Goal: Task Accomplishment & Management: Complete application form

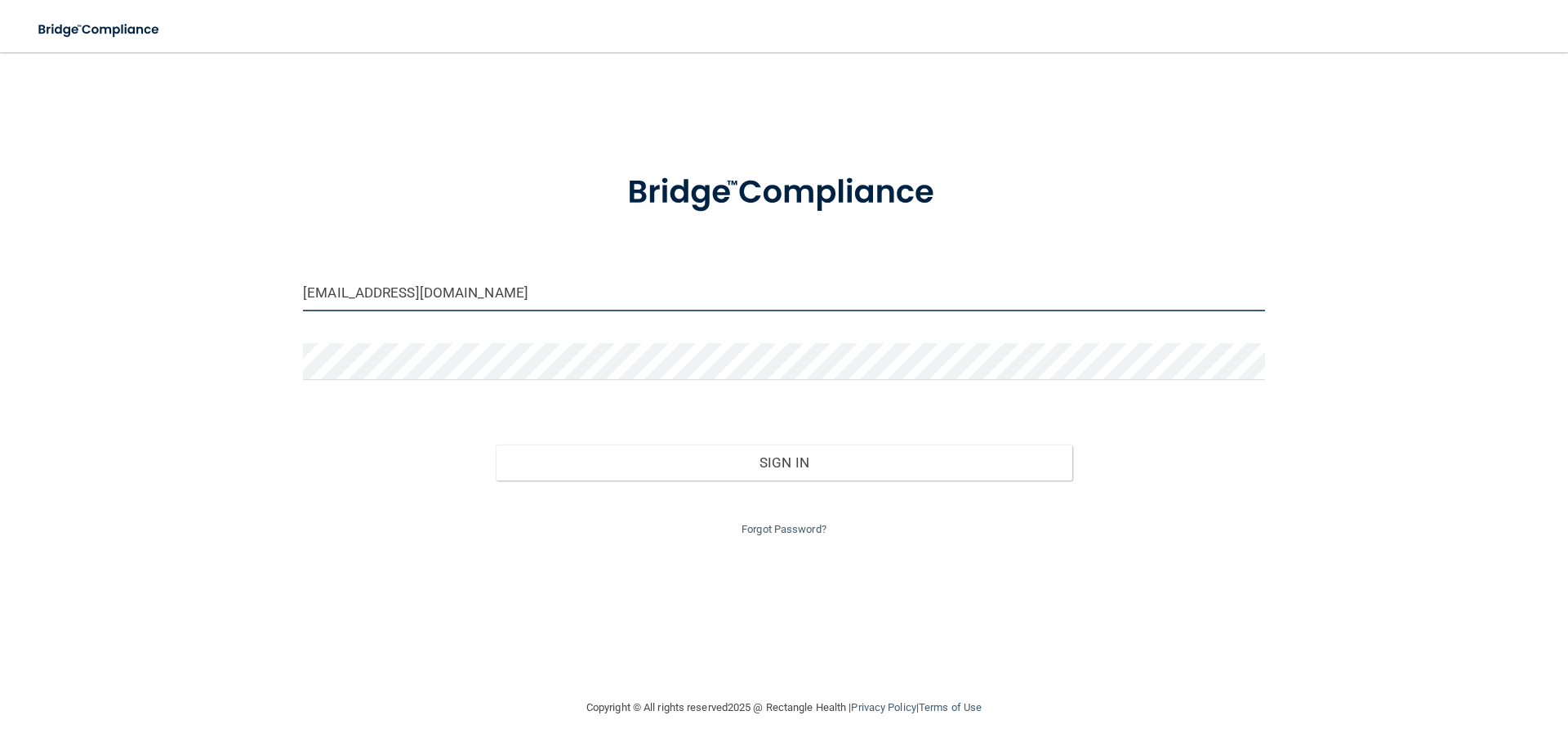
drag, startPoint x: 359, startPoint y: 298, endPoint x: 3, endPoint y: 174, distance: 377.0
click at [0, 203] on main "[EMAIL_ADDRESS][DOMAIN_NAME] Invalid email/password. You don't have permission …" at bounding box center [784, 401] width 1568 height 698
type input "[EMAIL_ADDRESS][DOMAIN_NAME]"
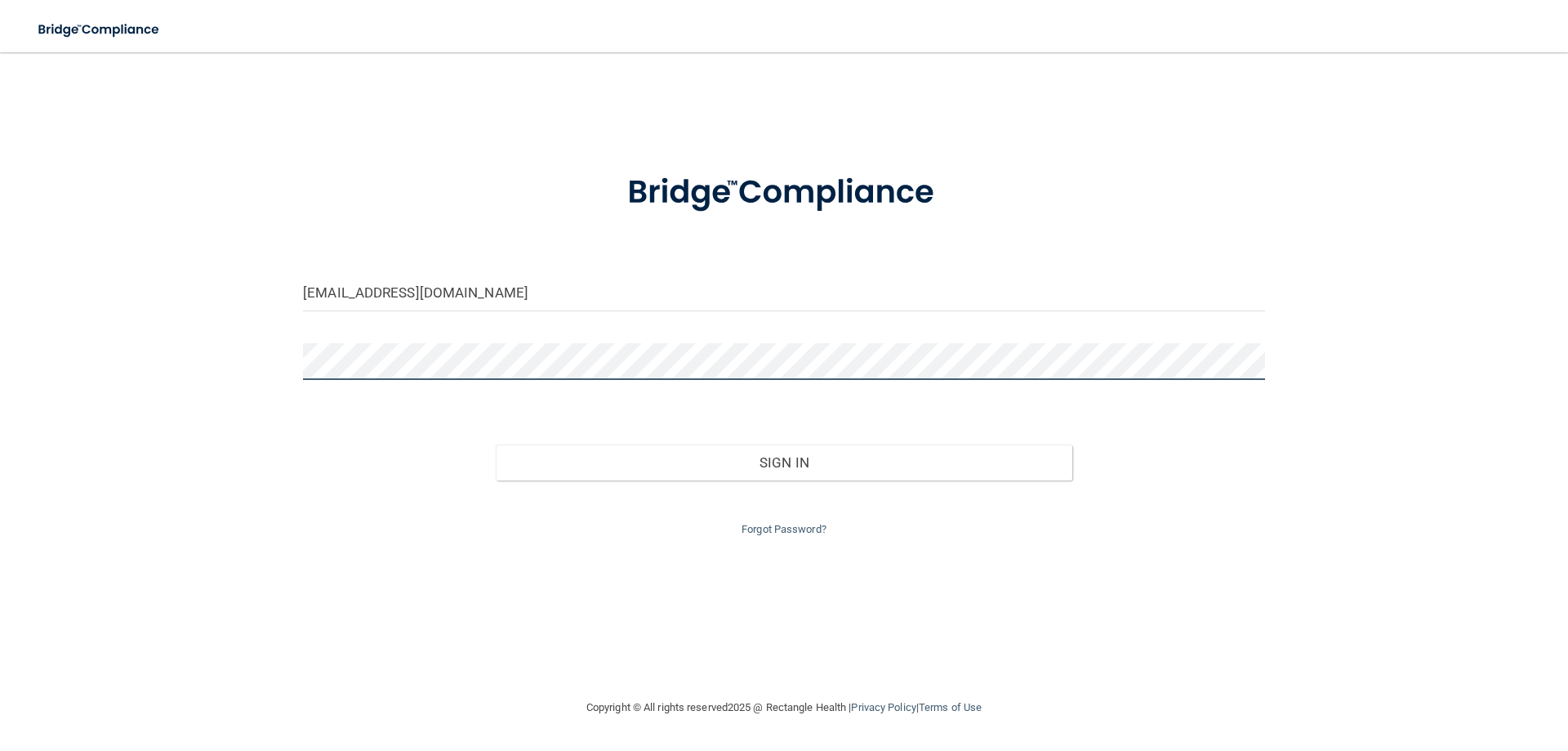
click at [0, 240] on main "hdhill14@yahoo.com Invalid email/password. You don't have permission to access …" at bounding box center [784, 401] width 1568 height 698
click at [496, 444] on button "Sign In" at bounding box center [784, 462] width 577 height 36
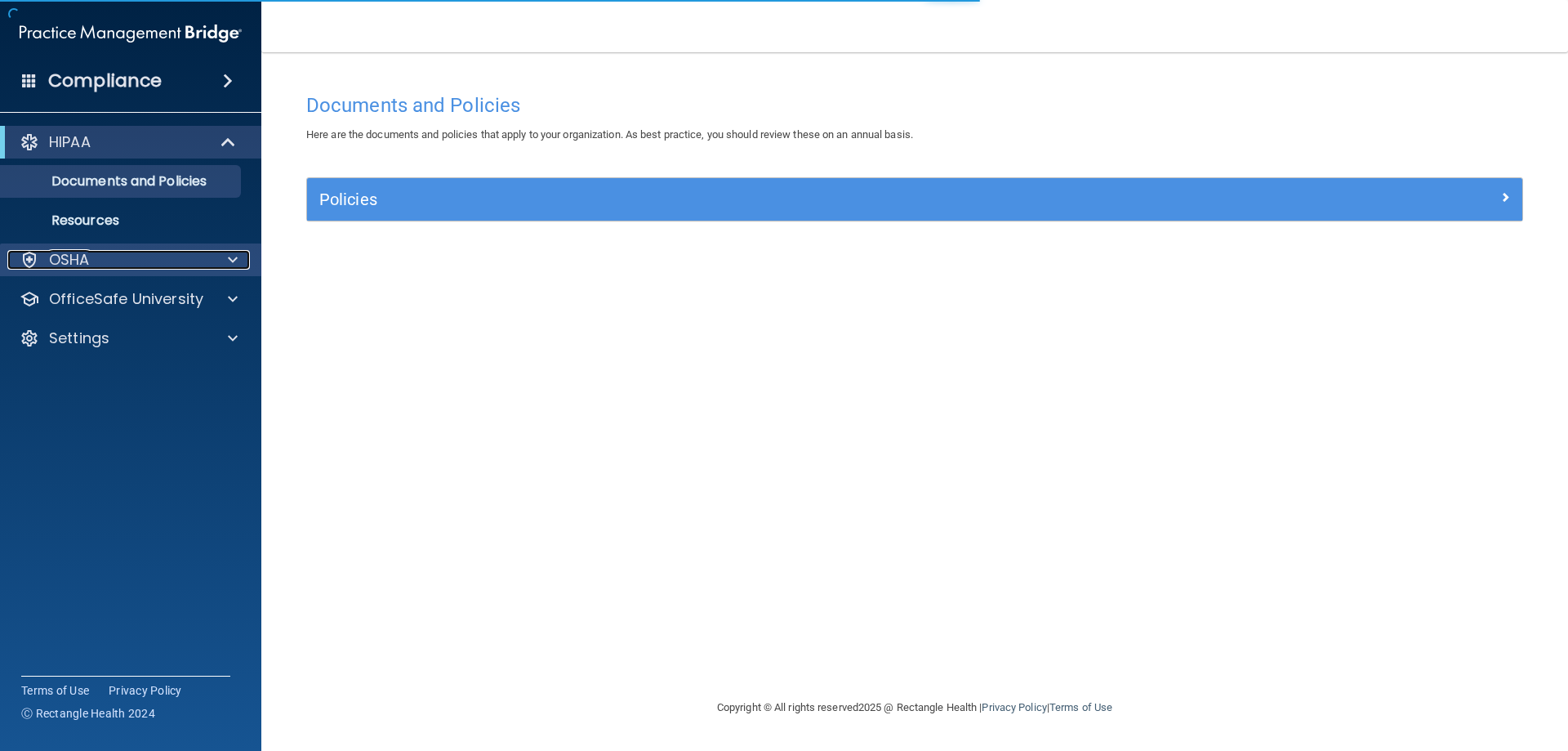
click at [232, 260] on span at bounding box center [232, 260] width 9 height 20
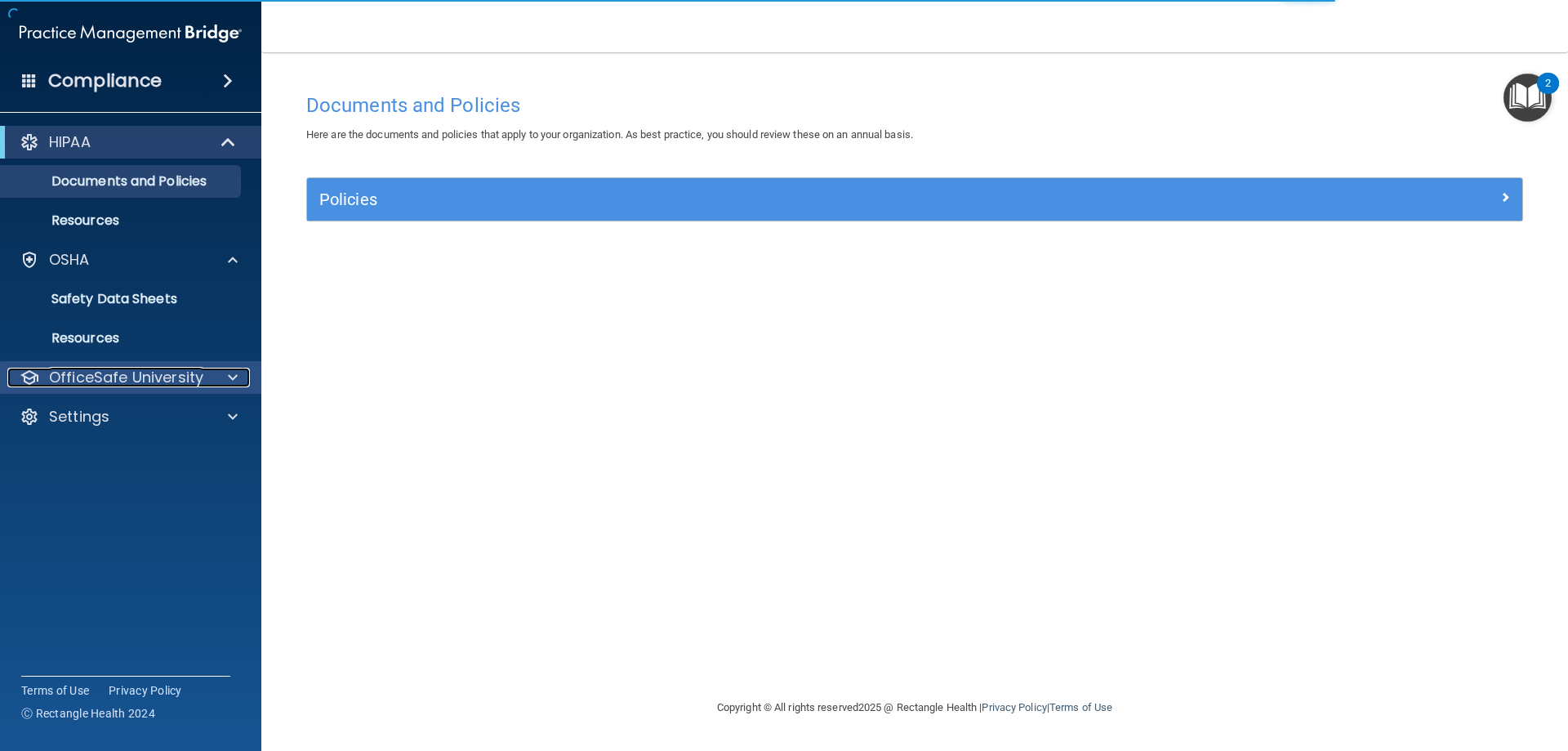
click at [231, 374] on span at bounding box center [232, 377] width 9 height 20
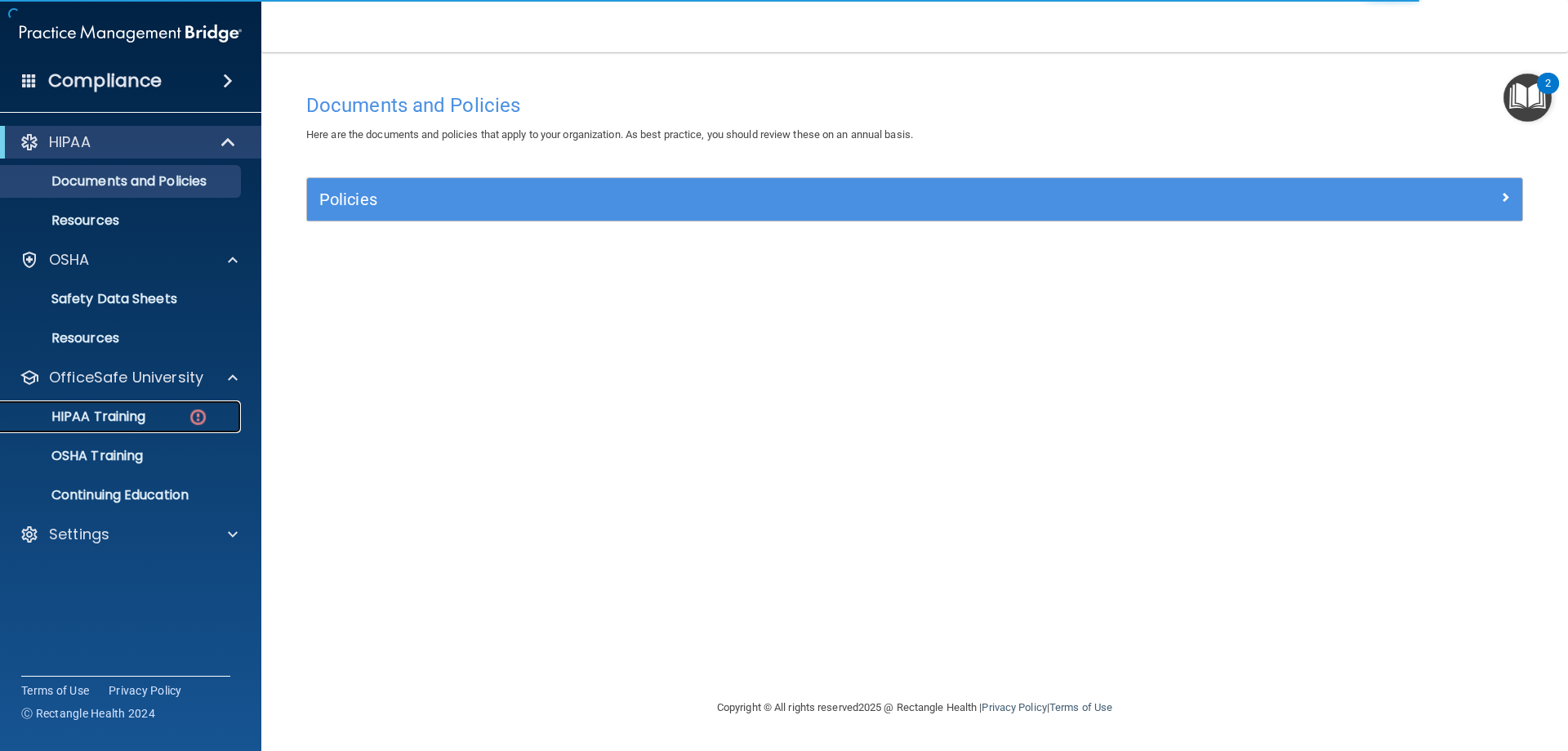
click at [130, 404] on link "HIPAA Training" at bounding box center [112, 416] width 258 height 33
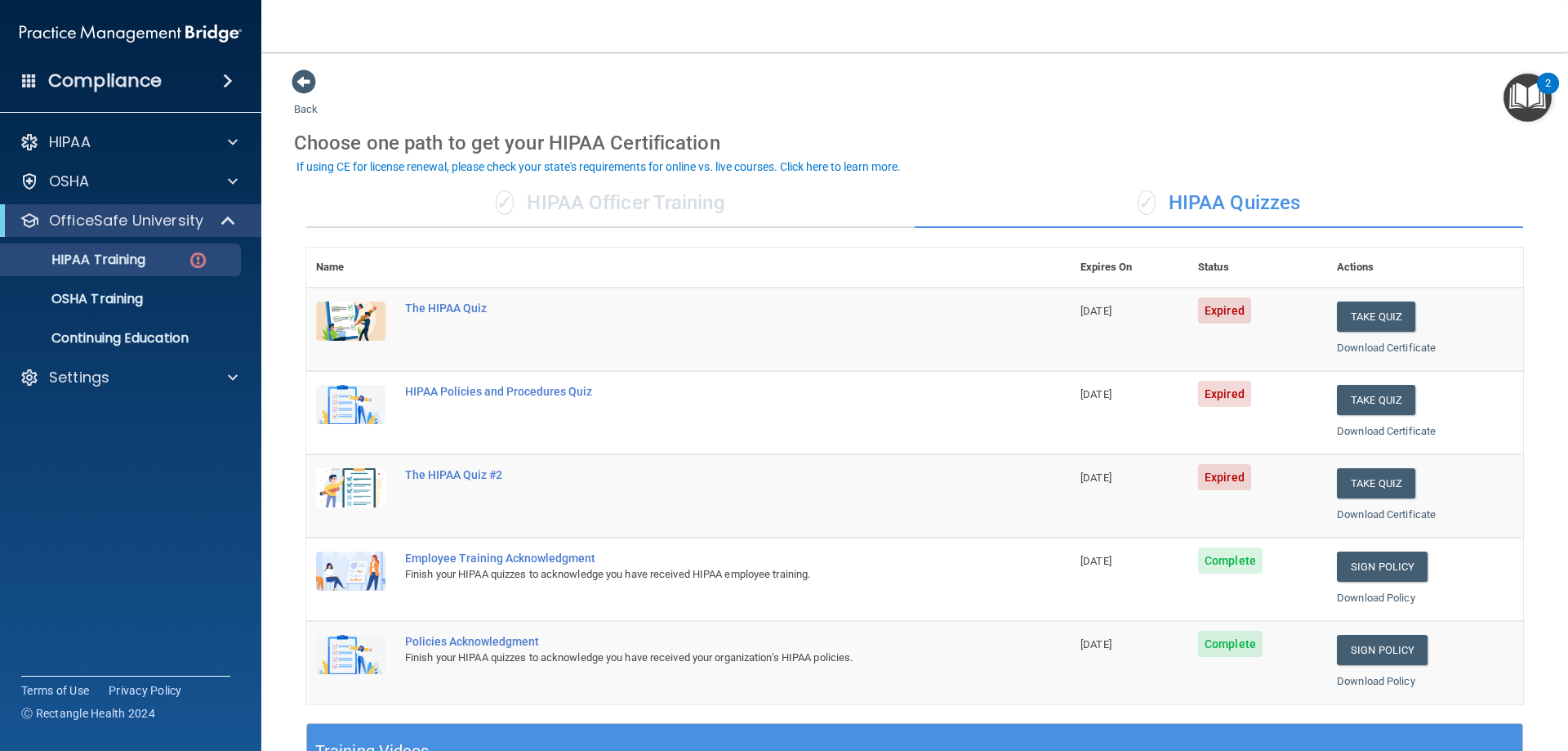
click at [542, 191] on div "✓ HIPAA Officer Training" at bounding box center [610, 203] width 608 height 49
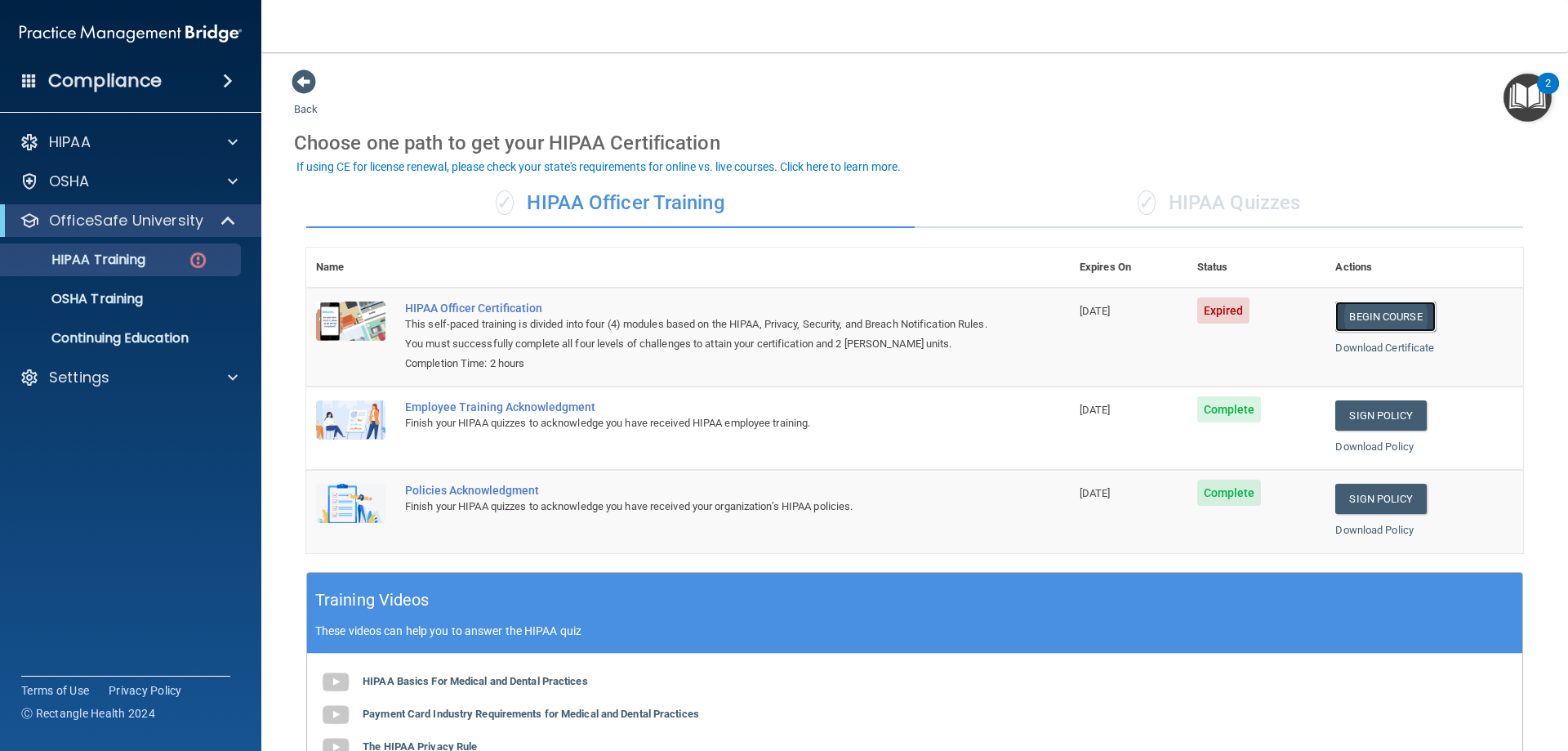
click at [1407, 313] on link "Begin Course" at bounding box center [1385, 317] width 99 height 30
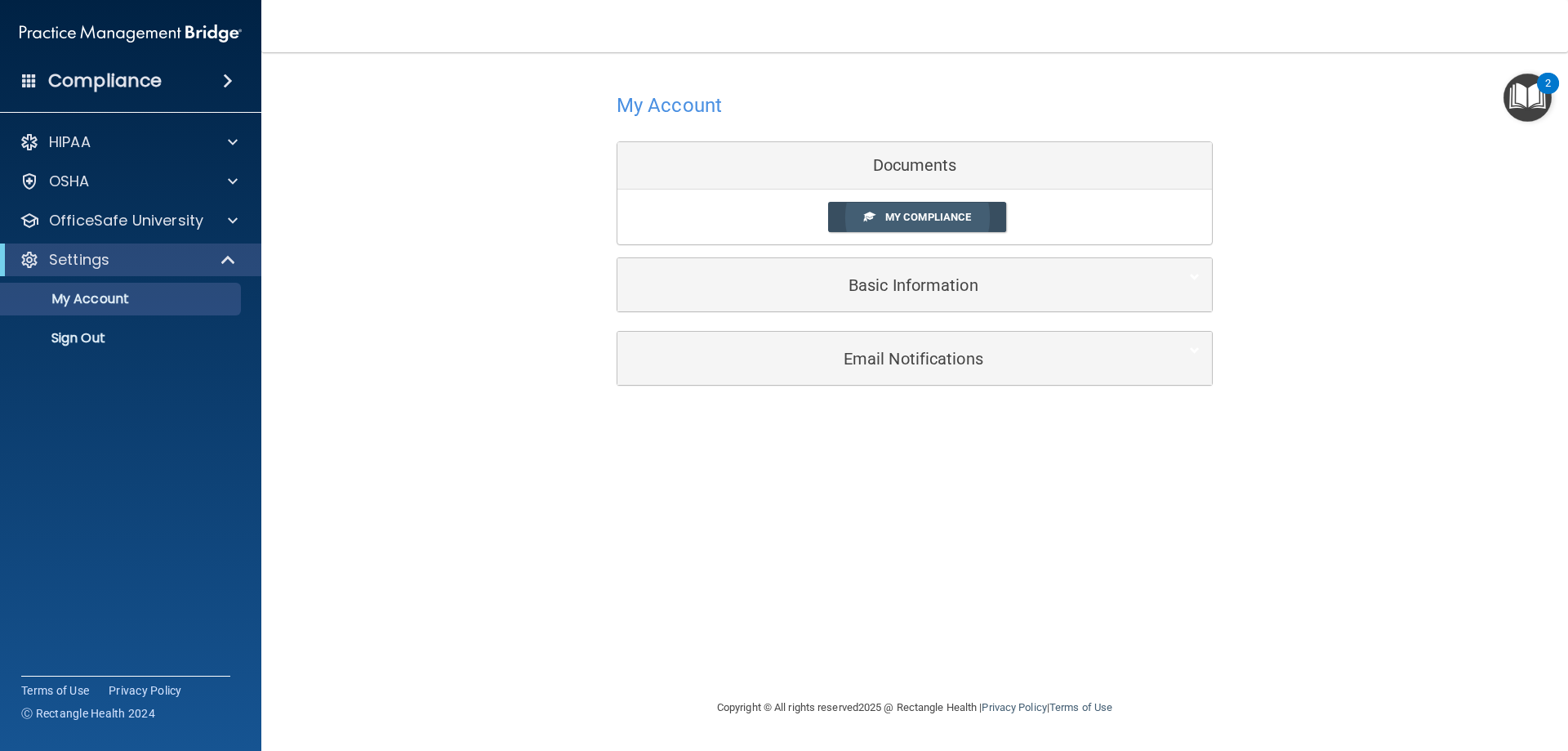
click at [907, 204] on link "My Compliance" at bounding box center [918, 217] width 179 height 30
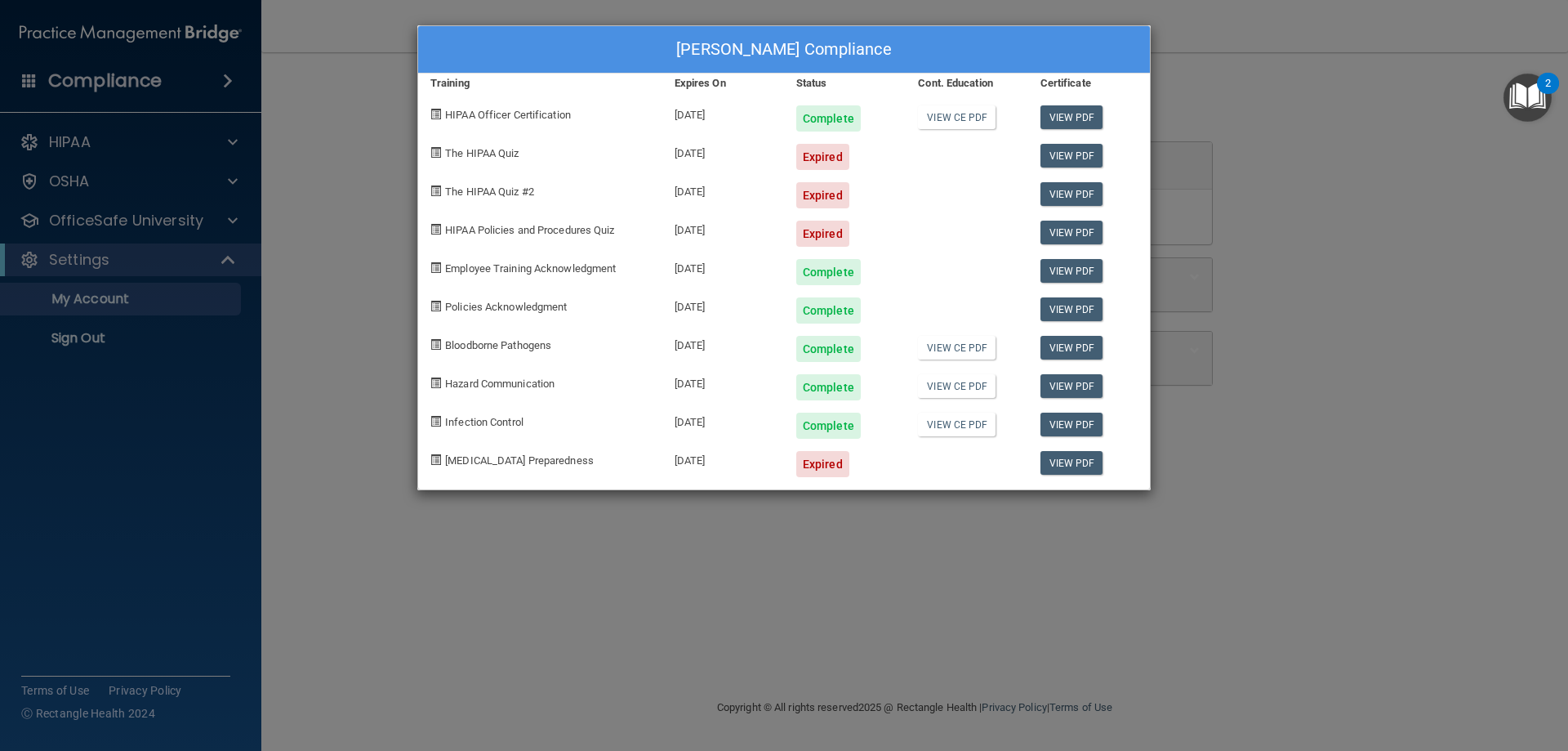
click at [194, 250] on div "[PERSON_NAME] Compliance Training Expires On Status Cont. Education Certificate…" at bounding box center [784, 375] width 1568 height 751
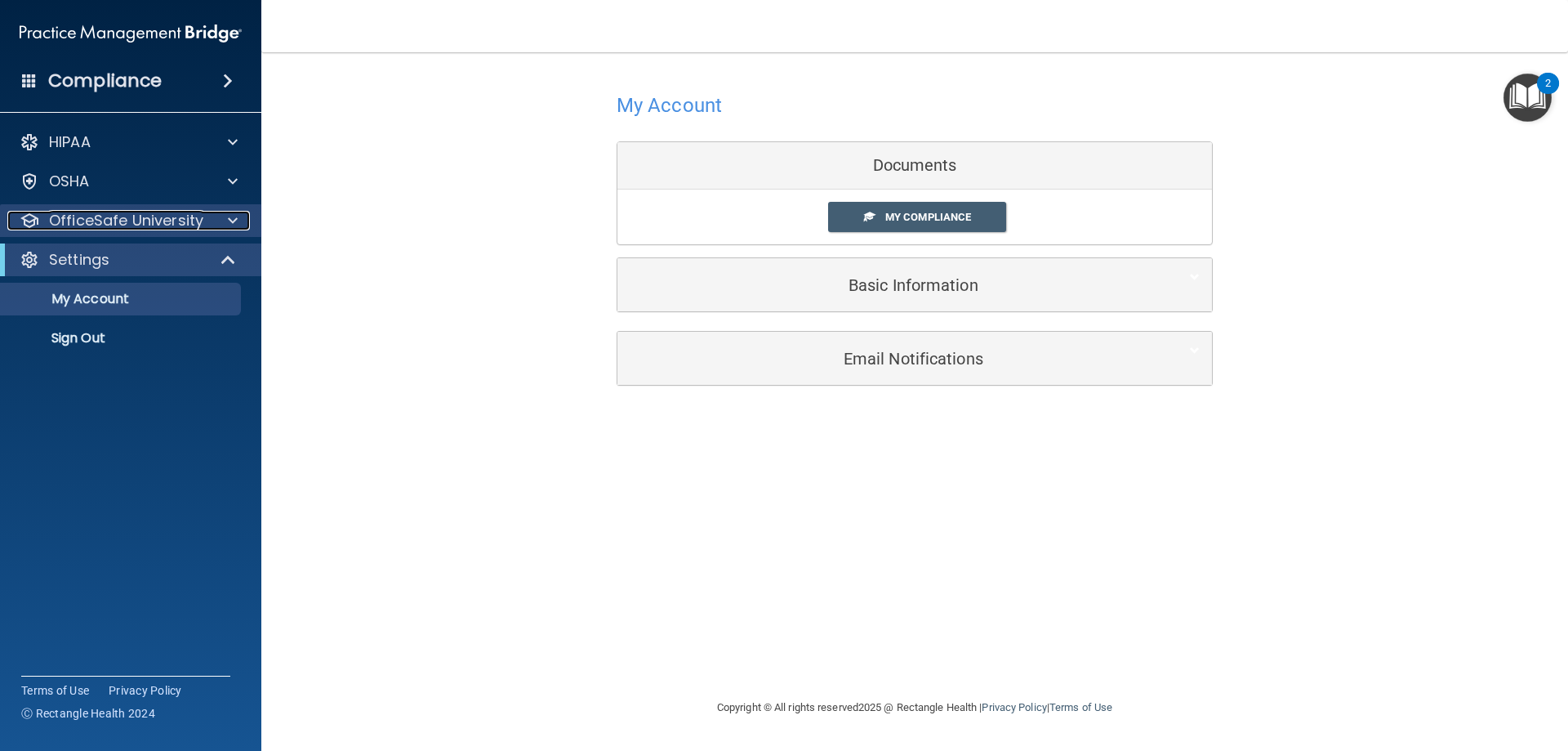
click at [226, 220] on div at bounding box center [231, 220] width 41 height 20
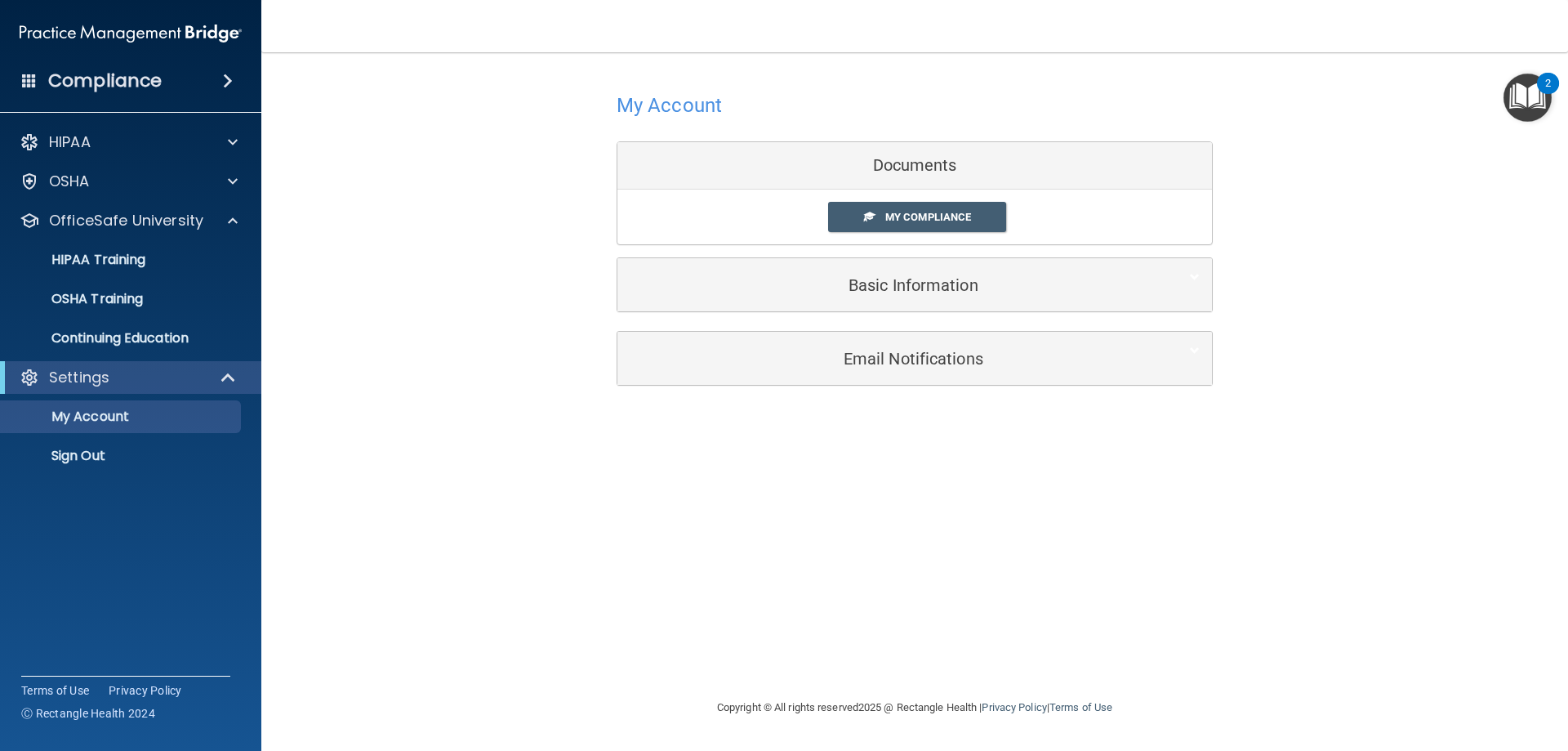
click at [160, 316] on ul "HIPAA Training OSHA Training Continuing Education" at bounding box center [131, 295] width 295 height 117
click at [145, 306] on div "OSHA Training" at bounding box center [122, 298] width 223 height 16
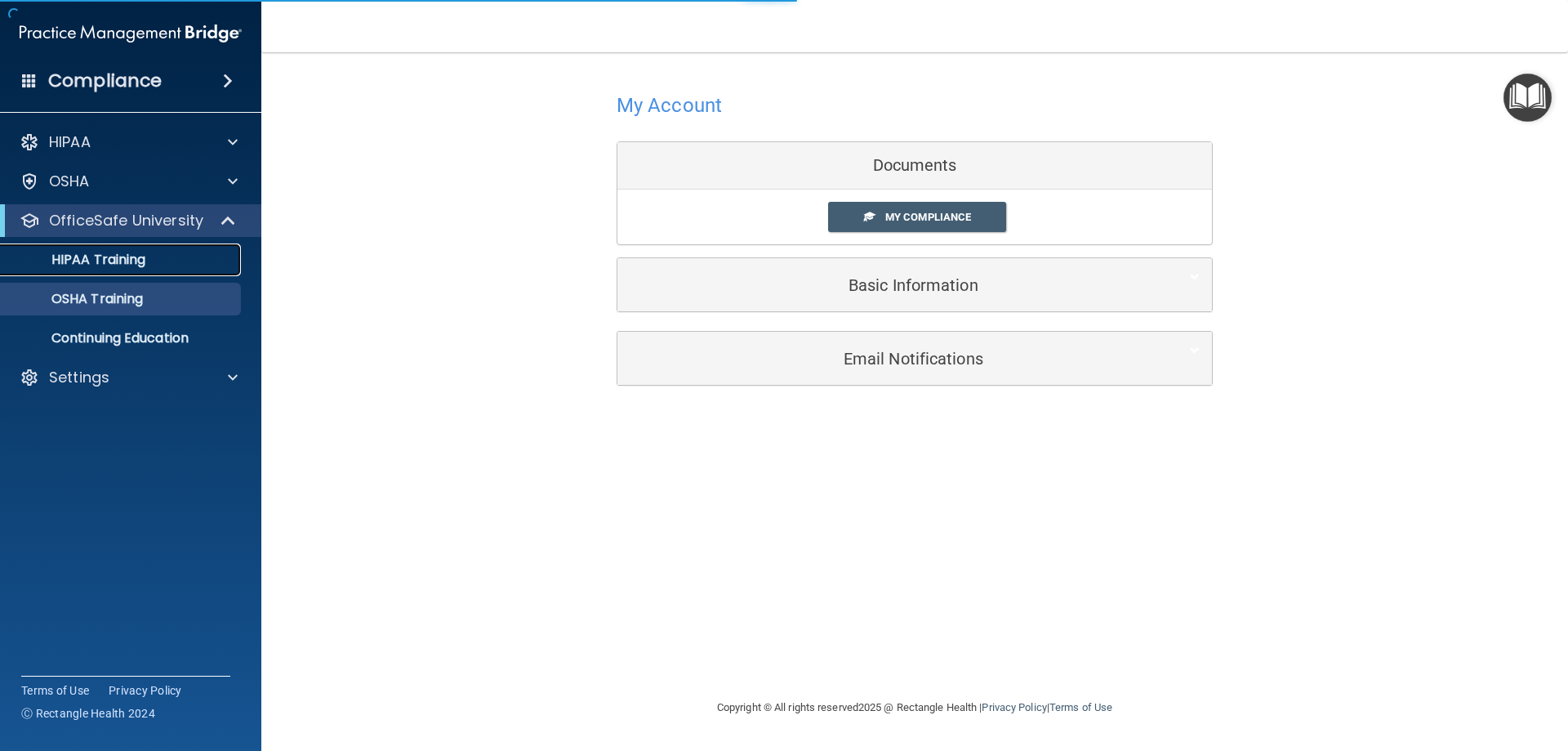
click at [140, 256] on p "HIPAA Training" at bounding box center [78, 259] width 135 height 16
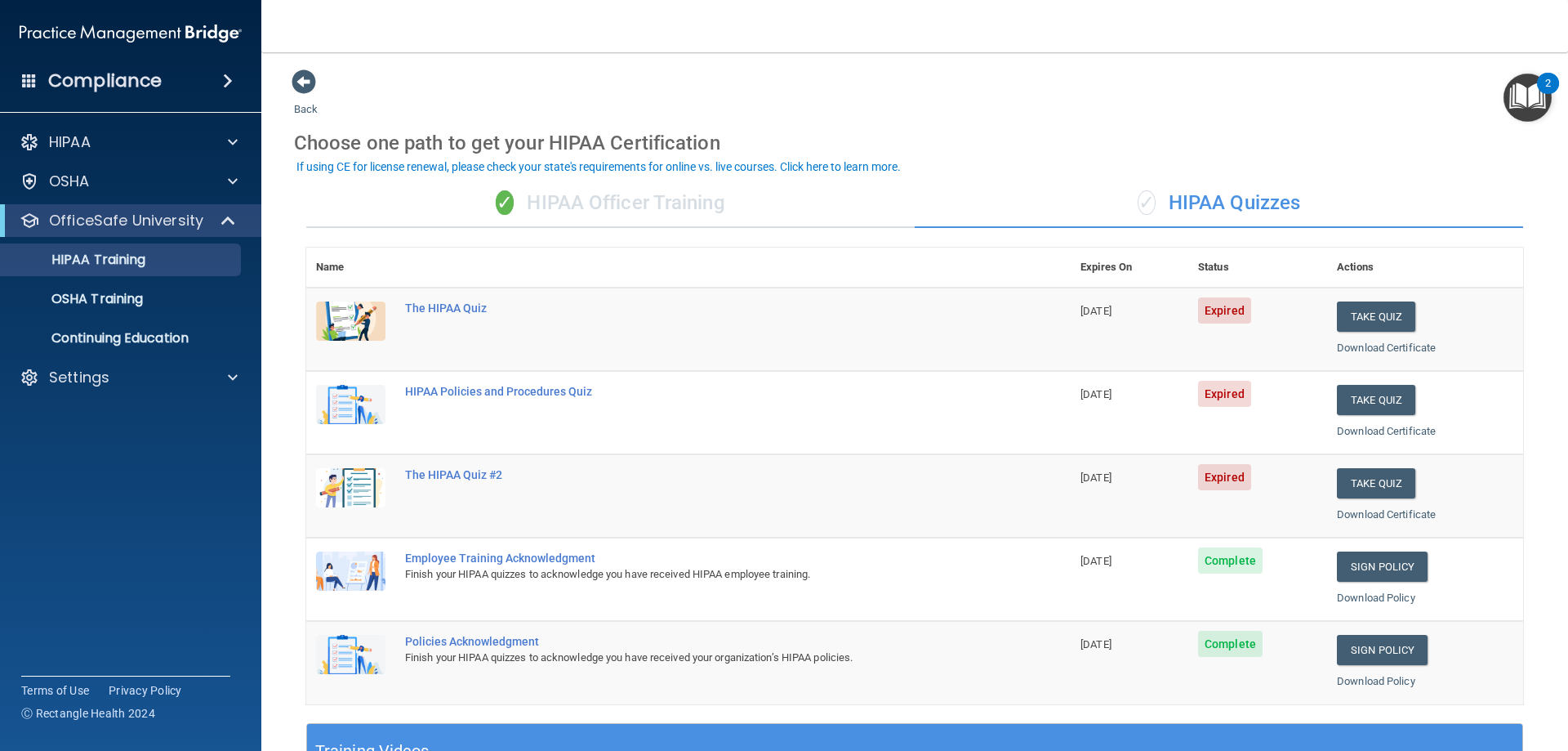
click at [568, 219] on div "✓ HIPAA Officer Training" at bounding box center [610, 203] width 608 height 49
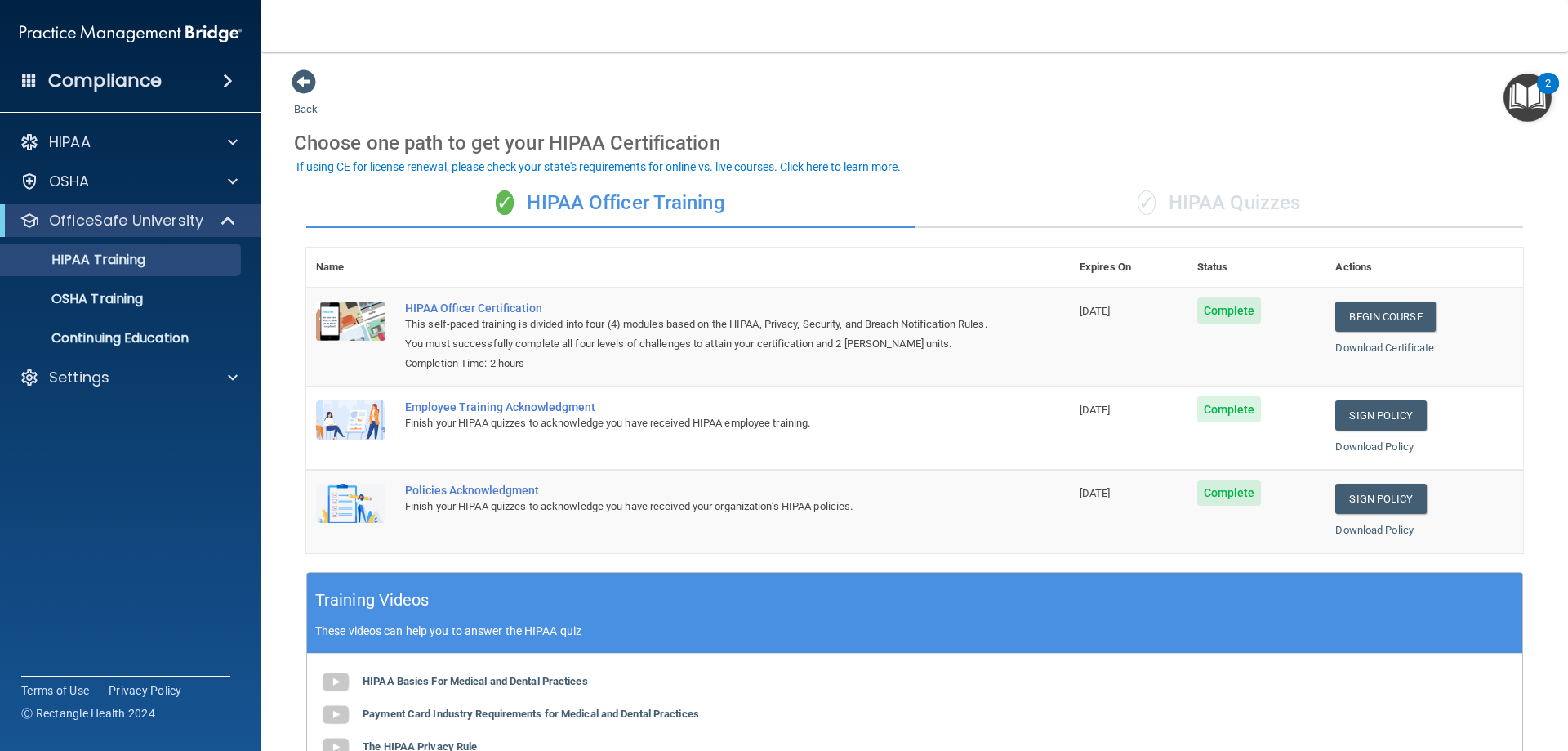
click at [1215, 196] on div "✓ HIPAA Quizzes" at bounding box center [1218, 203] width 608 height 49
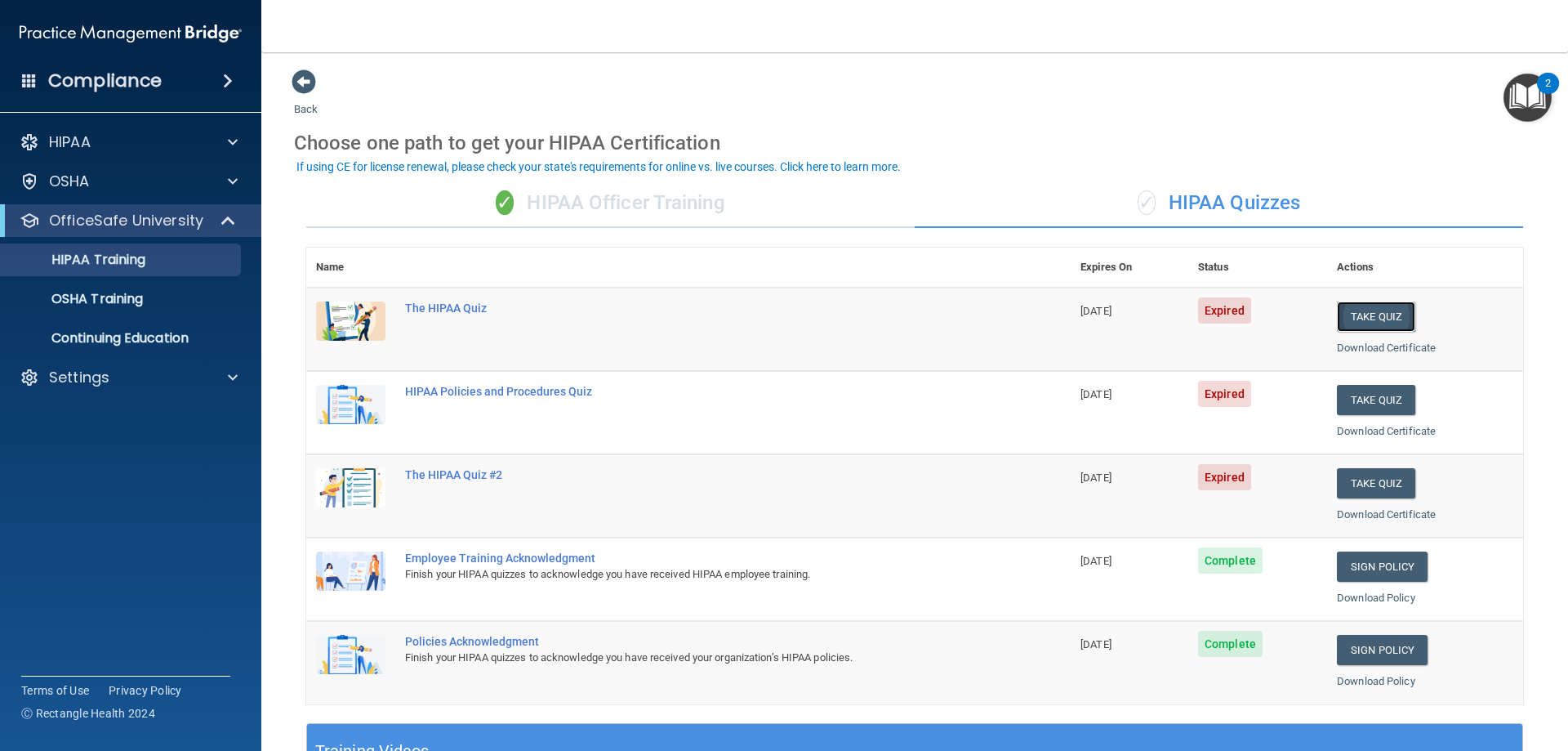
click at [1388, 318] on button "Take Quiz" at bounding box center [1377, 317] width 79 height 30
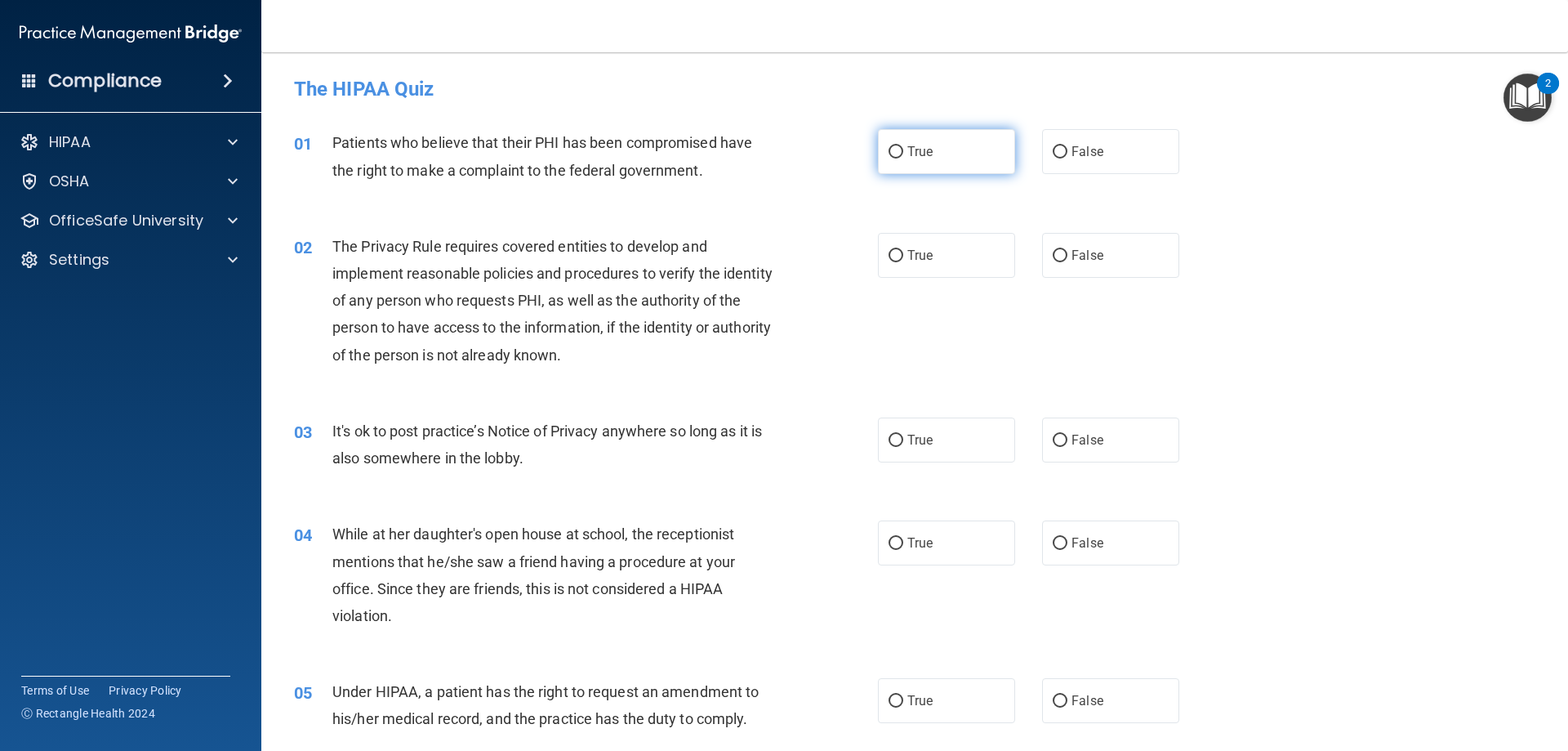
click at [942, 145] on label "True" at bounding box center [947, 152] width 137 height 45
click at [903, 146] on input "True" at bounding box center [896, 152] width 15 height 12
radio input "true"
click at [918, 257] on span "True" at bounding box center [919, 255] width 25 height 16
click at [903, 257] on input "True" at bounding box center [896, 256] width 15 height 12
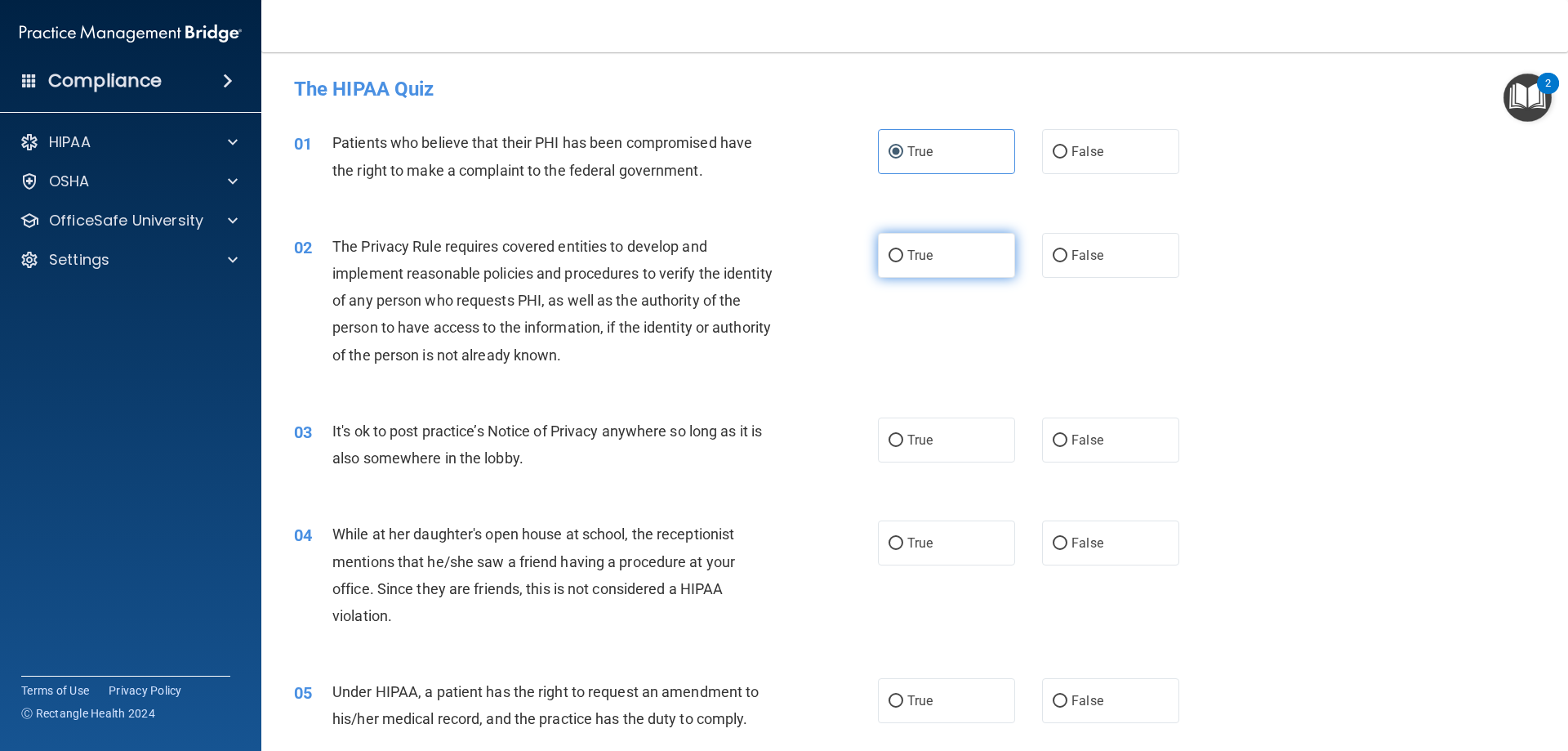
radio input "true"
click at [924, 435] on span "True" at bounding box center [919, 440] width 25 height 16
click at [903, 435] on input "True" at bounding box center [896, 441] width 15 height 12
radio input "true"
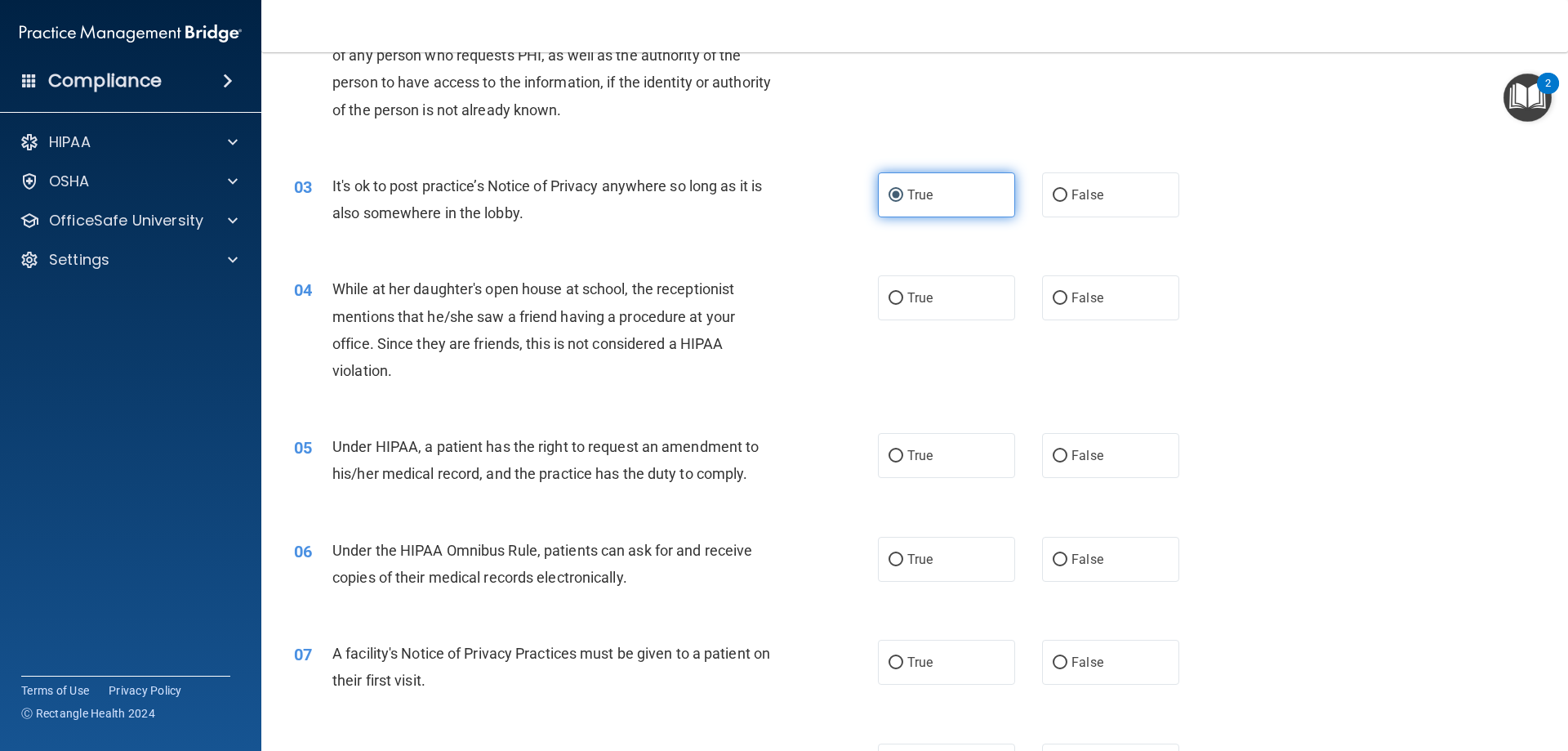
scroll to position [327, 0]
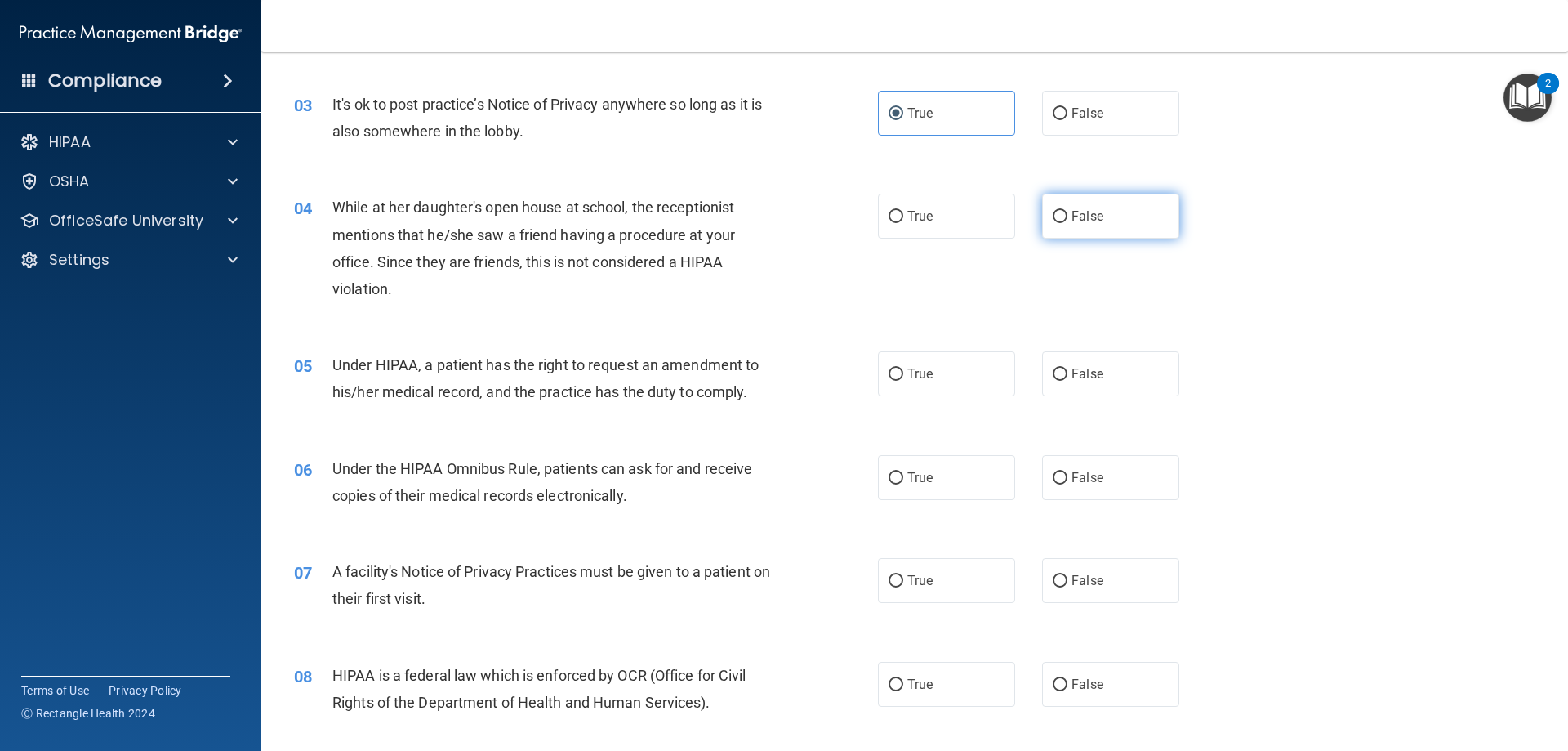
click at [1088, 203] on label "False" at bounding box center [1111, 217] width 137 height 45
click at [1068, 211] on input "False" at bounding box center [1060, 217] width 15 height 12
radio input "true"
click at [896, 375] on input "True" at bounding box center [896, 374] width 15 height 12
radio input "true"
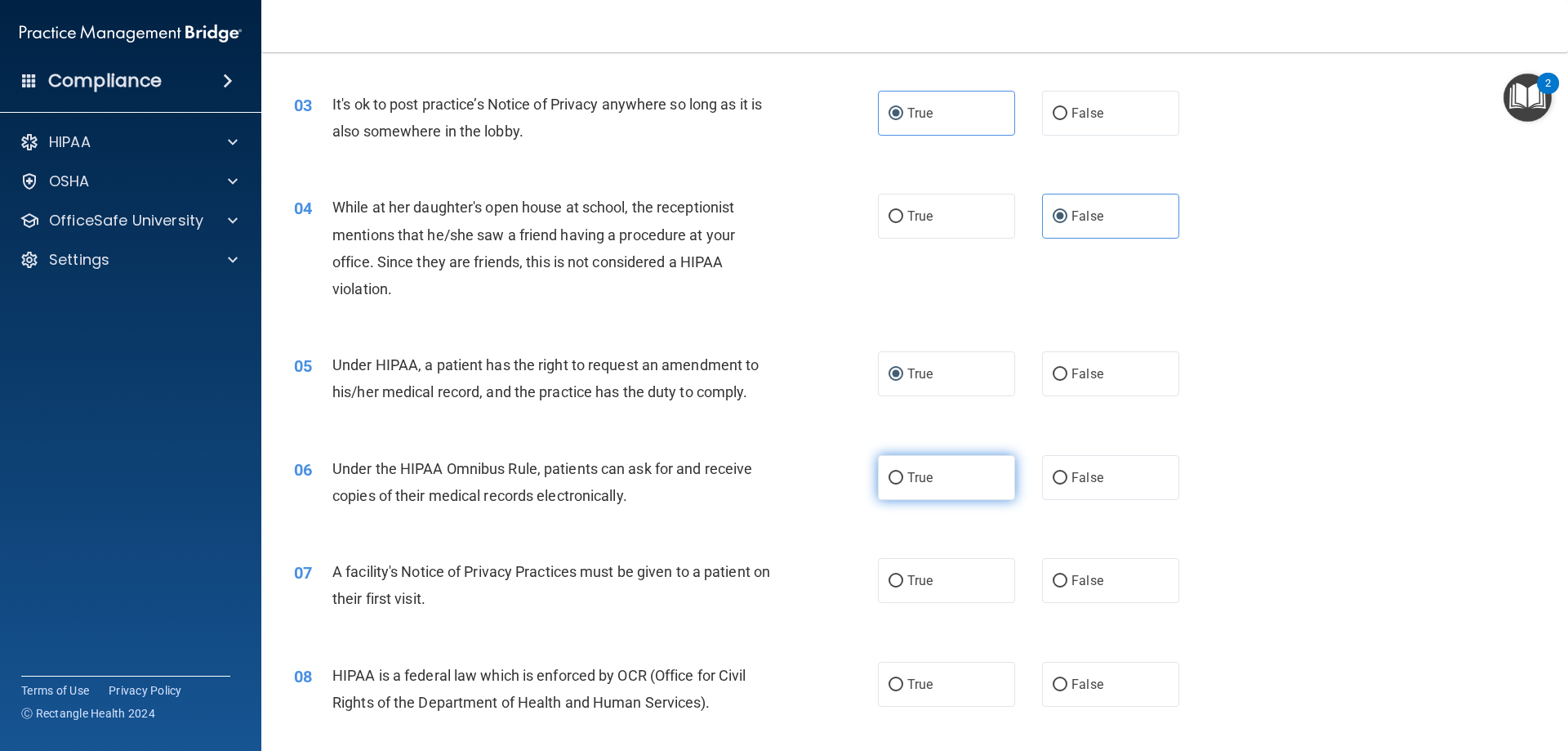
click at [890, 477] on input "True" at bounding box center [896, 478] width 15 height 12
radio input "true"
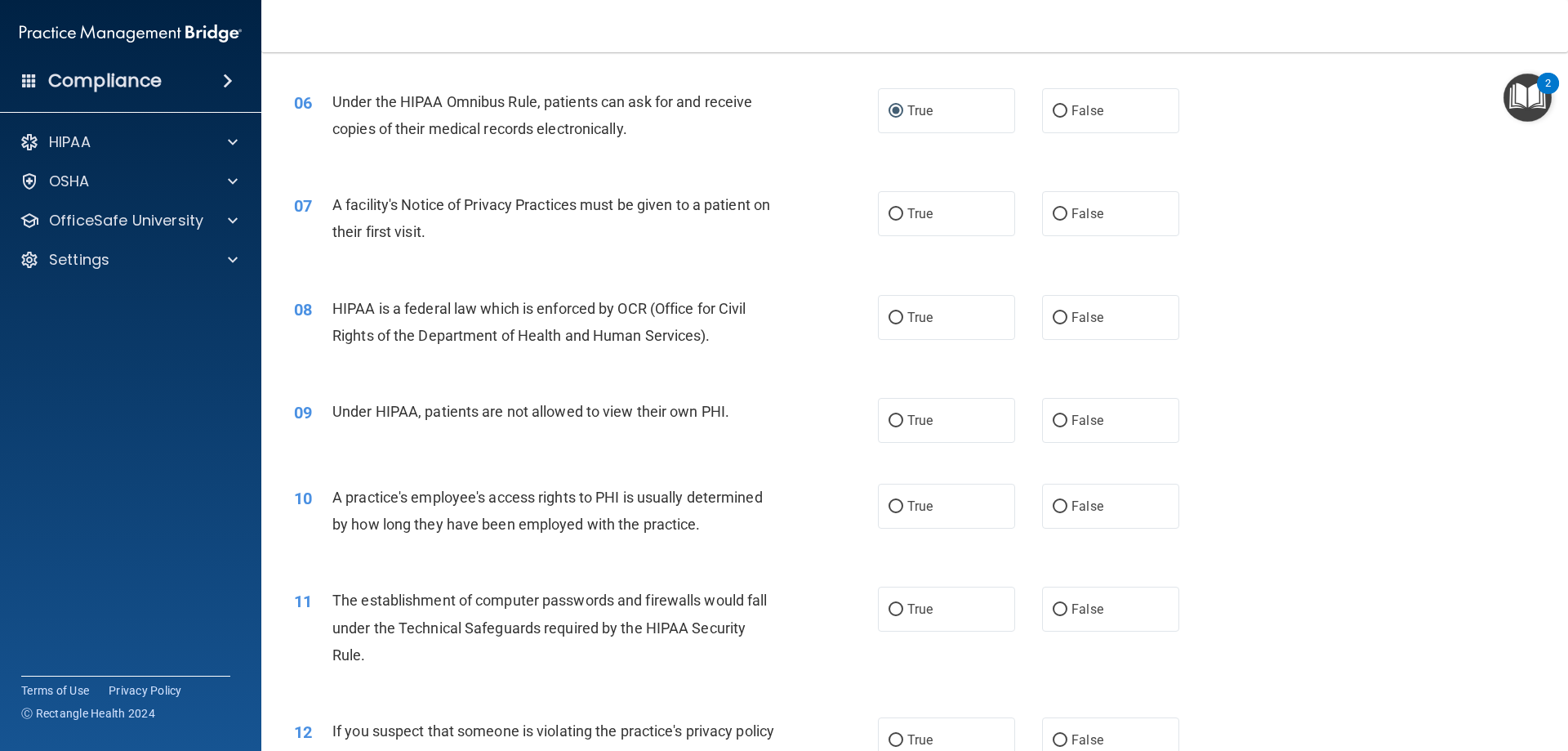
scroll to position [735, 0]
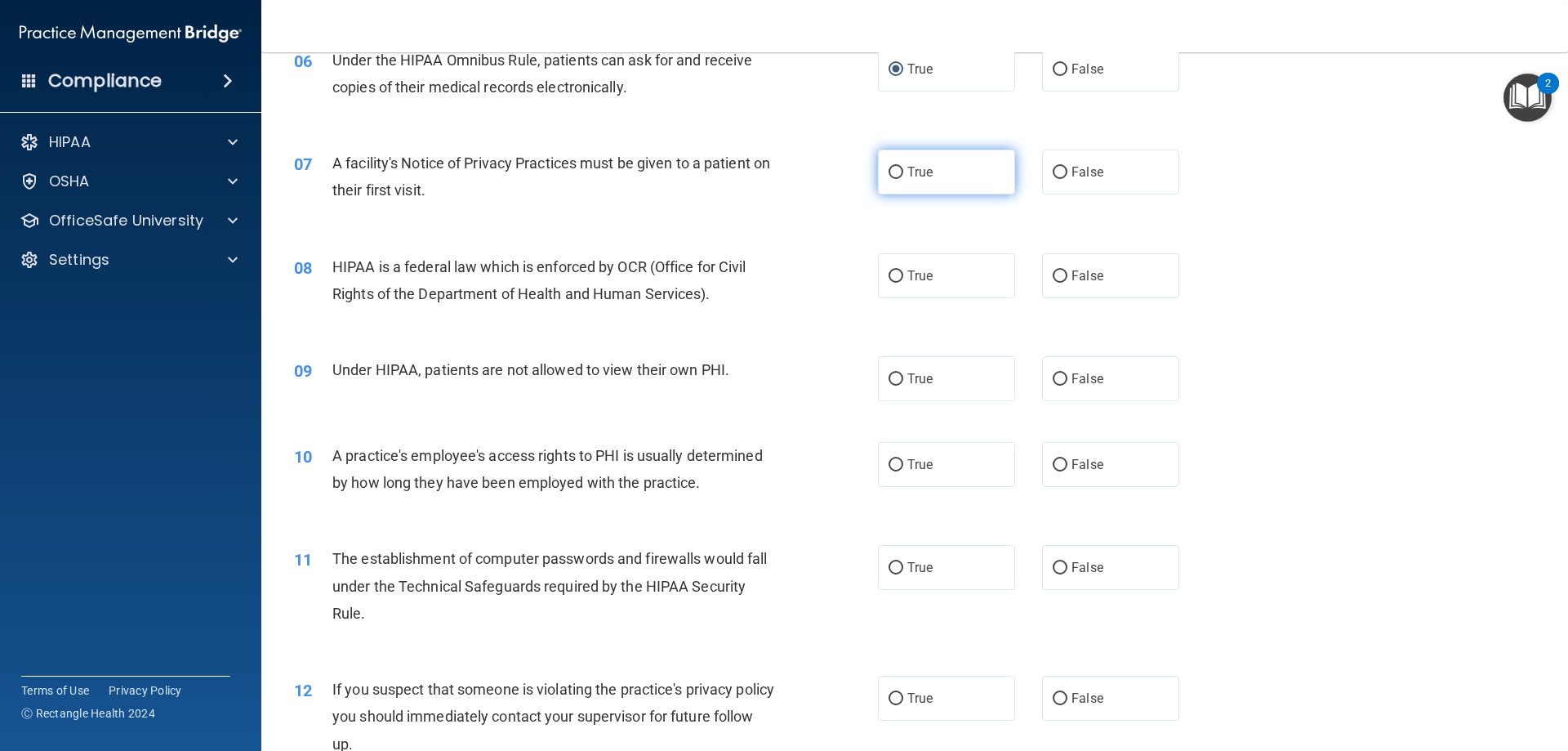
click at [907, 174] on span "True" at bounding box center [919, 172] width 25 height 16
click at [903, 174] on input "True" at bounding box center [896, 173] width 15 height 12
radio input "true"
click at [907, 277] on span "True" at bounding box center [919, 276] width 25 height 16
click at [903, 277] on input "True" at bounding box center [896, 276] width 15 height 12
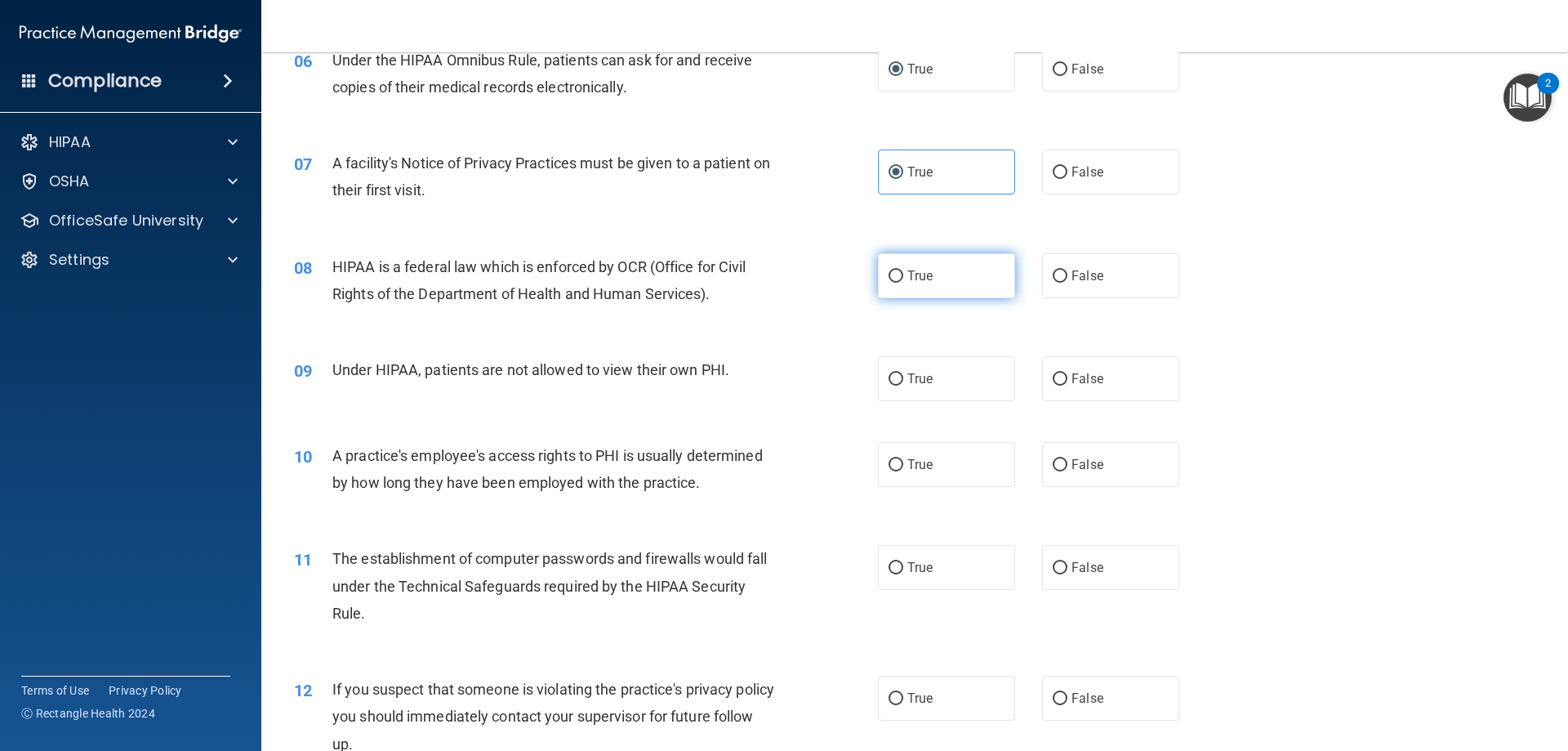
radio input "true"
click at [1079, 371] on span "False" at bounding box center [1087, 379] width 32 height 16
click at [1068, 373] on input "False" at bounding box center [1060, 379] width 15 height 12
radio input "true"
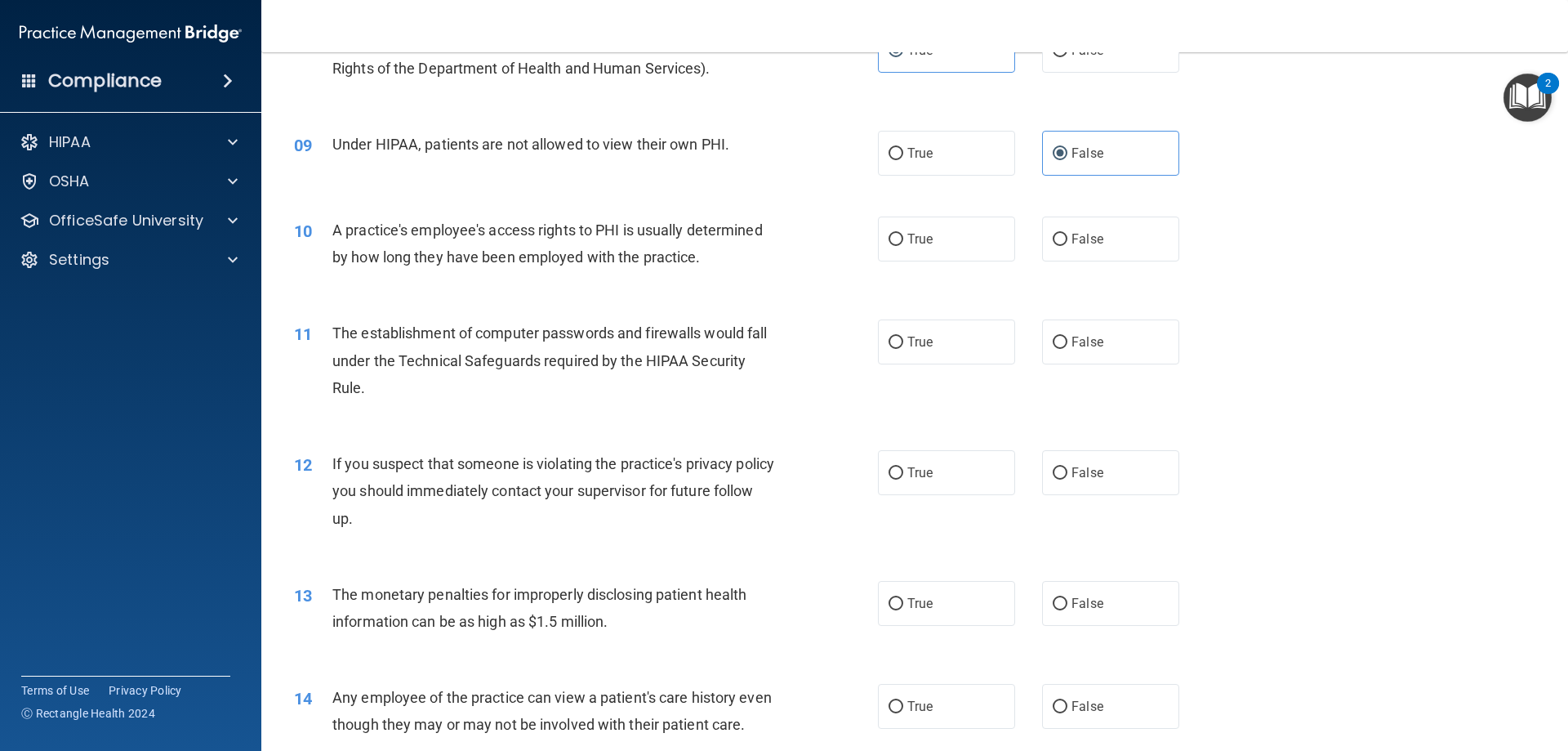
scroll to position [981, 0]
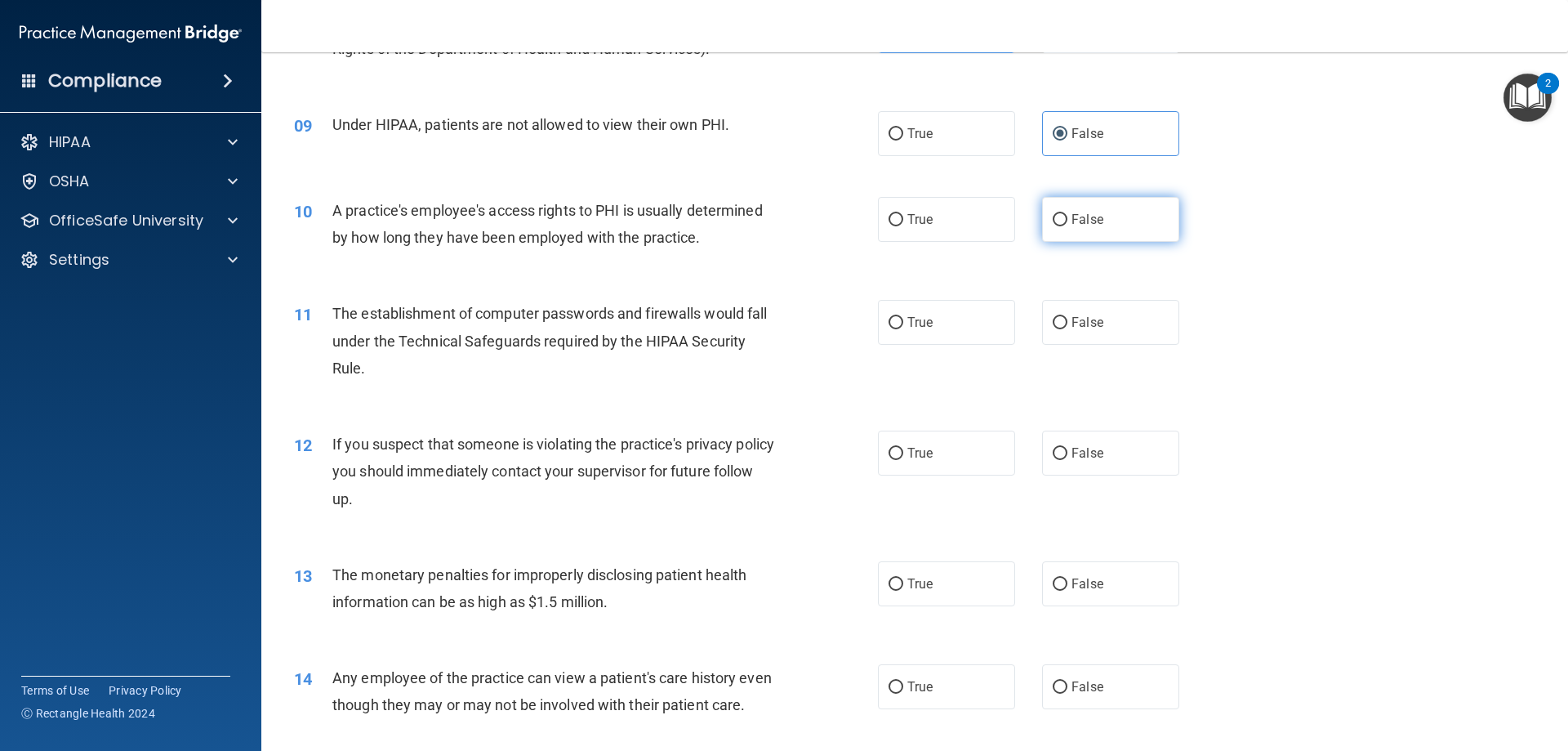
click at [1078, 219] on span "False" at bounding box center [1087, 219] width 32 height 16
click at [1068, 219] on input "False" at bounding box center [1060, 219] width 15 height 12
radio input "true"
click at [911, 316] on span "True" at bounding box center [919, 323] width 25 height 16
click at [903, 317] on input "True" at bounding box center [896, 323] width 15 height 12
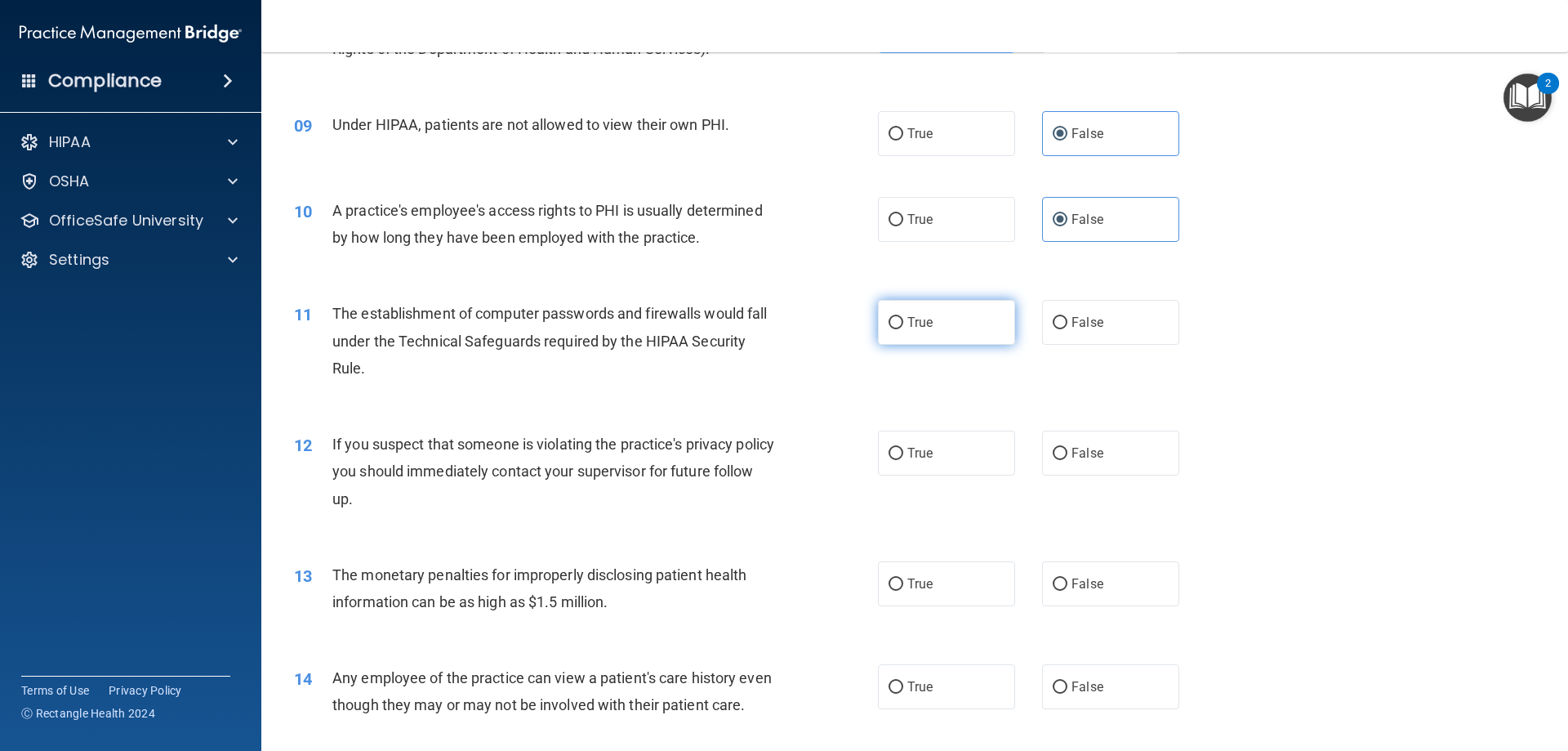
radio input "true"
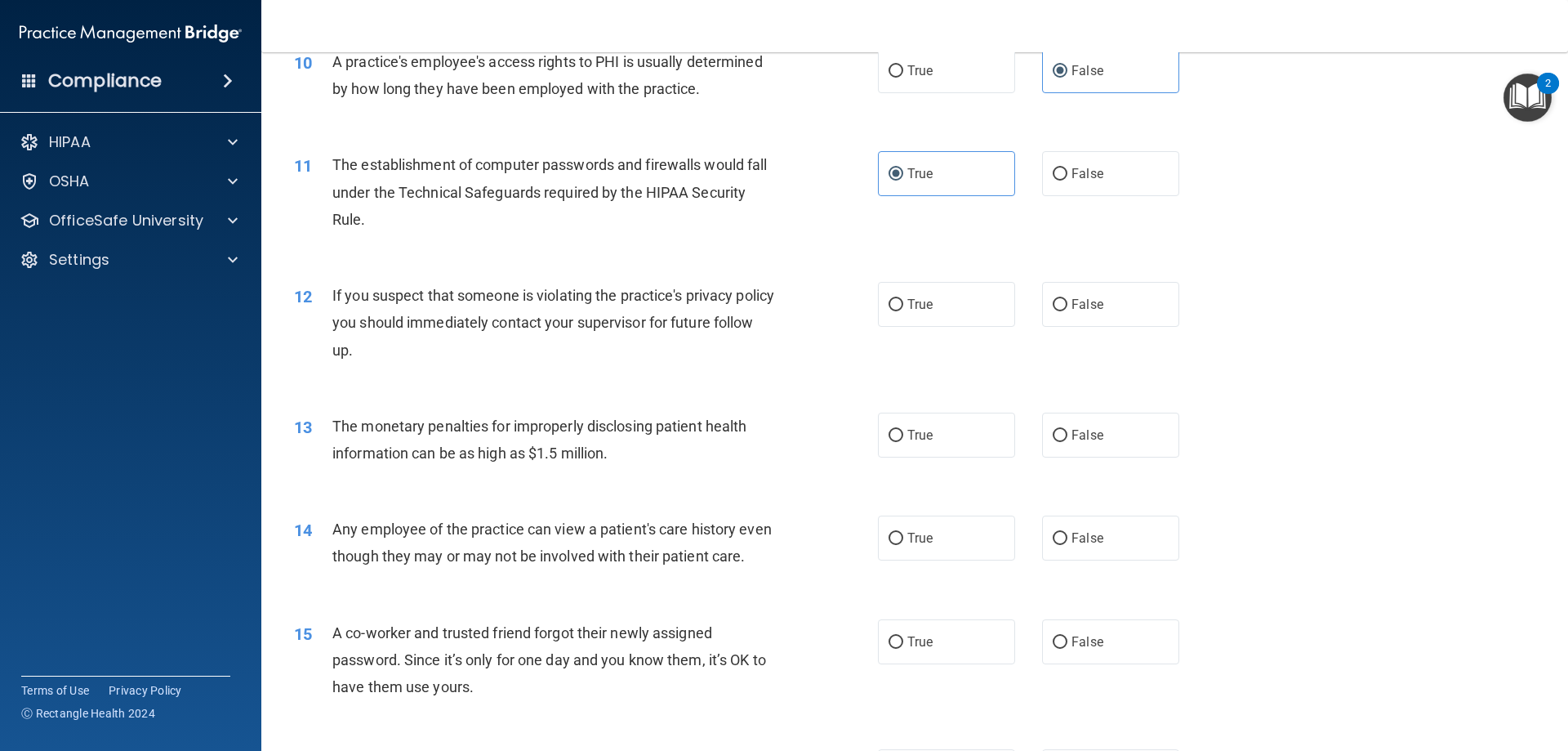
scroll to position [1144, 0]
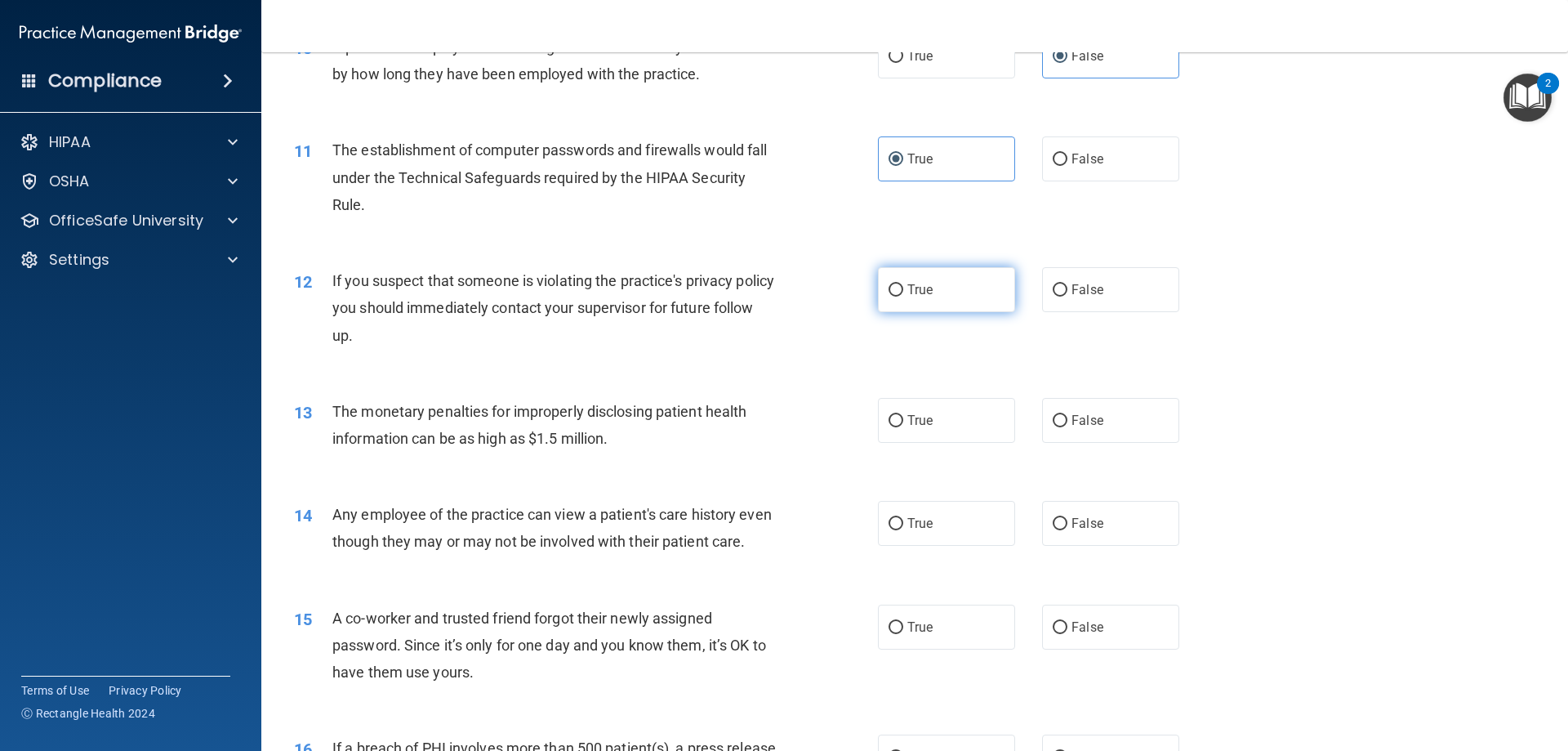
click at [924, 283] on span "True" at bounding box center [919, 290] width 25 height 16
click at [903, 284] on input "True" at bounding box center [896, 290] width 15 height 12
radio input "true"
click at [913, 416] on span "True" at bounding box center [919, 420] width 25 height 16
click at [903, 416] on input "True" at bounding box center [896, 421] width 15 height 12
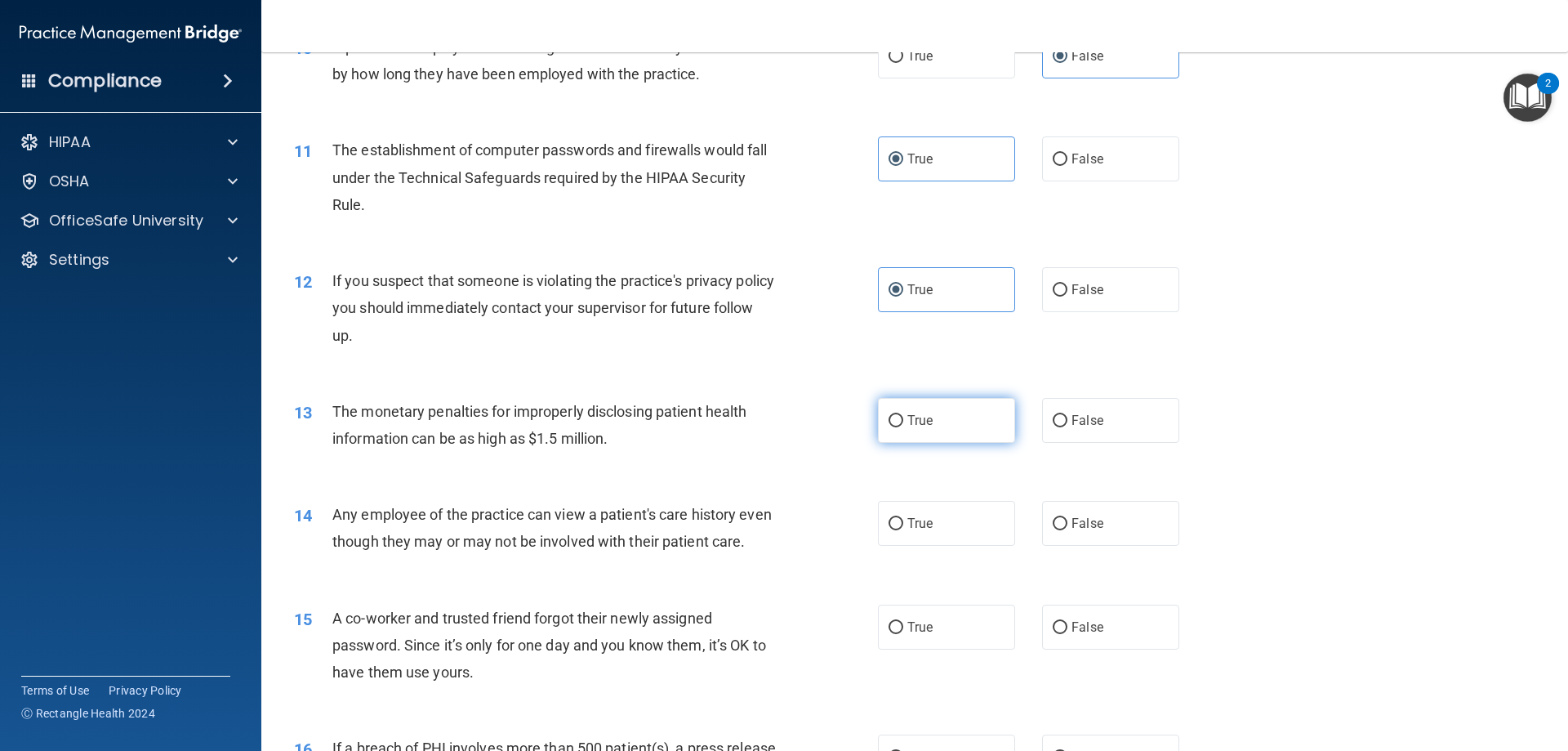
radio input "true"
click at [1053, 518] on input "False" at bounding box center [1060, 523] width 15 height 12
radio input "true"
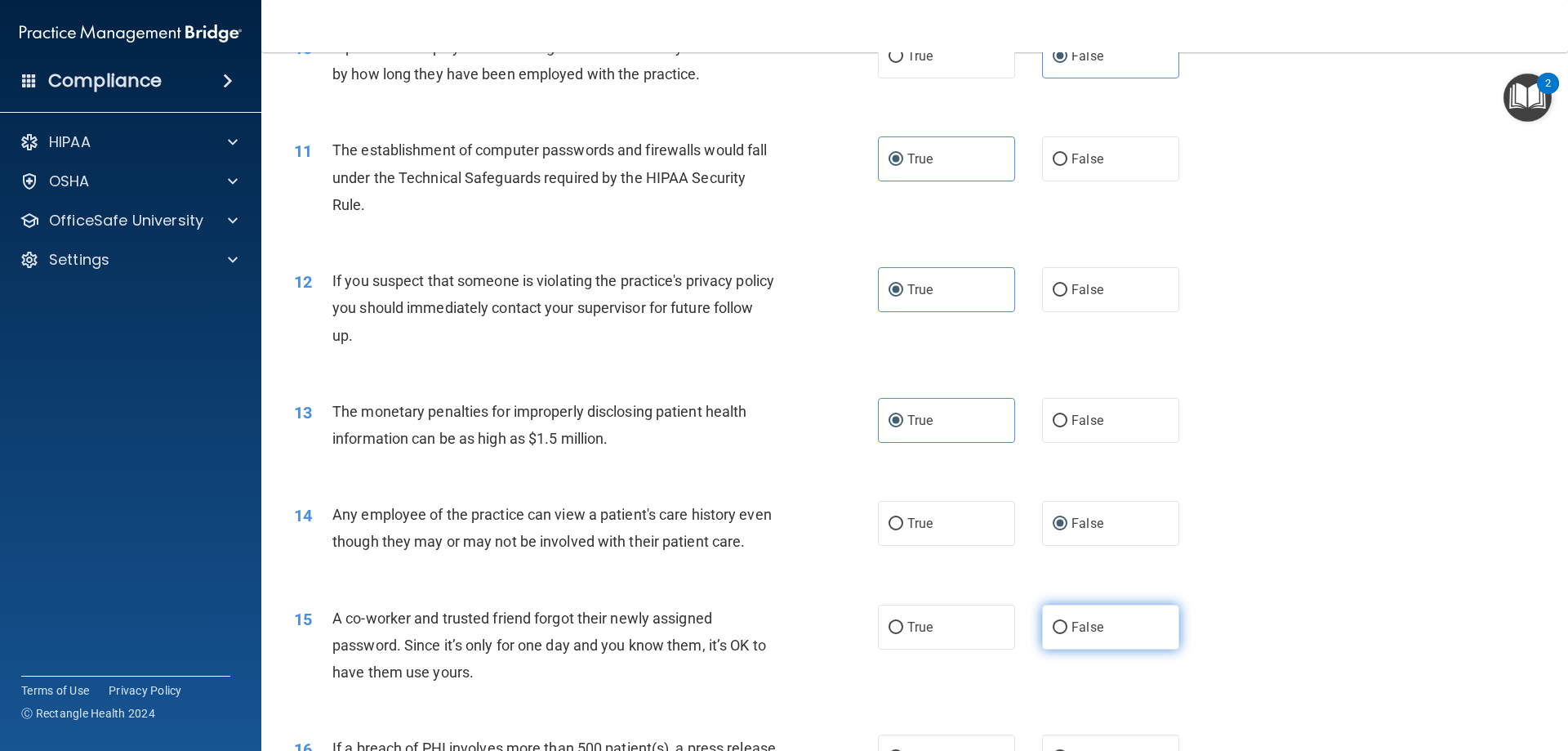
click at [1053, 634] on input "False" at bounding box center [1060, 627] width 15 height 12
radio input "true"
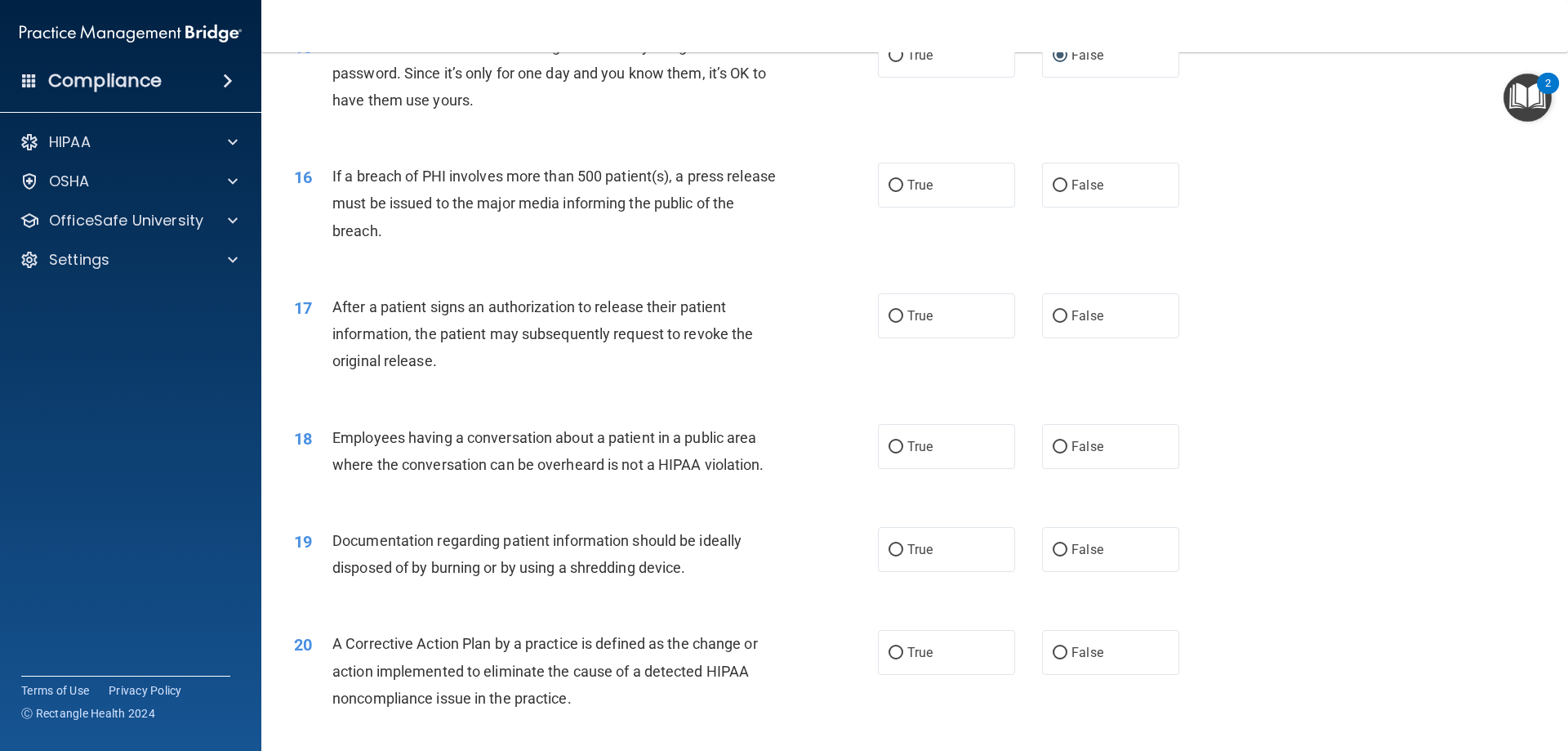
scroll to position [1797, 0]
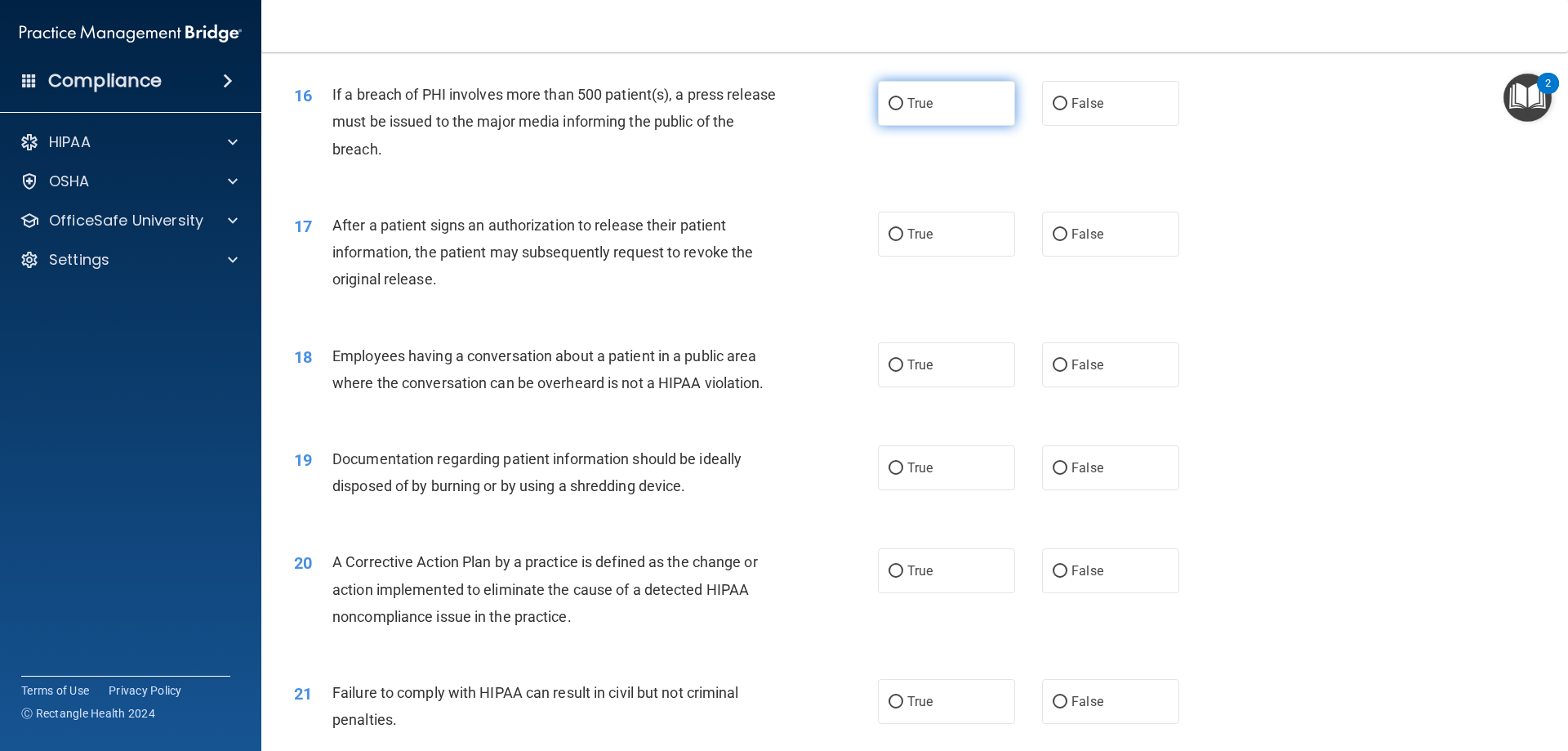
click at [910, 112] on span "True" at bounding box center [919, 103] width 25 height 16
click at [903, 111] on input "True" at bounding box center [896, 104] width 15 height 12
radio input "true"
click at [923, 242] on span "True" at bounding box center [919, 233] width 25 height 16
click at [903, 241] on input "True" at bounding box center [896, 234] width 15 height 12
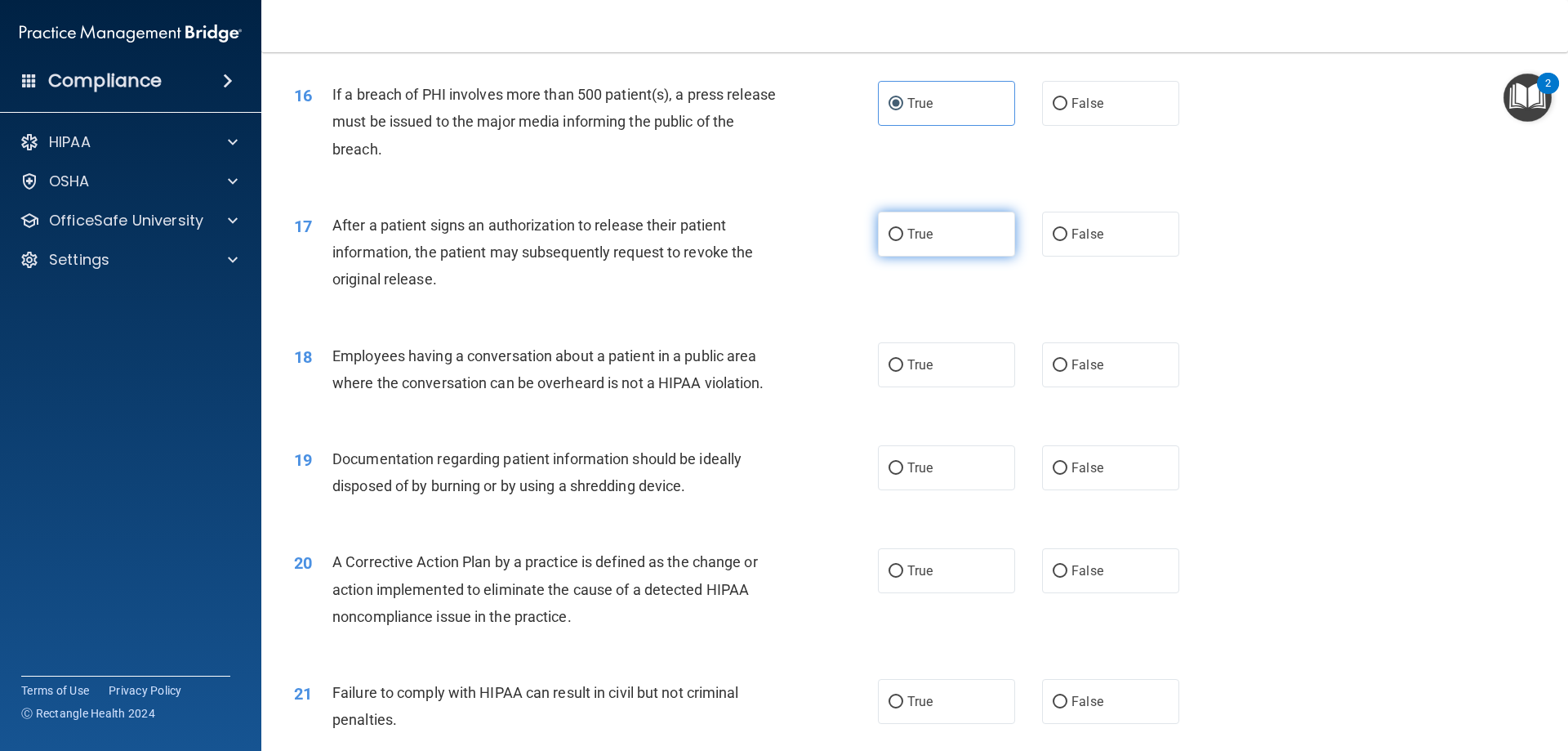
radio input "true"
click at [1071, 372] on span "False" at bounding box center [1087, 365] width 32 height 16
click at [1066, 372] on input "False" at bounding box center [1060, 365] width 15 height 12
radio input "true"
click at [889, 474] on input "True" at bounding box center [896, 468] width 15 height 12
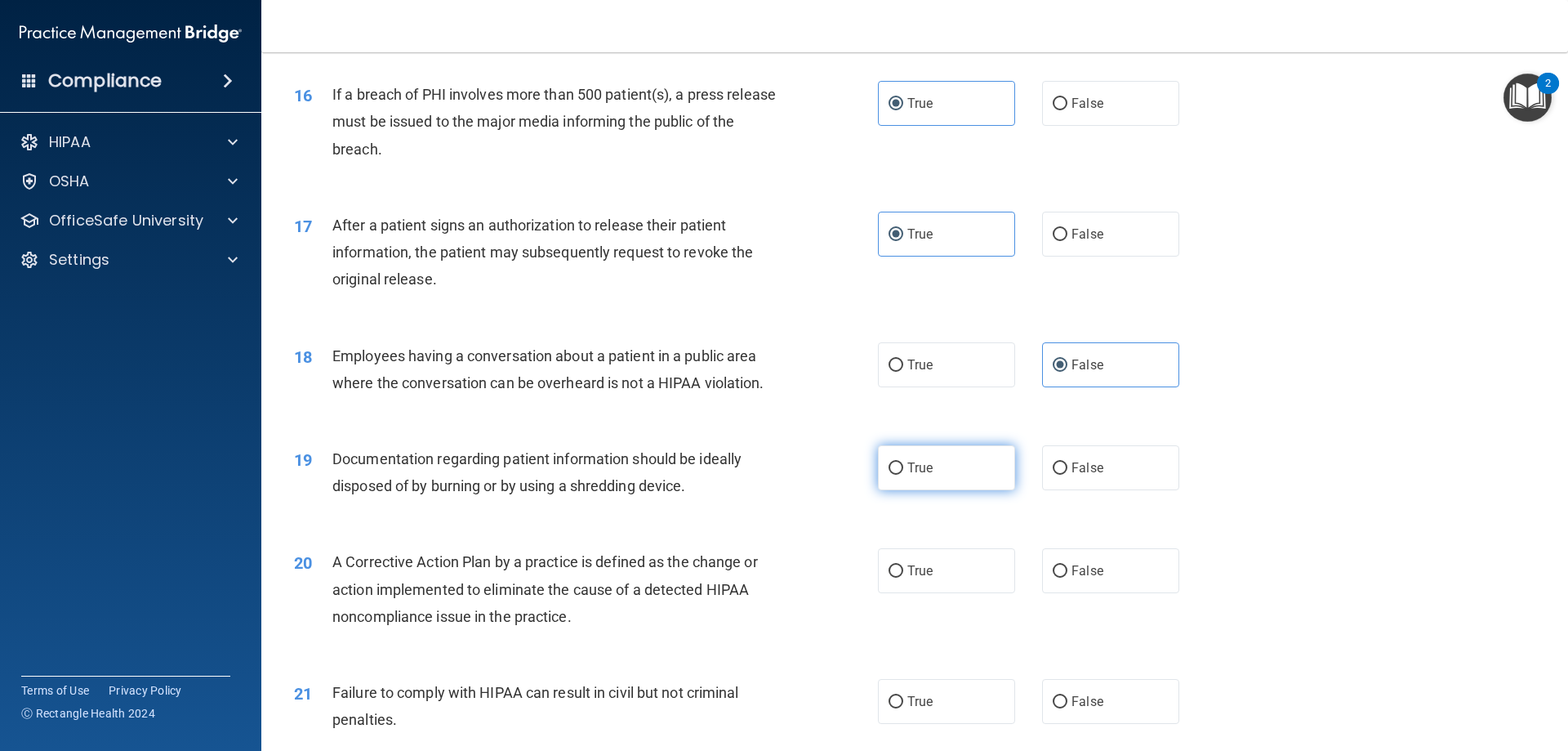
radio input "true"
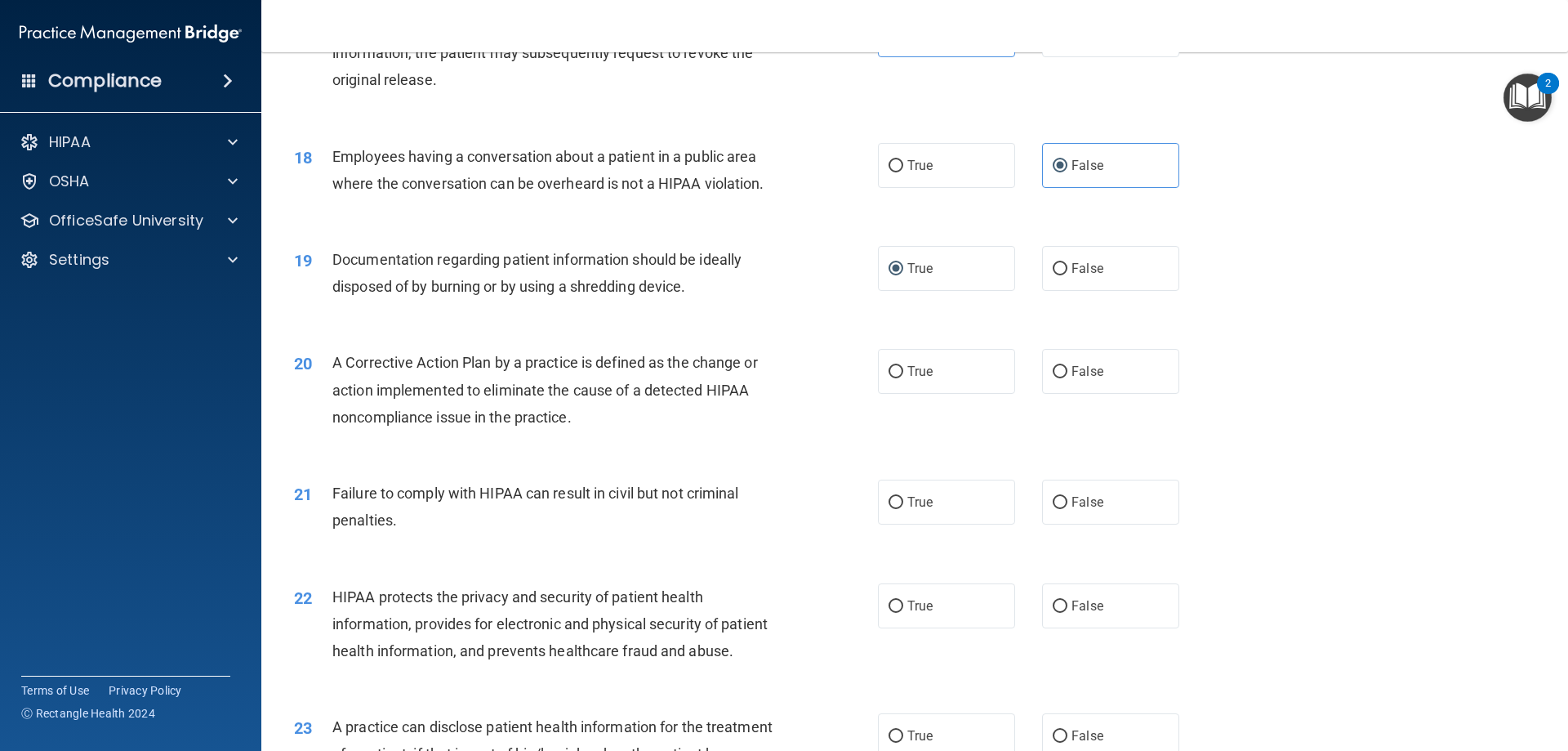
scroll to position [2043, 0]
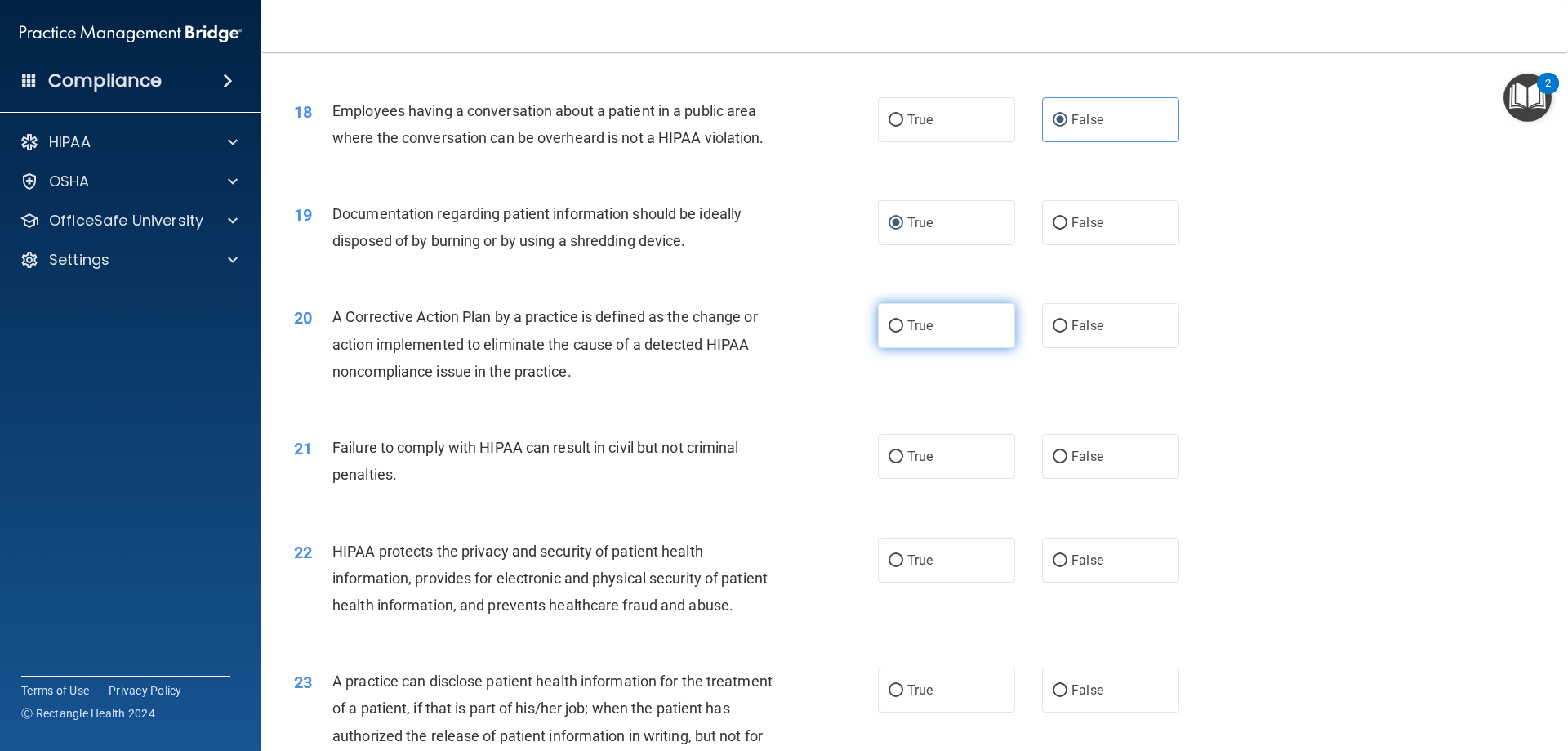
click at [892, 333] on input "True" at bounding box center [896, 326] width 15 height 12
radio input "true"
click at [1053, 463] on input "False" at bounding box center [1060, 457] width 15 height 12
radio input "true"
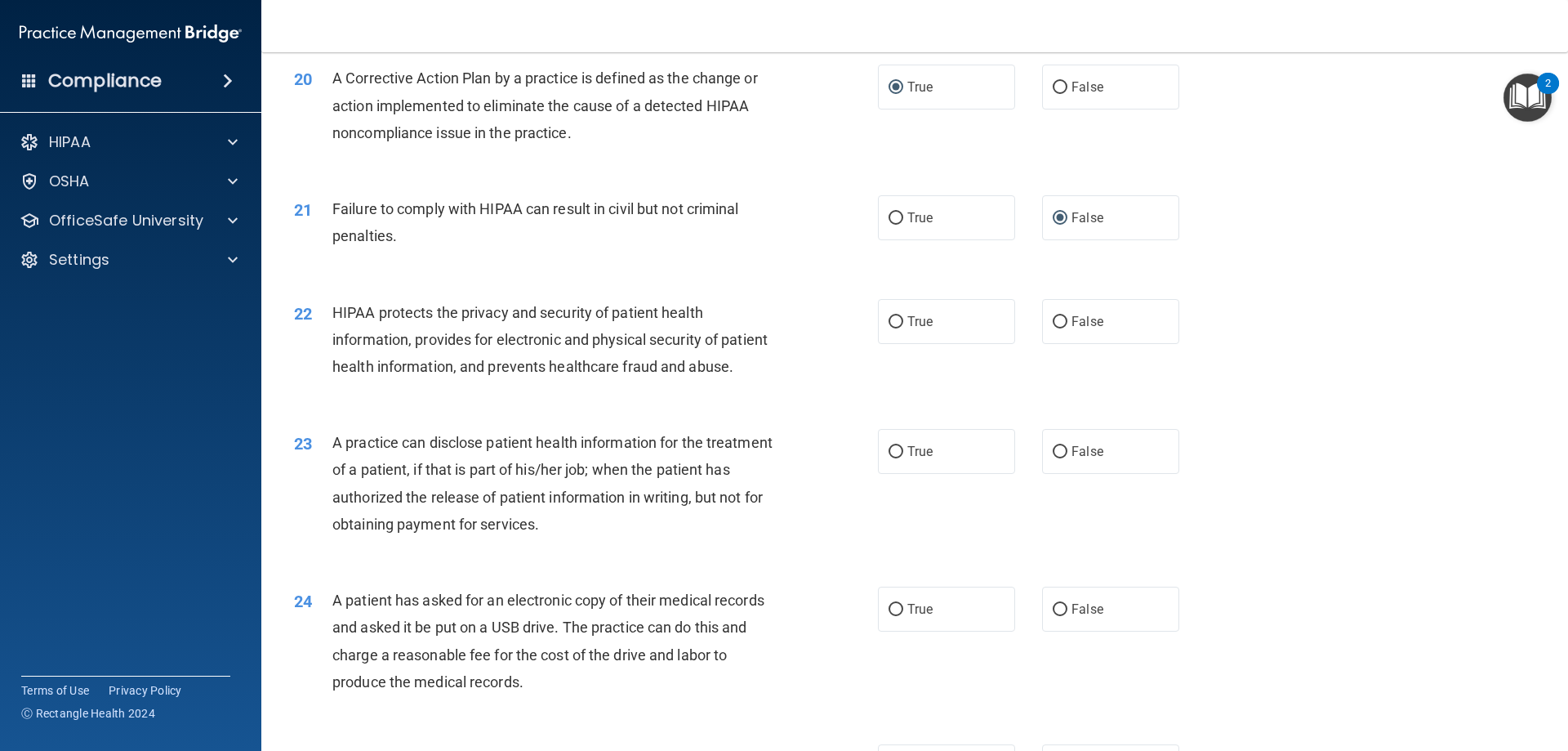
scroll to position [2369, 0]
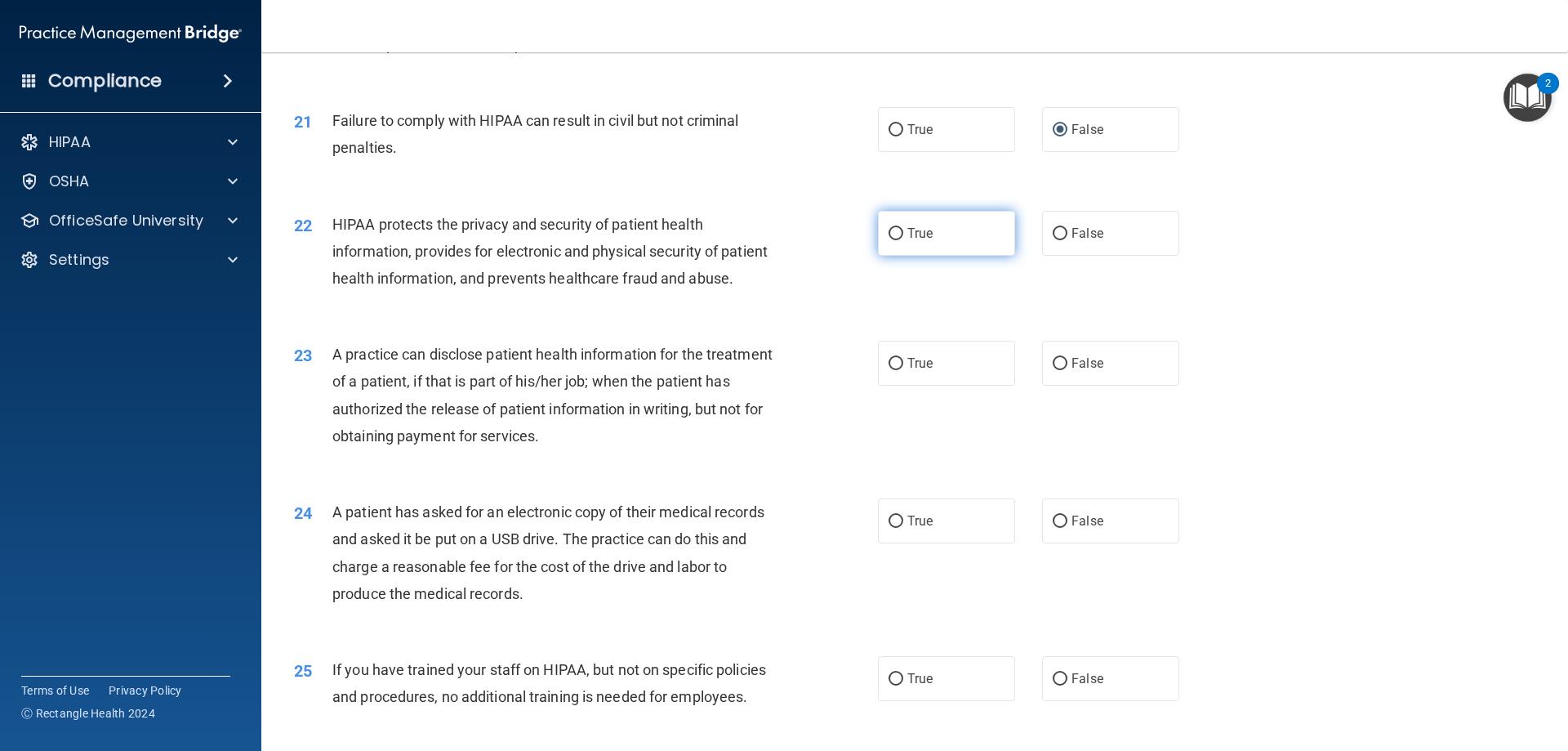
click at [916, 256] on label "True" at bounding box center [947, 233] width 137 height 45
click at [903, 240] on input "True" at bounding box center [896, 233] width 15 height 12
radio input "true"
click at [969, 385] on label "True" at bounding box center [947, 363] width 137 height 45
click at [903, 370] on input "True" at bounding box center [896, 364] width 15 height 12
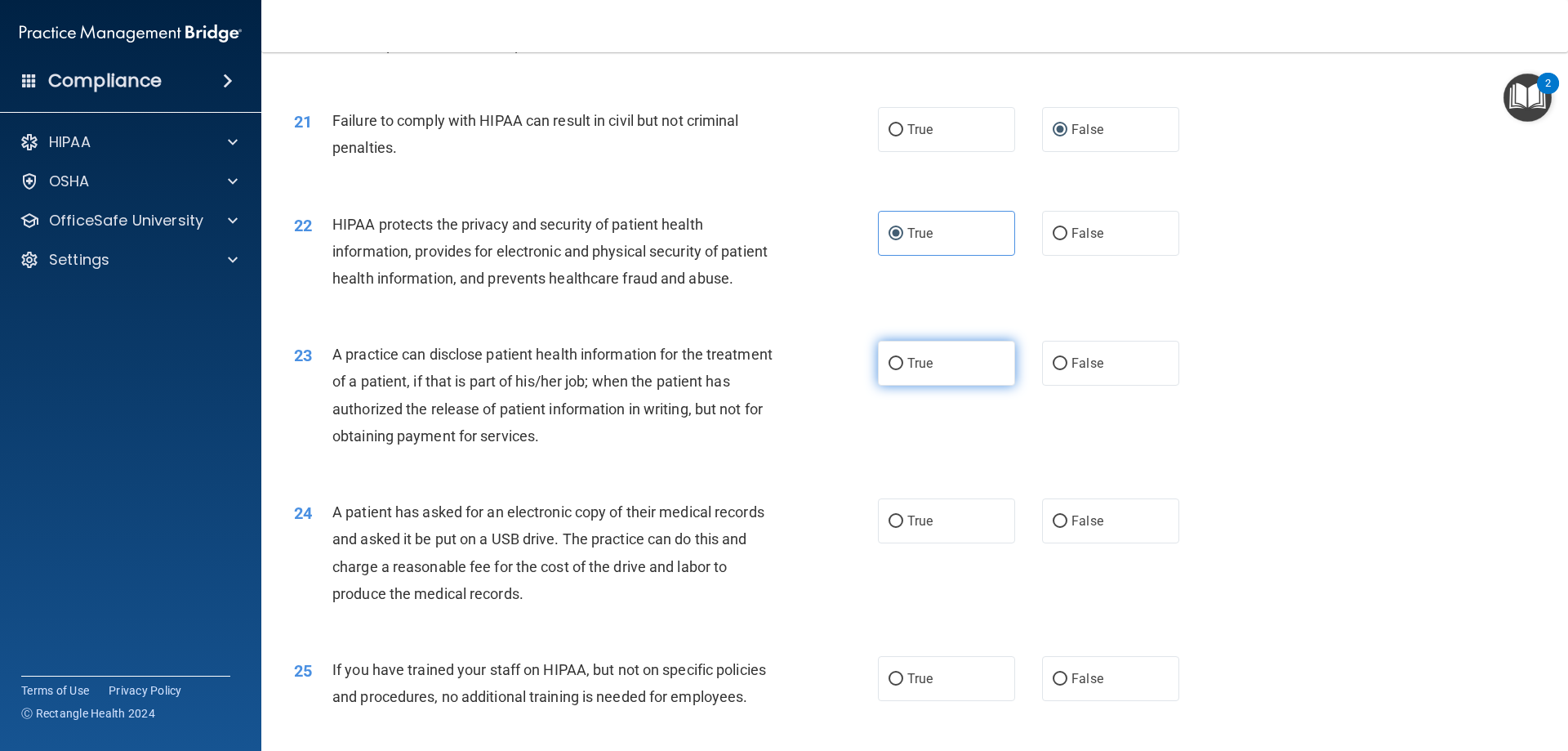
radio input "true"
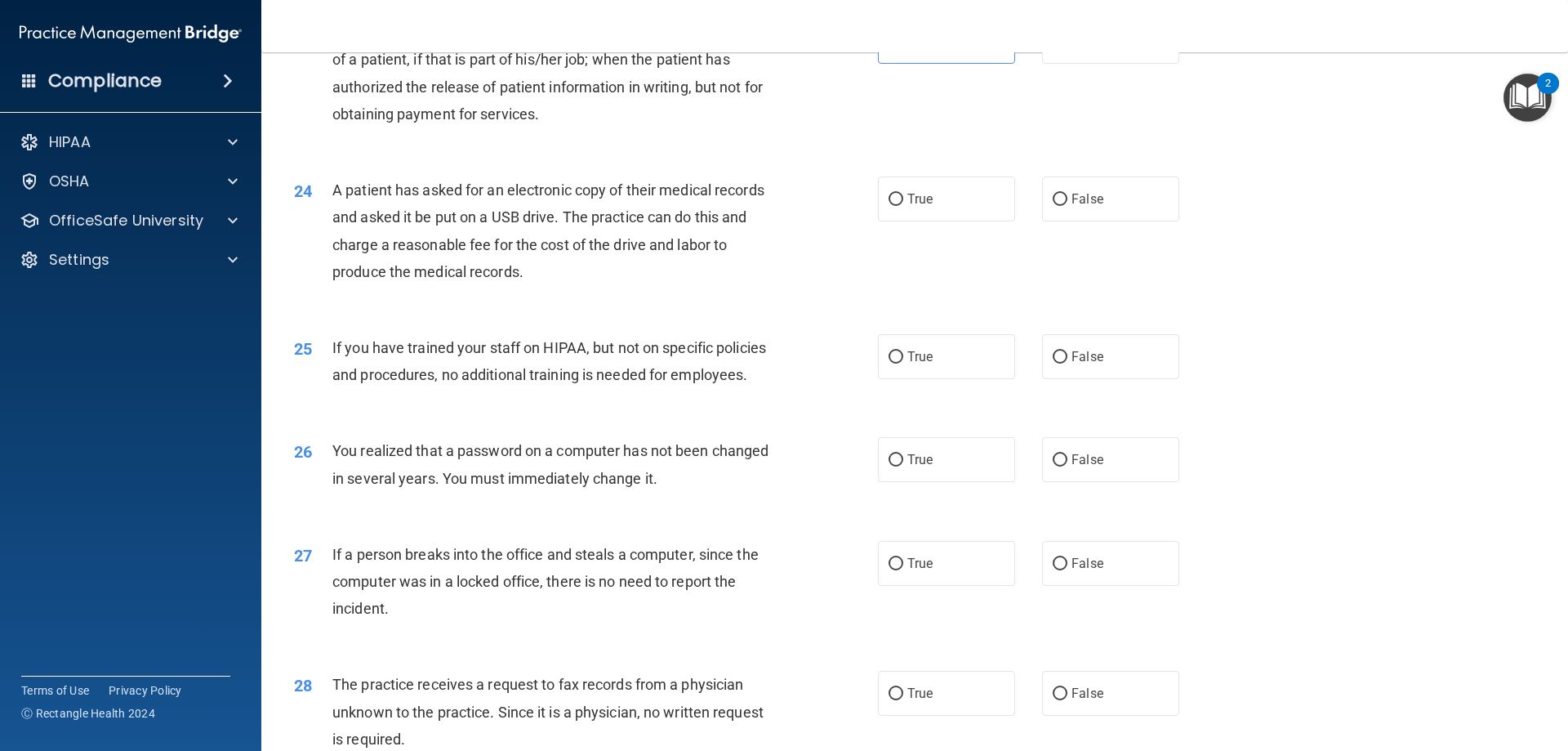
scroll to position [2696, 0]
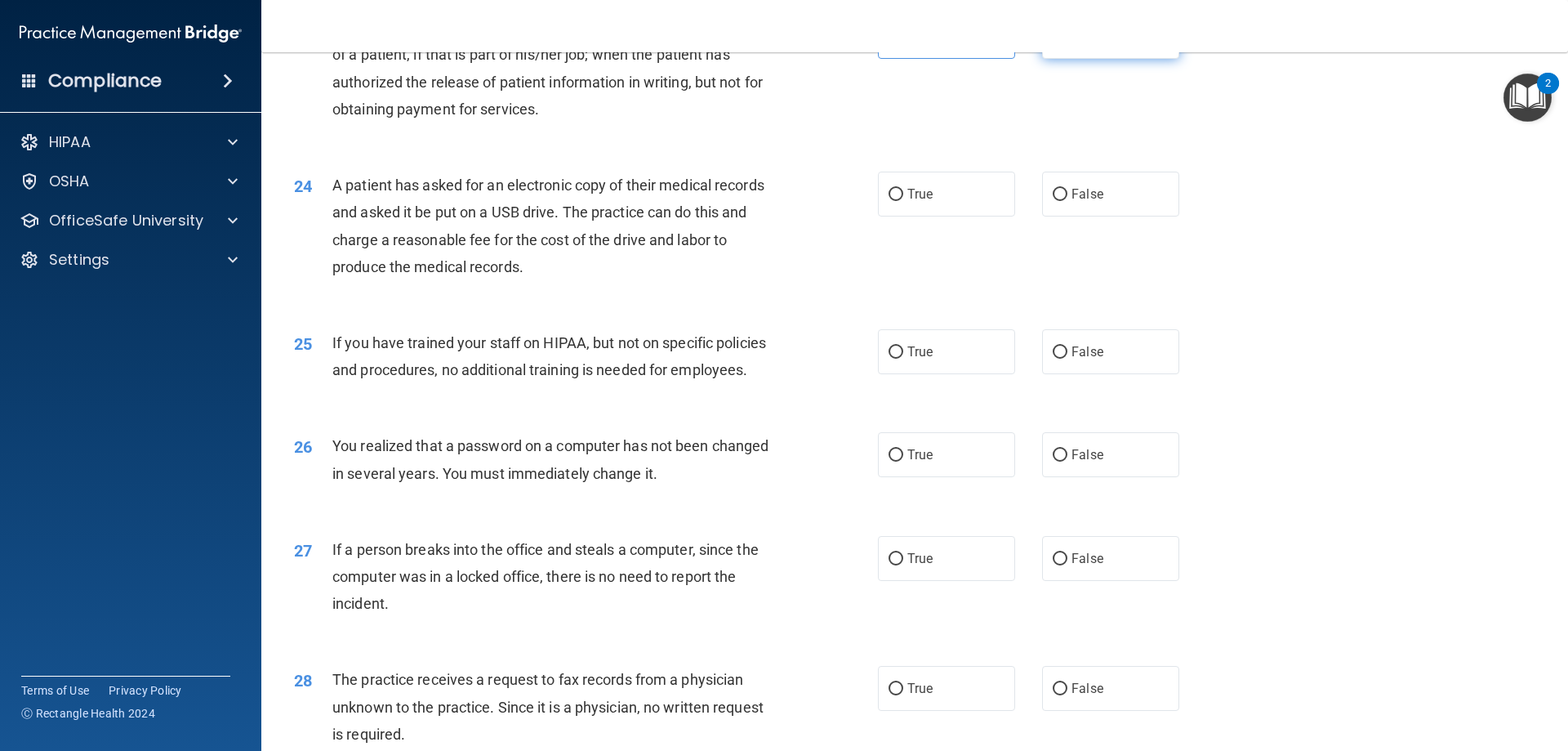
click at [1077, 44] on span "False" at bounding box center [1087, 37] width 32 height 16
click at [1068, 43] on input "False" at bounding box center [1060, 37] width 15 height 12
radio input "true"
click at [889, 43] on input "True" at bounding box center [896, 37] width 15 height 12
radio input "true"
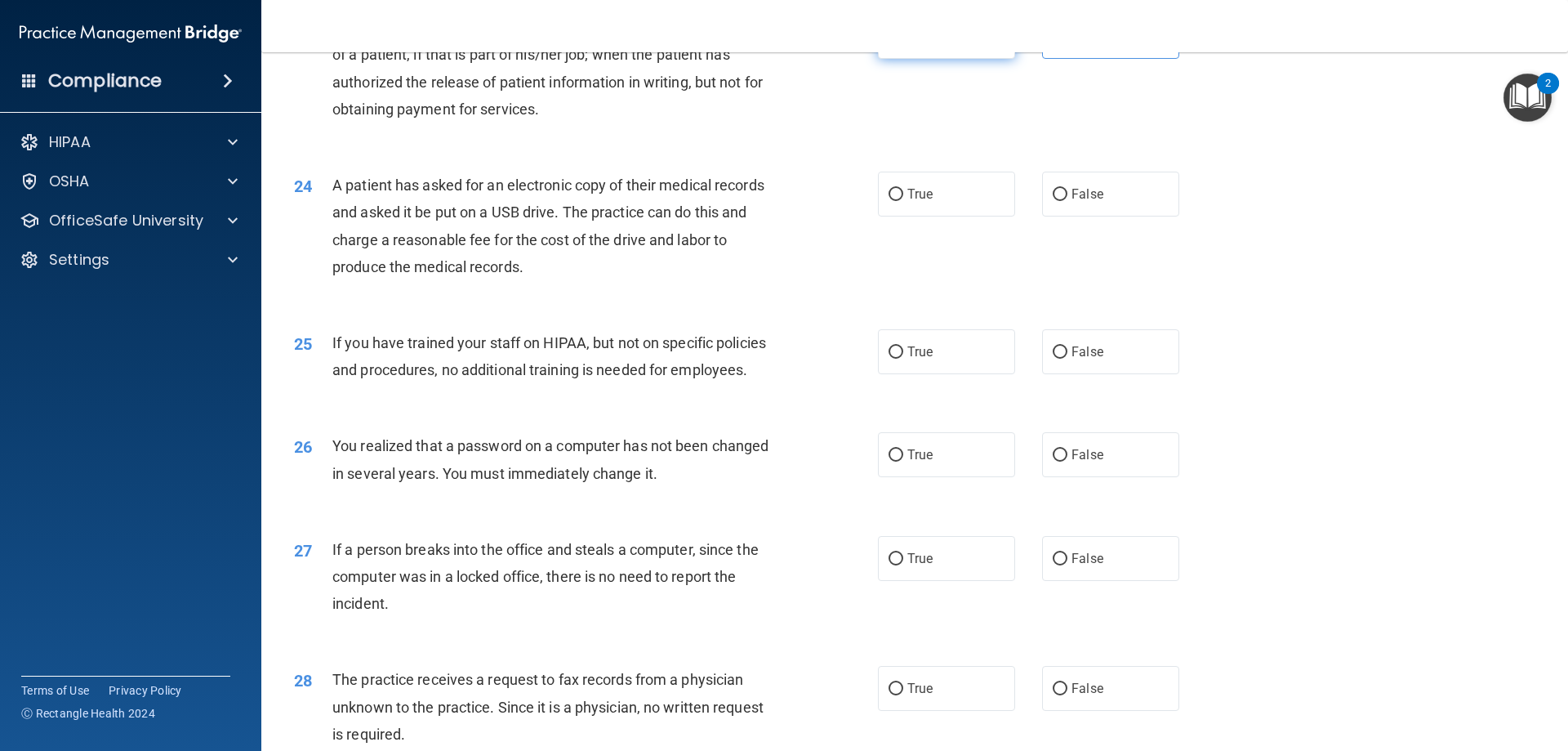
radio input "false"
click at [1071, 202] on span "False" at bounding box center [1087, 194] width 32 height 16
click at [1066, 201] on input "False" at bounding box center [1060, 194] width 15 height 12
radio input "true"
click at [1083, 359] on span "False" at bounding box center [1087, 352] width 32 height 16
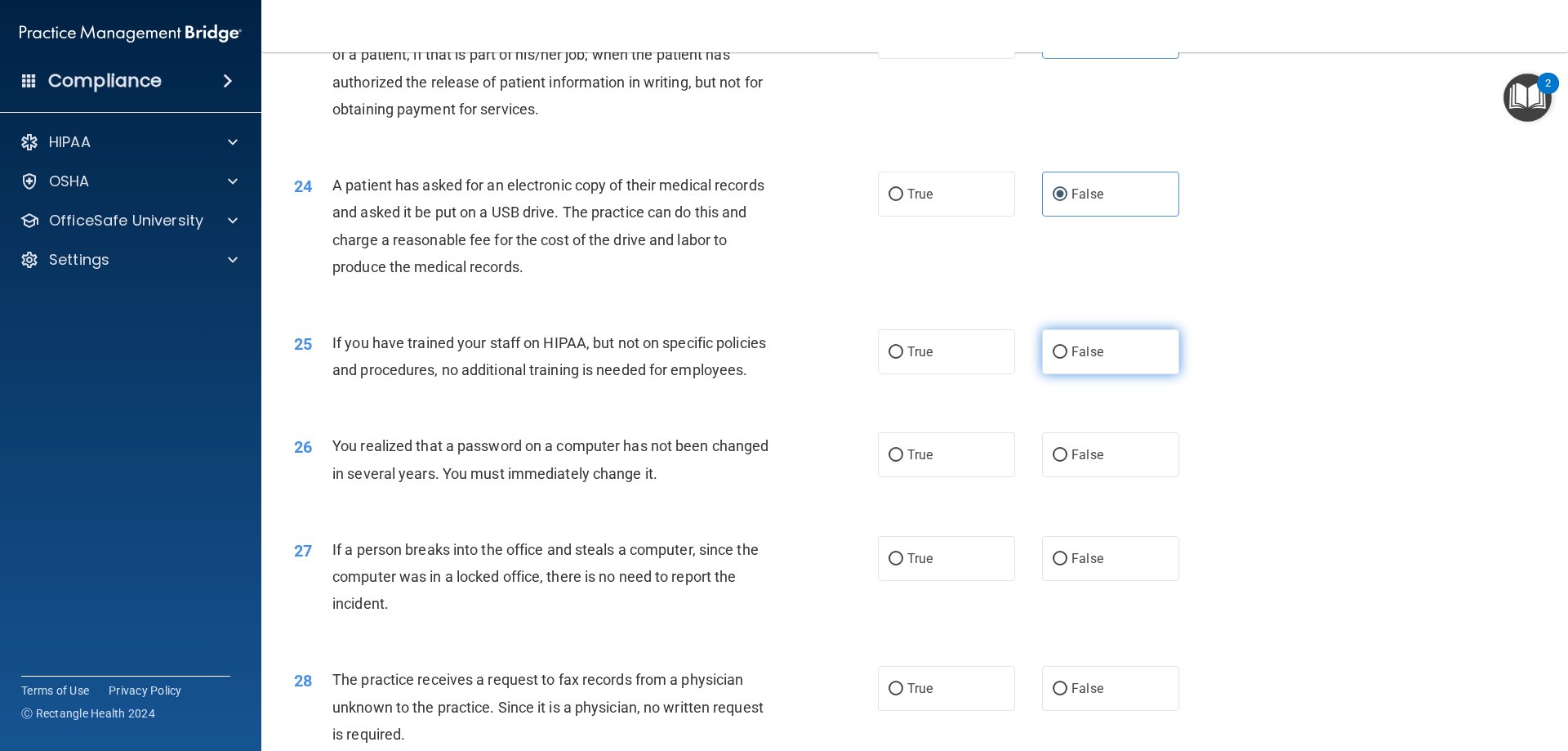
click at [1068, 359] on input "False" at bounding box center [1060, 352] width 15 height 12
radio input "true"
click at [918, 462] on span "True" at bounding box center [919, 455] width 25 height 16
click at [903, 461] on input "True" at bounding box center [896, 455] width 15 height 12
radio input "true"
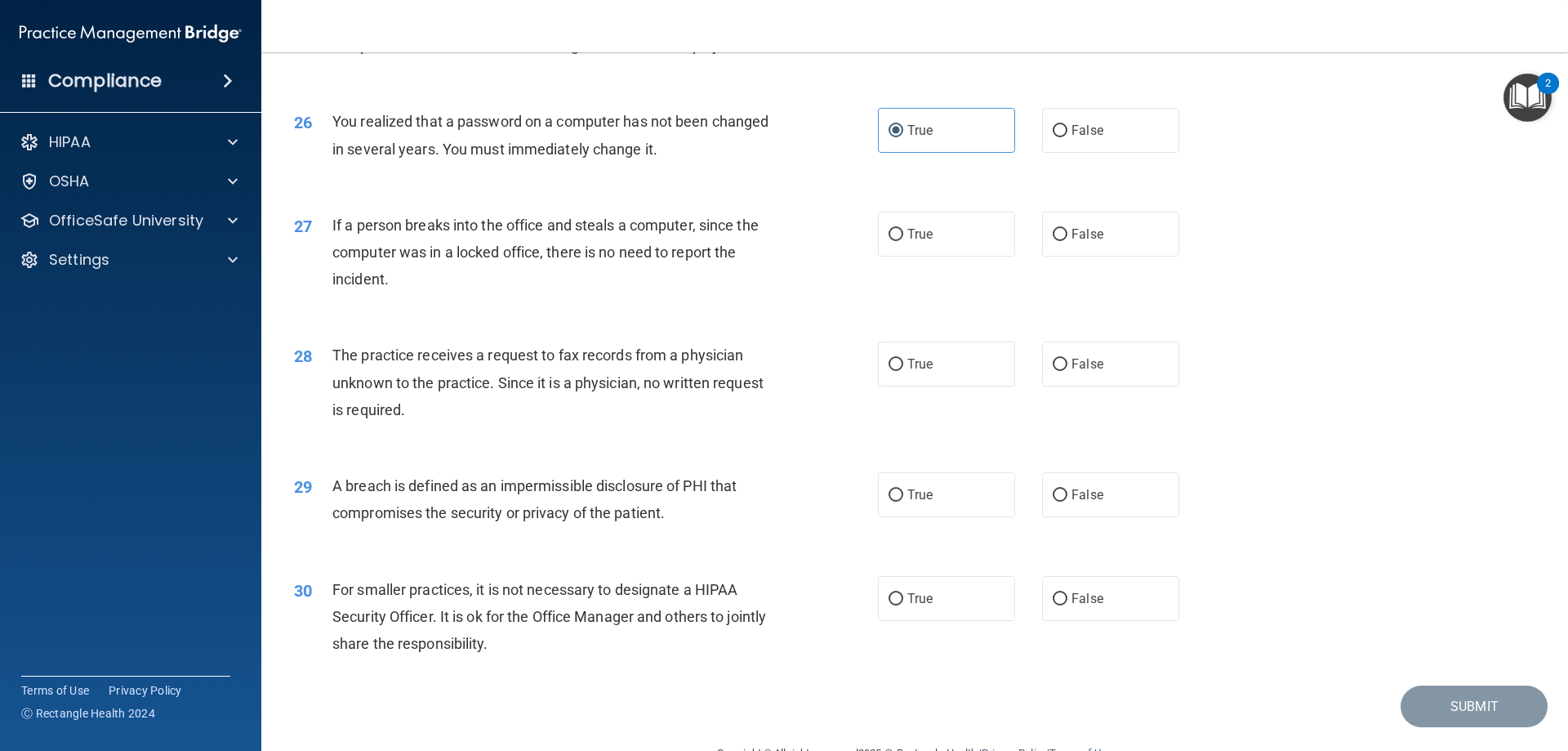
scroll to position [3023, 0]
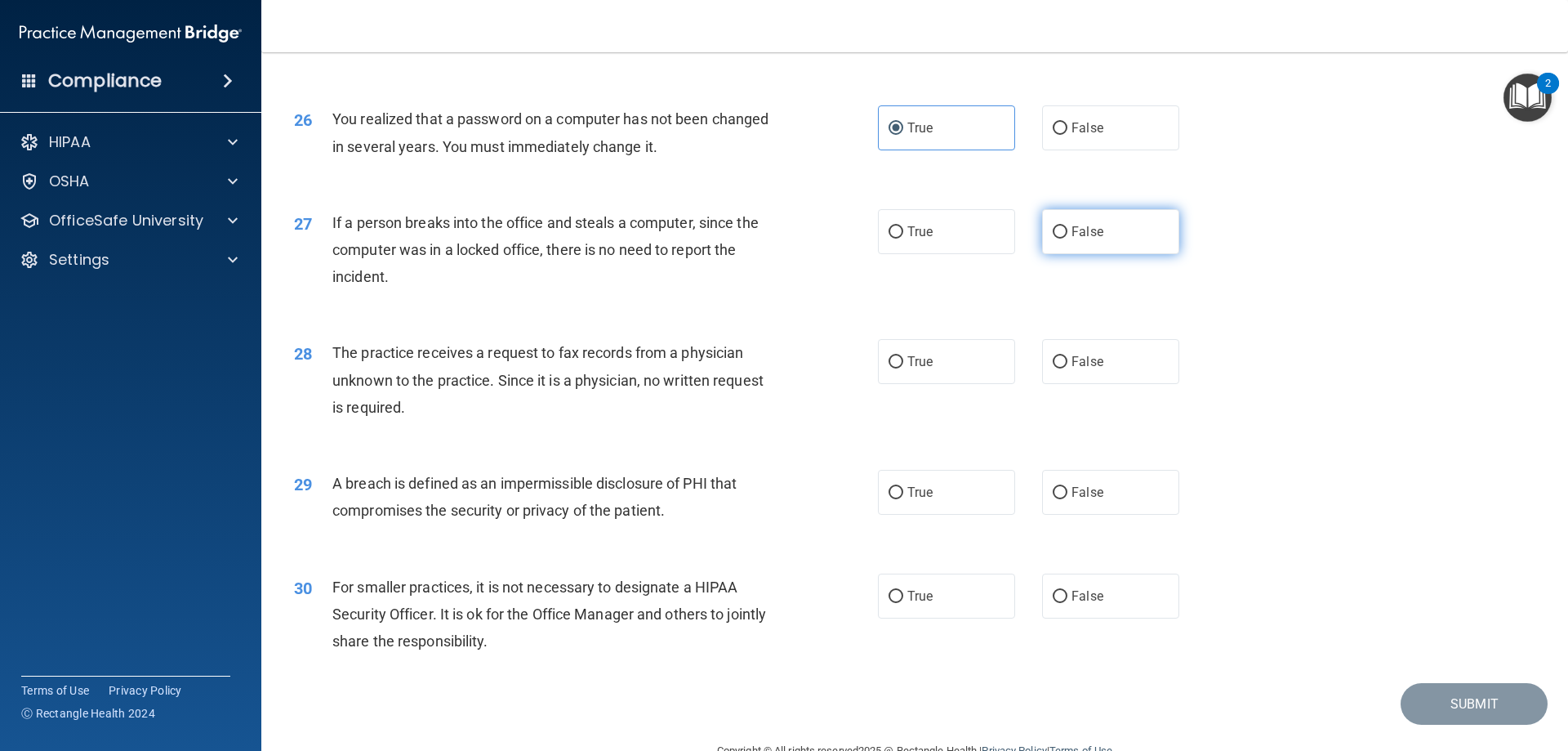
click at [1045, 254] on label "False" at bounding box center [1111, 232] width 137 height 45
click at [1053, 238] on input "False" at bounding box center [1060, 232] width 15 height 12
radio input "true"
click at [1058, 368] on input "False" at bounding box center [1060, 362] width 15 height 12
radio input "true"
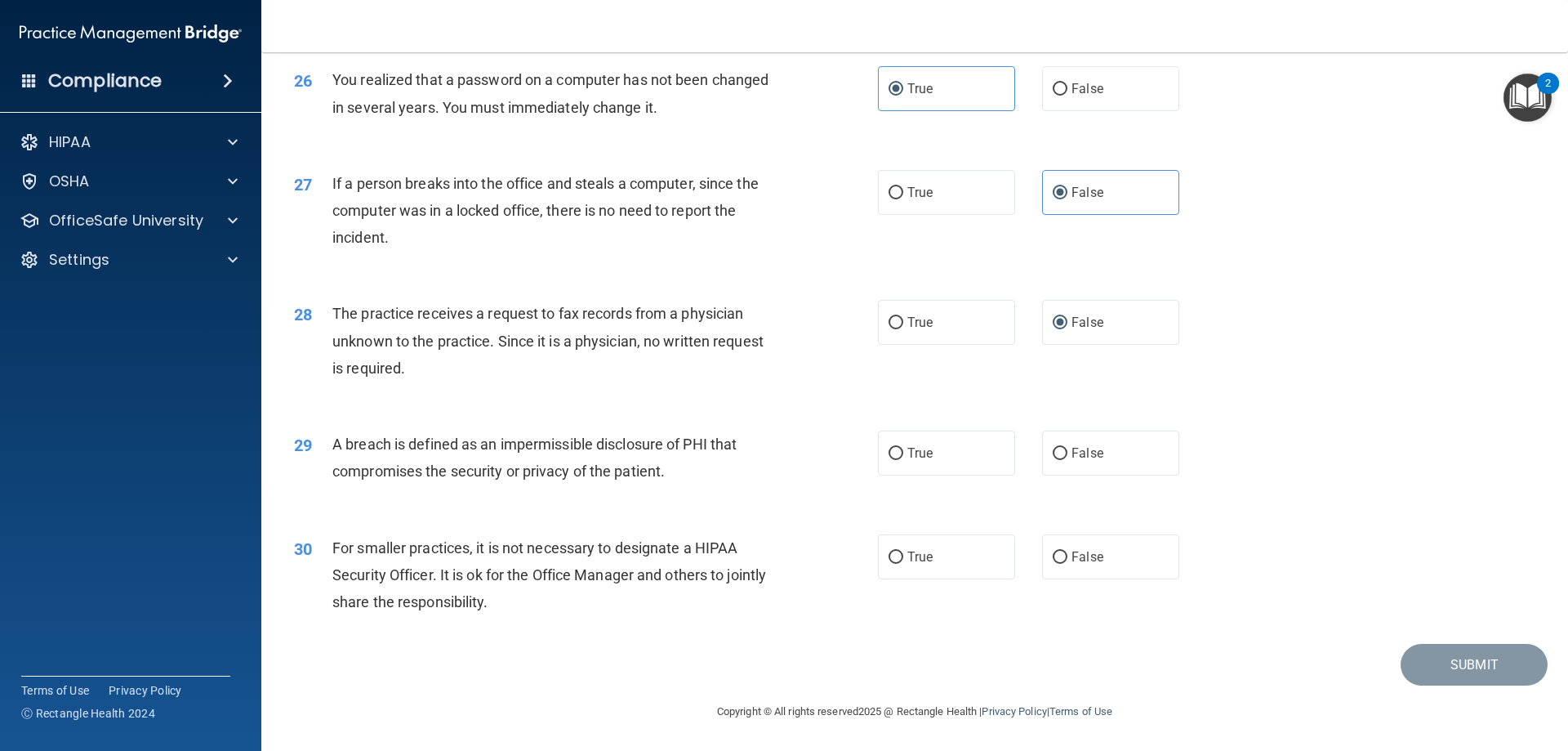
scroll to position [3117, 0]
click at [899, 451] on label "True" at bounding box center [947, 453] width 137 height 45
click at [899, 451] on input "True" at bounding box center [896, 454] width 15 height 12
radio input "true"
click at [1109, 563] on label "False" at bounding box center [1111, 557] width 137 height 45
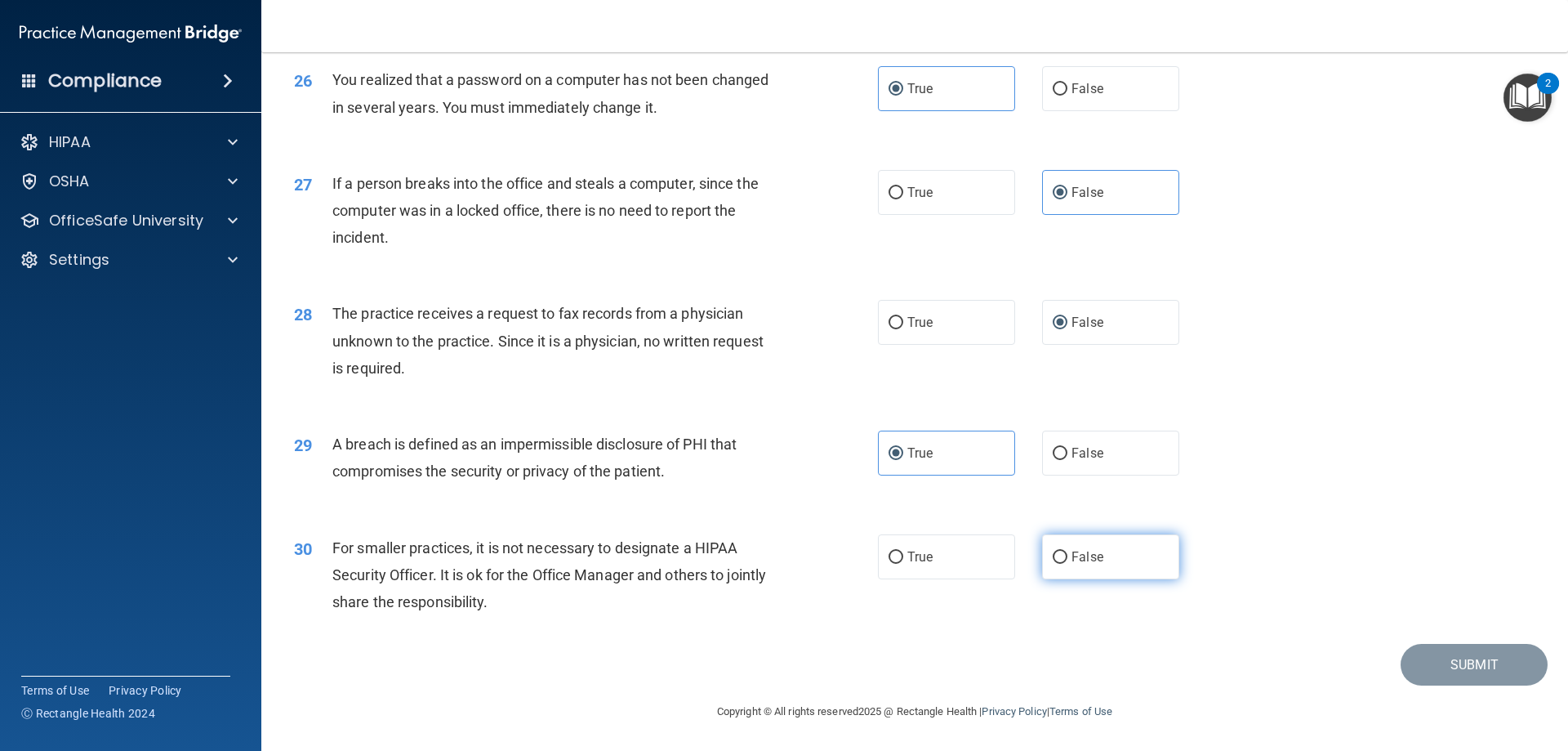
click at [1068, 563] on input "False" at bounding box center [1060, 557] width 15 height 12
radio input "true"
drag, startPoint x: 1381, startPoint y: 630, endPoint x: 1191, endPoint y: 624, distance: 190.1
click at [1380, 628] on div "30 For smaller practices, it is not necessary to designate a HIPAA Security Off…" at bounding box center [915, 578] width 1266 height 130
click at [1439, 664] on button "Submit" at bounding box center [1474, 665] width 147 height 41
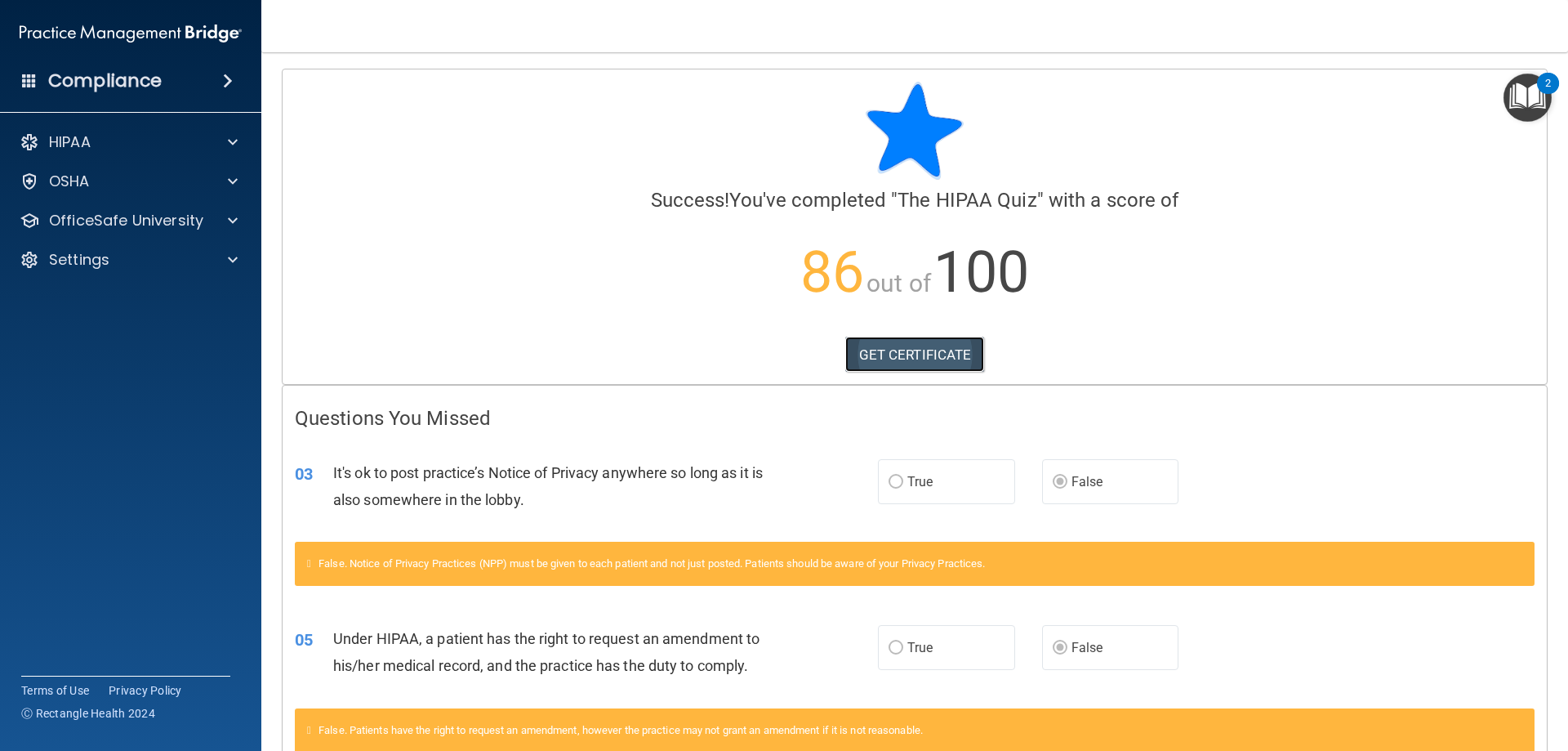
click at [939, 351] on link "GET CERTIFICATE" at bounding box center [915, 354] width 140 height 36
click at [239, 222] on div at bounding box center [231, 220] width 41 height 20
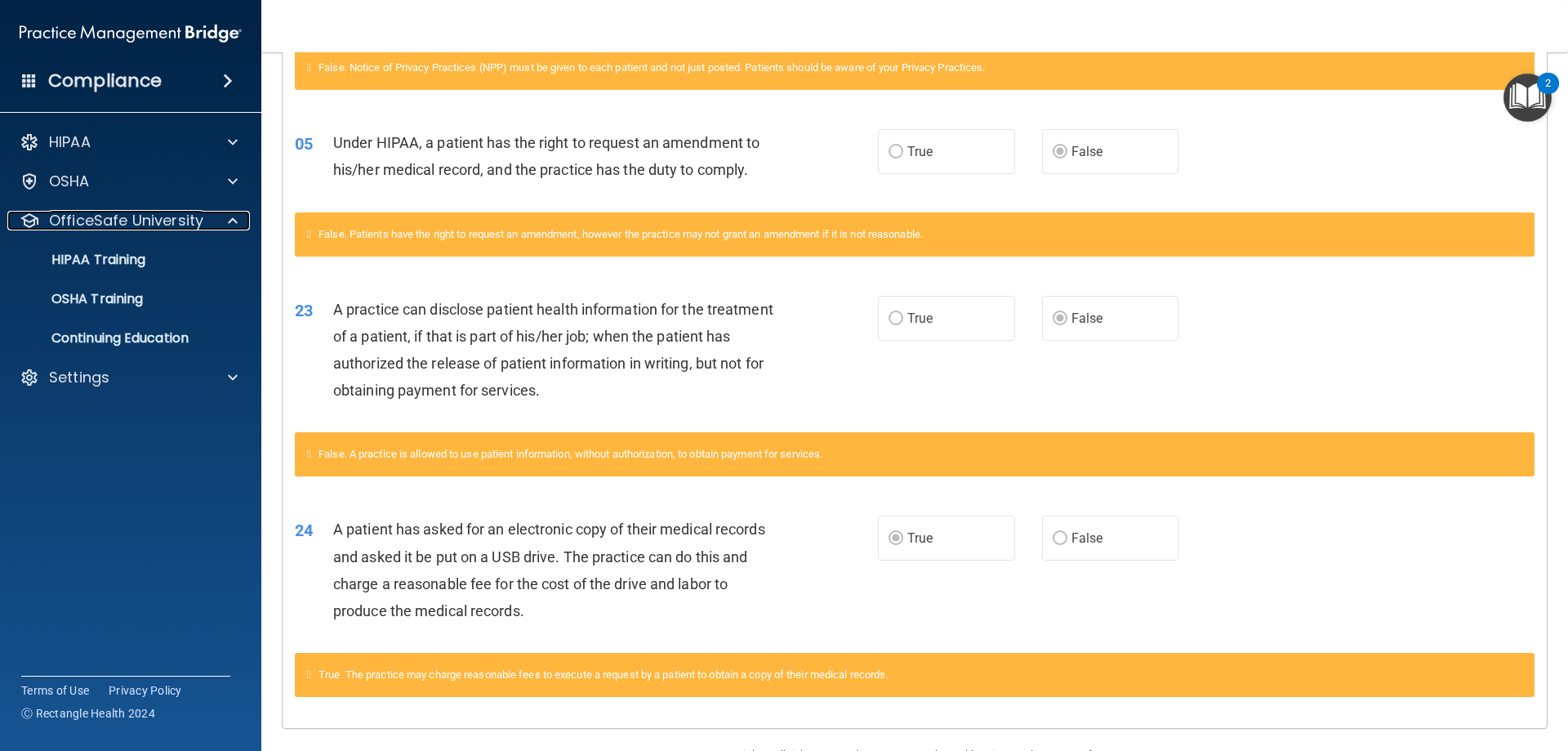
scroll to position [458, 0]
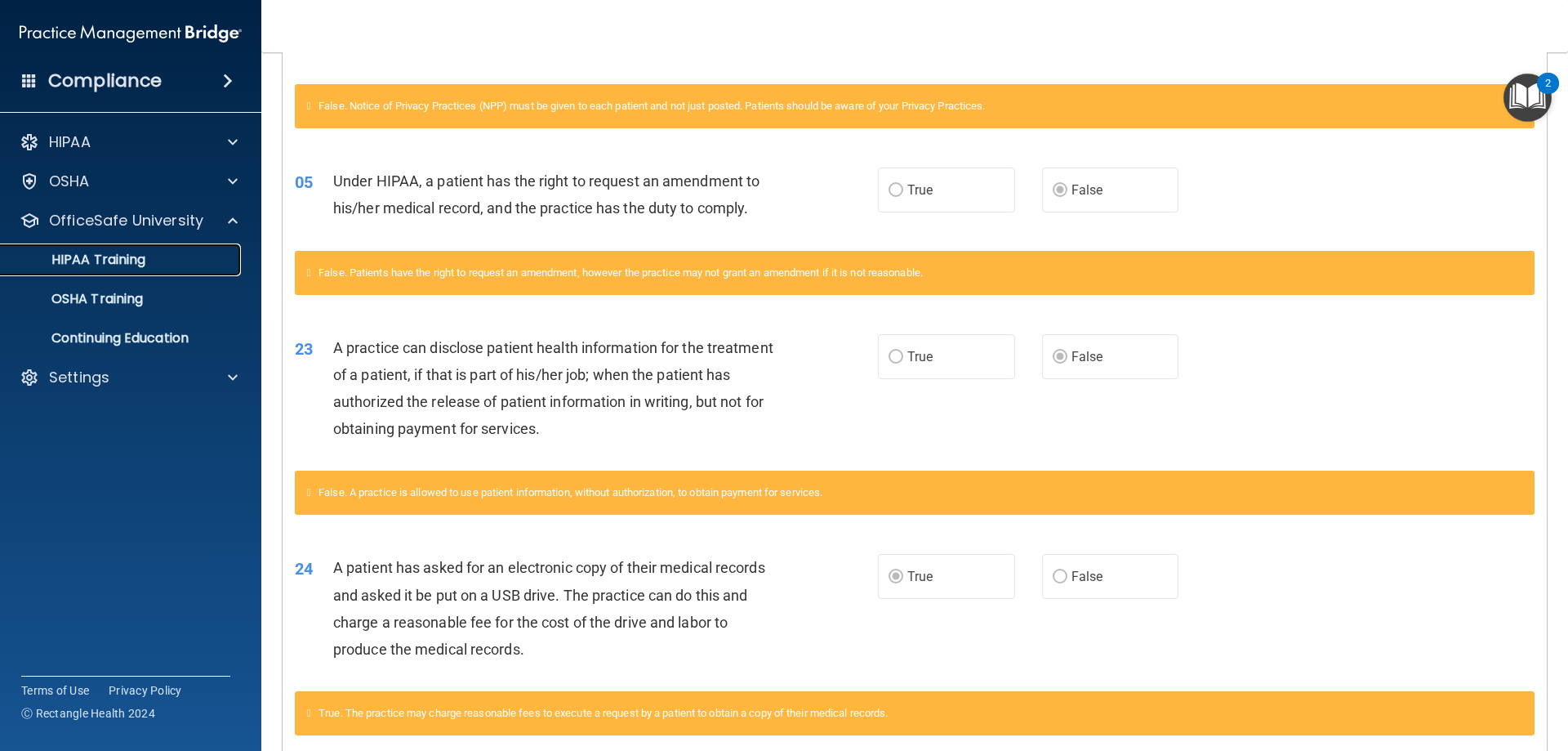
click at [144, 270] on link "HIPAA Training" at bounding box center [112, 260] width 258 height 33
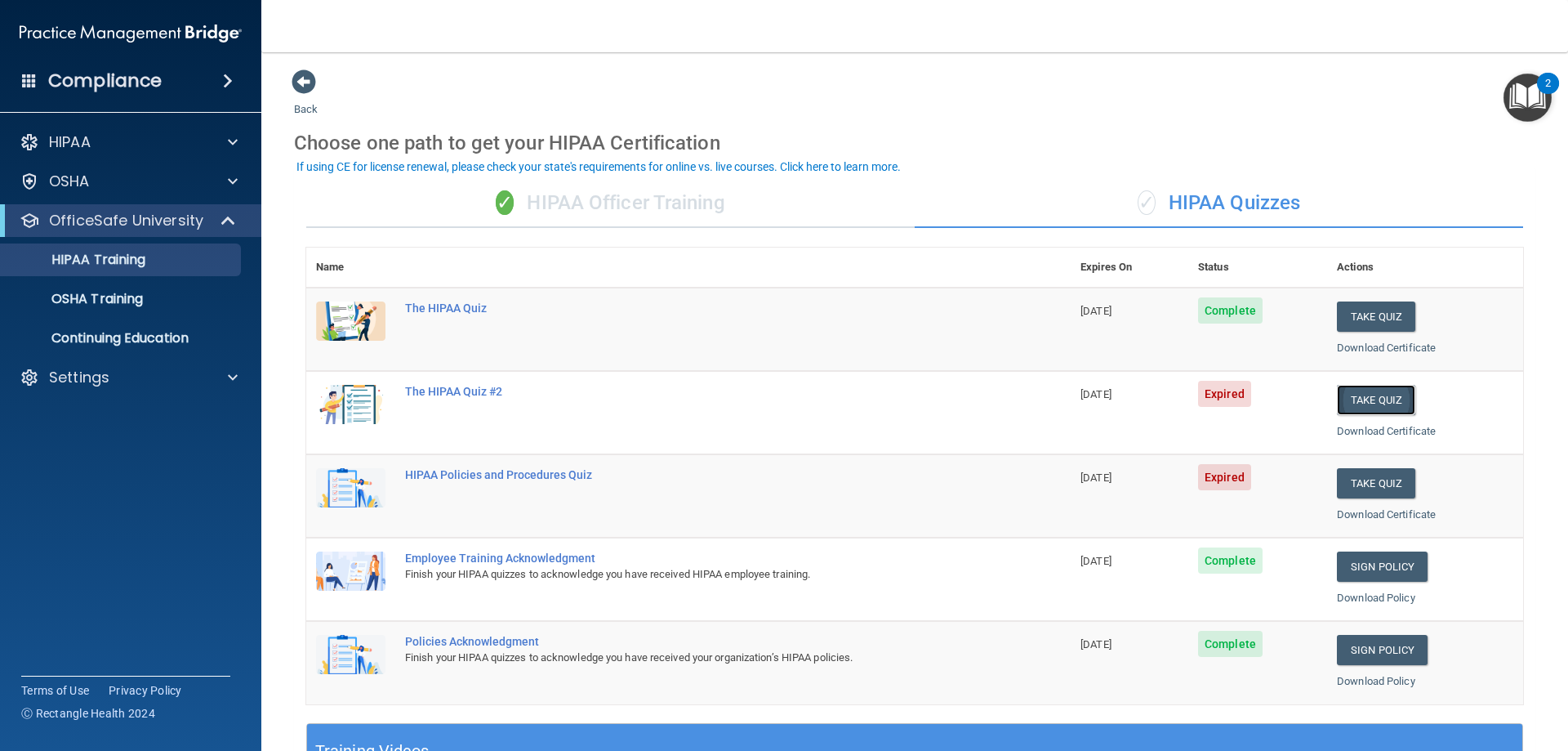
click at [1341, 405] on button "Take Quiz" at bounding box center [1377, 399] width 79 height 30
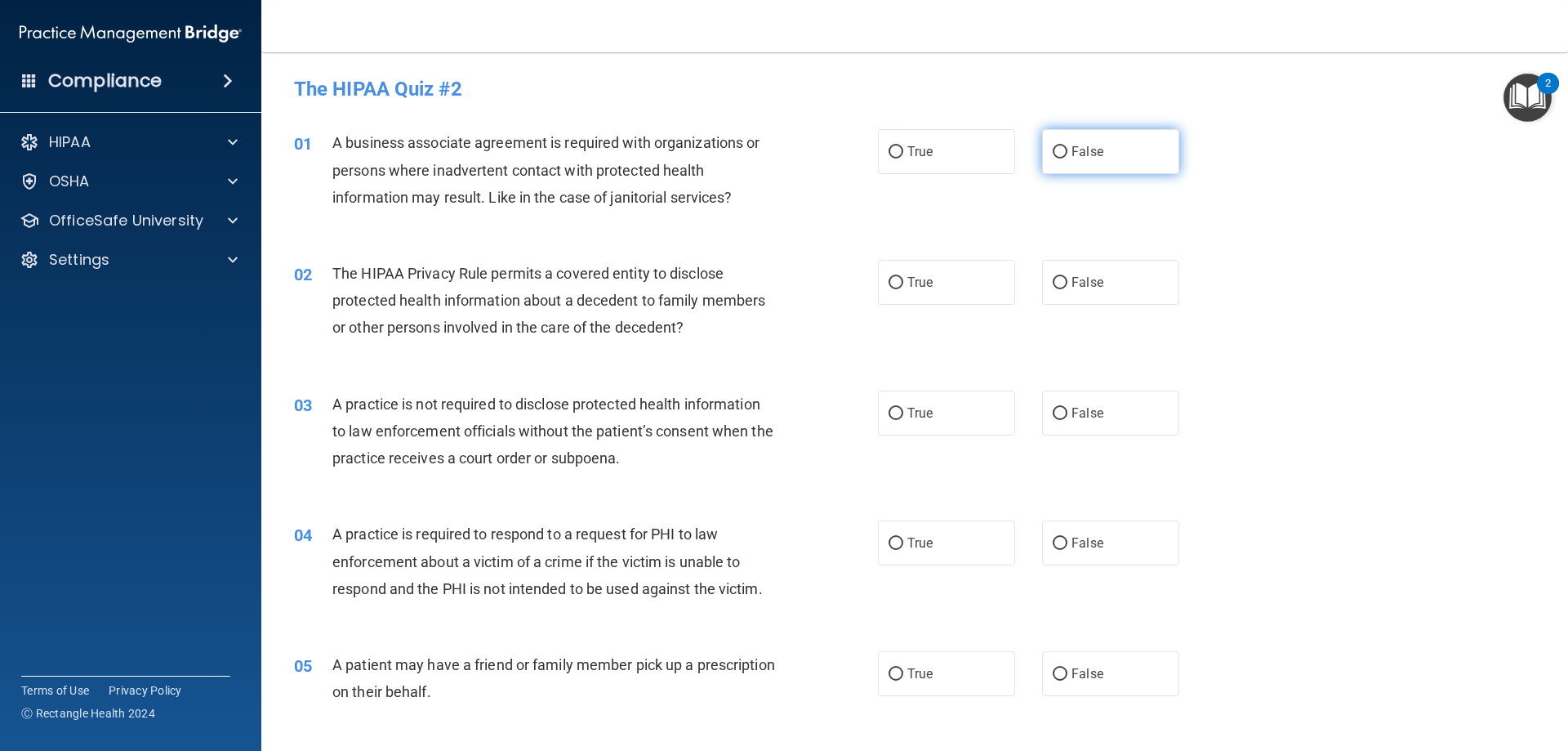
click at [1098, 158] on label "False" at bounding box center [1111, 152] width 137 height 45
click at [1068, 158] on input "False" at bounding box center [1060, 152] width 15 height 12
radio input "true"
click at [1057, 283] on input "False" at bounding box center [1060, 282] width 15 height 12
radio input "true"
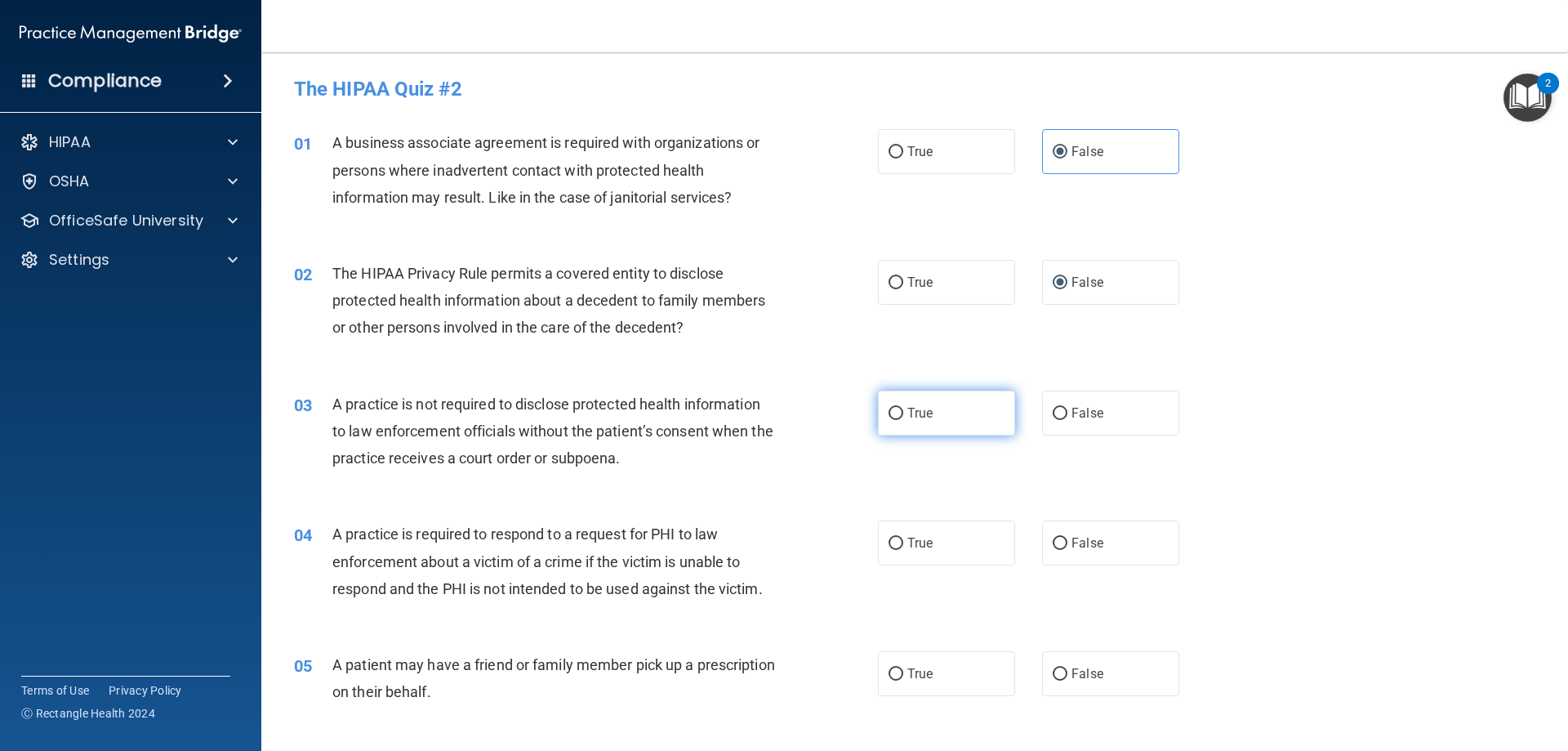
click at [907, 416] on span "True" at bounding box center [919, 413] width 25 height 16
click at [903, 416] on input "True" at bounding box center [896, 413] width 15 height 12
radio input "true"
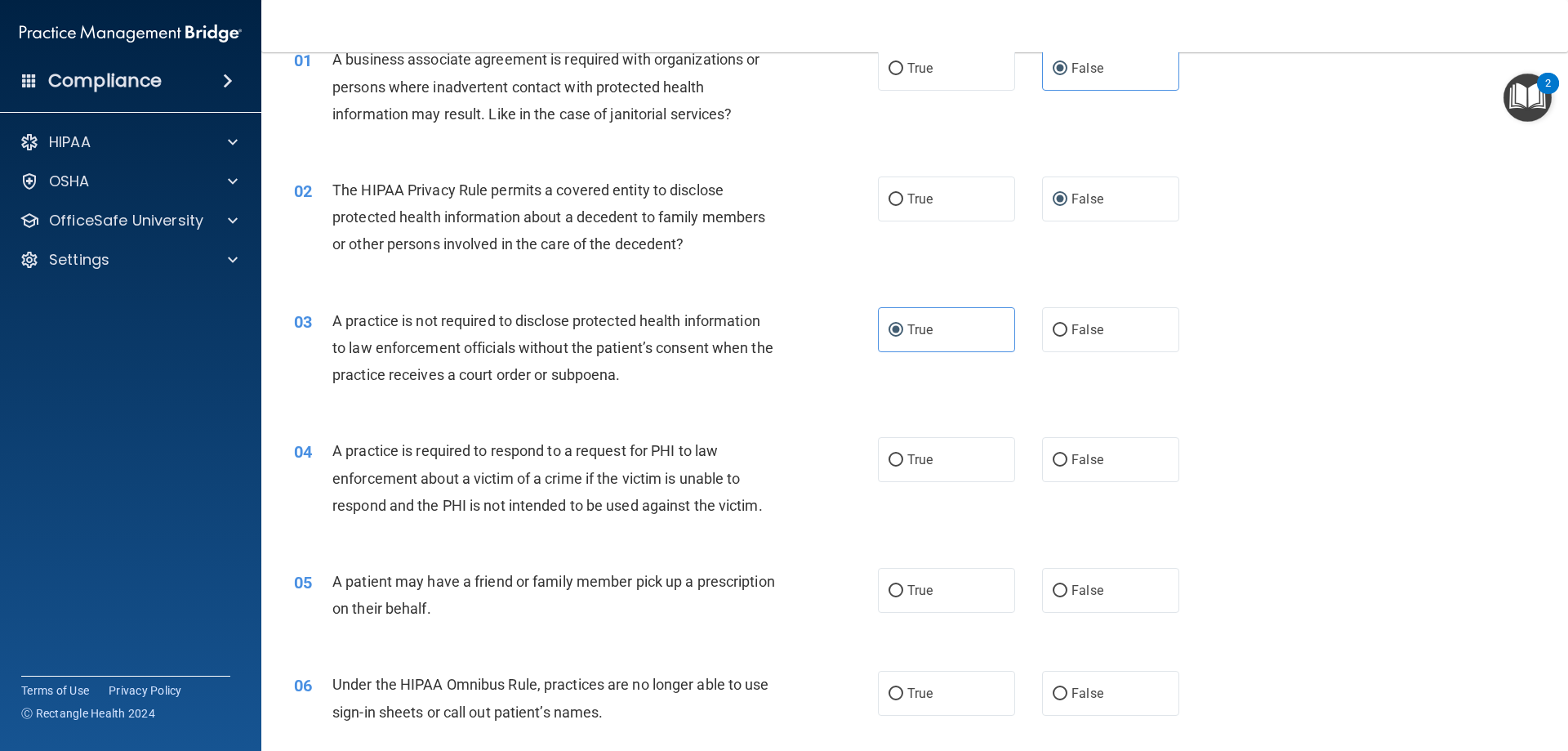
scroll to position [163, 0]
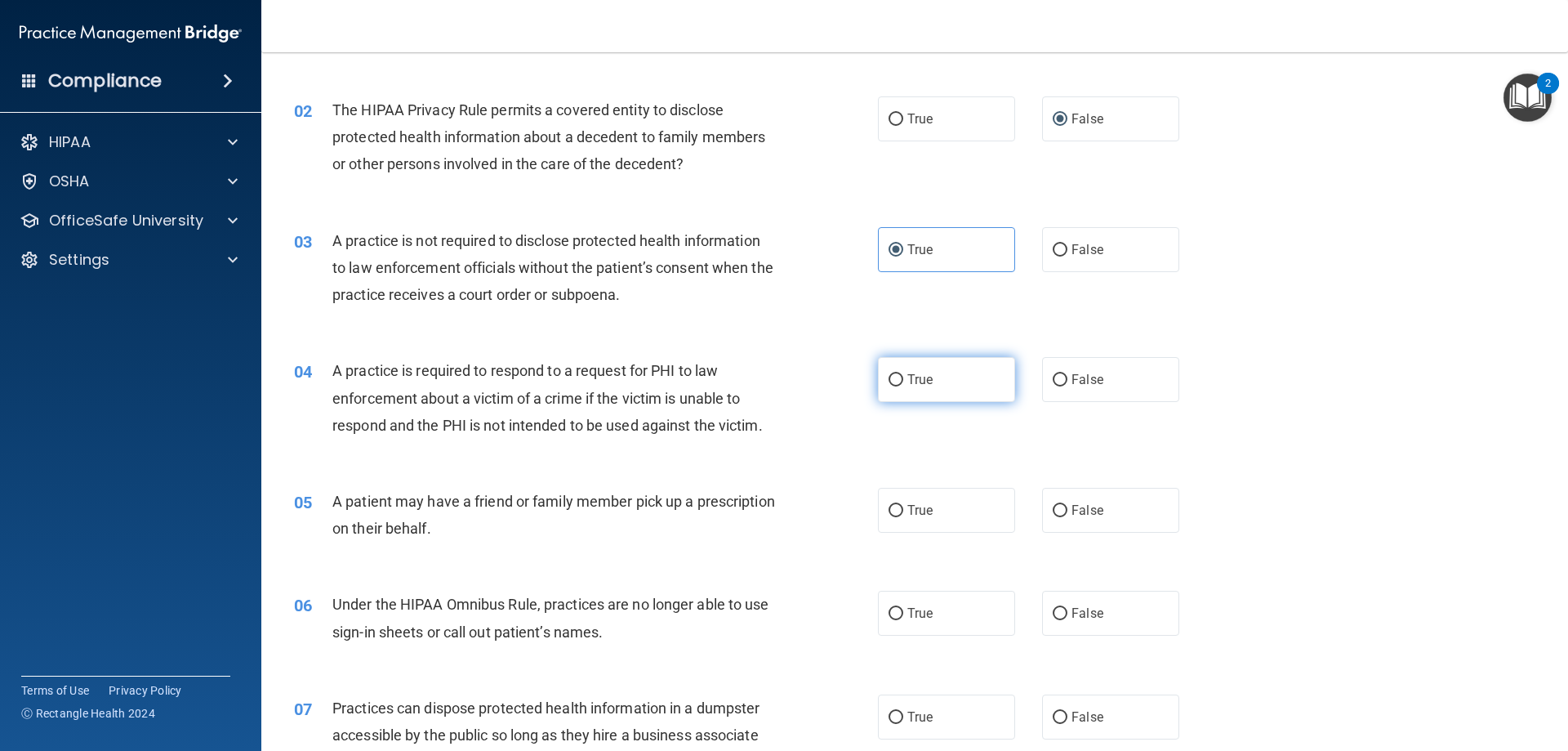
click at [953, 387] on label "True" at bounding box center [947, 380] width 137 height 45
click at [903, 386] on input "True" at bounding box center [896, 380] width 15 height 12
radio input "true"
click at [1127, 378] on label "False" at bounding box center [1111, 380] width 137 height 45
click at [1068, 378] on input "False" at bounding box center [1060, 380] width 15 height 12
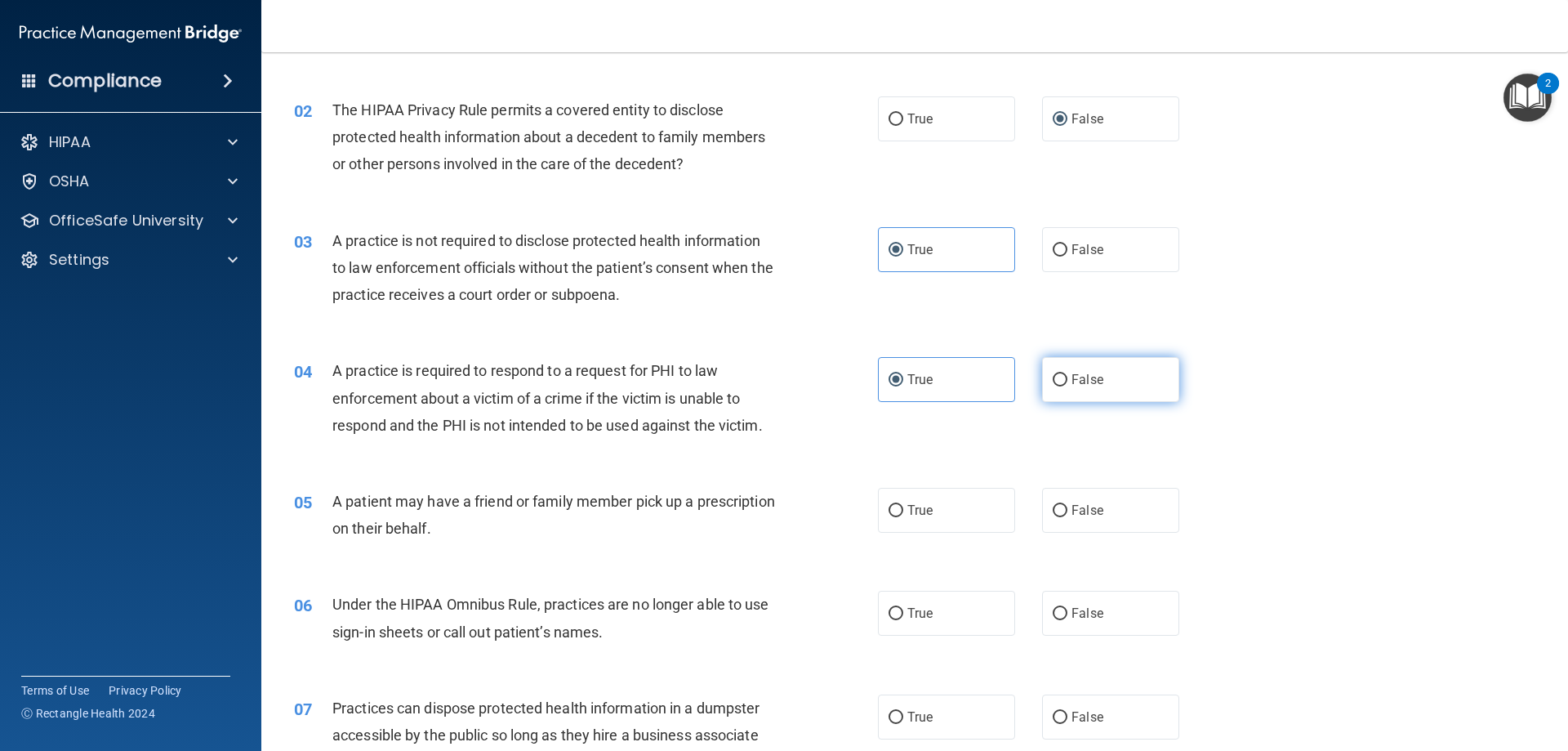
radio input "true"
radio input "false"
click at [889, 508] on input "True" at bounding box center [896, 511] width 15 height 12
radio input "true"
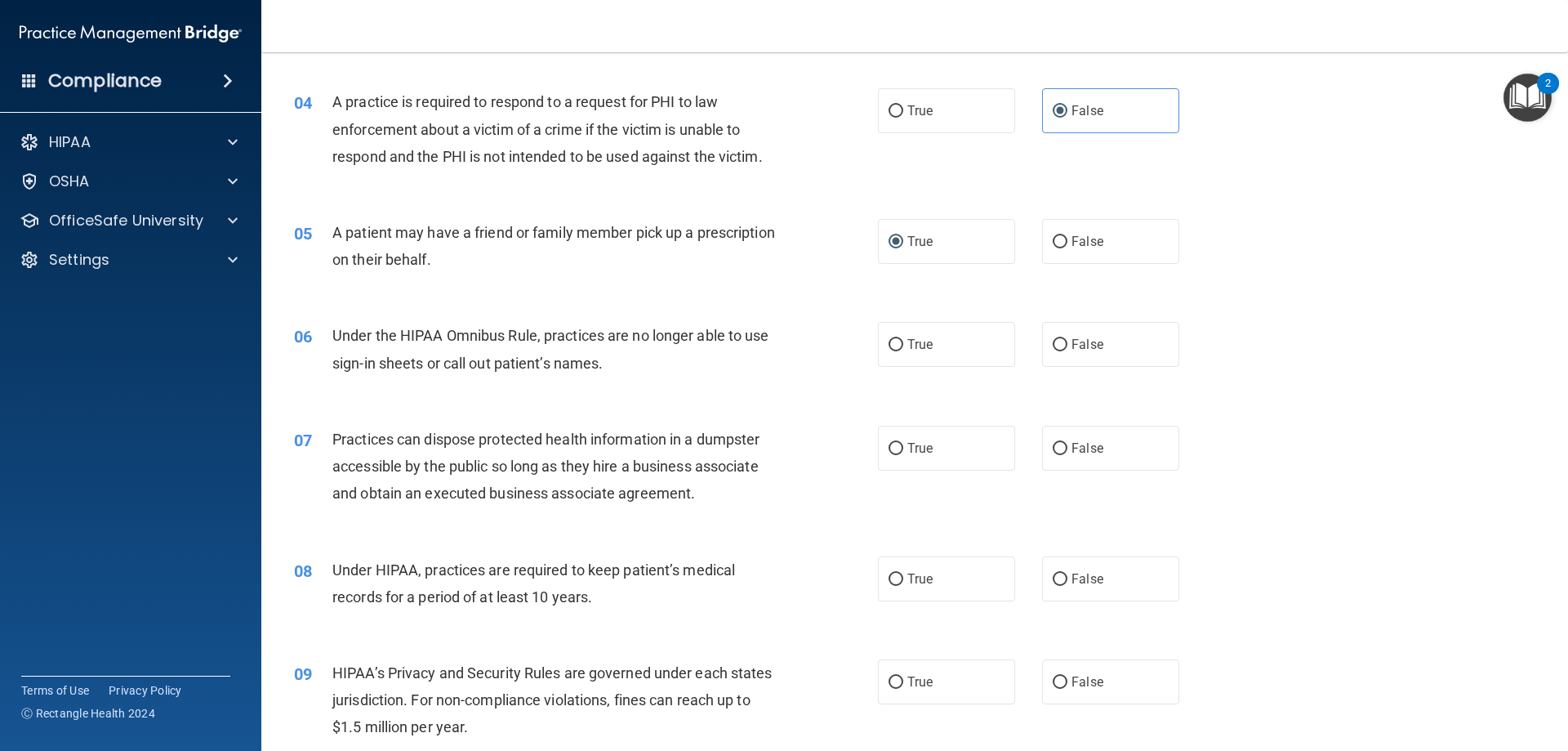
scroll to position [490, 0]
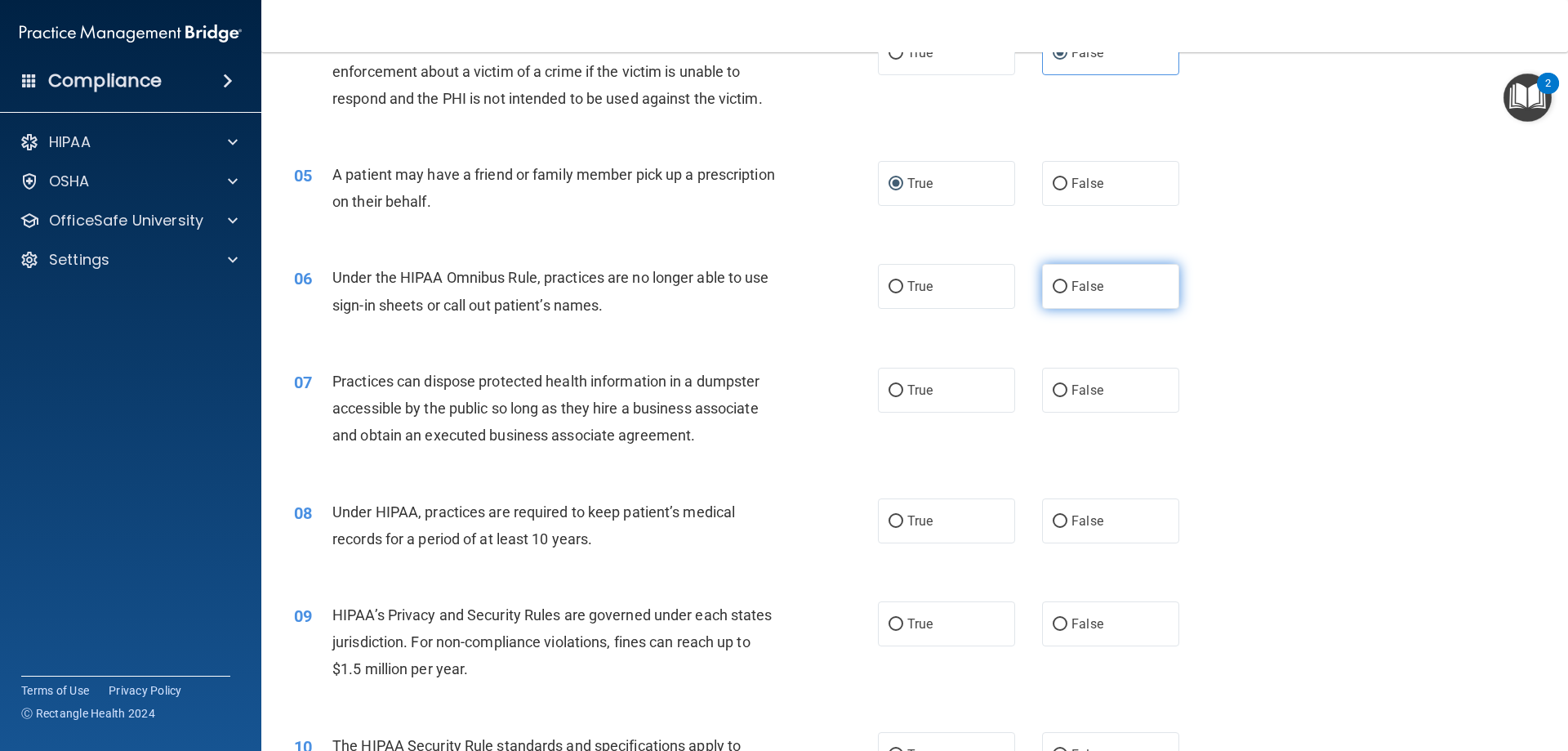
click at [1075, 289] on span "False" at bounding box center [1087, 286] width 32 height 16
click at [1068, 289] on input "False" at bounding box center [1060, 287] width 15 height 12
radio input "true"
click at [1082, 399] on label "False" at bounding box center [1111, 390] width 137 height 45
click at [1068, 398] on input "False" at bounding box center [1060, 390] width 15 height 12
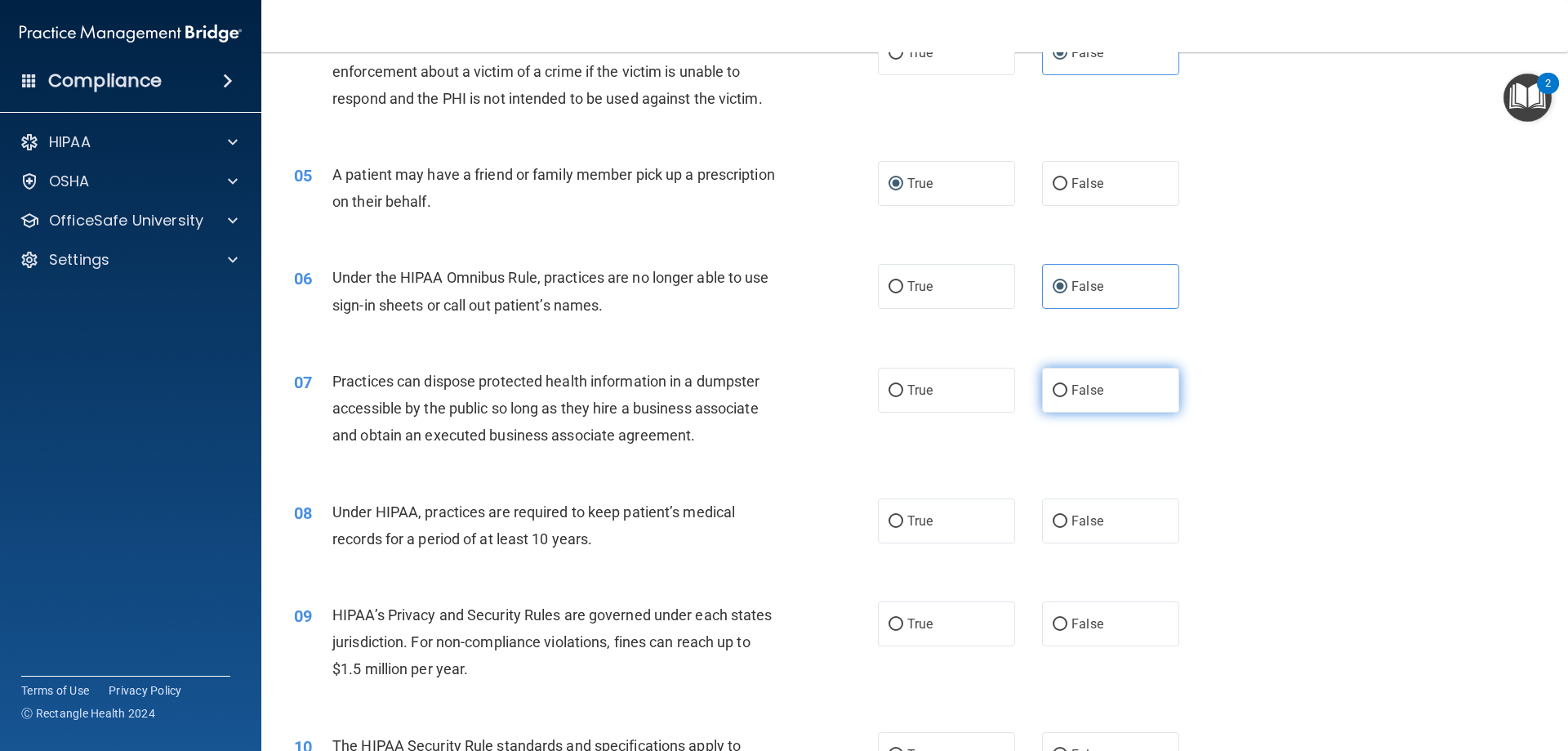
radio input "true"
click at [1042, 524] on label "False" at bounding box center [1111, 521] width 137 height 45
click at [1053, 524] on input "False" at bounding box center [1060, 521] width 15 height 12
radio input "true"
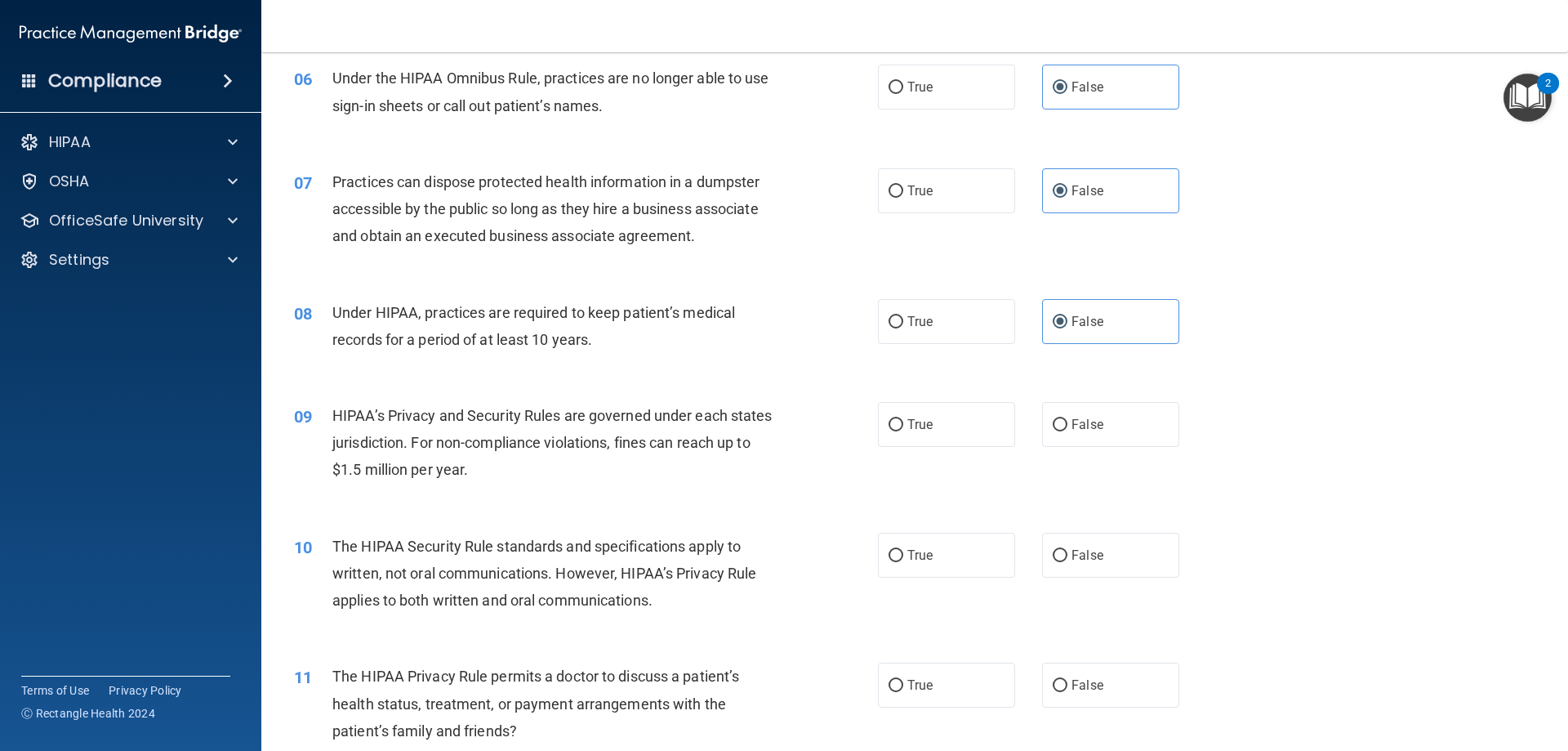
scroll to position [817, 0]
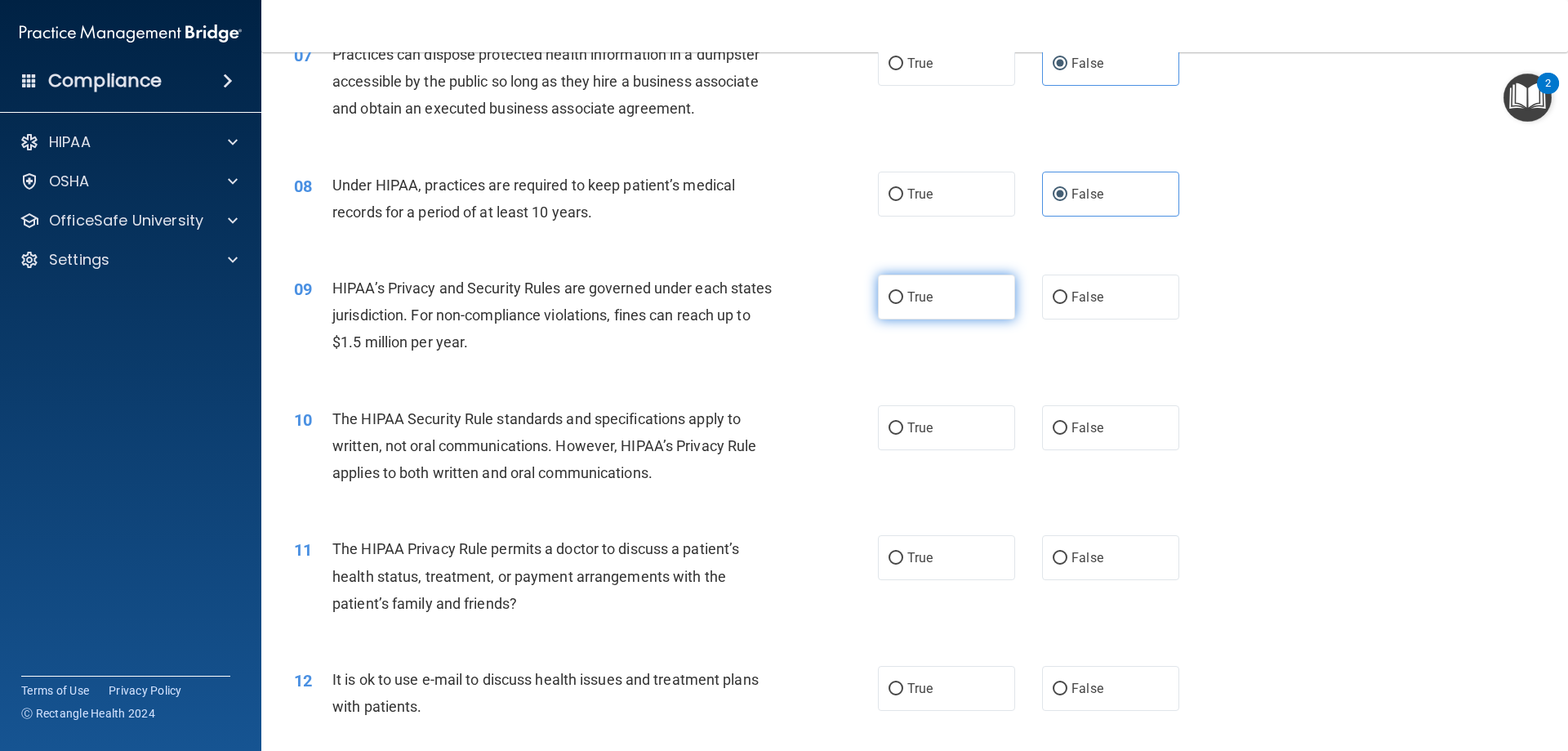
click at [939, 295] on label "True" at bounding box center [947, 297] width 137 height 45
click at [903, 295] on input "True" at bounding box center [896, 297] width 15 height 12
radio input "true"
click at [1083, 296] on span "False" at bounding box center [1087, 296] width 32 height 16
click at [1068, 296] on input "False" at bounding box center [1060, 297] width 15 height 12
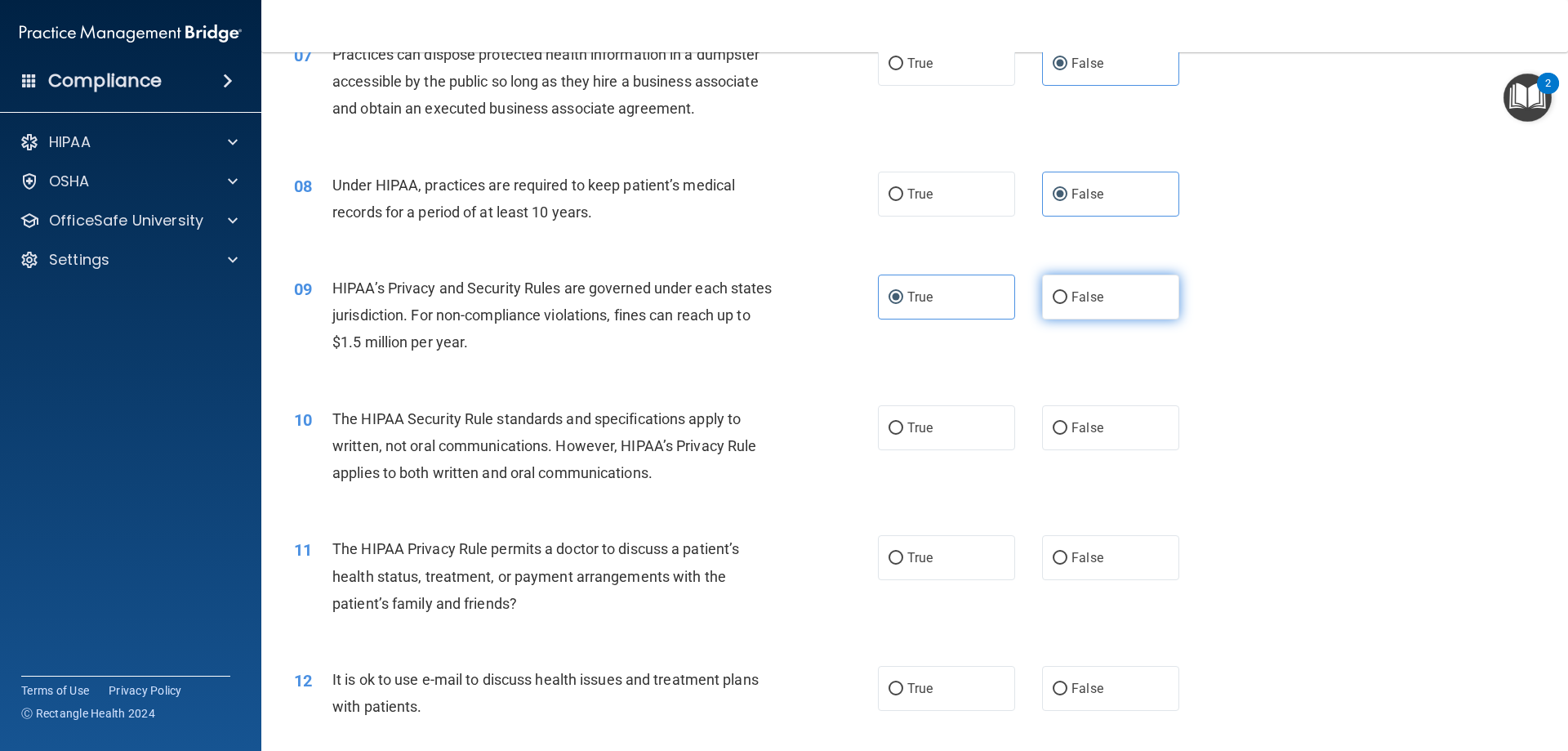
radio input "true"
radio input "false"
click at [1114, 431] on label "False" at bounding box center [1111, 428] width 137 height 45
click at [1068, 431] on input "False" at bounding box center [1060, 428] width 15 height 12
radio input "true"
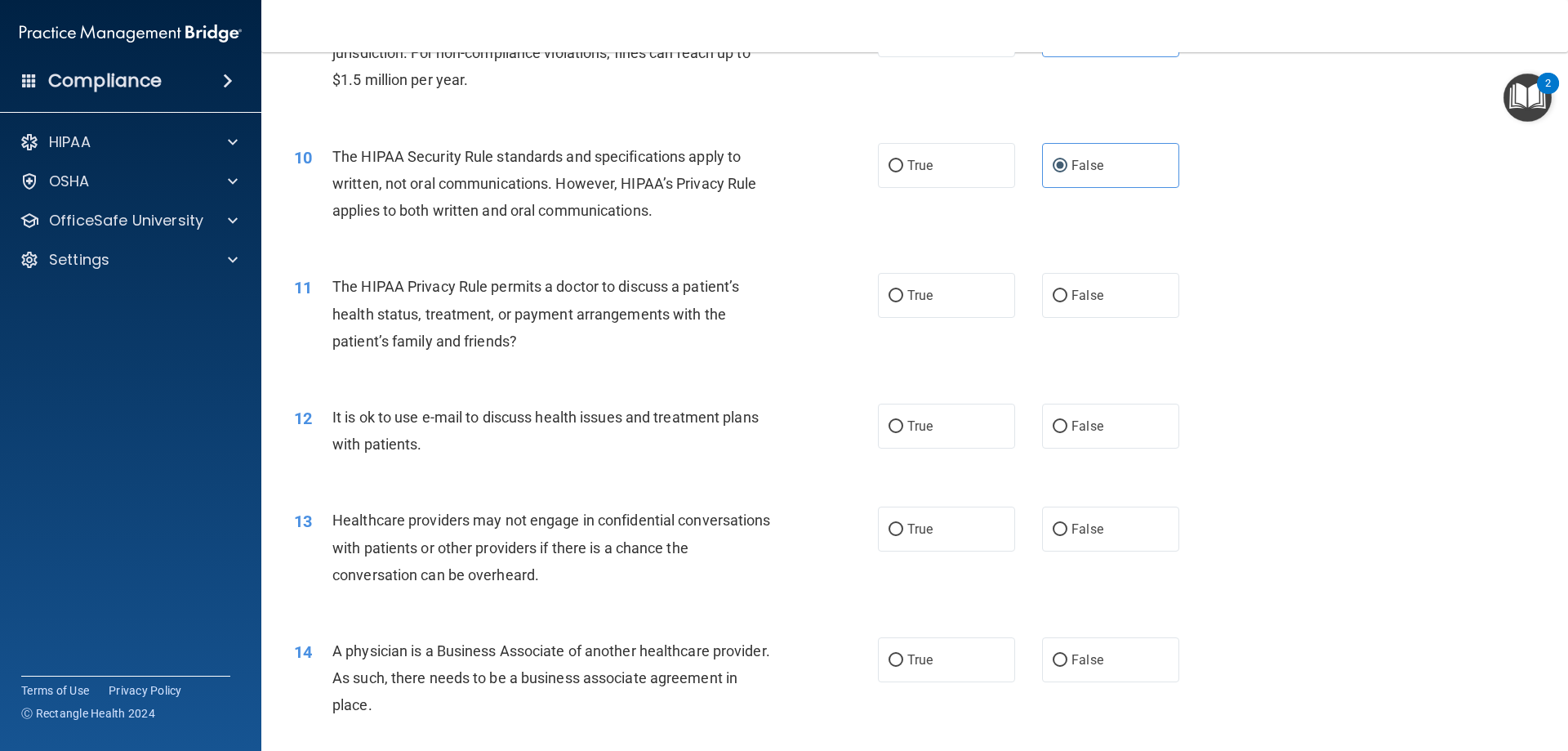
scroll to position [1144, 0]
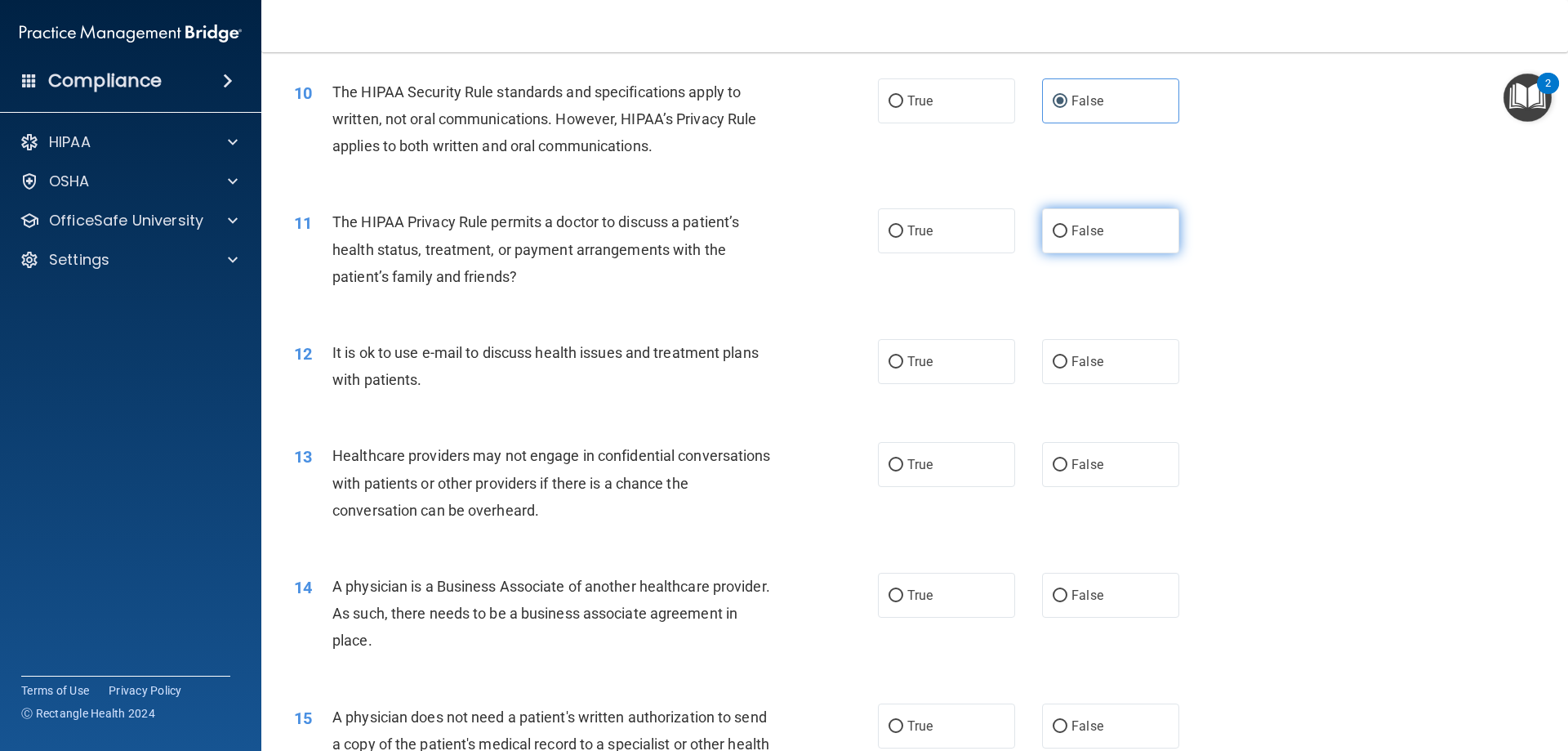
click at [1091, 238] on span "False" at bounding box center [1087, 231] width 32 height 16
click at [1068, 238] on input "False" at bounding box center [1060, 232] width 15 height 12
radio input "true"
click at [1061, 361] on label "False" at bounding box center [1111, 362] width 137 height 45
click at [1061, 361] on input "False" at bounding box center [1060, 362] width 15 height 12
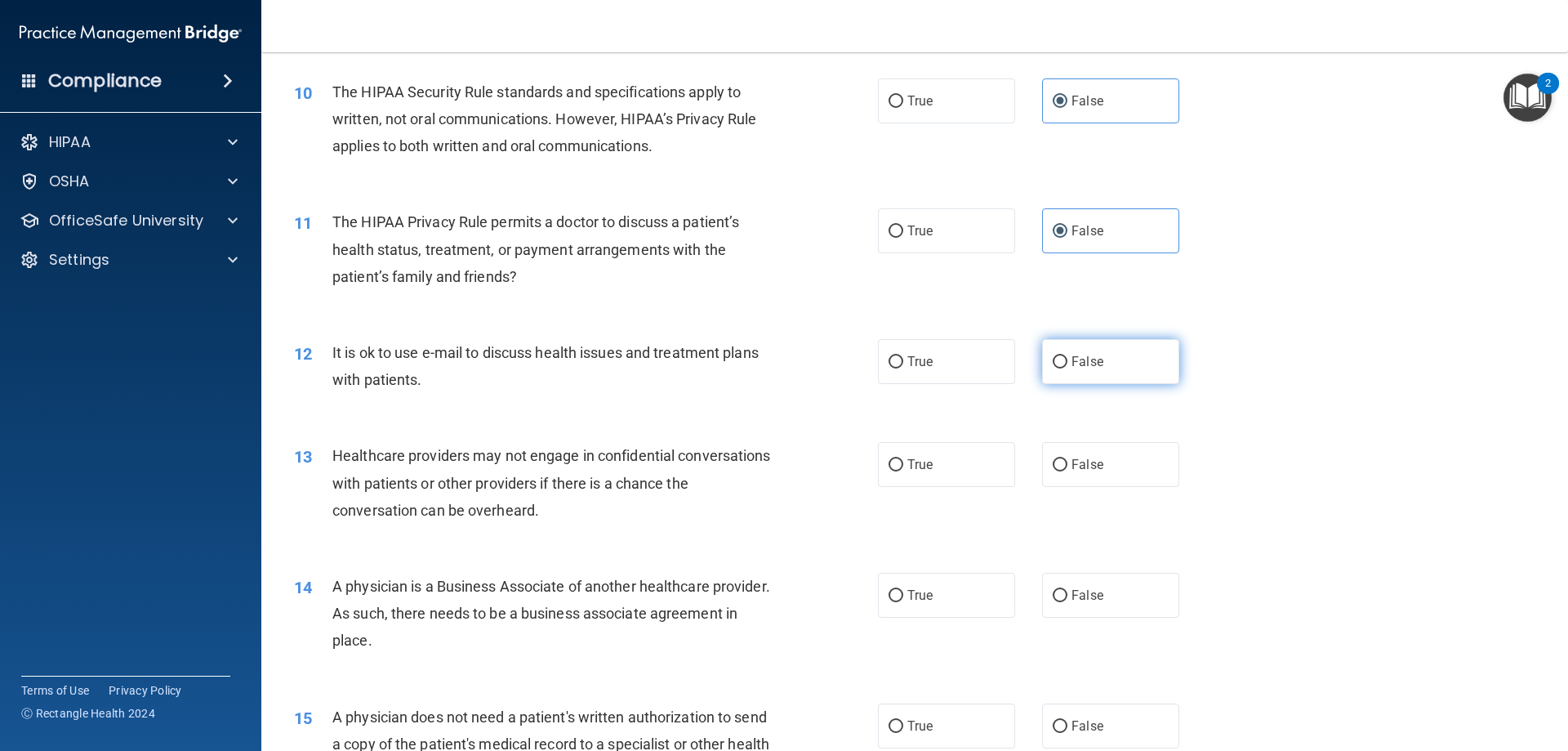
radio input "true"
click at [949, 464] on label "True" at bounding box center [947, 464] width 137 height 45
click at [903, 464] on input "True" at bounding box center [896, 465] width 15 height 12
radio input "true"
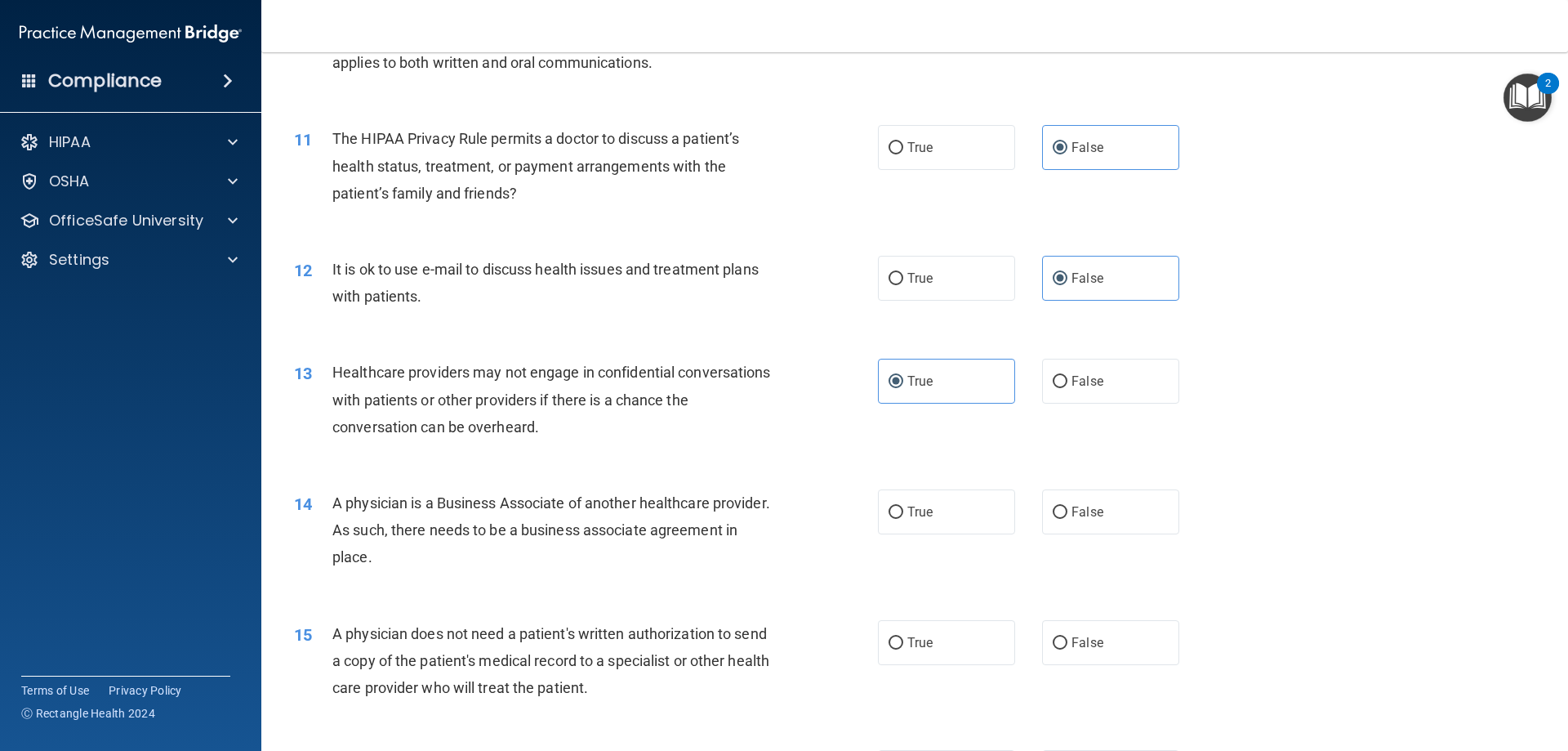
scroll to position [1553, 0]
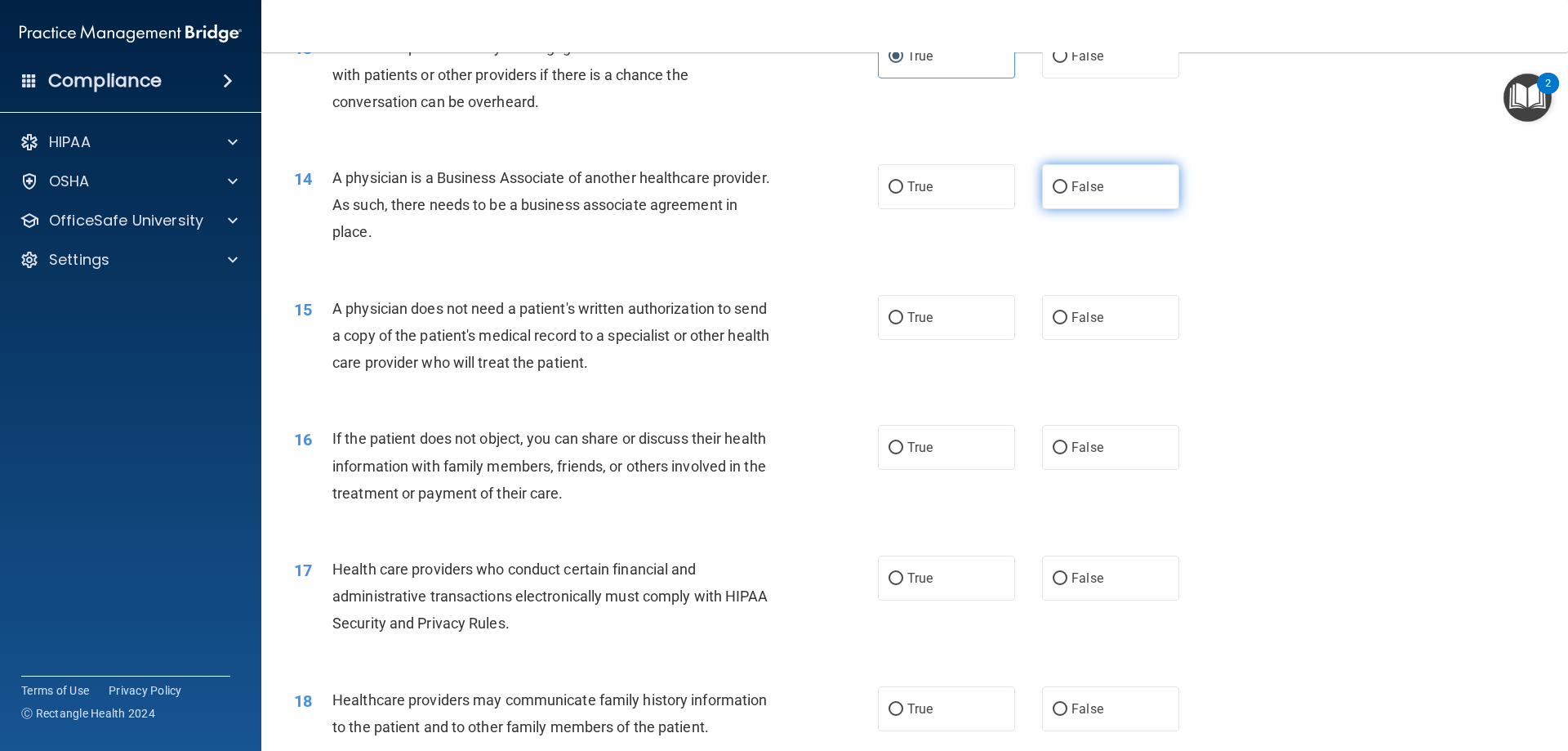
click at [1102, 196] on label "False" at bounding box center [1111, 187] width 137 height 45
click at [1068, 194] on input "False" at bounding box center [1060, 187] width 15 height 12
radio input "true"
click at [912, 321] on span "True" at bounding box center [919, 317] width 25 height 16
click at [903, 321] on input "True" at bounding box center [896, 318] width 15 height 12
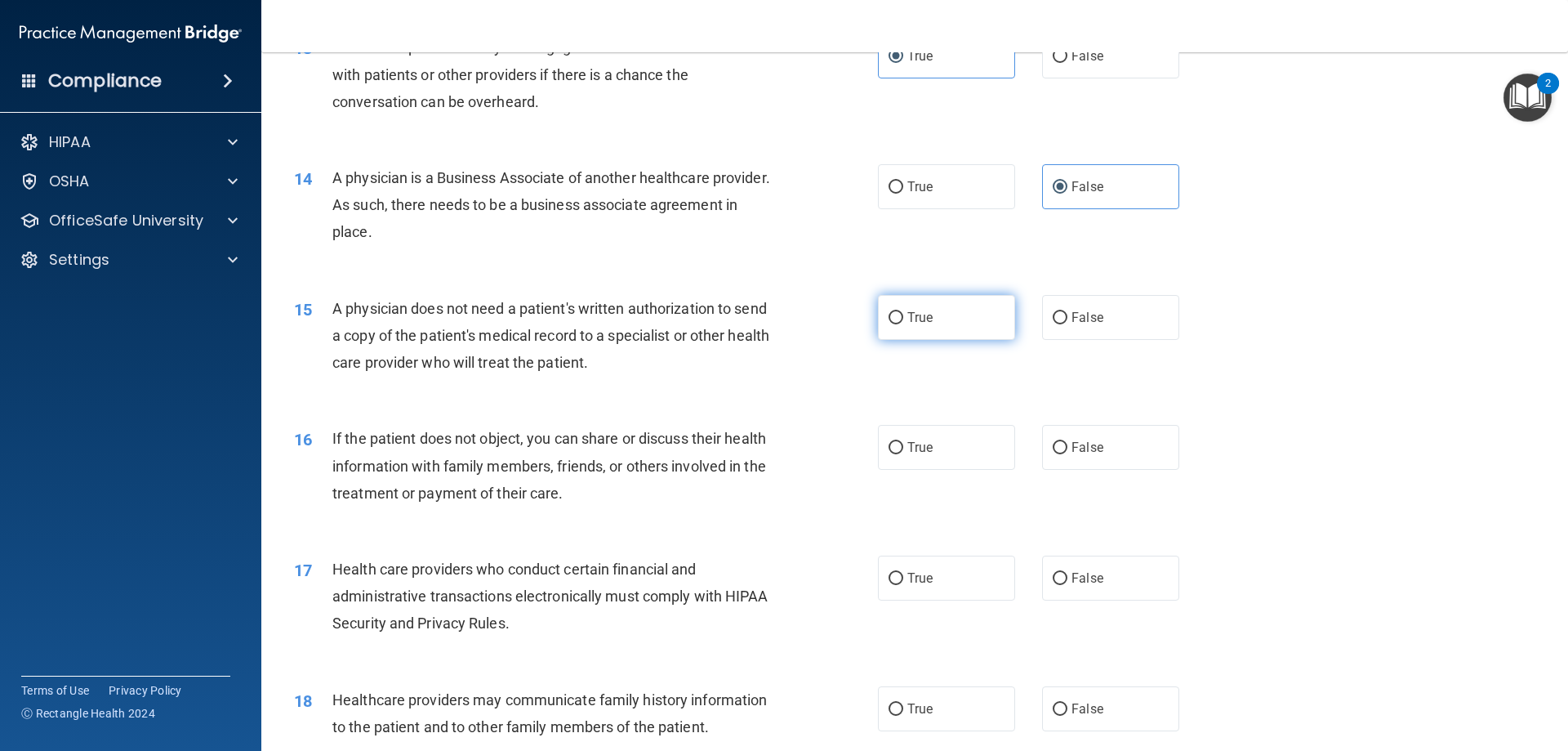
radio input "true"
click at [889, 442] on input "True" at bounding box center [896, 447] width 15 height 12
radio input "true"
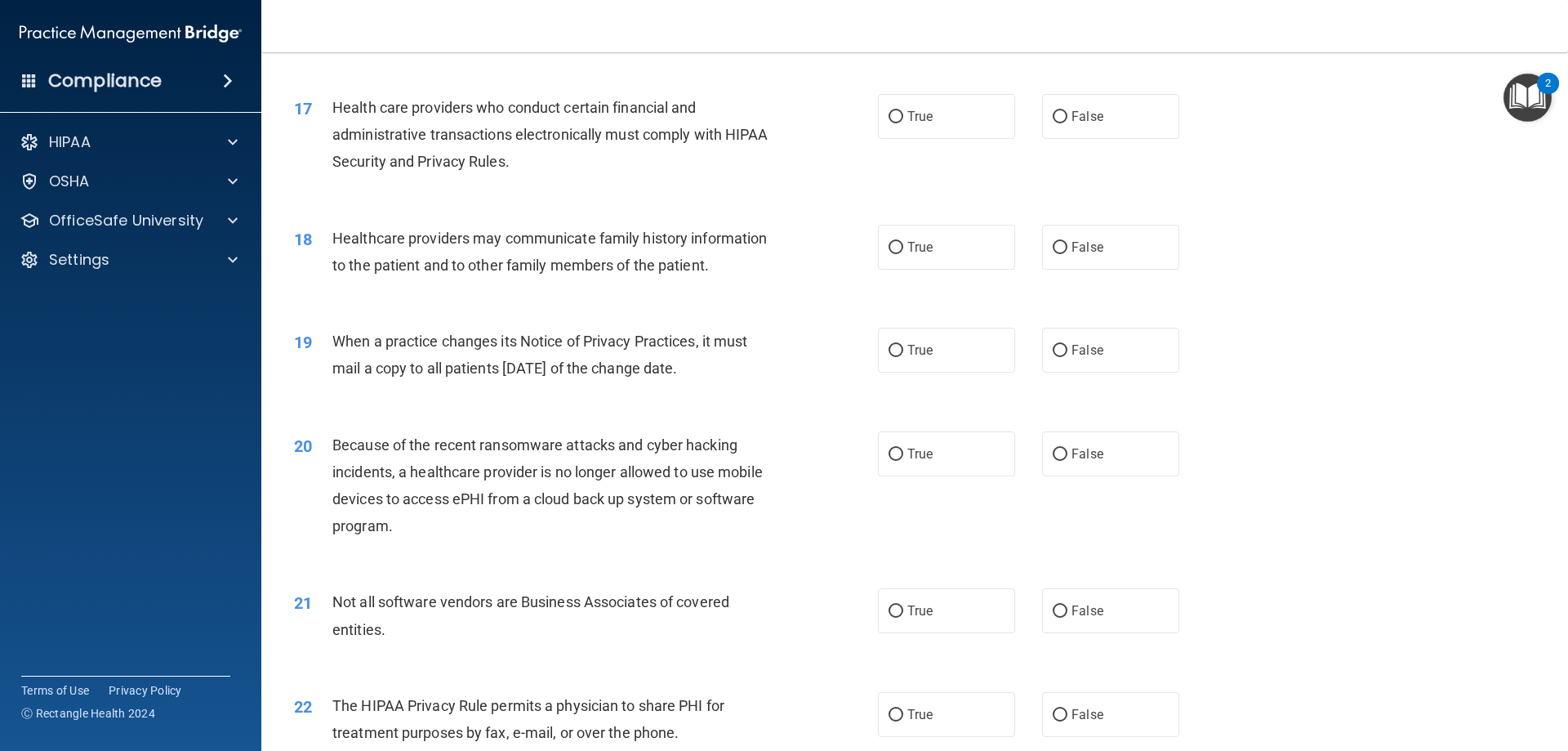
scroll to position [2043, 0]
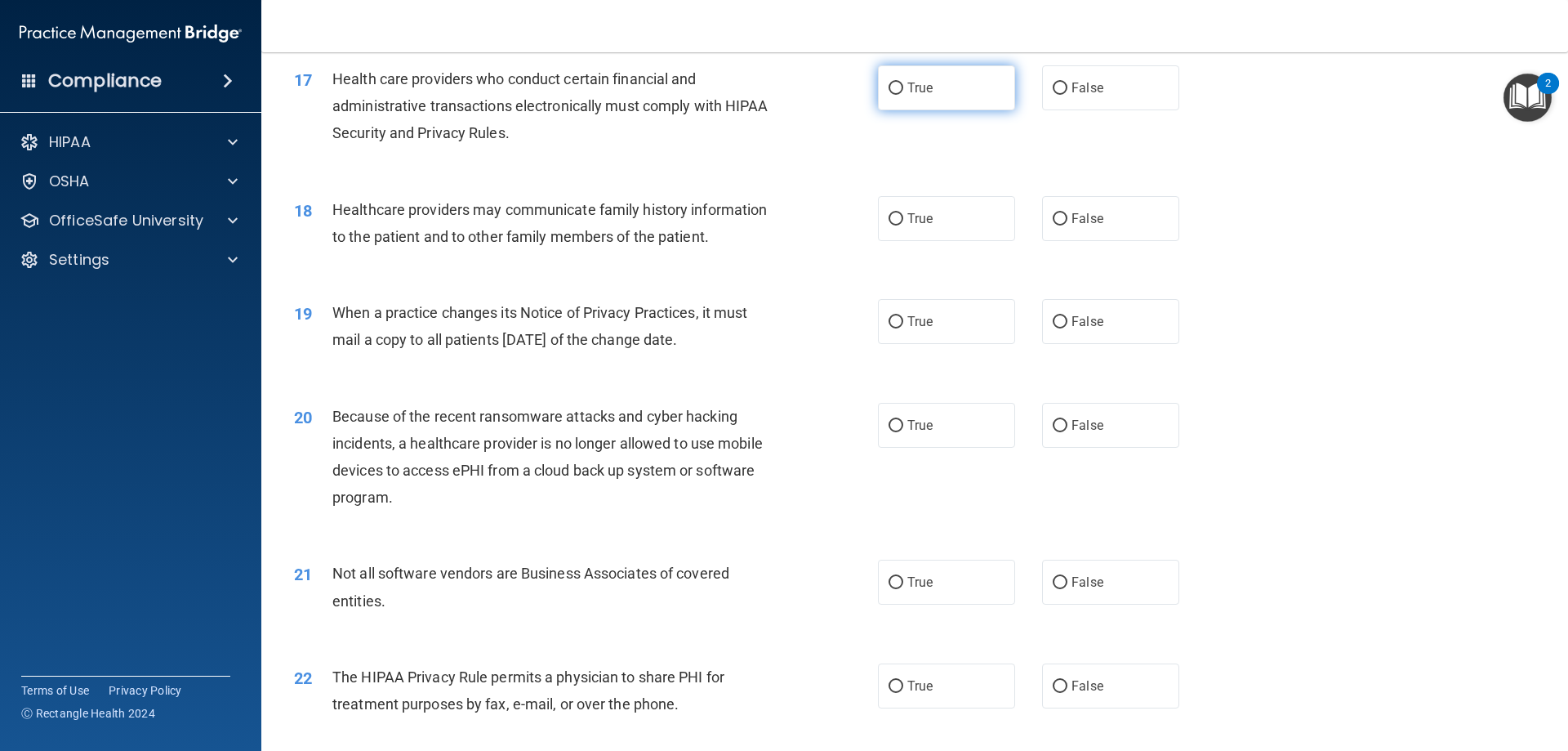
click at [962, 86] on label "True" at bounding box center [947, 88] width 137 height 45
click at [903, 86] on input "True" at bounding box center [896, 88] width 15 height 12
radio input "true"
click at [1098, 219] on label "False" at bounding box center [1111, 218] width 137 height 45
click at [1068, 219] on input "False" at bounding box center [1060, 218] width 15 height 12
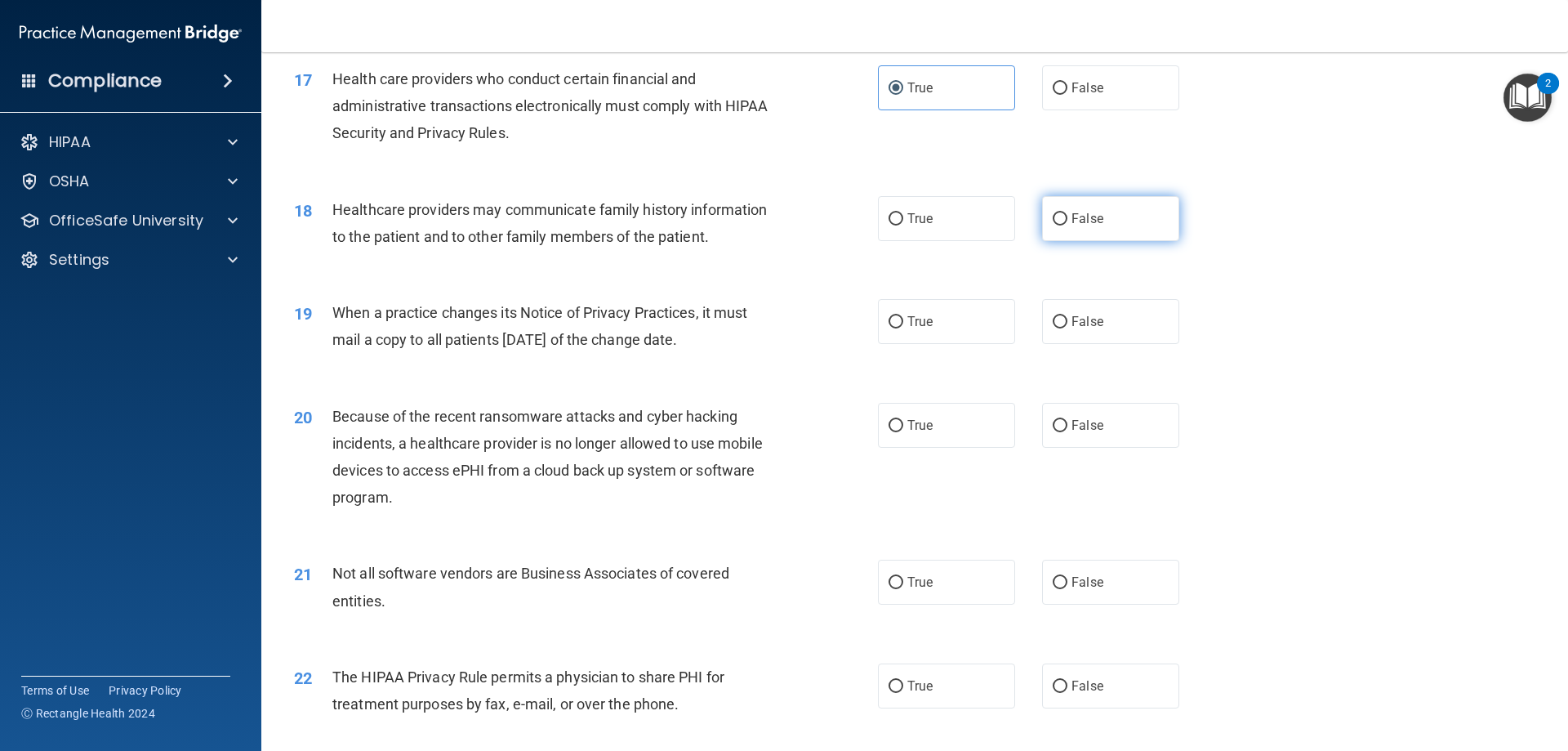
radio input "true"
click at [940, 320] on label "True" at bounding box center [947, 322] width 137 height 45
click at [903, 320] on input "True" at bounding box center [896, 322] width 15 height 12
radio input "true"
click at [1053, 423] on input "False" at bounding box center [1060, 426] width 15 height 12
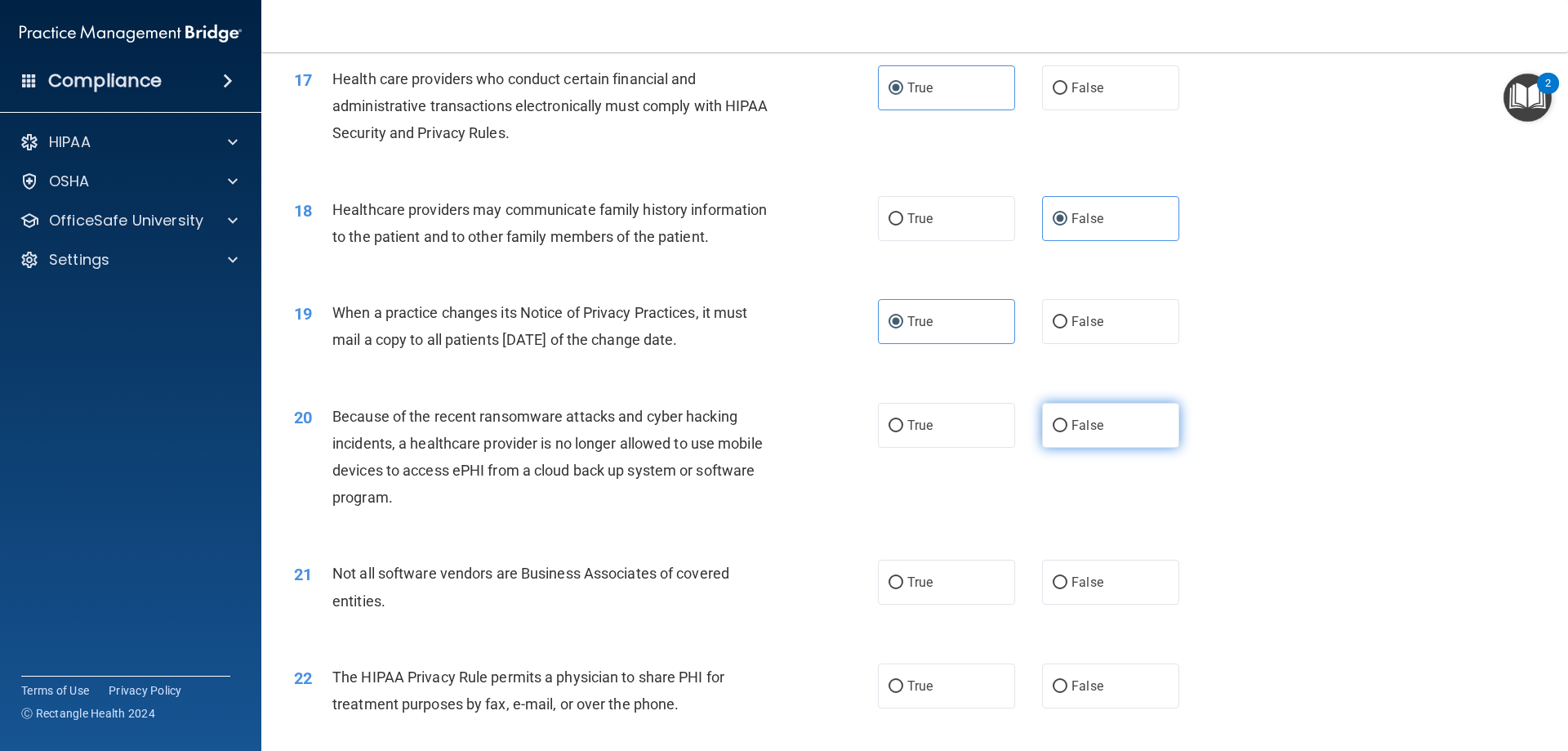
radio input "true"
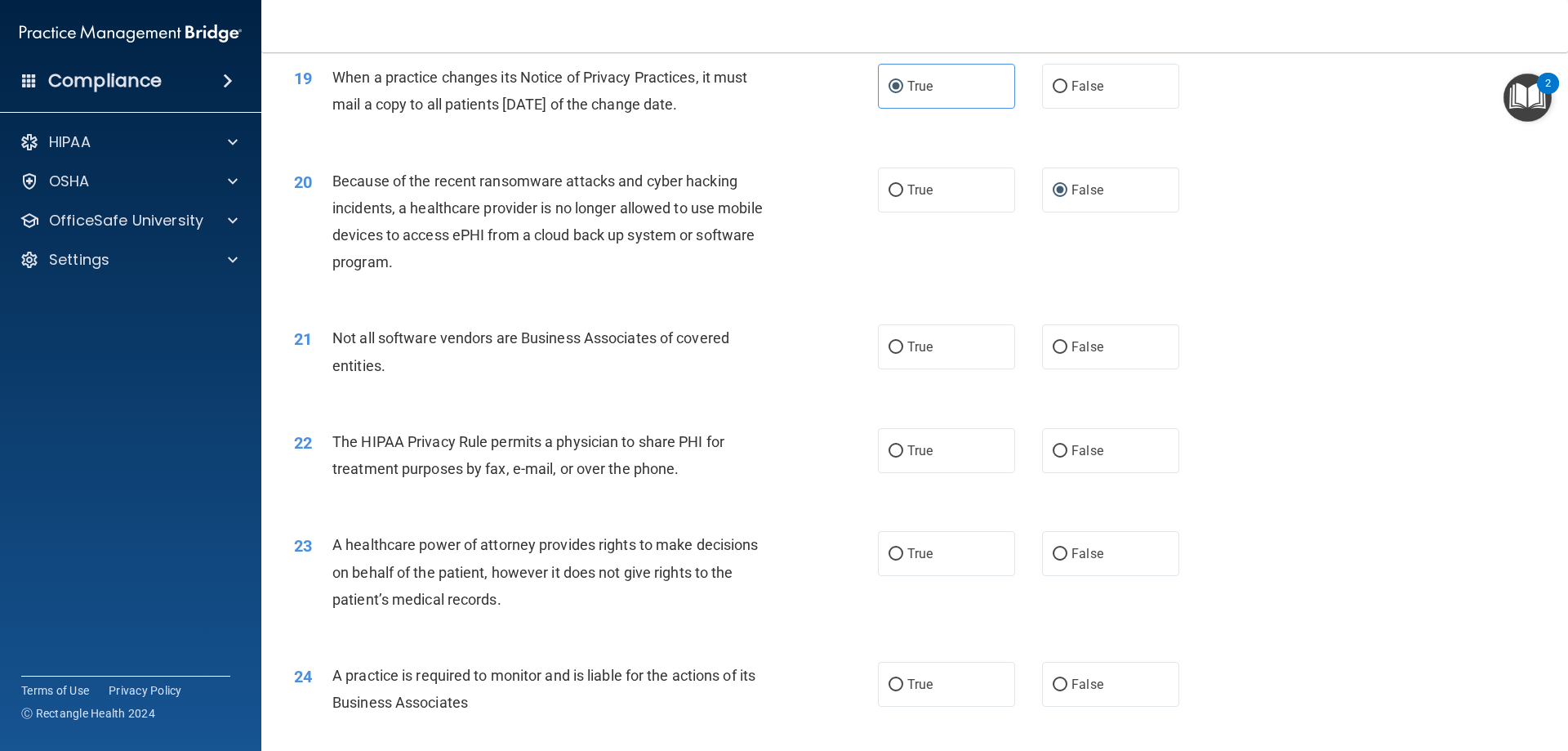
scroll to position [2288, 0]
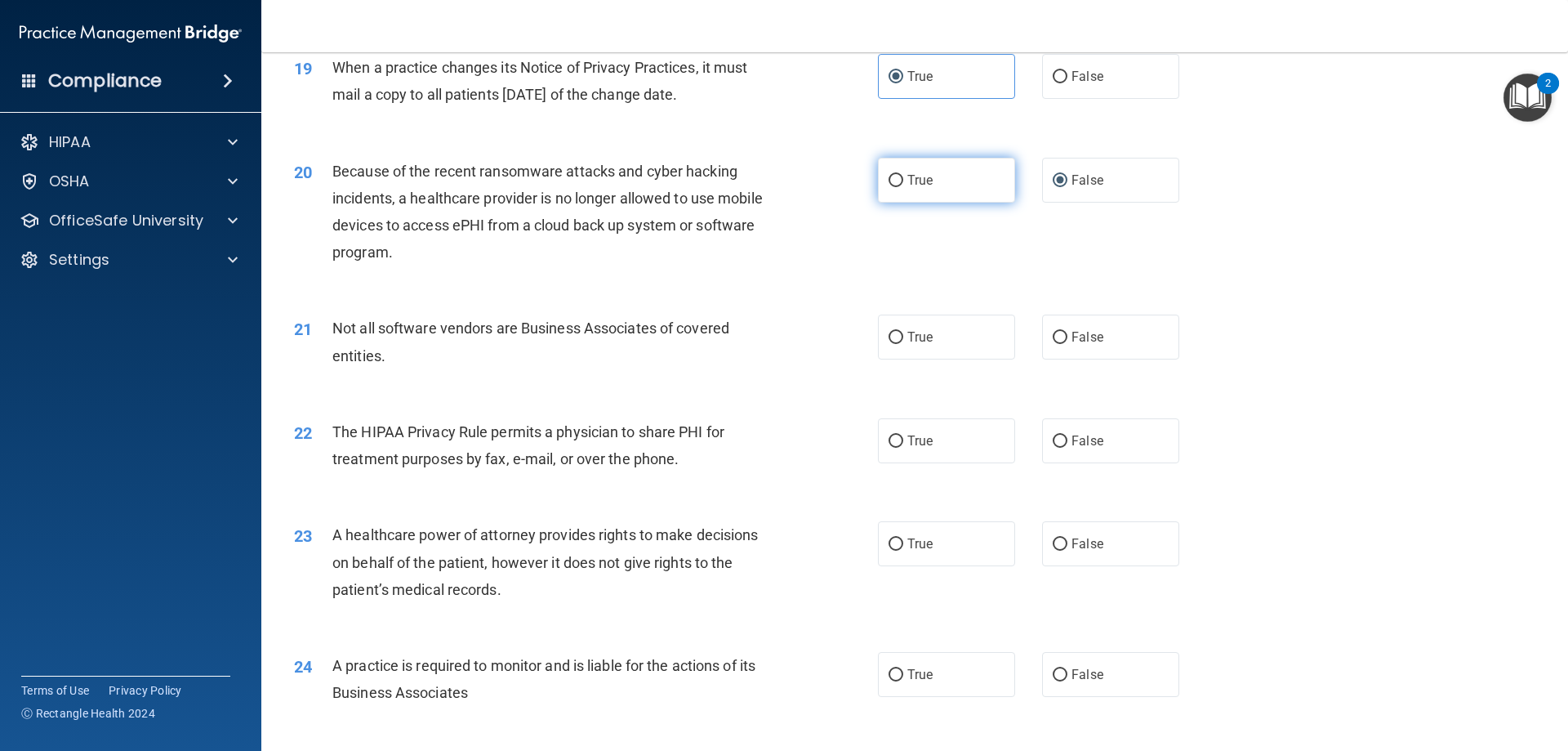
click at [920, 172] on label "True" at bounding box center [947, 180] width 137 height 45
click at [903, 174] on input "True" at bounding box center [896, 180] width 15 height 12
radio input "true"
radio input "false"
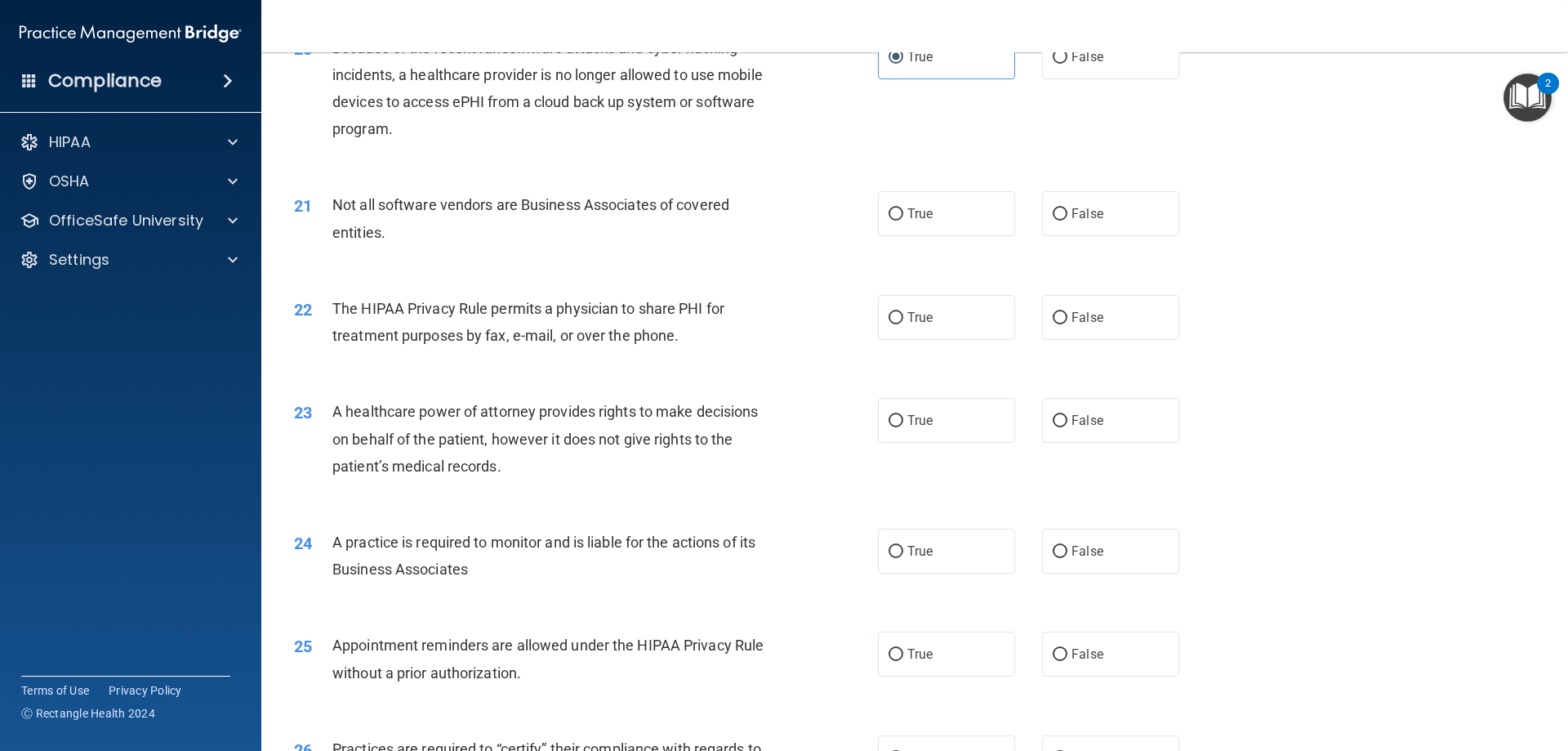
scroll to position [2451, 0]
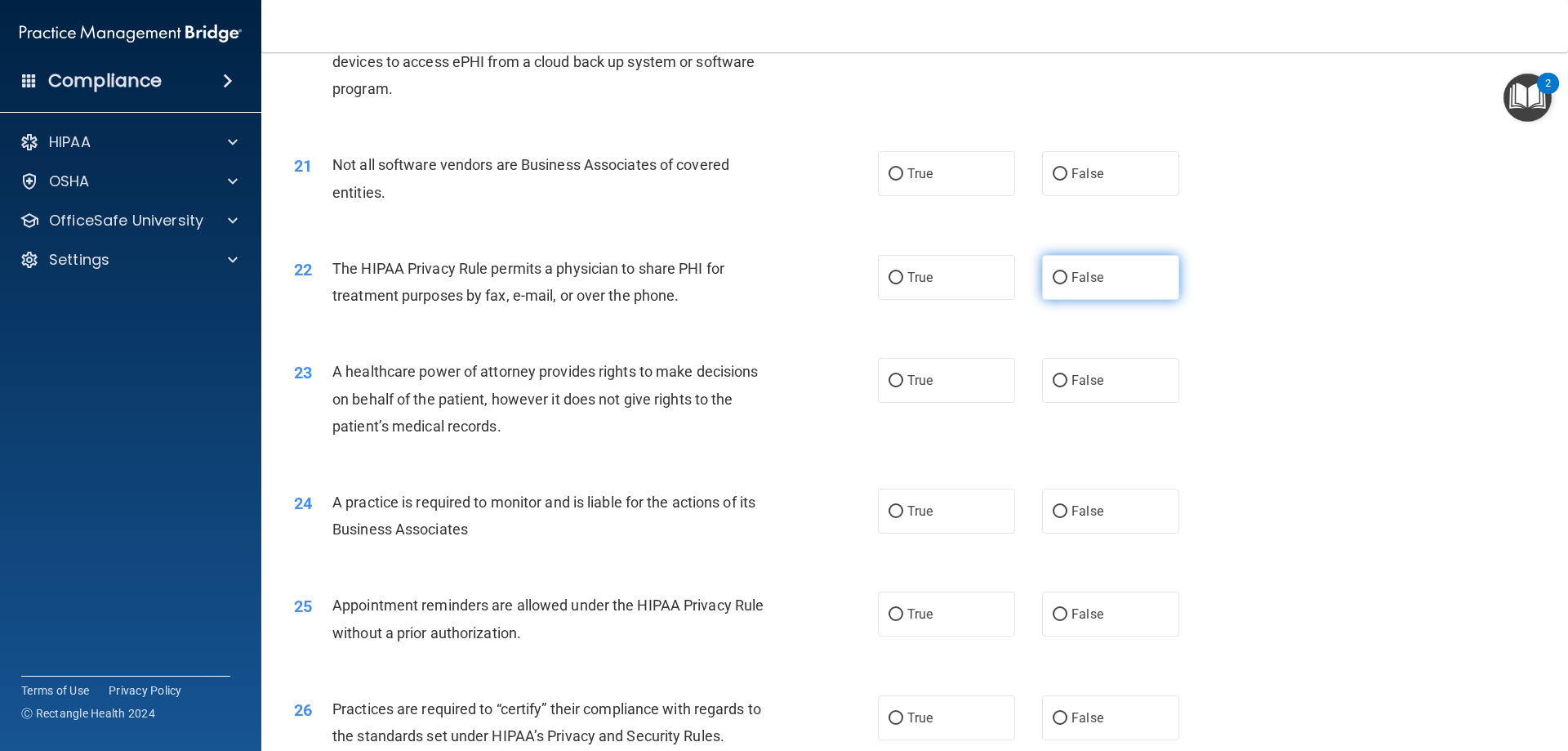
click at [1113, 282] on label "False" at bounding box center [1111, 278] width 137 height 45
click at [1068, 282] on input "False" at bounding box center [1060, 278] width 15 height 12
radio input "true"
click at [1071, 173] on span "False" at bounding box center [1087, 173] width 32 height 16
click at [1067, 173] on input "False" at bounding box center [1060, 174] width 15 height 12
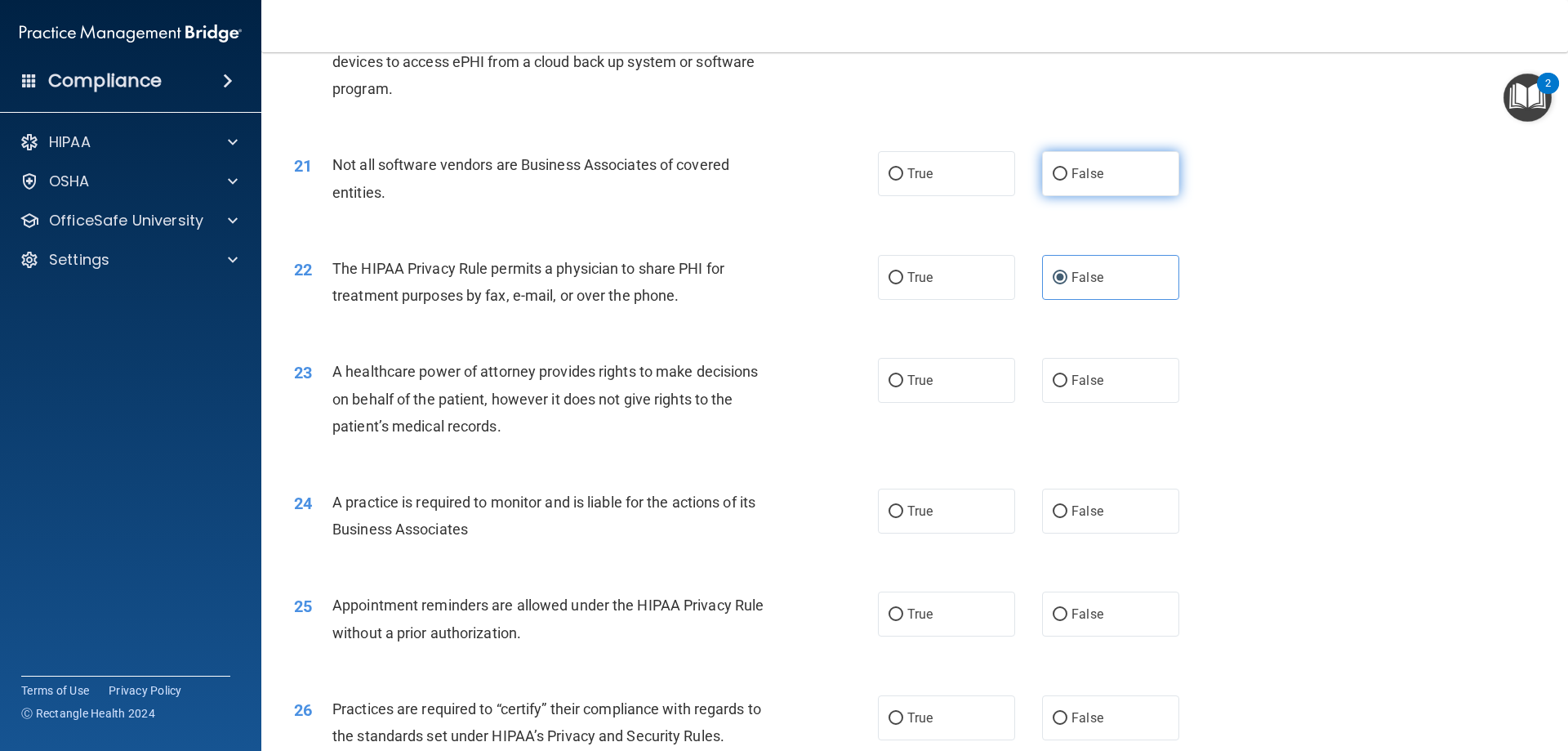
radio input "true"
click at [981, 186] on label "True" at bounding box center [947, 173] width 137 height 45
click at [903, 181] on input "True" at bounding box center [896, 174] width 15 height 12
radio input "true"
radio input "false"
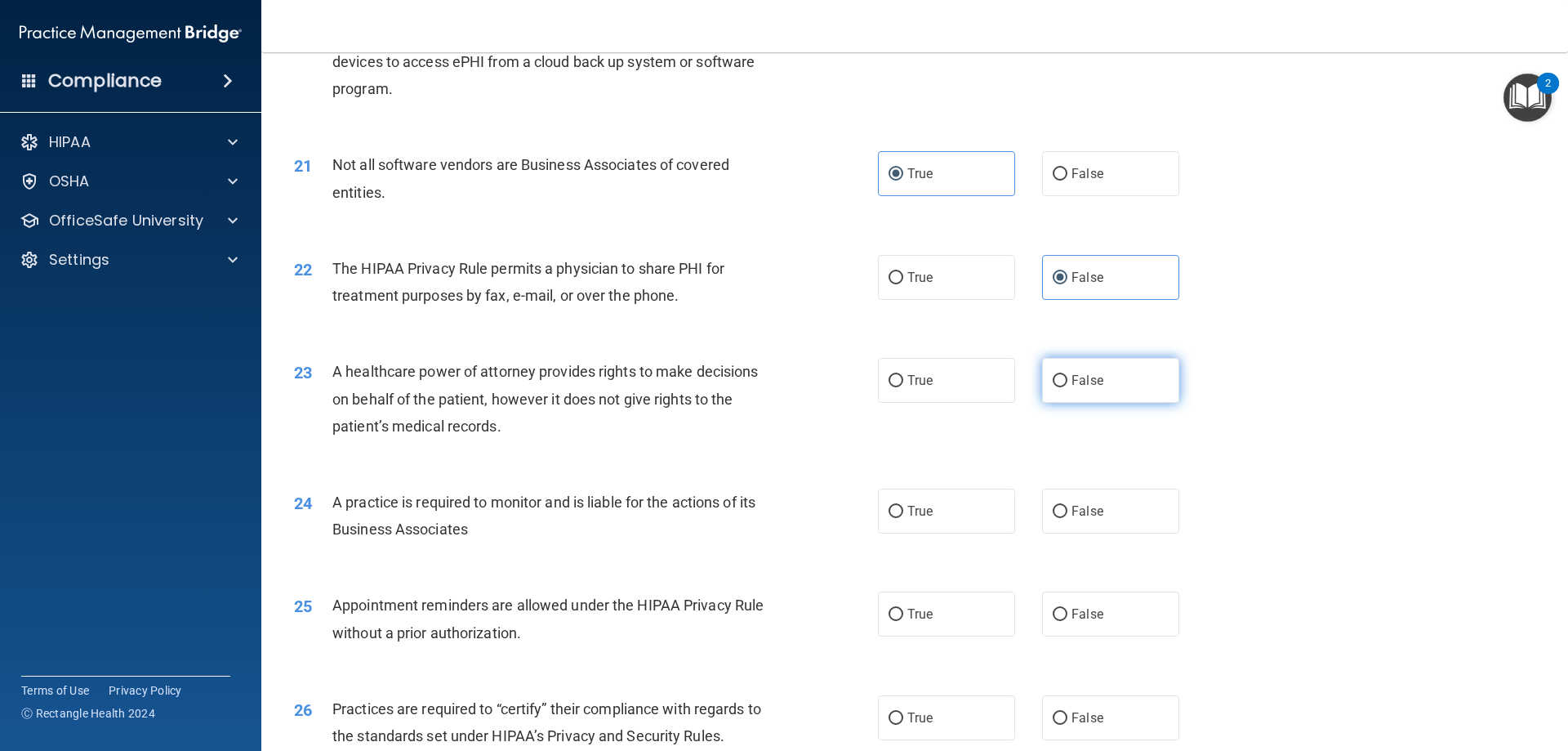
click at [1115, 390] on label "False" at bounding box center [1111, 381] width 137 height 45
click at [1068, 387] on input "False" at bounding box center [1060, 381] width 15 height 12
radio input "true"
click at [933, 506] on label "True" at bounding box center [947, 511] width 137 height 45
click at [903, 506] on input "True" at bounding box center [896, 511] width 15 height 12
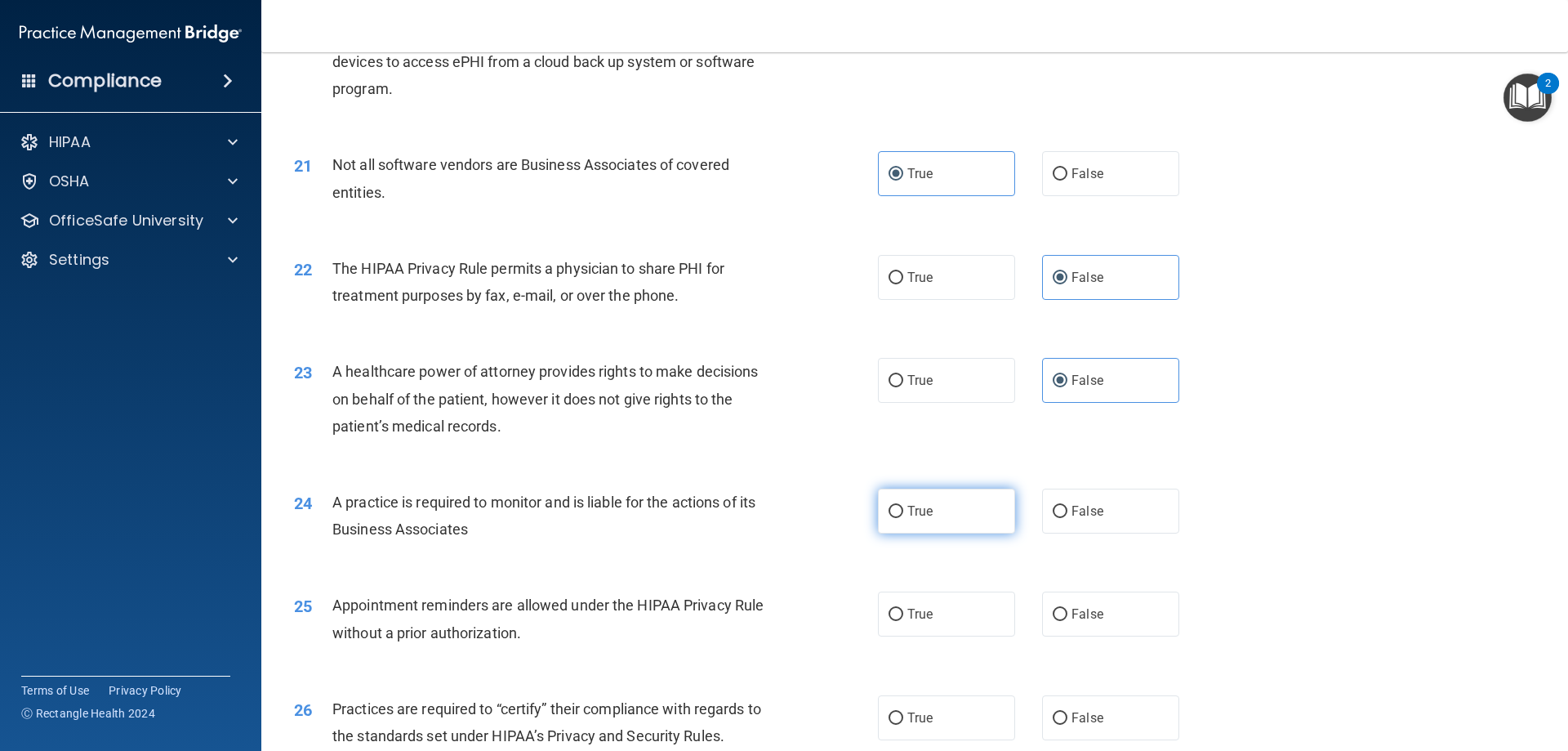
radio input "true"
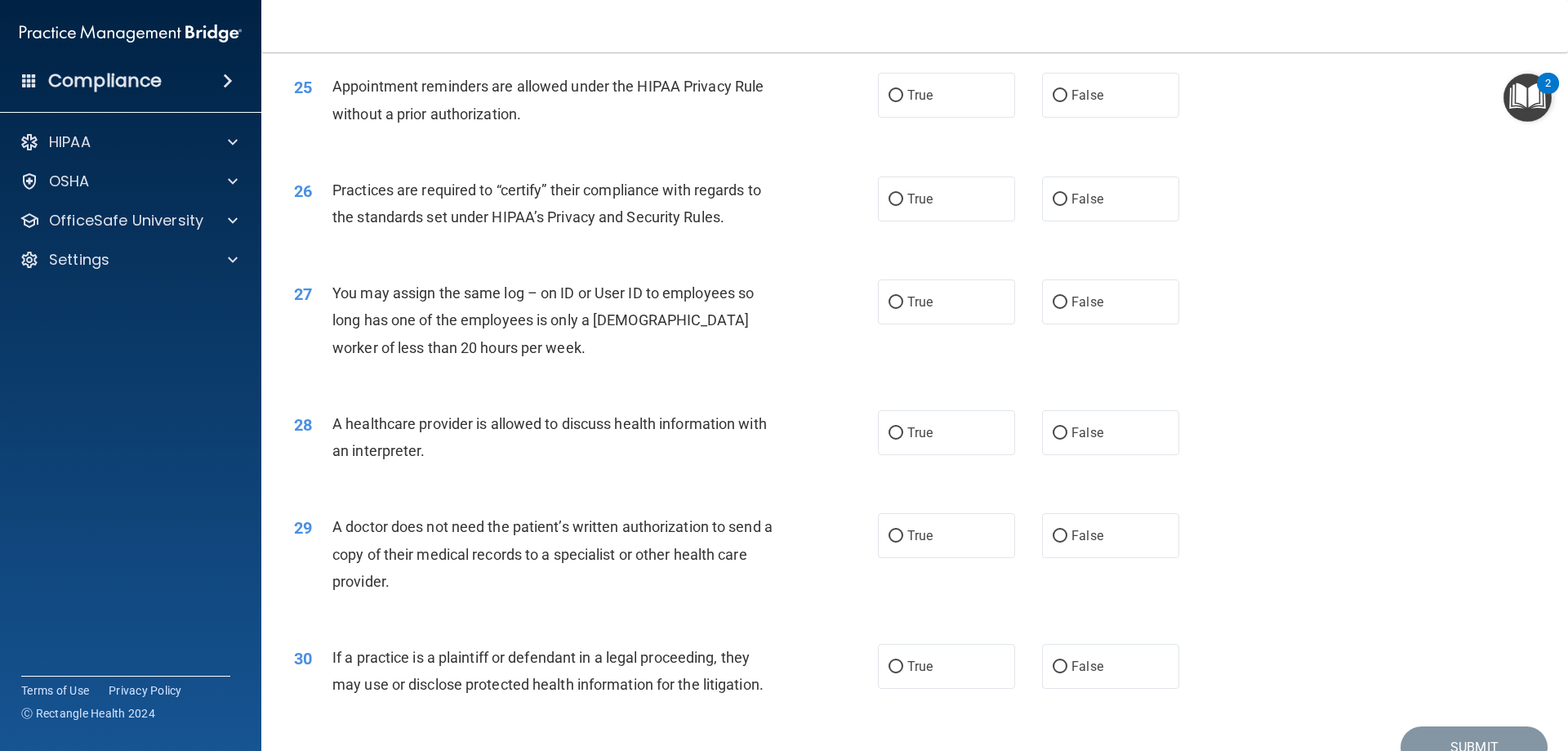
scroll to position [2941, 0]
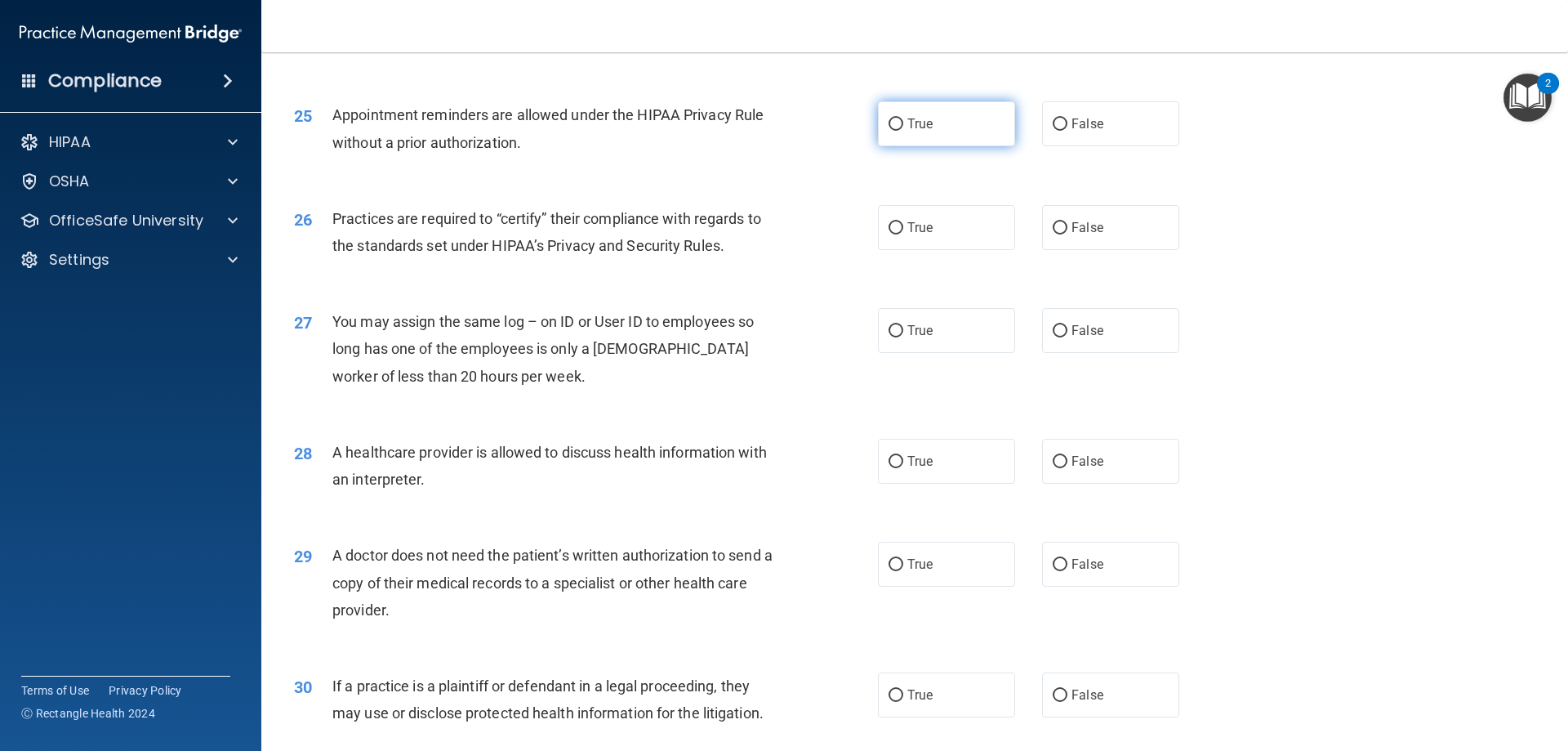
click at [924, 122] on span "True" at bounding box center [919, 124] width 25 height 16
click at [903, 122] on input "True" at bounding box center [896, 124] width 15 height 12
radio input "true"
click at [933, 240] on label "True" at bounding box center [947, 228] width 137 height 45
click at [903, 234] on input "True" at bounding box center [896, 228] width 15 height 12
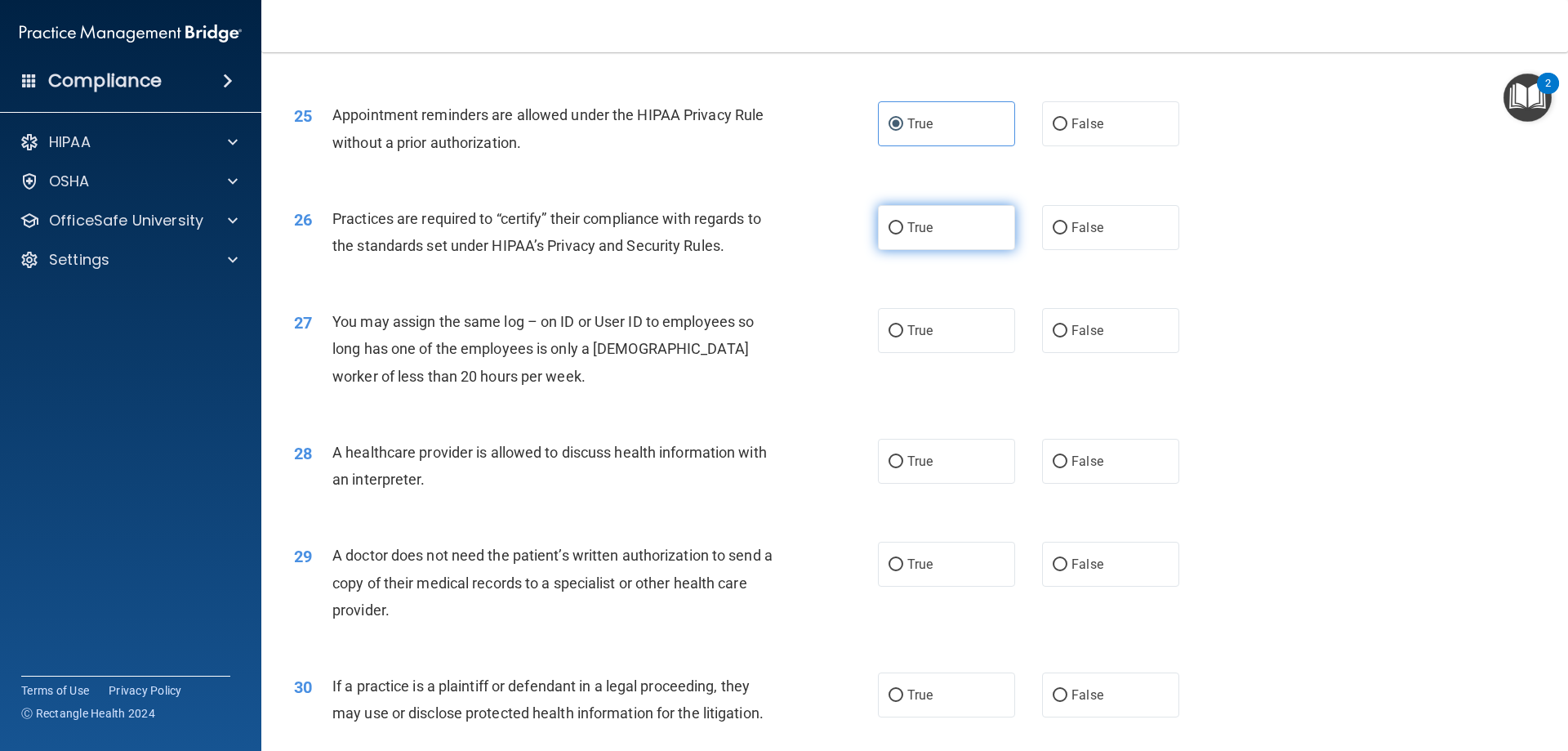
radio input "true"
click at [1099, 335] on label "False" at bounding box center [1111, 331] width 137 height 45
click at [1068, 335] on input "False" at bounding box center [1060, 331] width 15 height 12
radio input "true"
click at [949, 465] on label "True" at bounding box center [947, 461] width 137 height 45
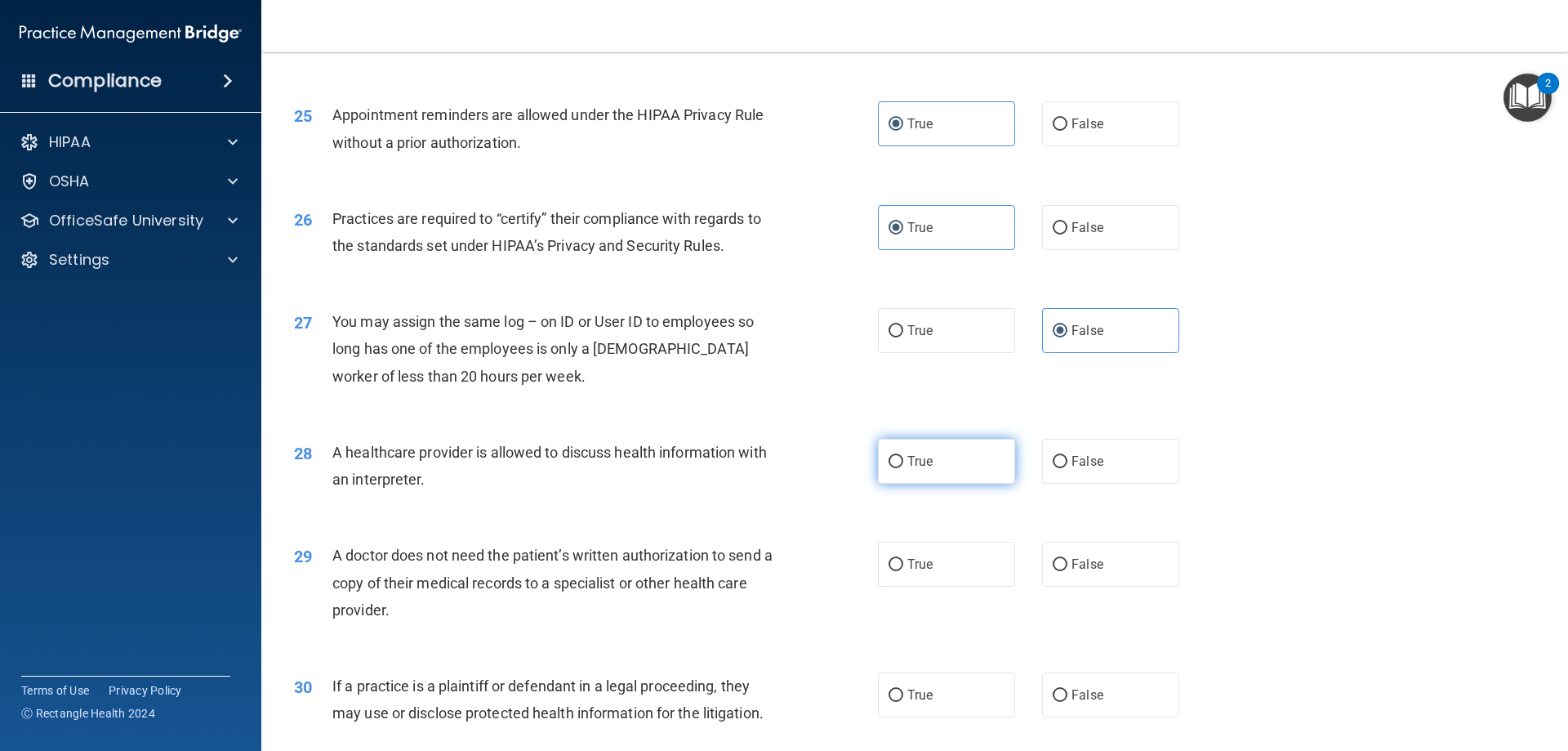
click at [903, 465] on input "True" at bounding box center [896, 461] width 15 height 12
radio input "true"
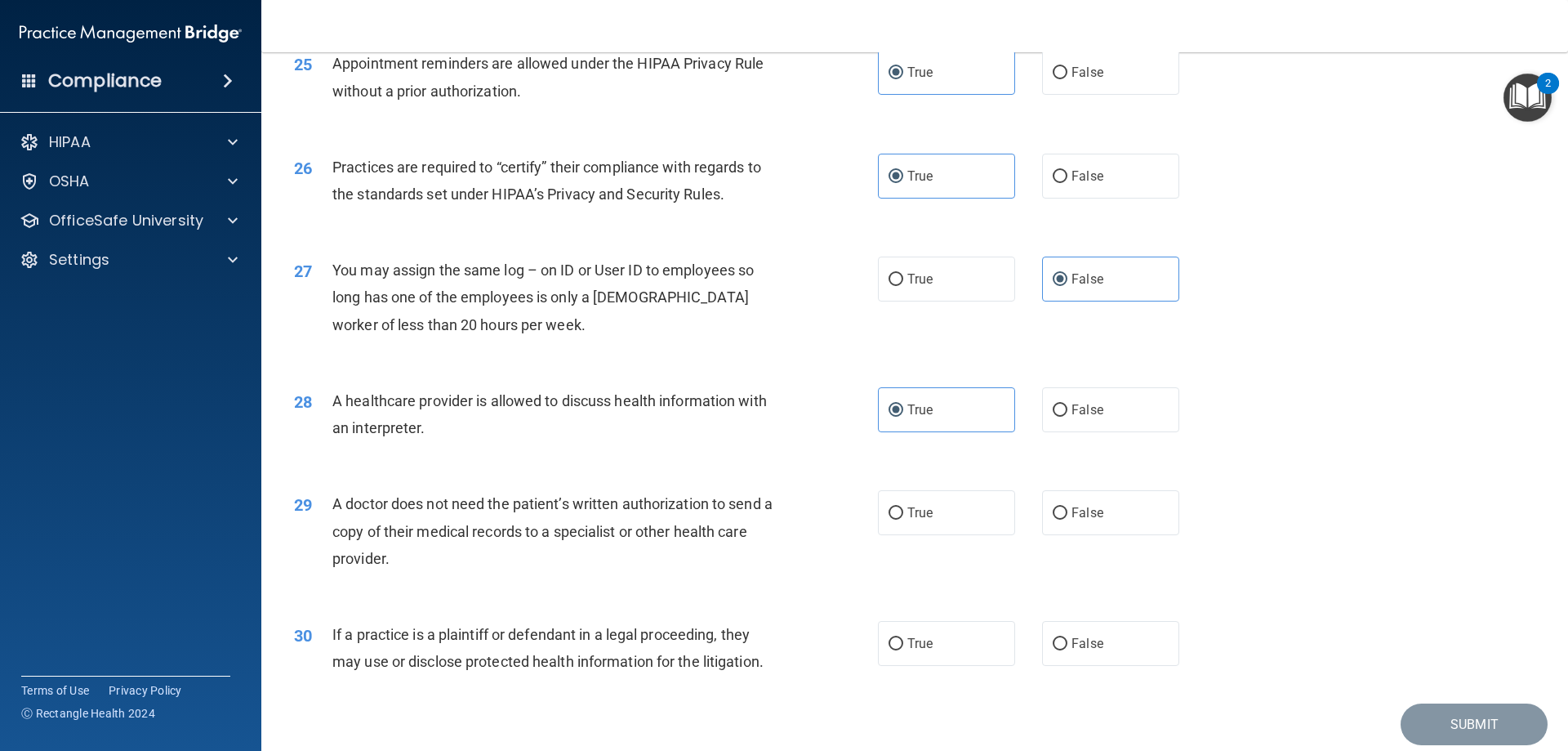
scroll to position [3053, 0]
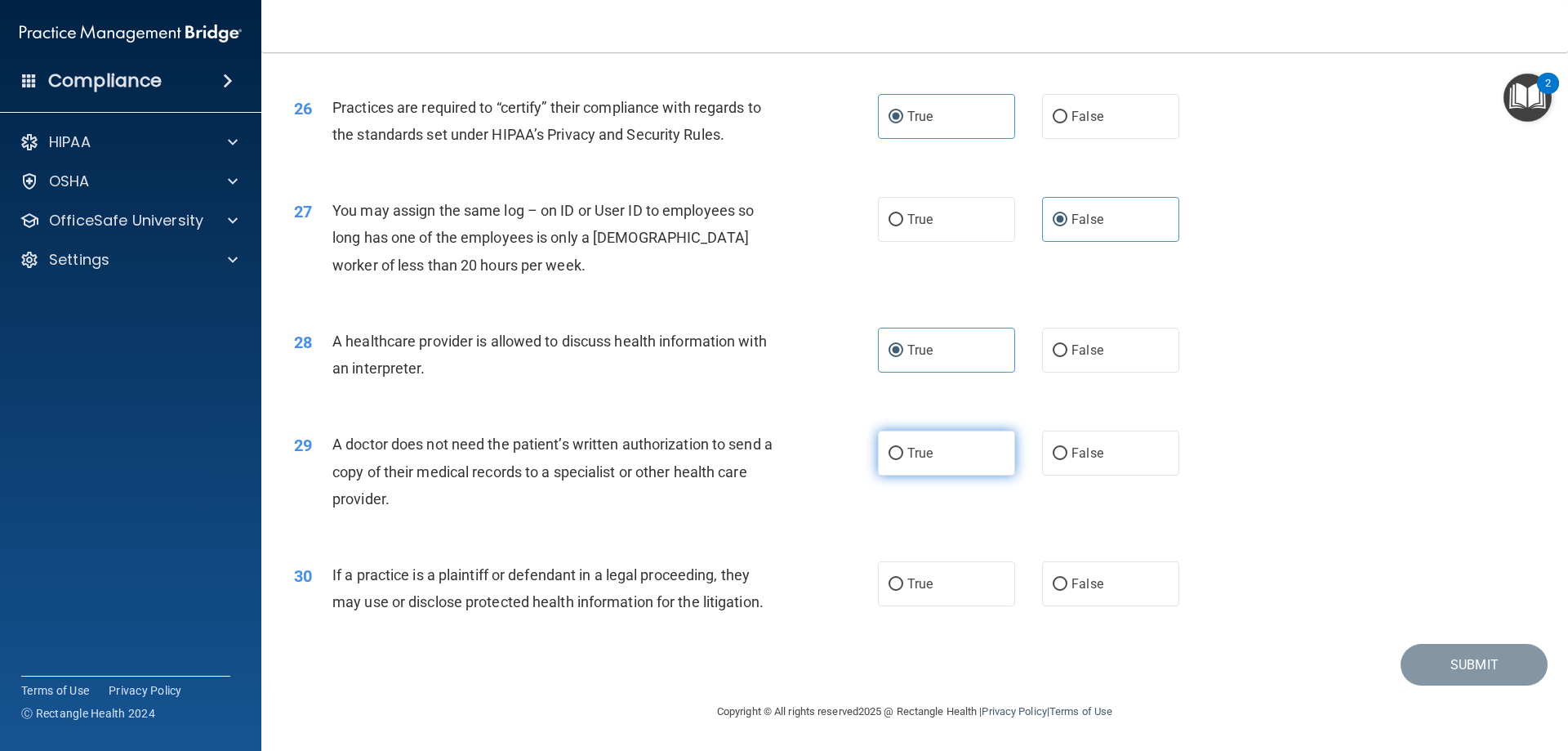
click at [907, 454] on span "True" at bounding box center [919, 453] width 25 height 16
click at [903, 454] on input "True" at bounding box center [896, 454] width 15 height 12
radio input "true"
click at [1059, 585] on input "False" at bounding box center [1060, 584] width 15 height 12
radio input "true"
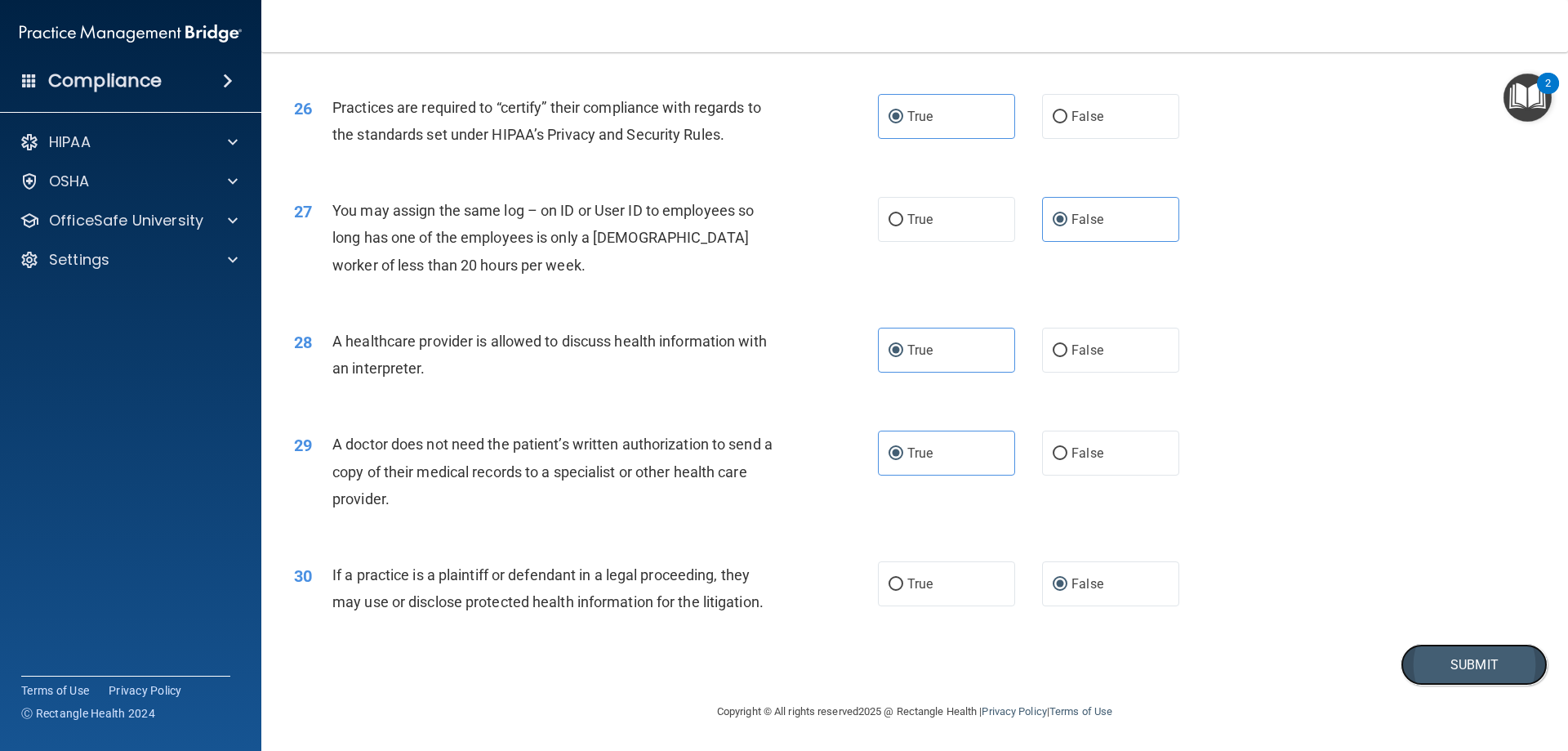
click at [1445, 670] on button "Submit" at bounding box center [1474, 665] width 147 height 41
click at [1453, 660] on button "Submit" at bounding box center [1474, 665] width 147 height 41
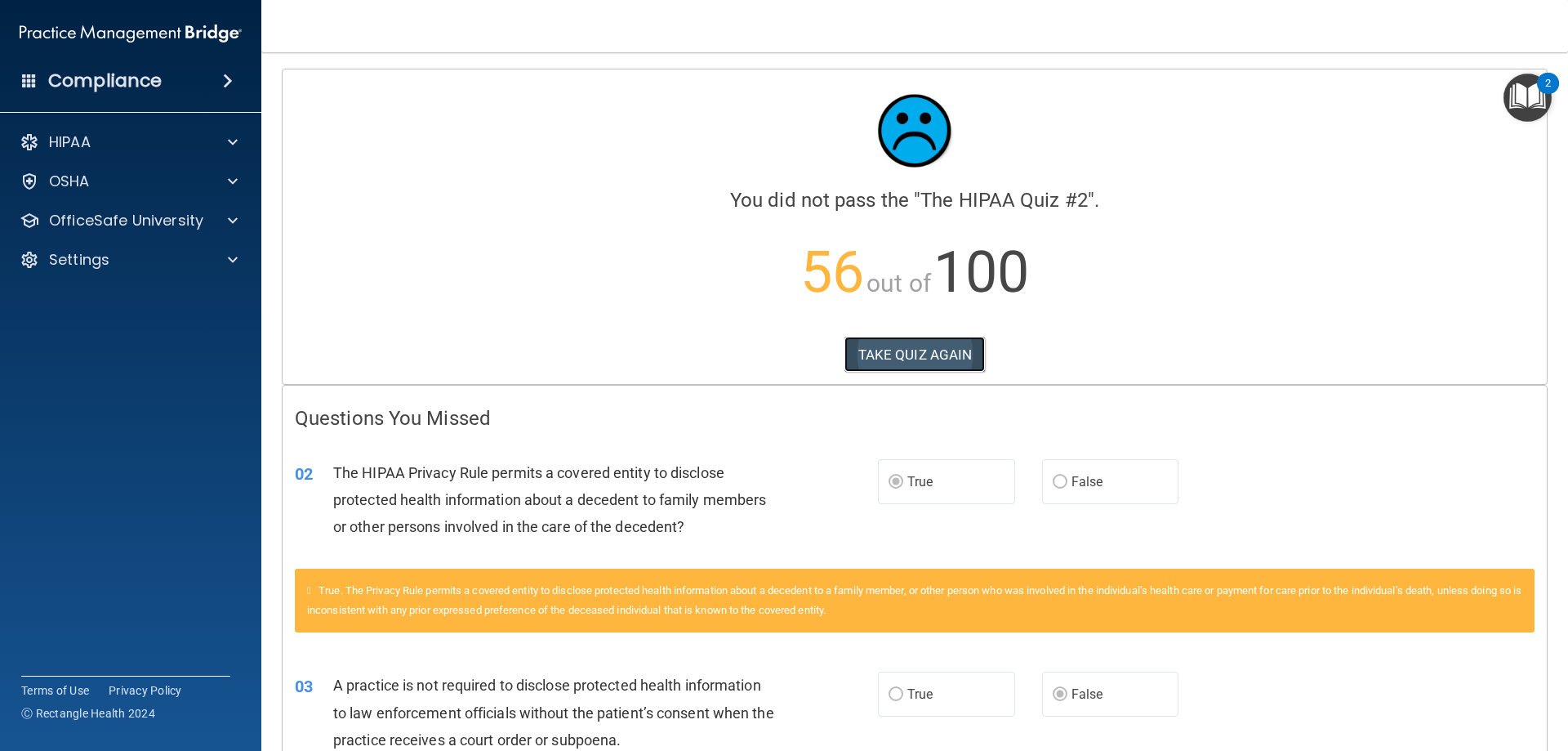
click at [899, 353] on button "TAKE QUIZ AGAIN" at bounding box center [915, 354] width 142 height 36
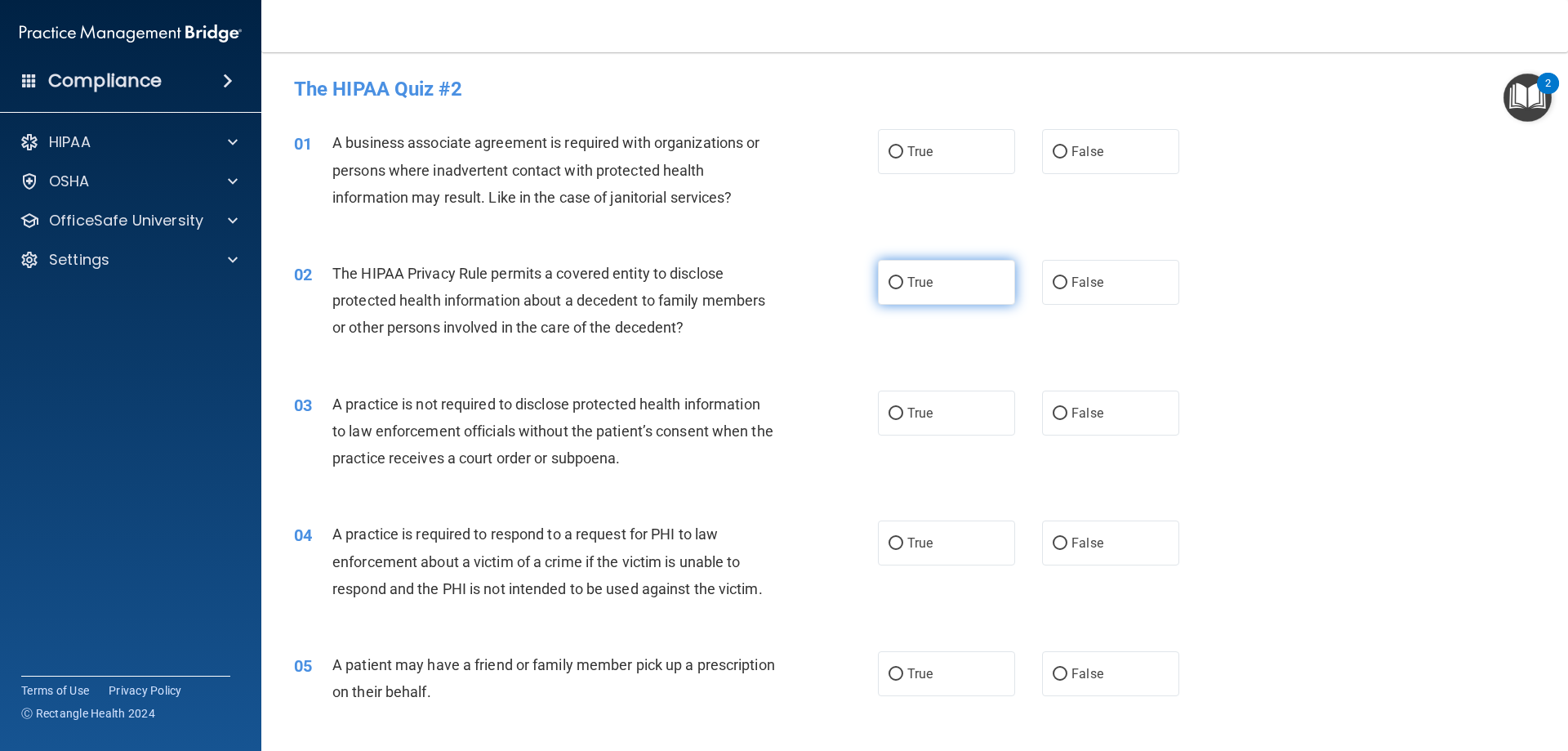
click at [889, 279] on input "True" at bounding box center [896, 282] width 15 height 12
radio input "true"
click at [1056, 415] on input "False" at bounding box center [1060, 413] width 15 height 12
radio input "true"
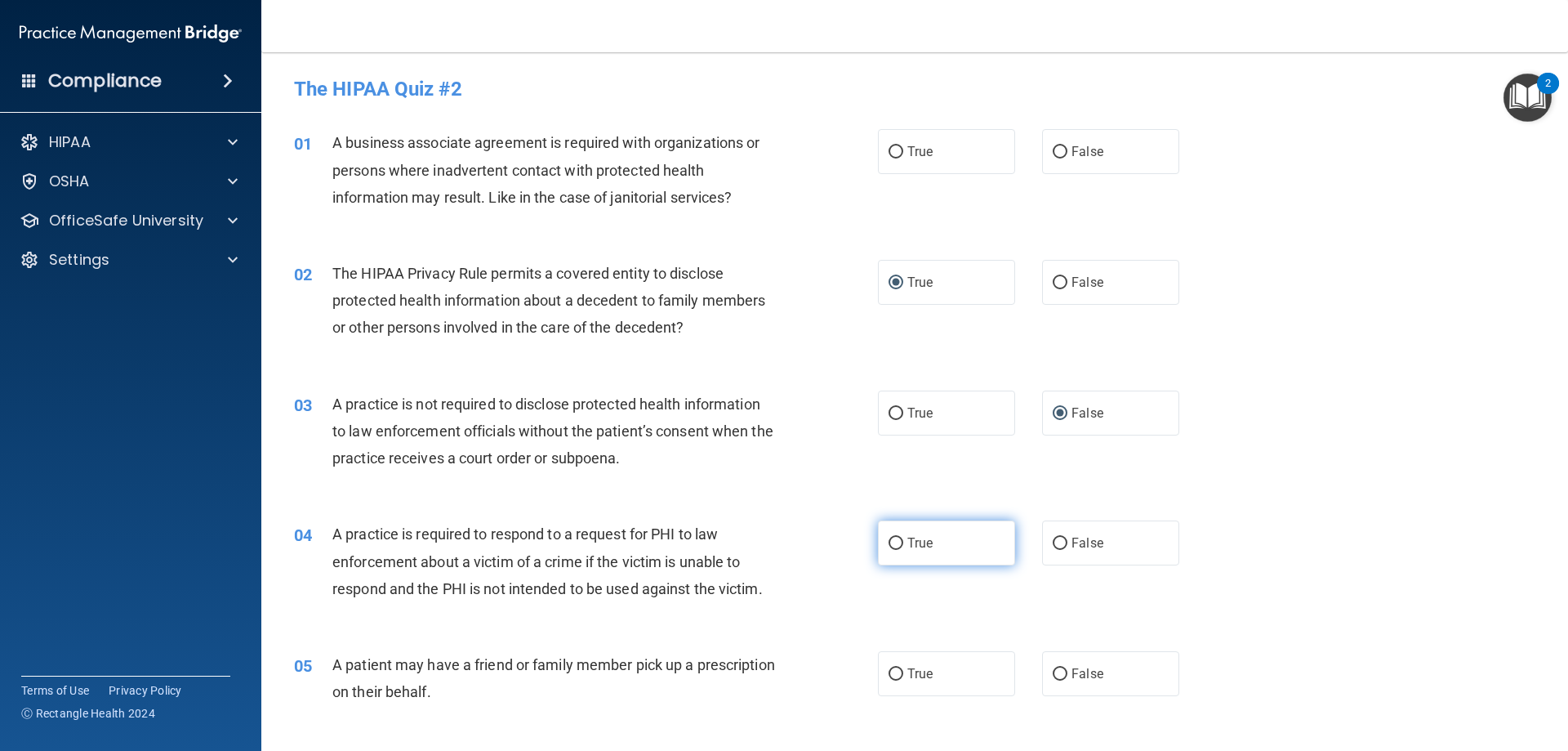
click at [895, 540] on input "True" at bounding box center [896, 543] width 15 height 12
radio input "true"
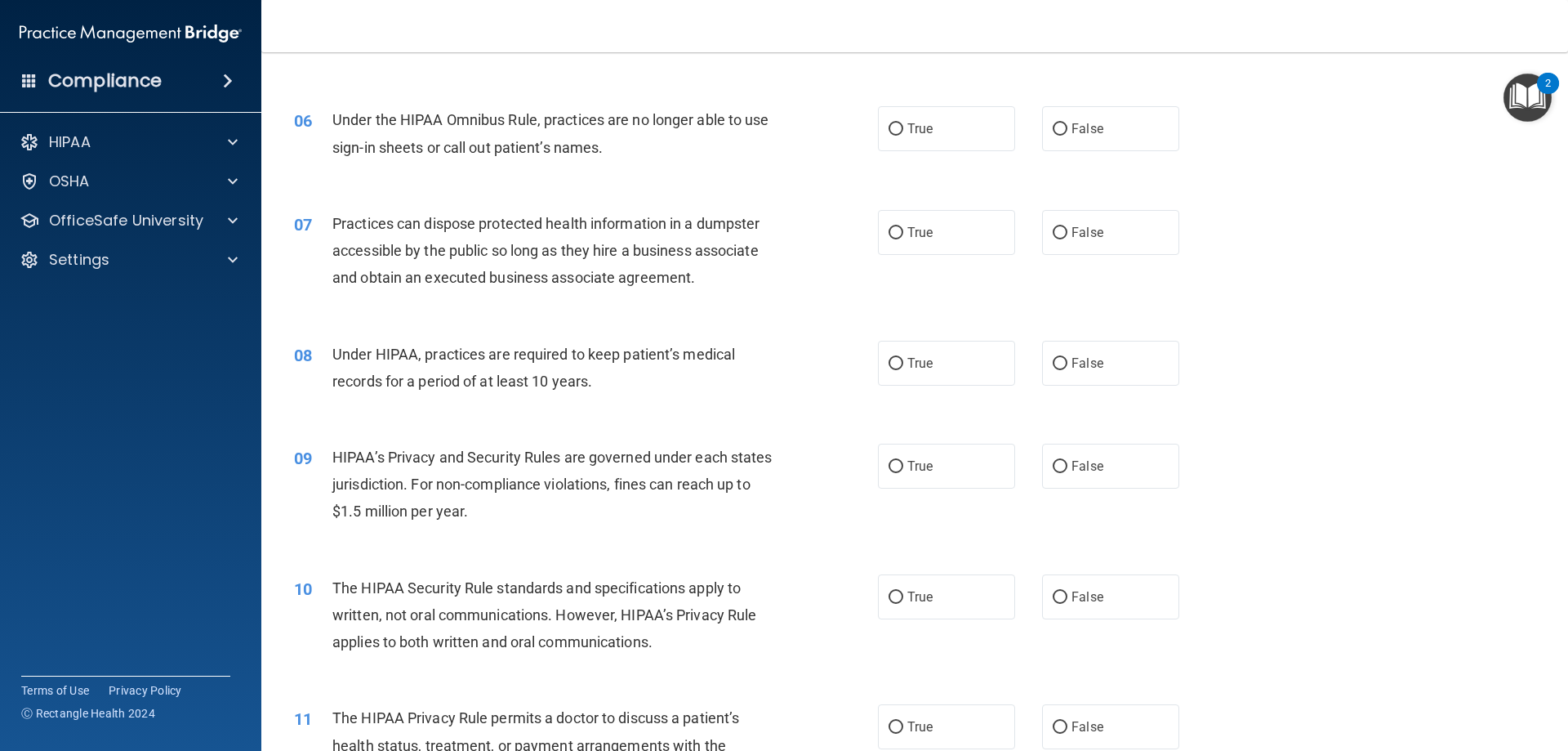
scroll to position [653, 0]
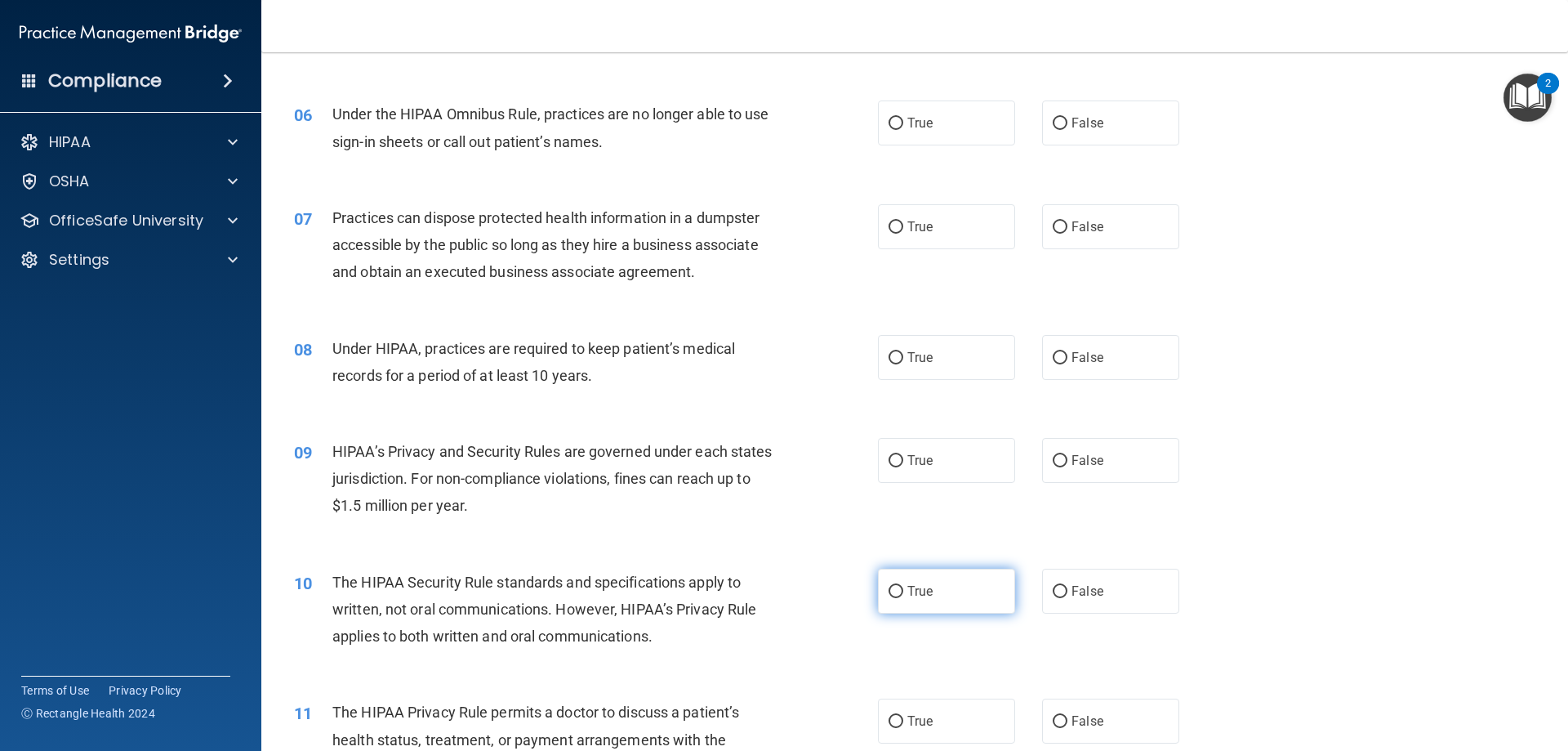
click at [890, 595] on input "True" at bounding box center [896, 592] width 15 height 12
radio input "true"
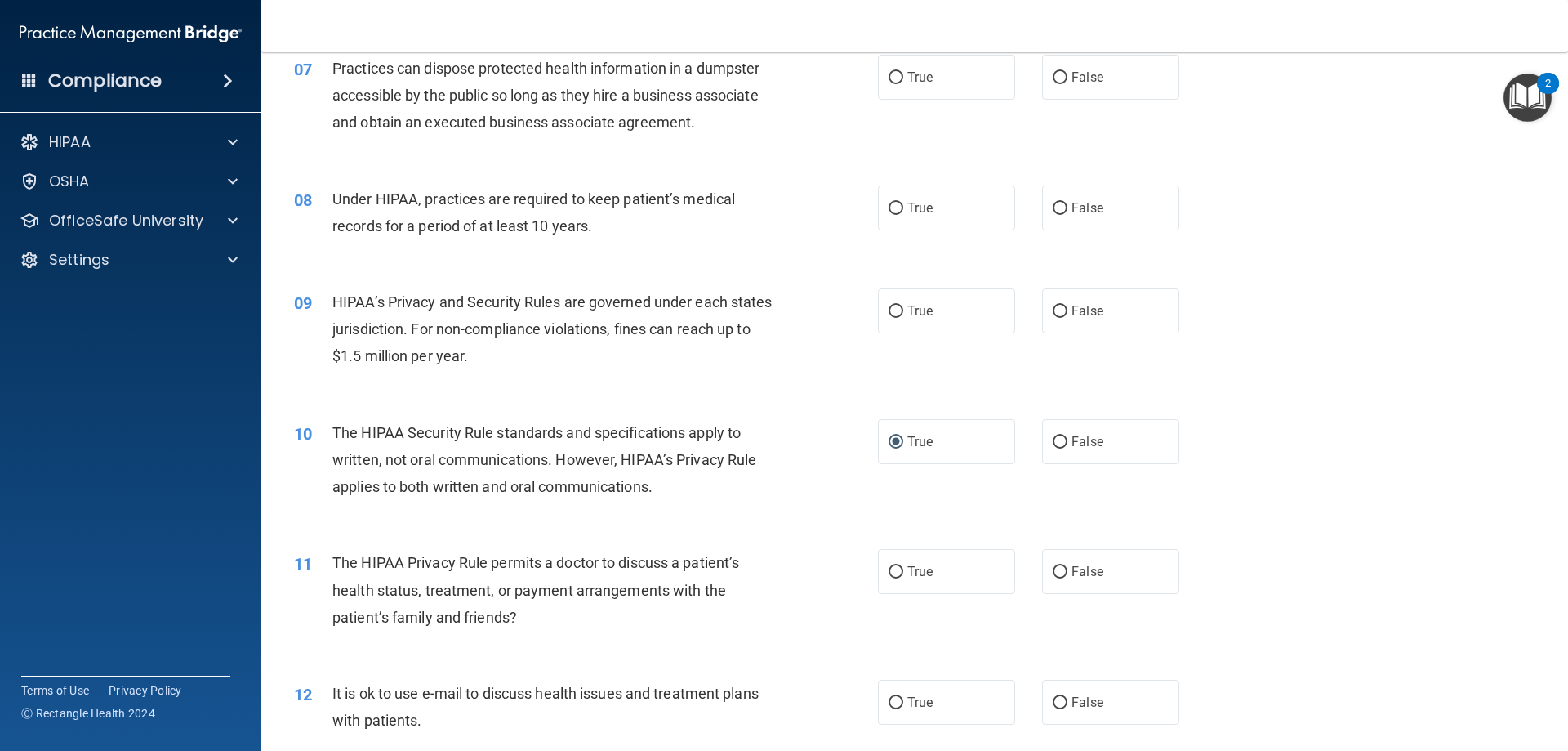
scroll to position [817, 0]
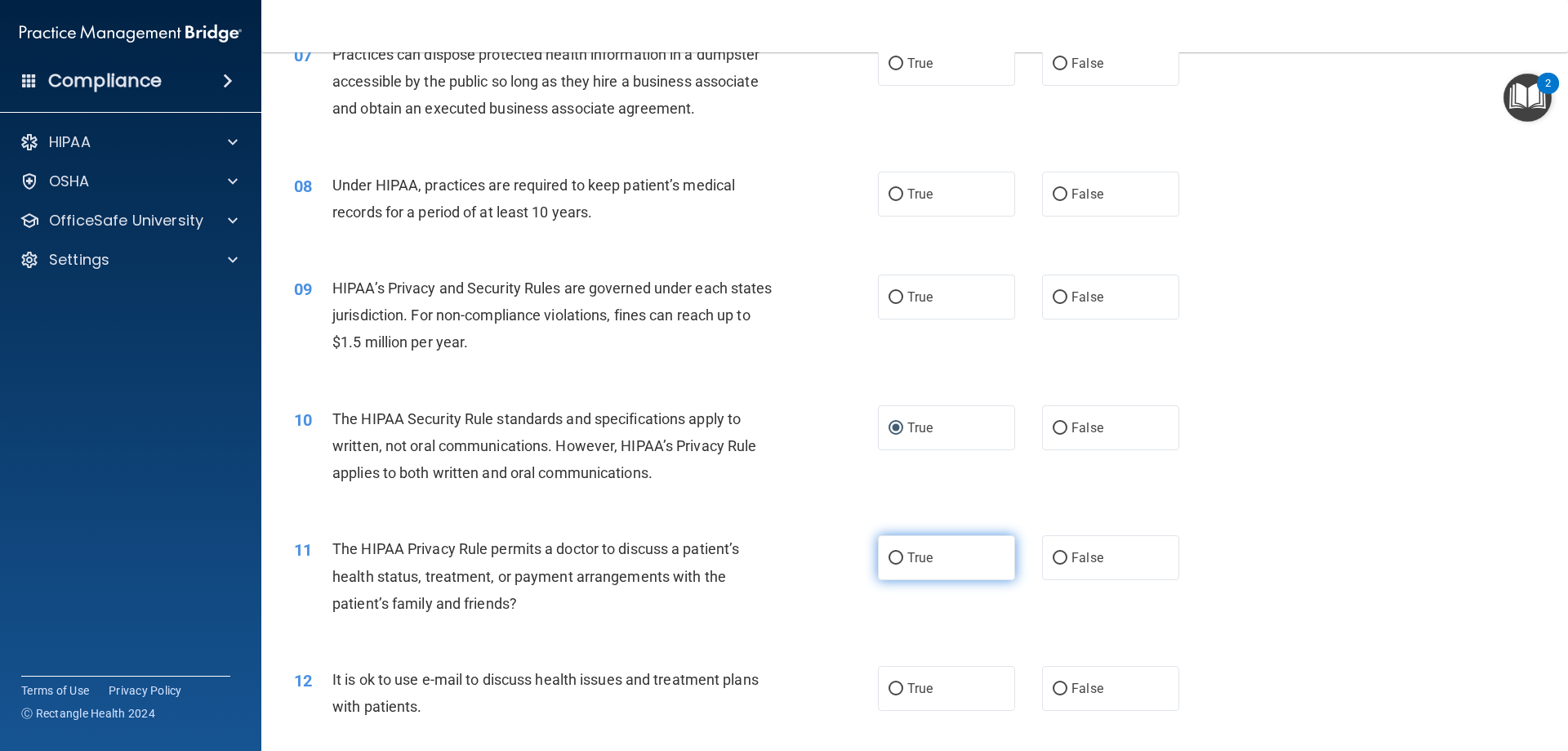
click at [893, 559] on input "True" at bounding box center [896, 558] width 15 height 12
radio input "true"
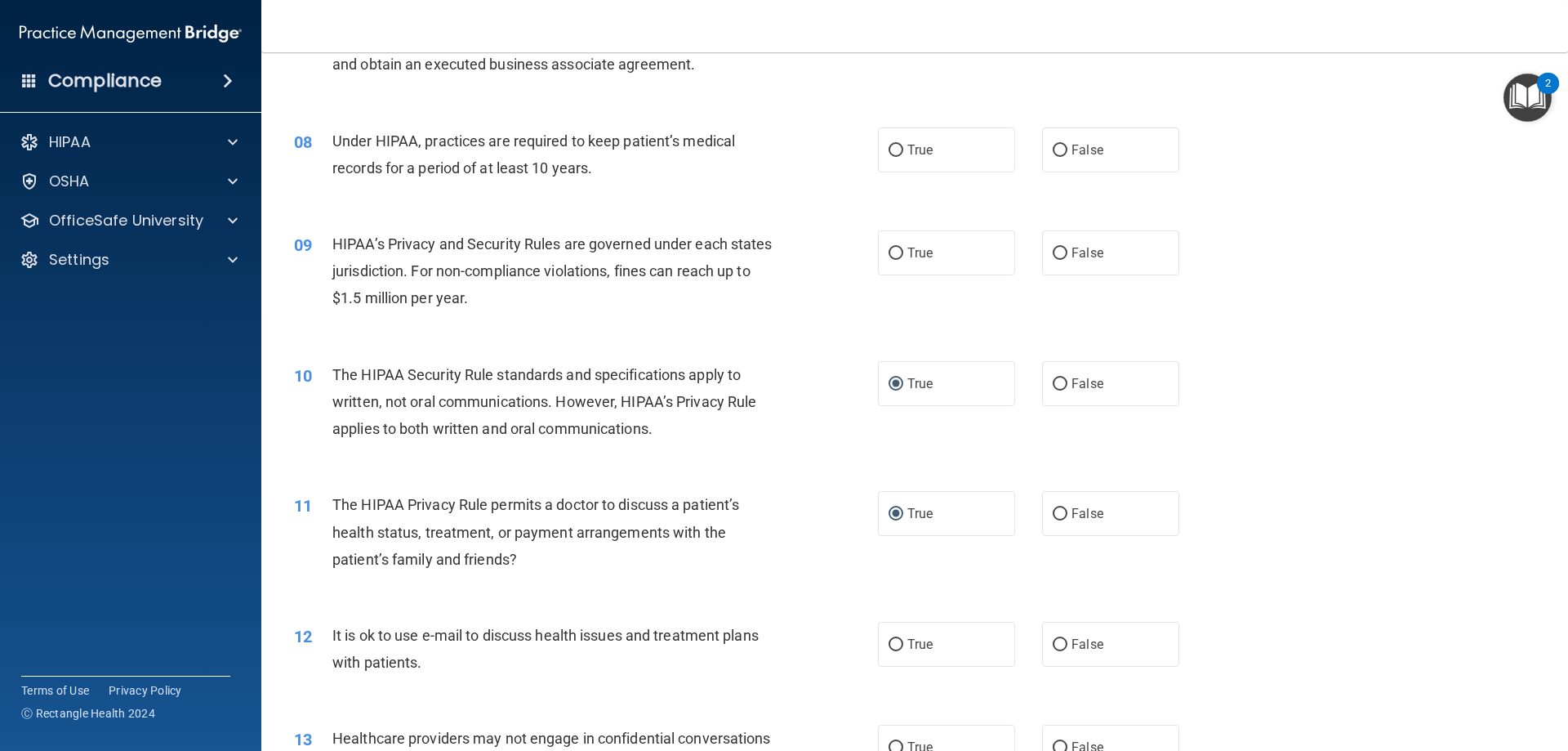
scroll to position [981, 0]
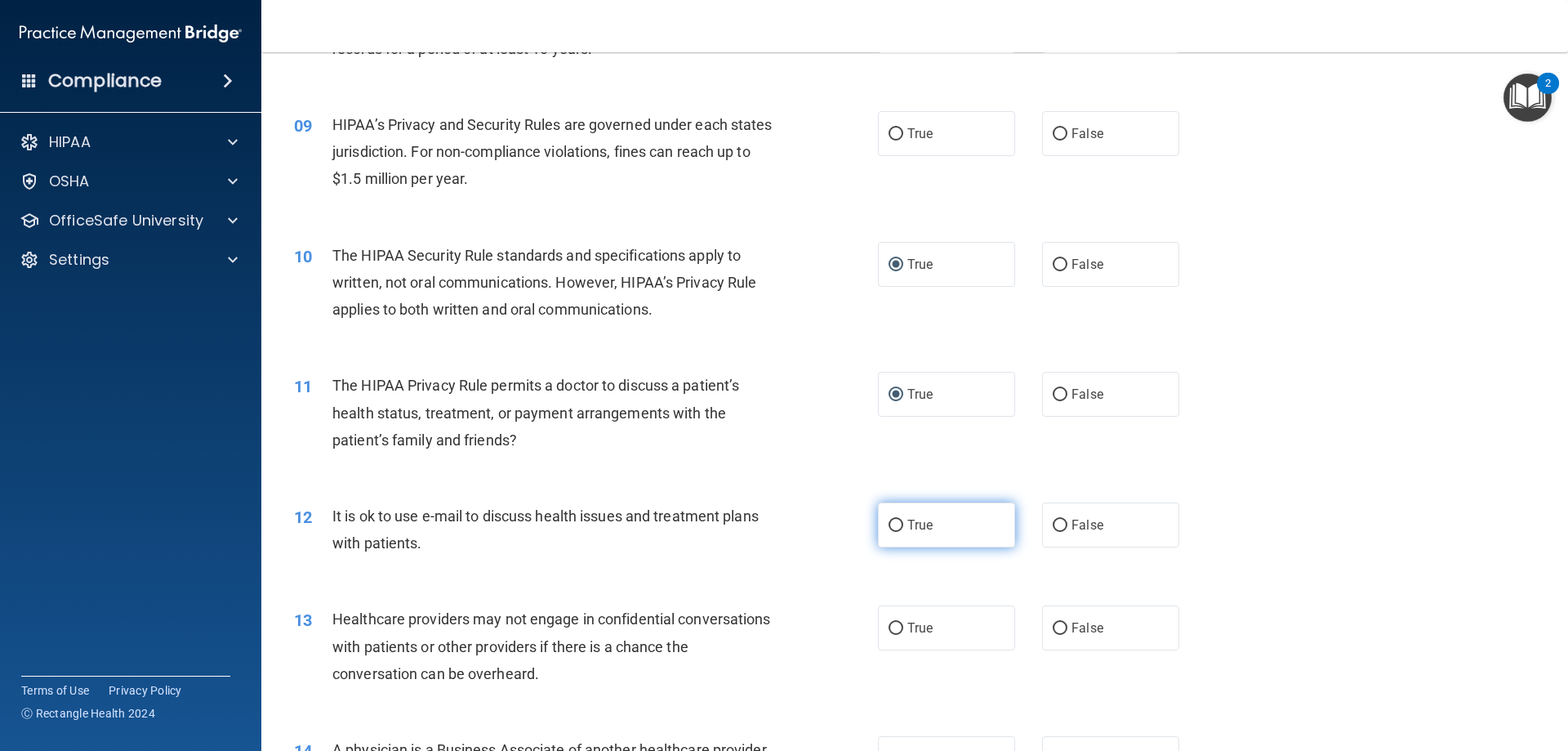
click at [890, 531] on input "True" at bounding box center [896, 525] width 15 height 12
radio input "true"
click at [1058, 623] on input "False" at bounding box center [1060, 628] width 15 height 12
radio input "true"
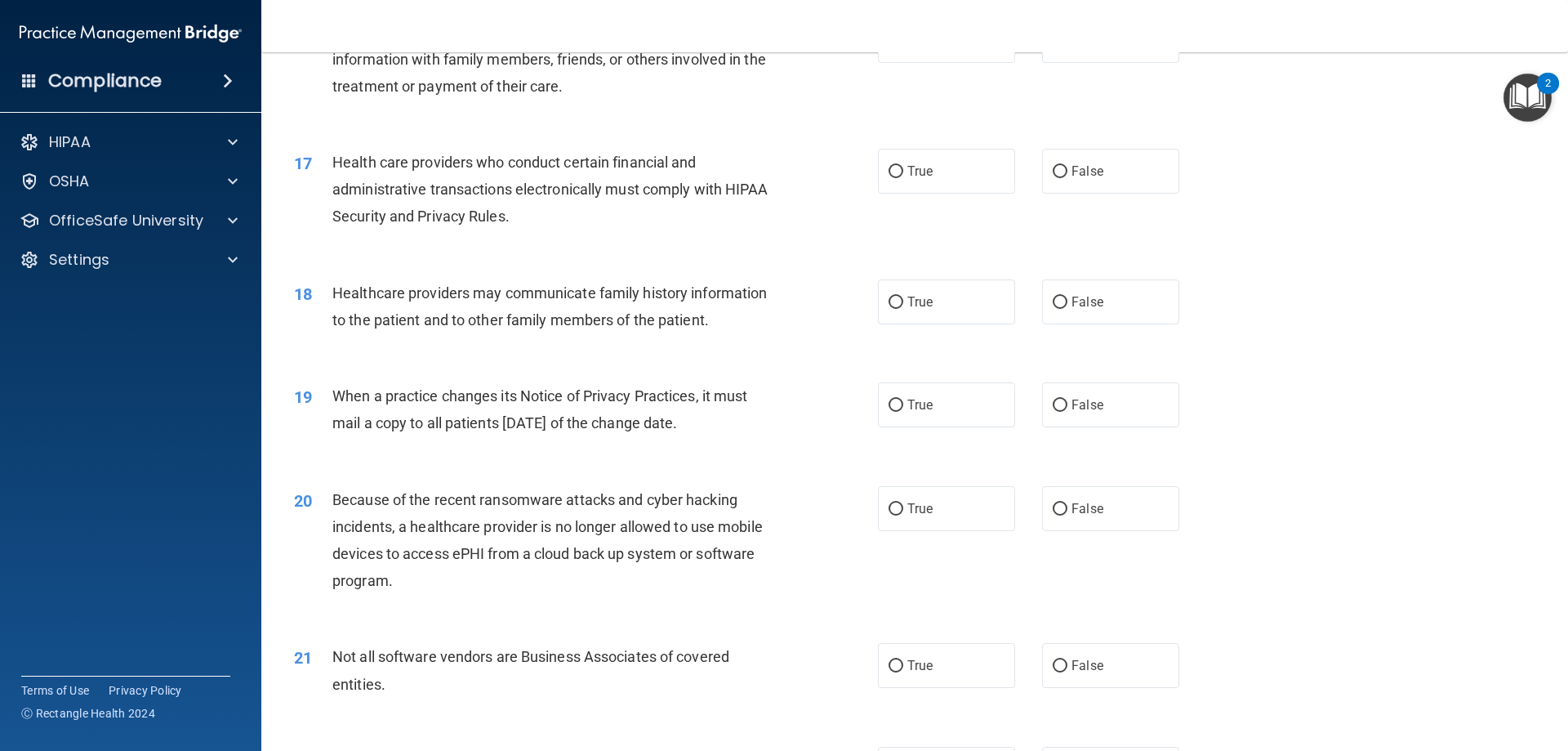
scroll to position [1960, 0]
click at [1053, 409] on input "False" at bounding box center [1060, 403] width 15 height 12
radio input "true"
click at [1059, 516] on label "False" at bounding box center [1111, 507] width 137 height 45
click at [1059, 514] on input "False" at bounding box center [1060, 507] width 15 height 12
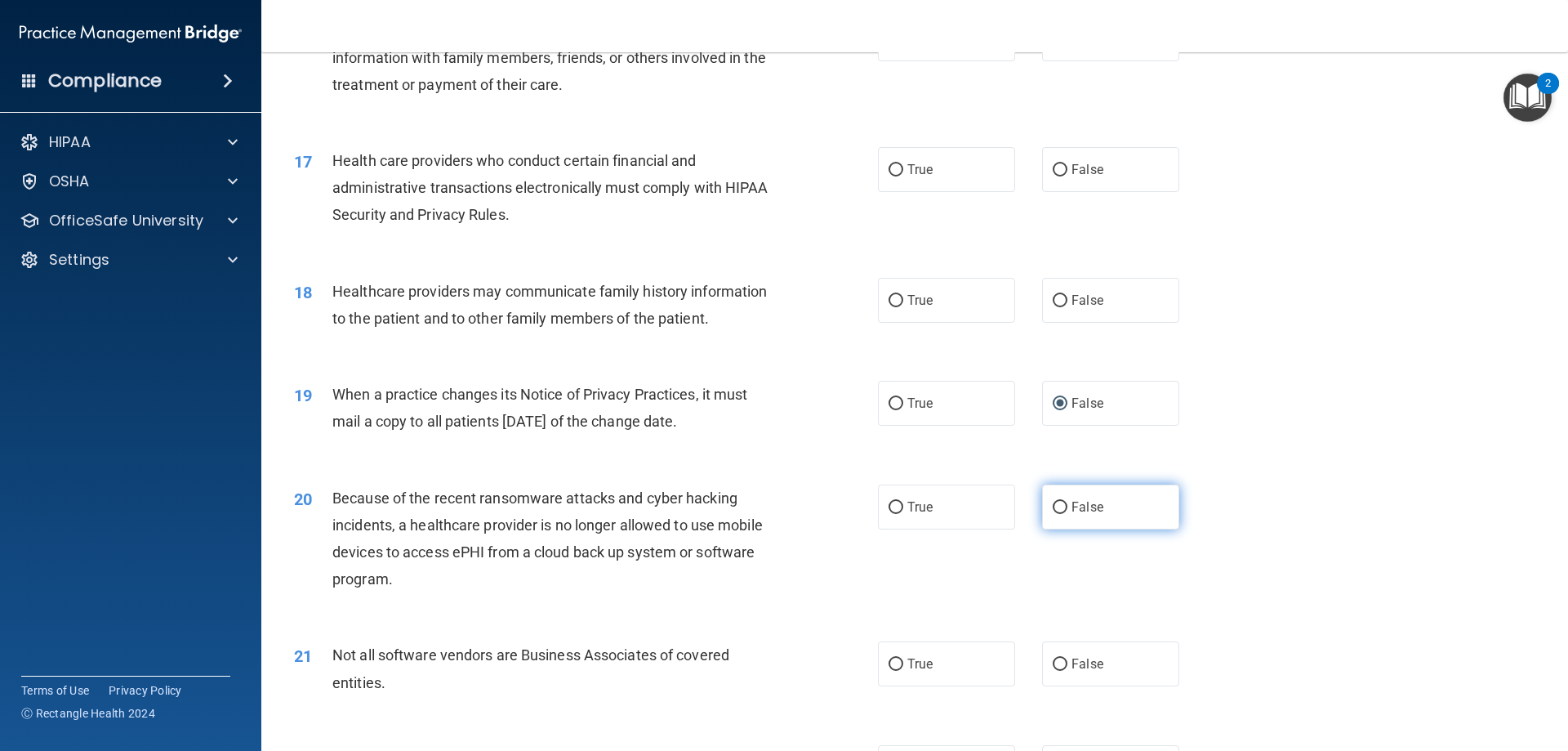
radio input "true"
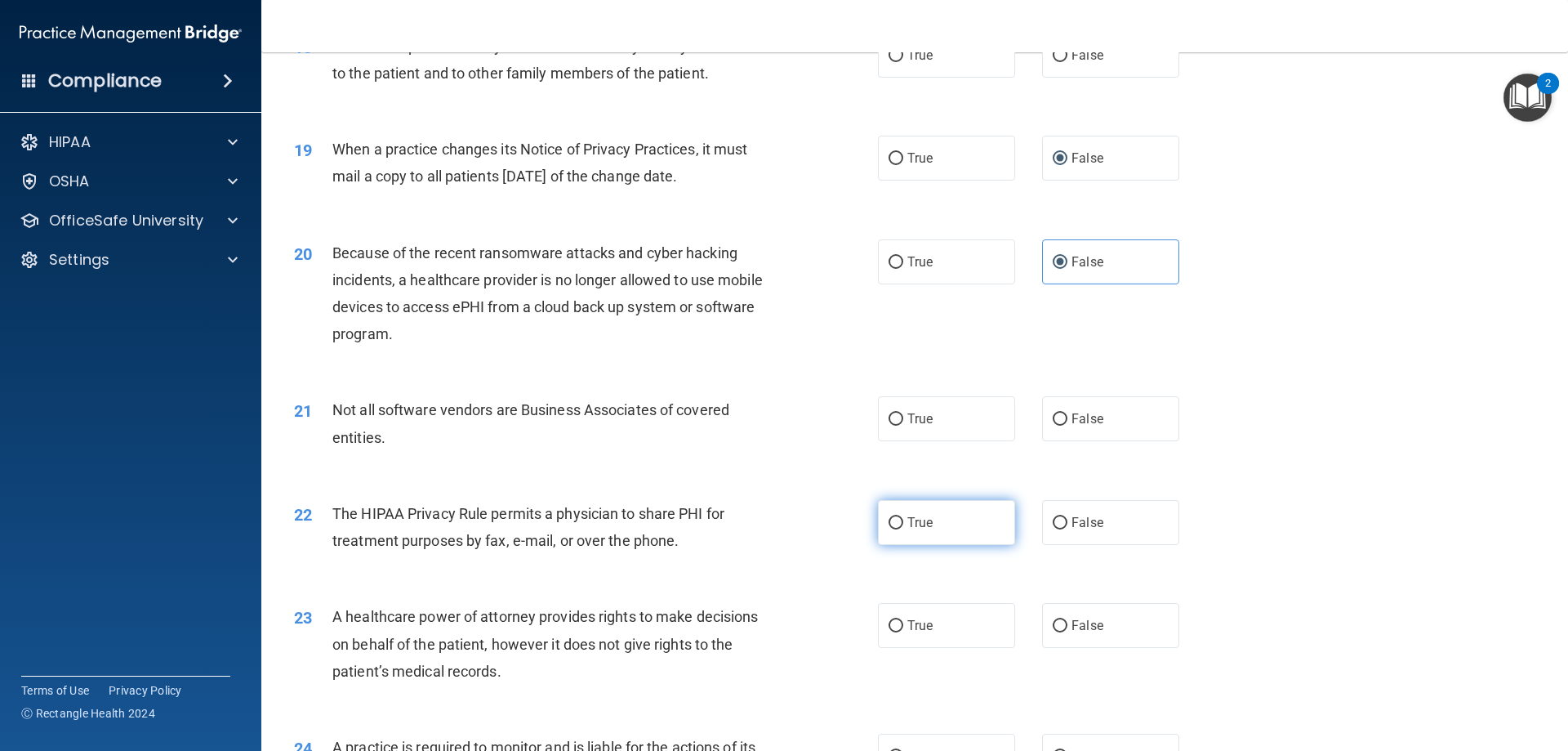
click at [924, 531] on label "True" at bounding box center [947, 522] width 137 height 45
click at [903, 530] on input "True" at bounding box center [896, 523] width 15 height 12
radio input "true"
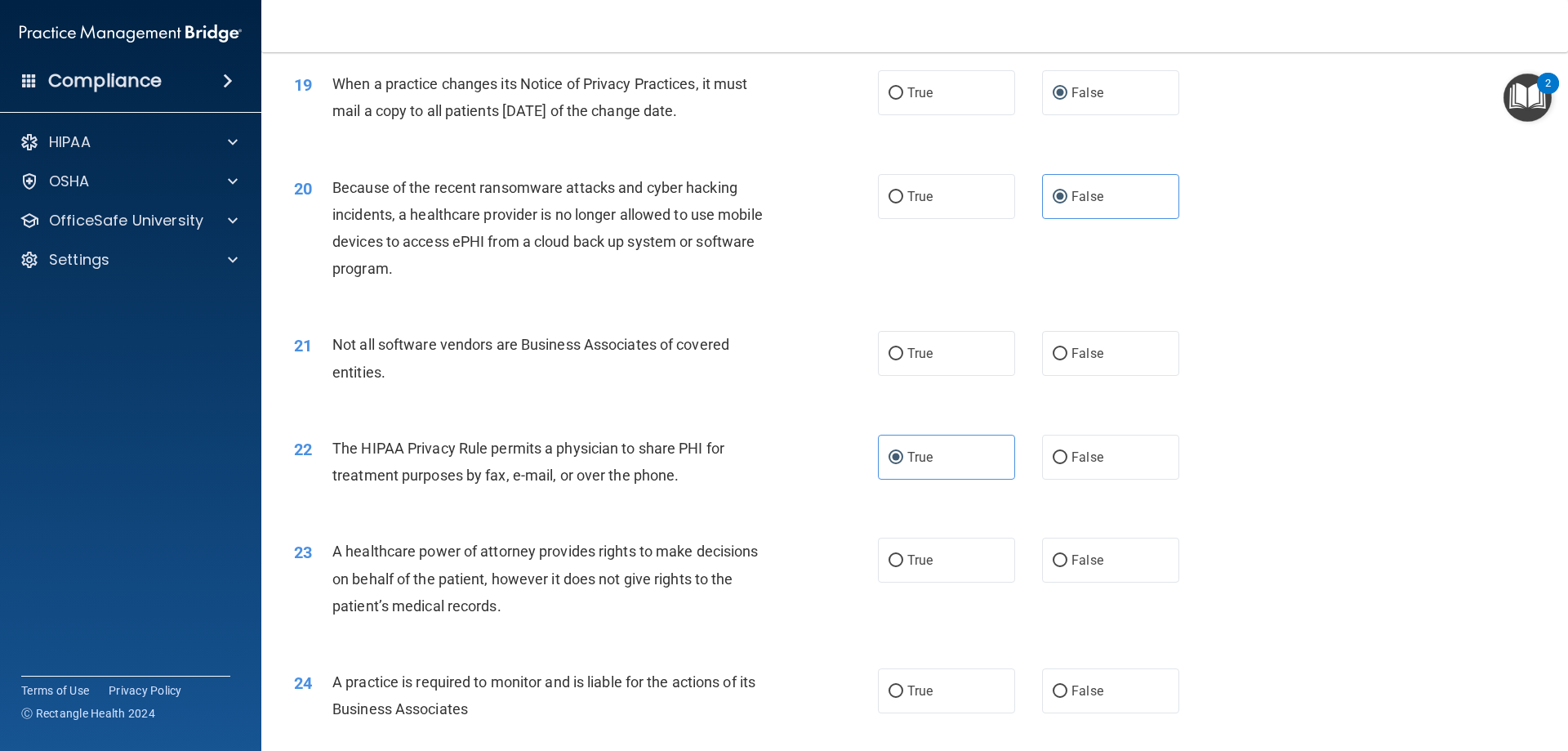
scroll to position [2451, 0]
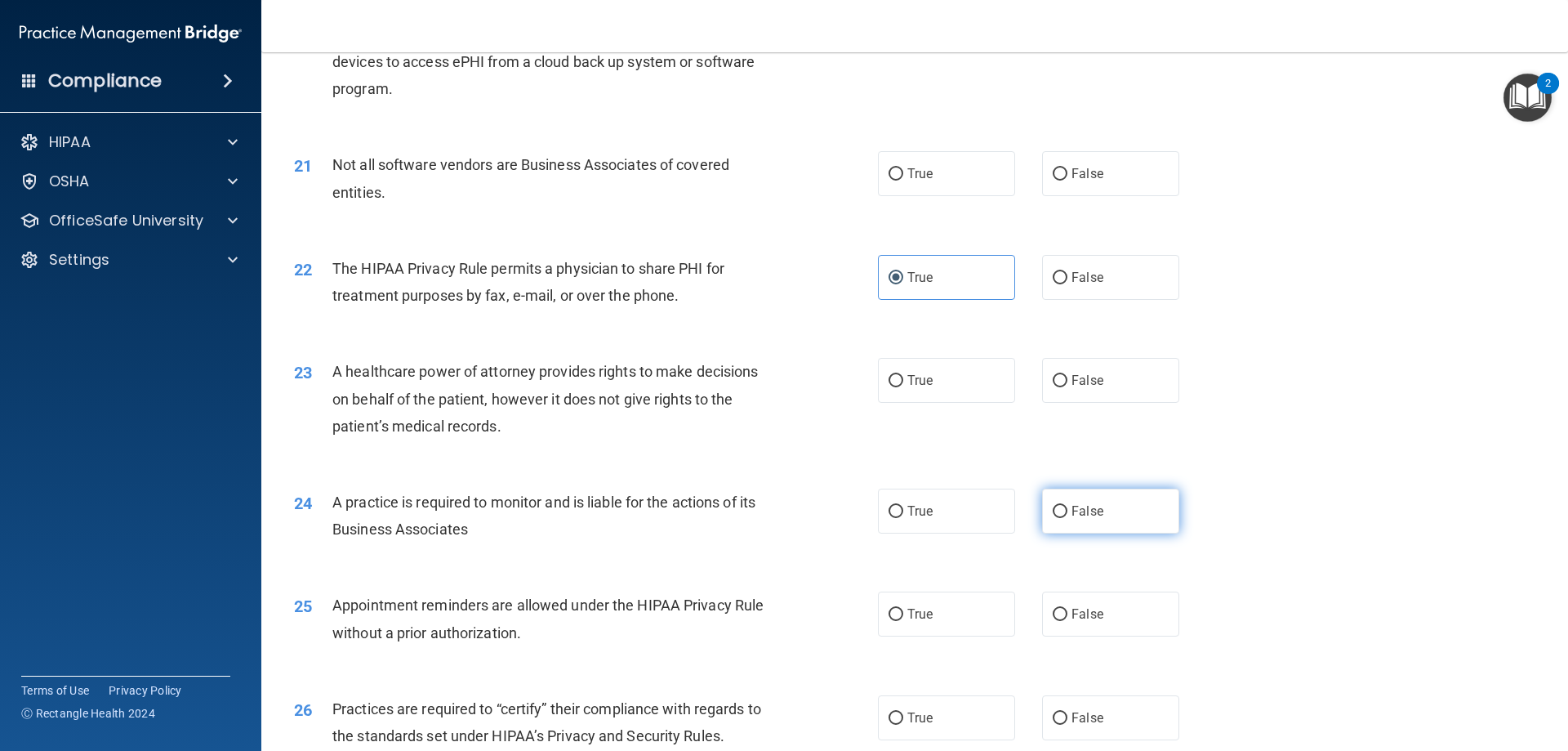
click at [1089, 504] on span "False" at bounding box center [1087, 511] width 32 height 16
click at [1068, 505] on input "False" at bounding box center [1060, 511] width 15 height 12
radio input "true"
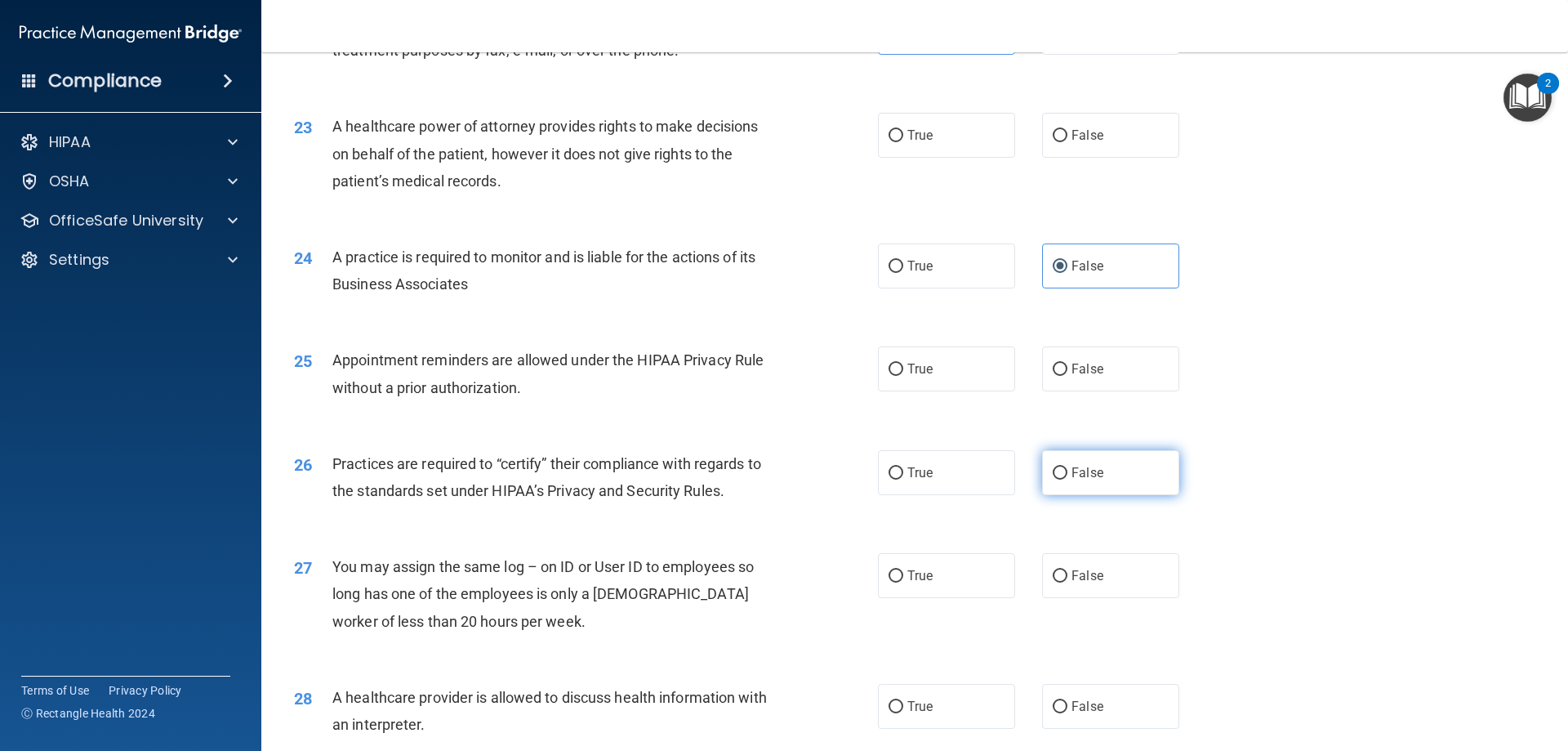
click at [1072, 479] on span "False" at bounding box center [1087, 473] width 32 height 16
click at [1068, 479] on input "False" at bounding box center [1060, 473] width 15 height 12
radio input "true"
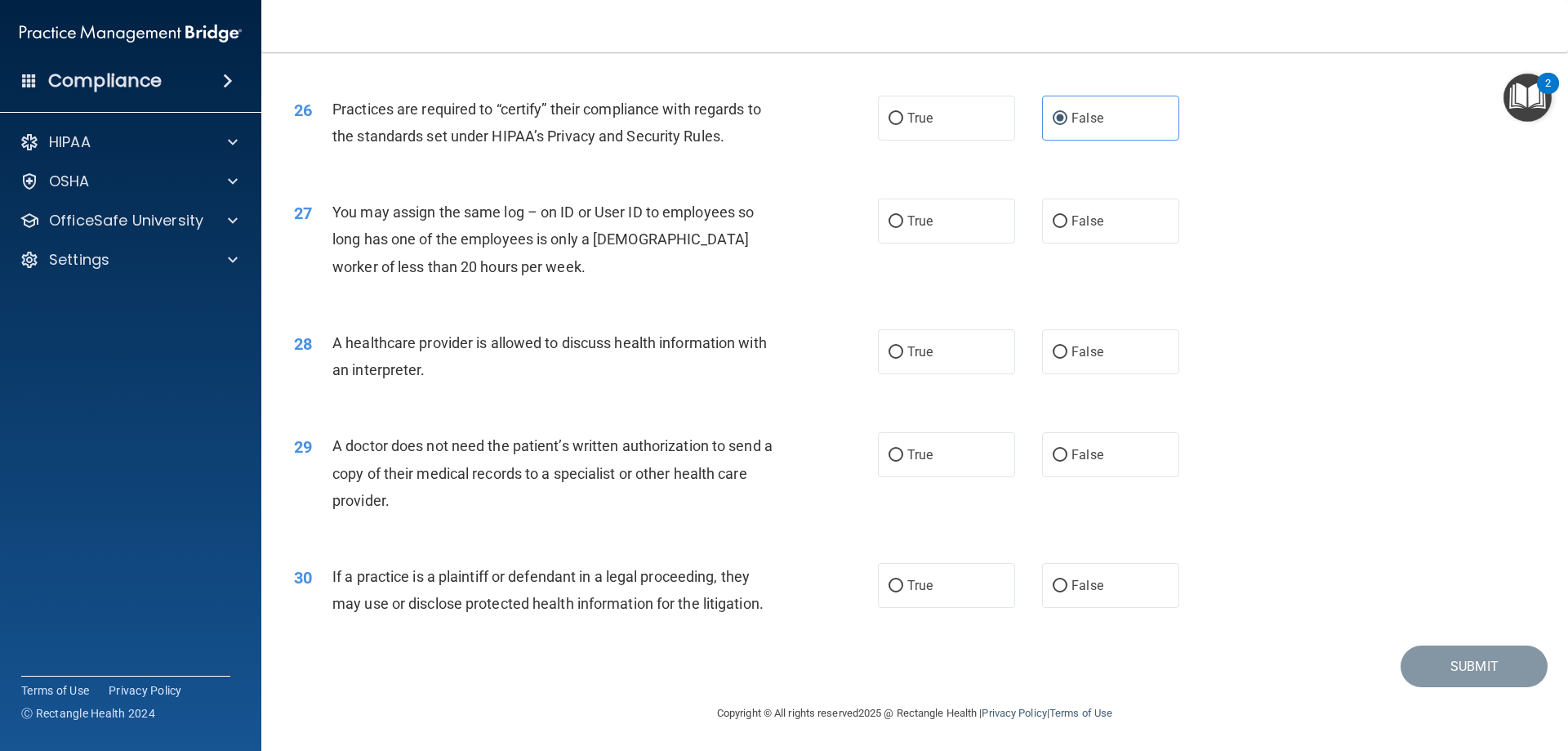
scroll to position [3053, 0]
click at [909, 582] on span "True" at bounding box center [919, 583] width 25 height 16
click at [903, 582] on input "True" at bounding box center [896, 584] width 15 height 12
radio input "true"
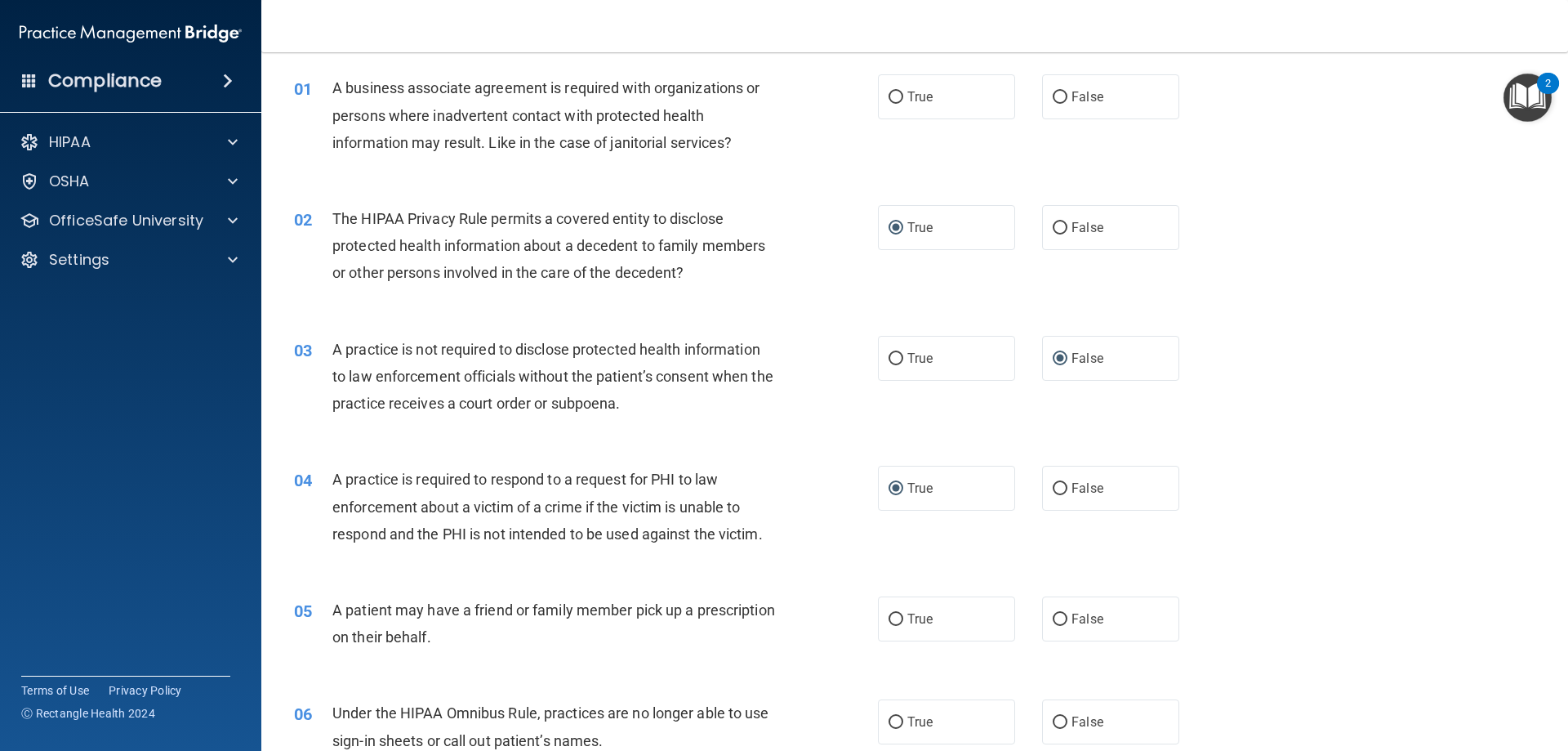
scroll to position [0, 0]
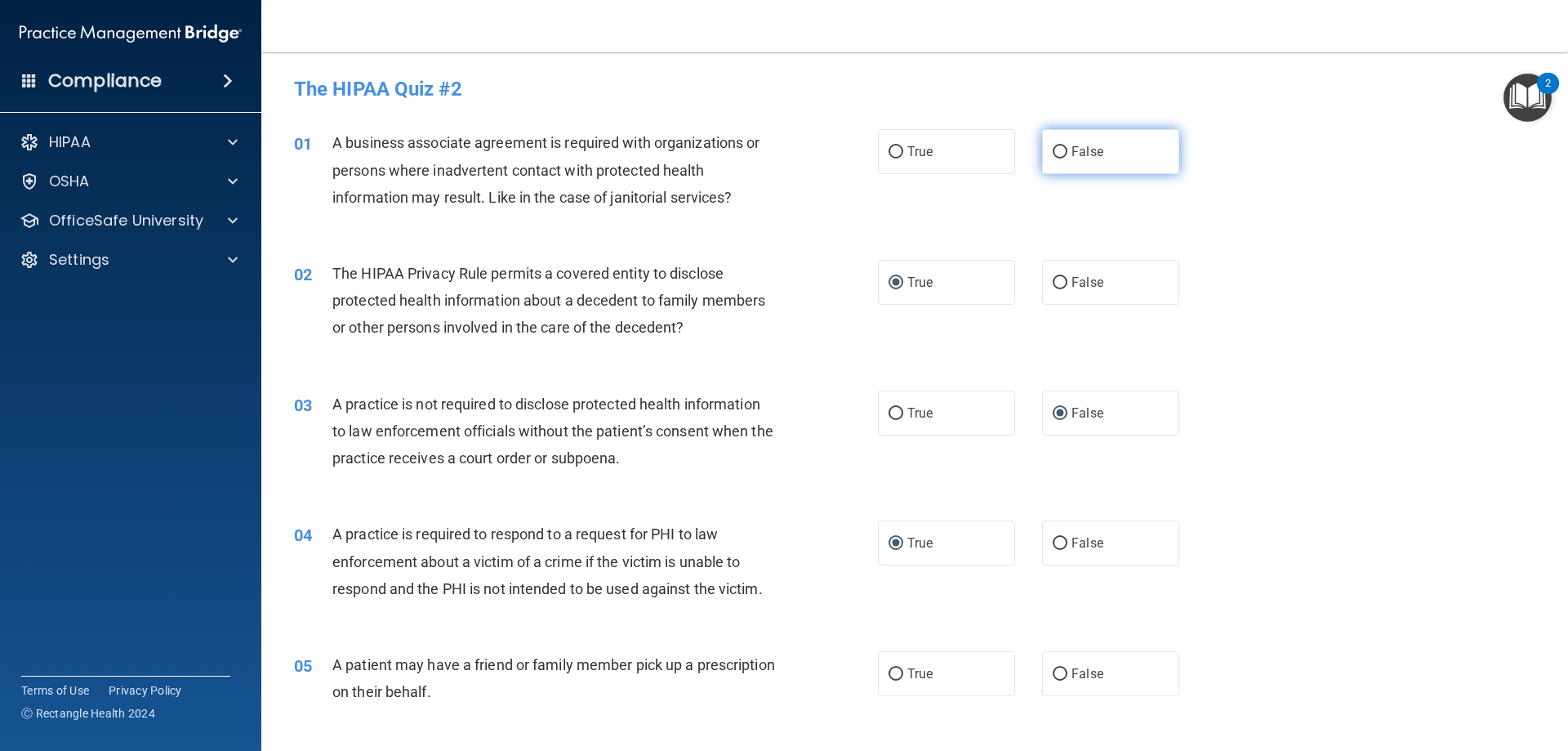
click at [1126, 149] on label "False" at bounding box center [1111, 152] width 137 height 45
click at [1068, 149] on input "False" at bounding box center [1060, 152] width 15 height 12
radio input "true"
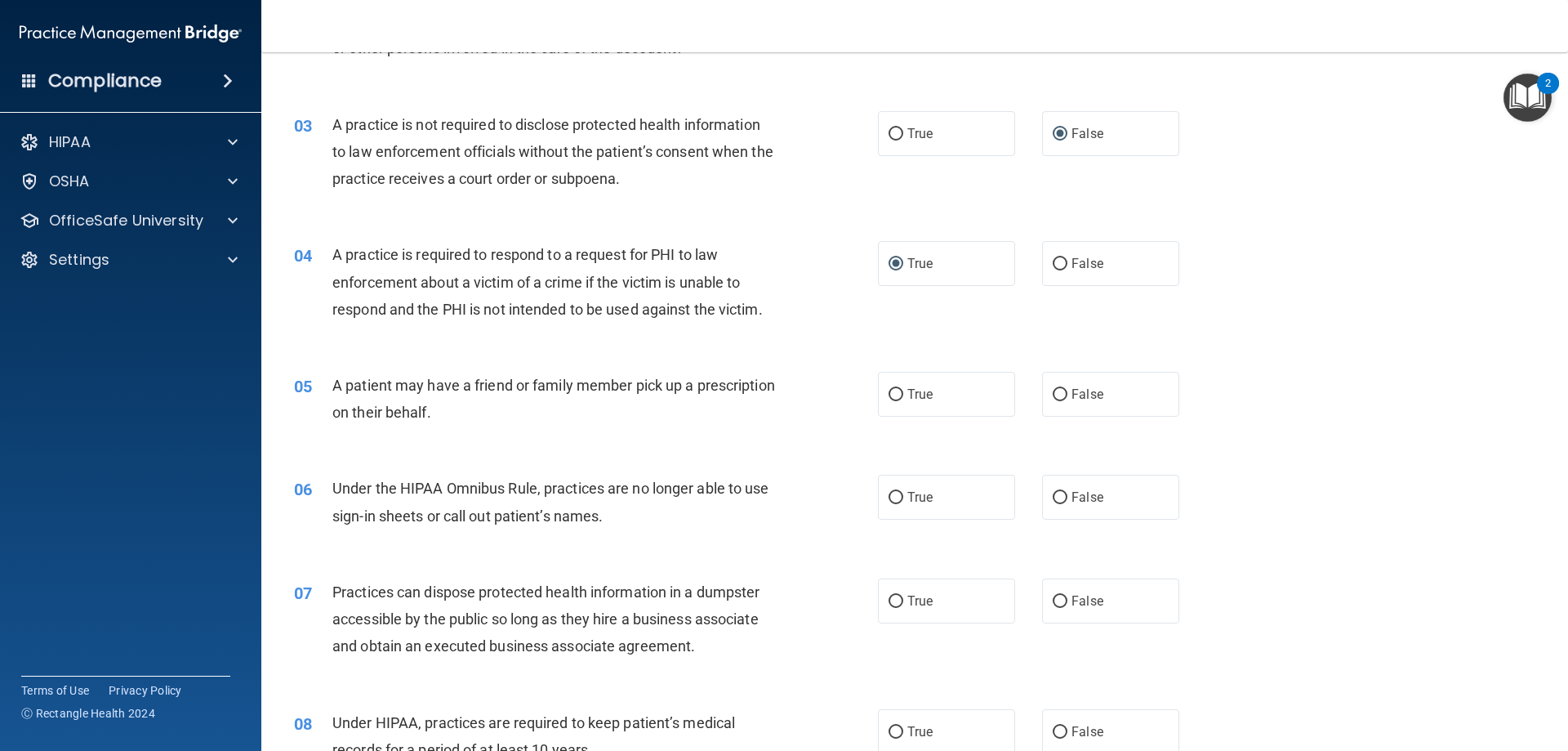
scroll to position [327, 0]
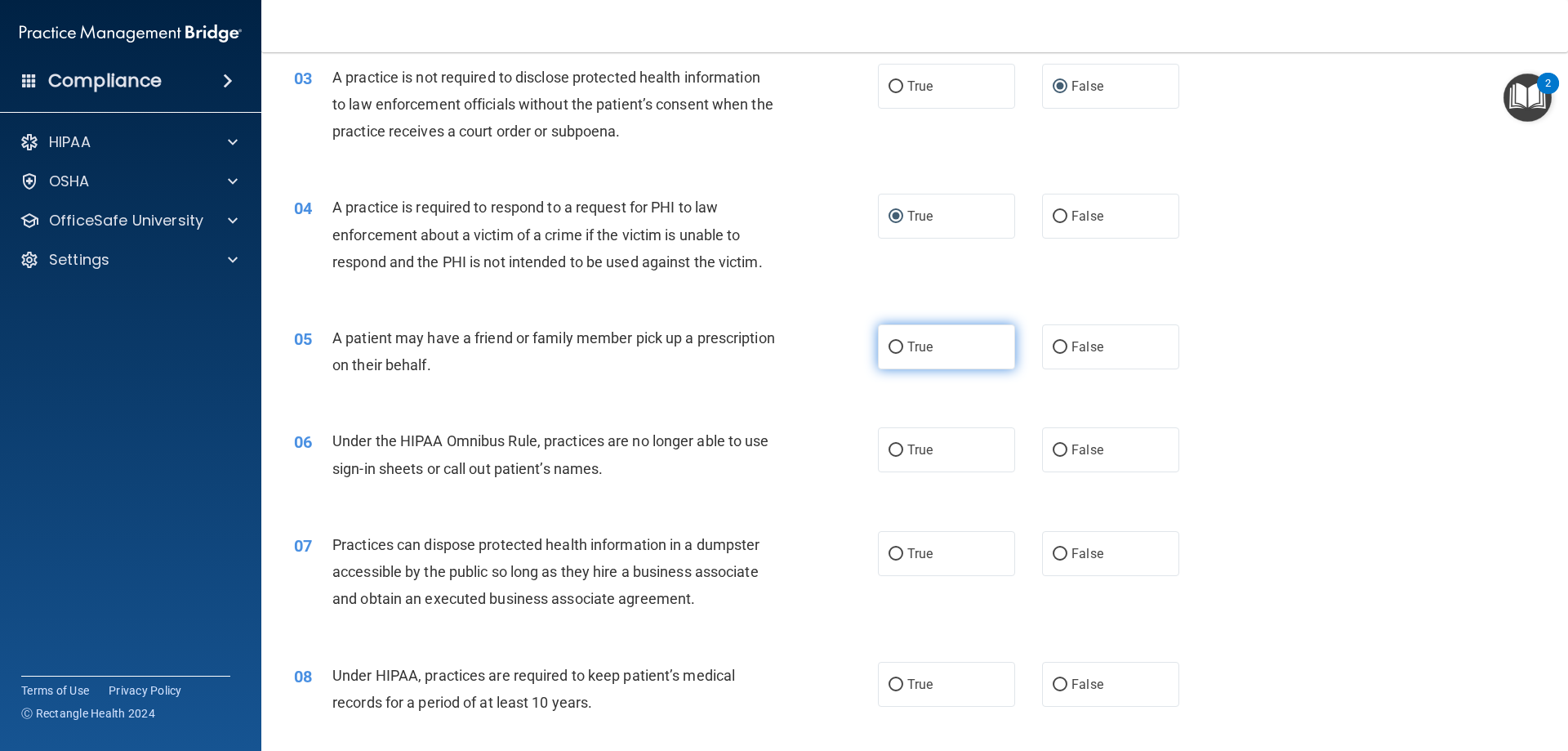
click at [924, 355] on label "True" at bounding box center [947, 347] width 137 height 45
click at [903, 353] on input "True" at bounding box center [896, 347] width 15 height 12
radio input "true"
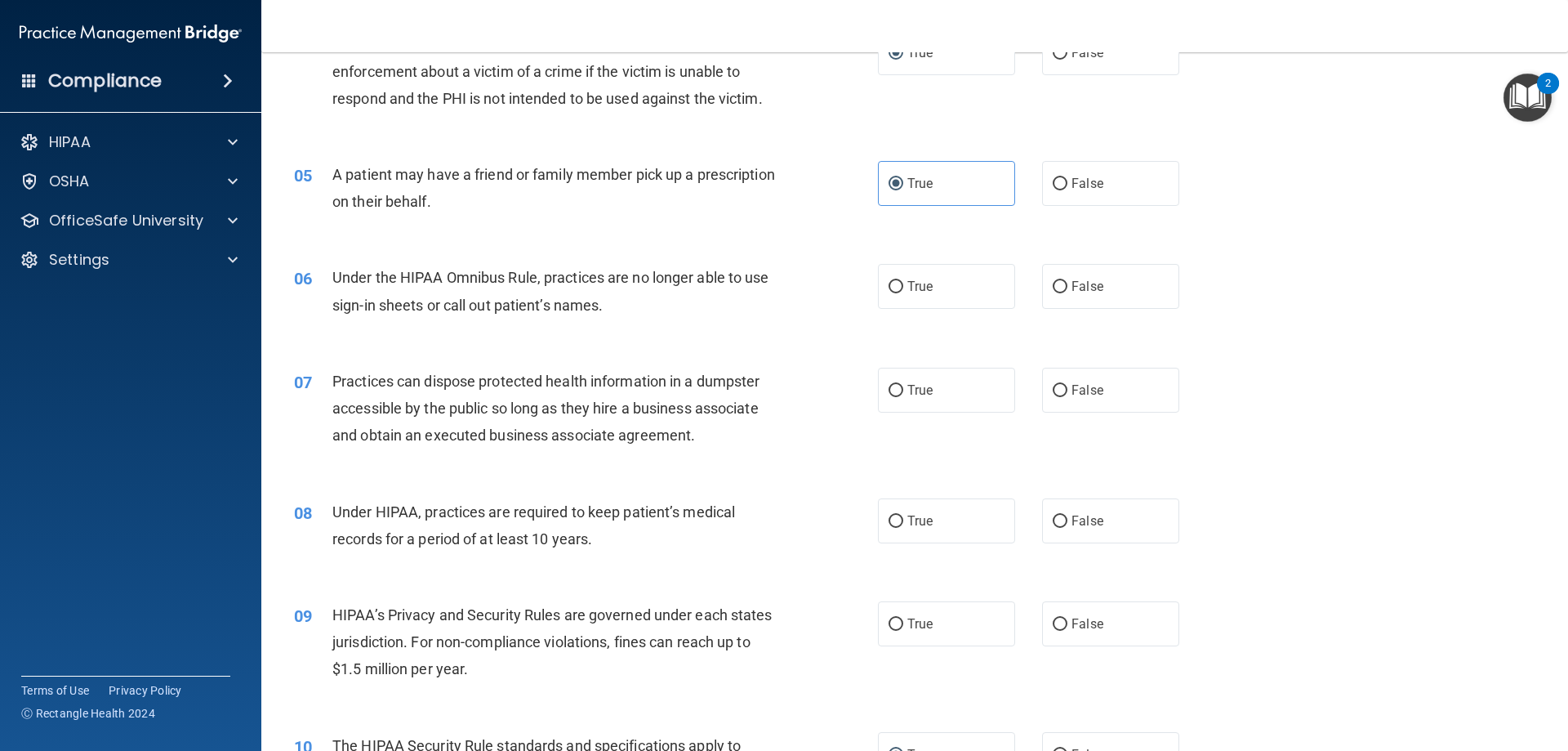
scroll to position [572, 0]
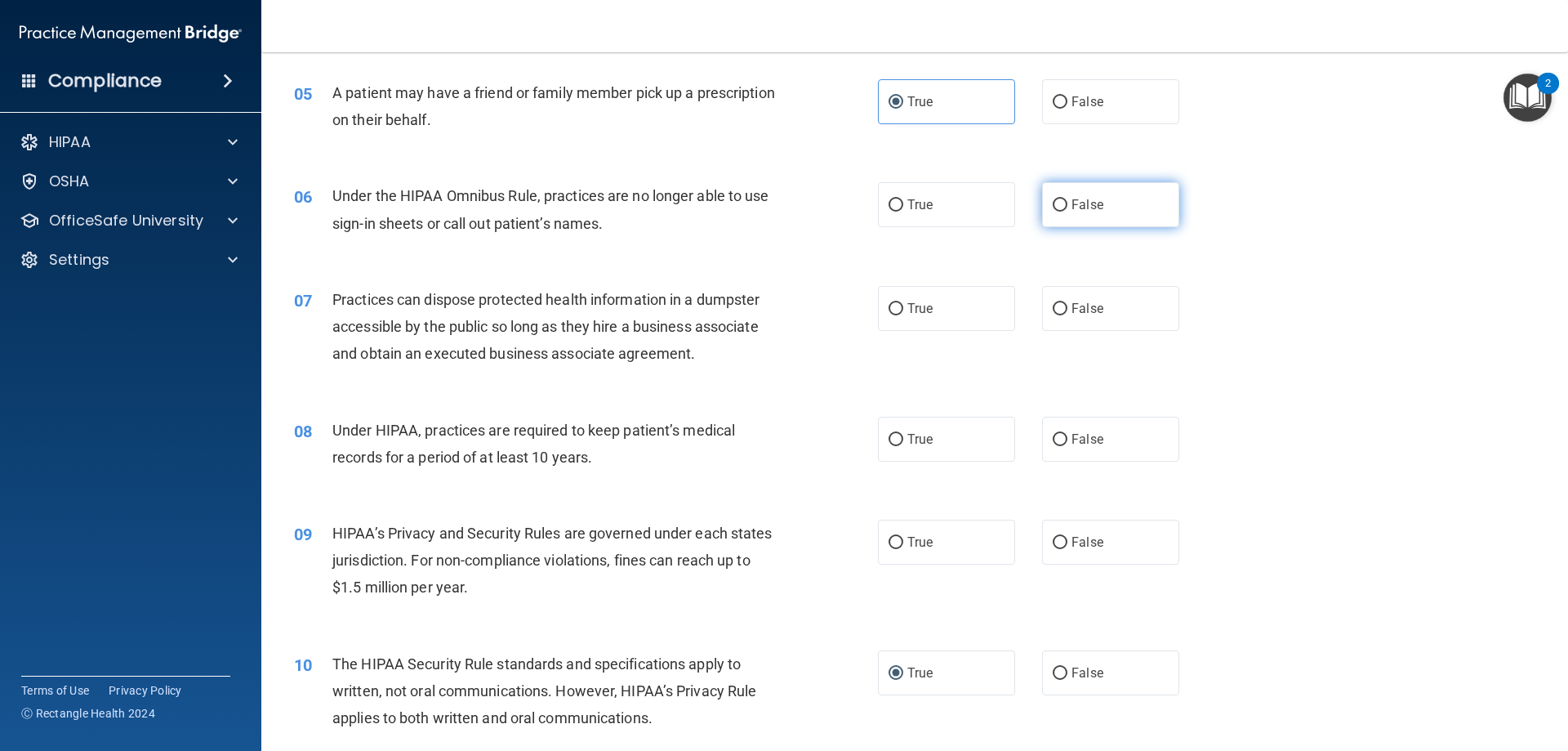
click at [1071, 195] on label "False" at bounding box center [1111, 204] width 137 height 45
click at [1068, 200] on input "False" at bounding box center [1060, 205] width 15 height 12
radio input "true"
click at [1089, 312] on span "False" at bounding box center [1087, 308] width 32 height 16
click at [1068, 312] on input "False" at bounding box center [1060, 308] width 15 height 12
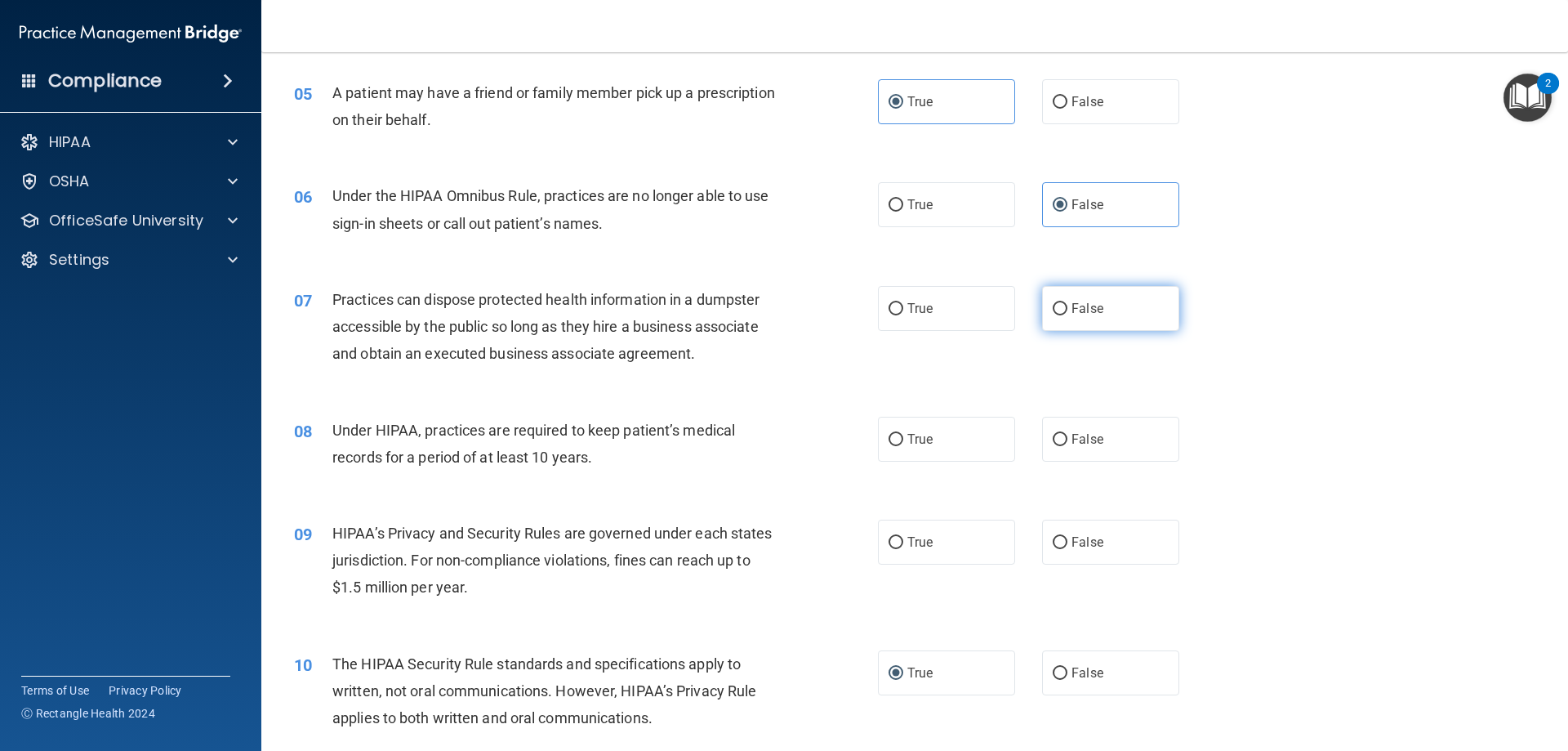
radio input "true"
click at [1063, 439] on label "False" at bounding box center [1111, 439] width 137 height 45
click at [1063, 439] on input "False" at bounding box center [1060, 440] width 15 height 12
radio input "true"
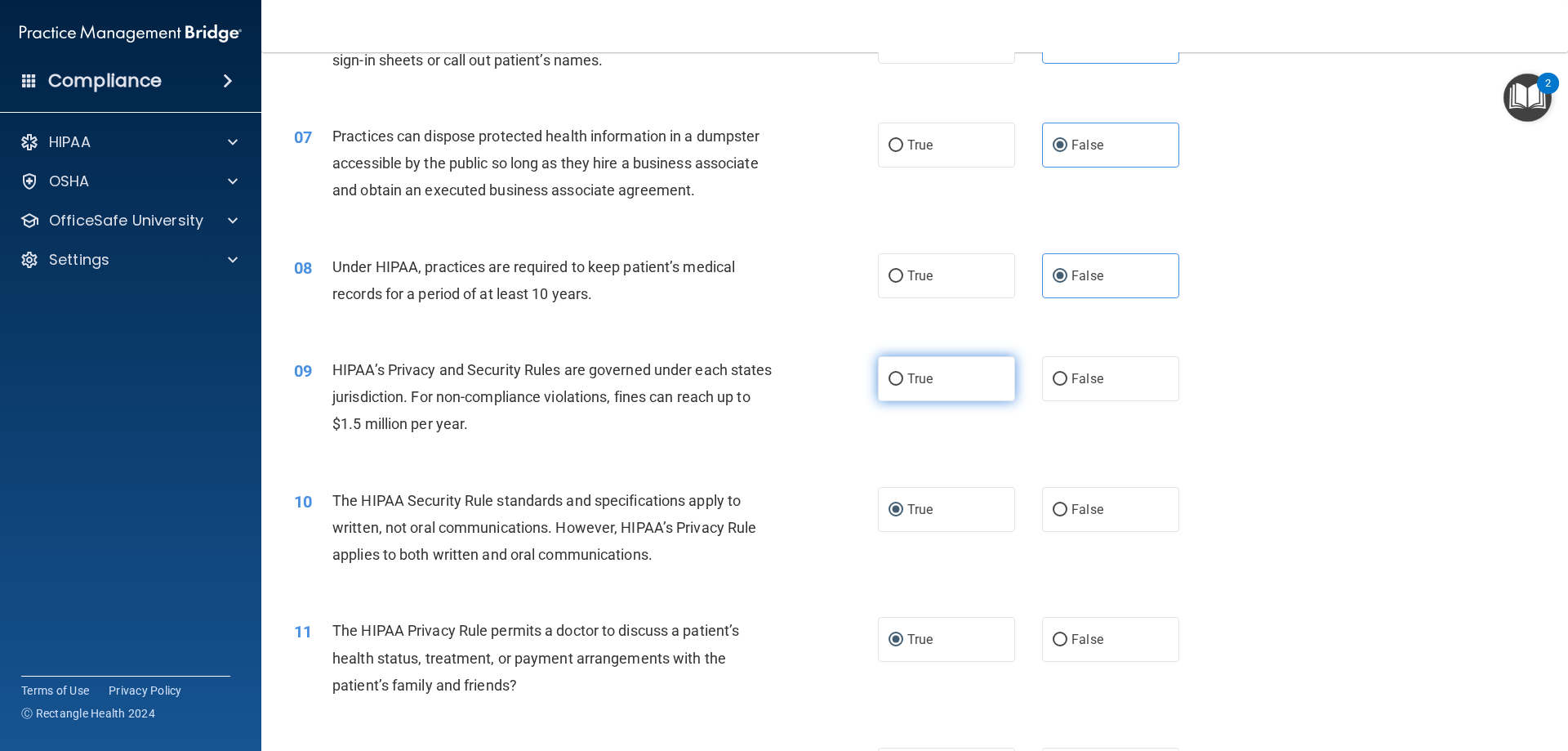
click at [888, 398] on label "True" at bounding box center [947, 379] width 137 height 45
click at [889, 385] on input "True" at bounding box center [896, 379] width 15 height 12
radio input "true"
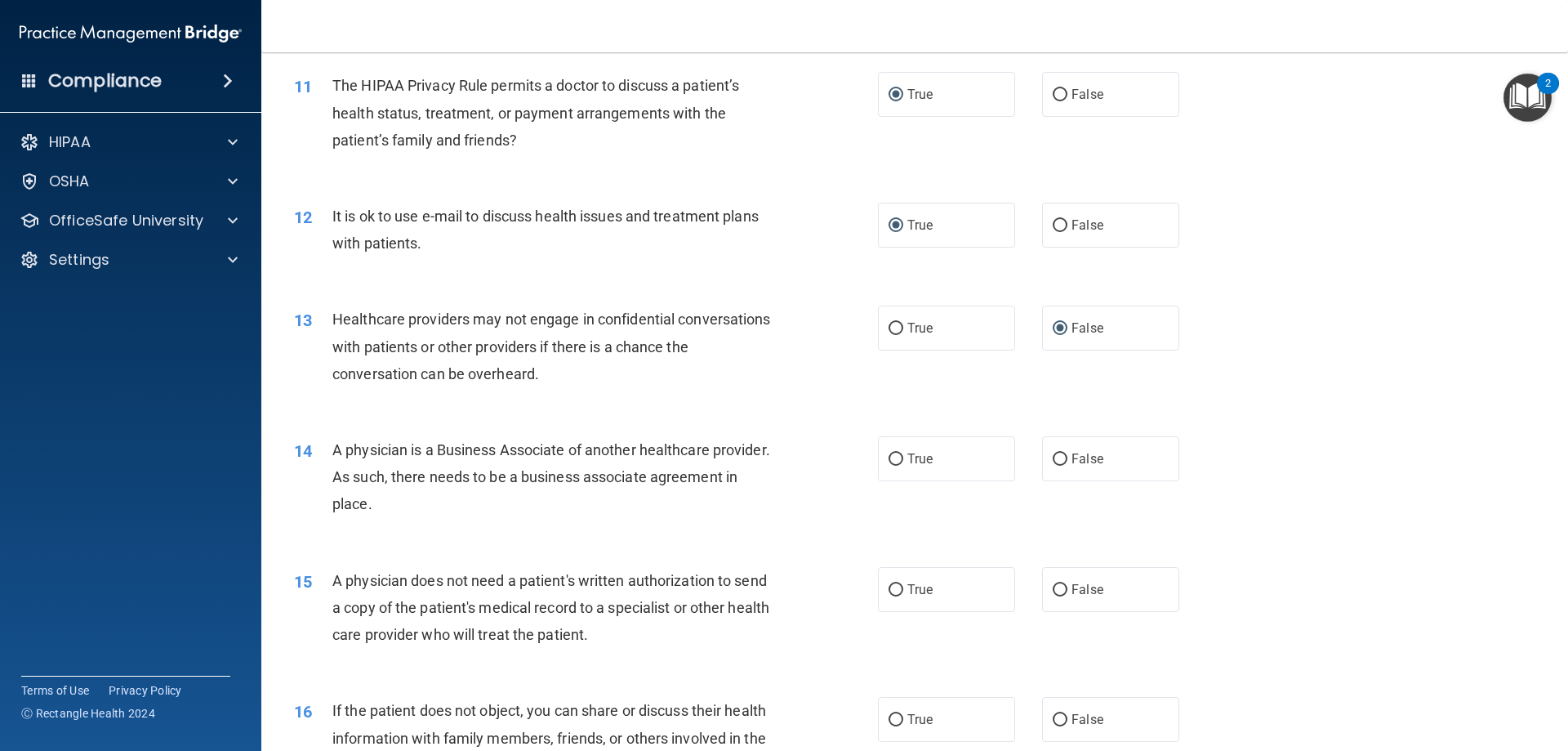
scroll to position [1307, 0]
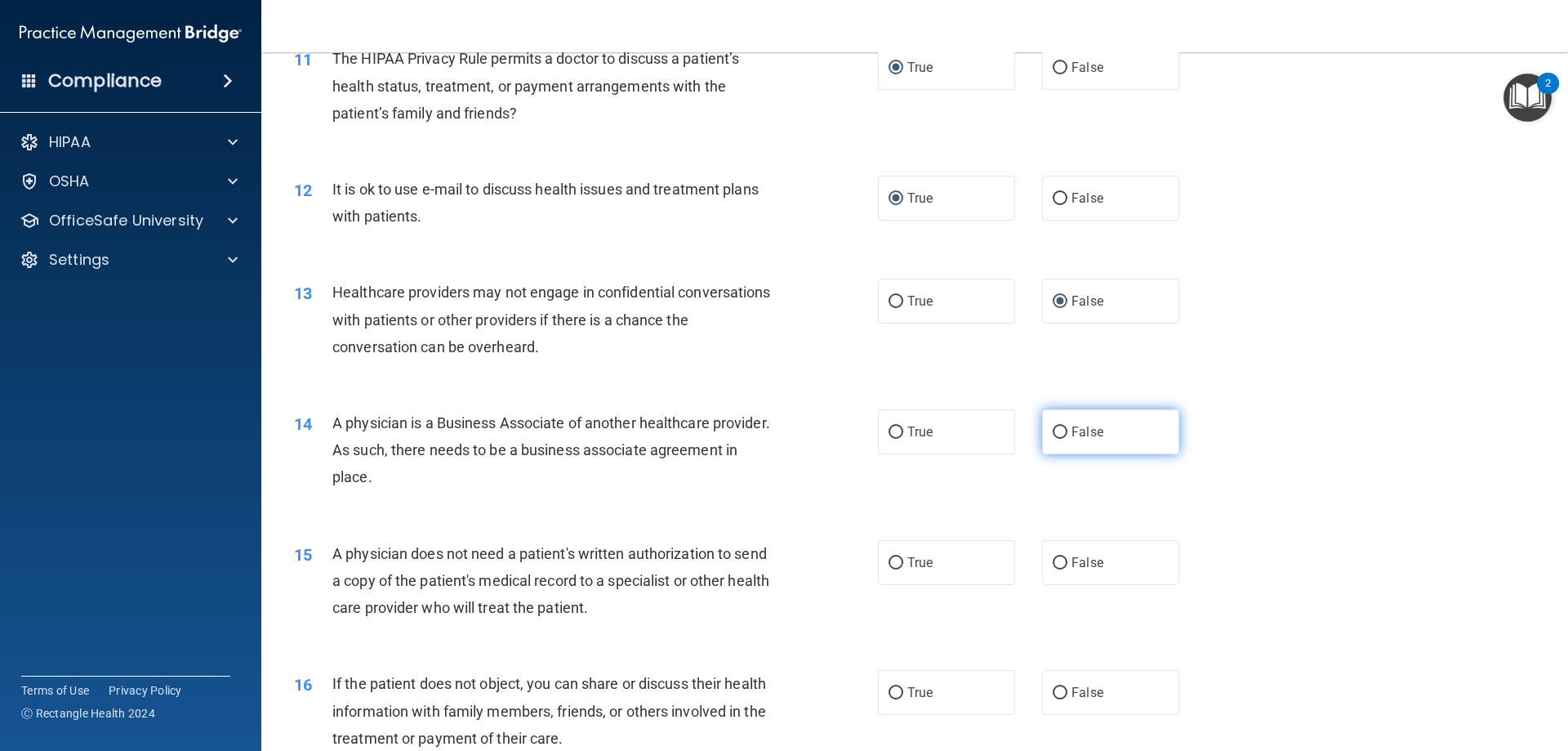
click at [1076, 436] on span "False" at bounding box center [1087, 431] width 32 height 16
click at [1068, 436] on input "False" at bounding box center [1060, 432] width 15 height 12
radio input "true"
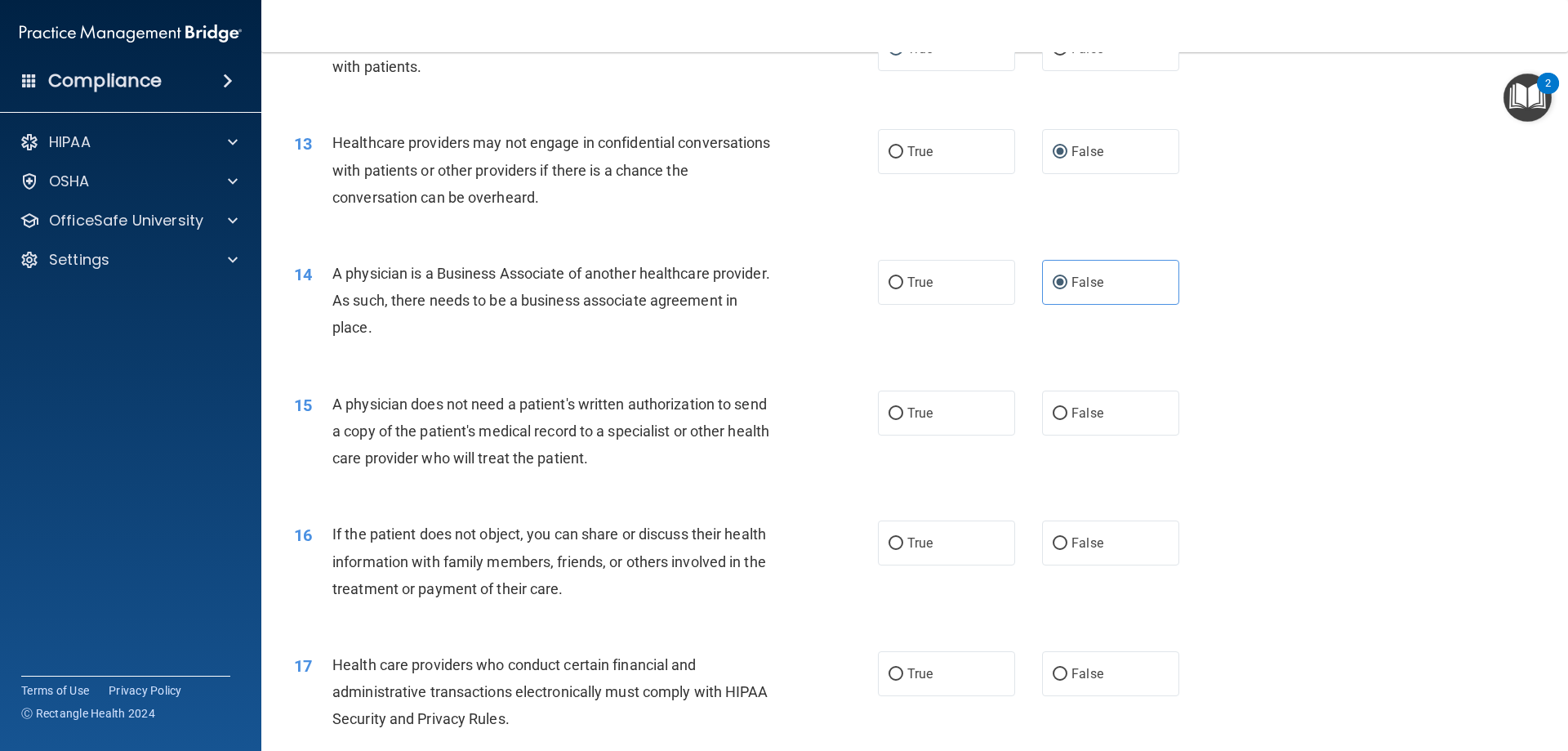
scroll to position [1471, 0]
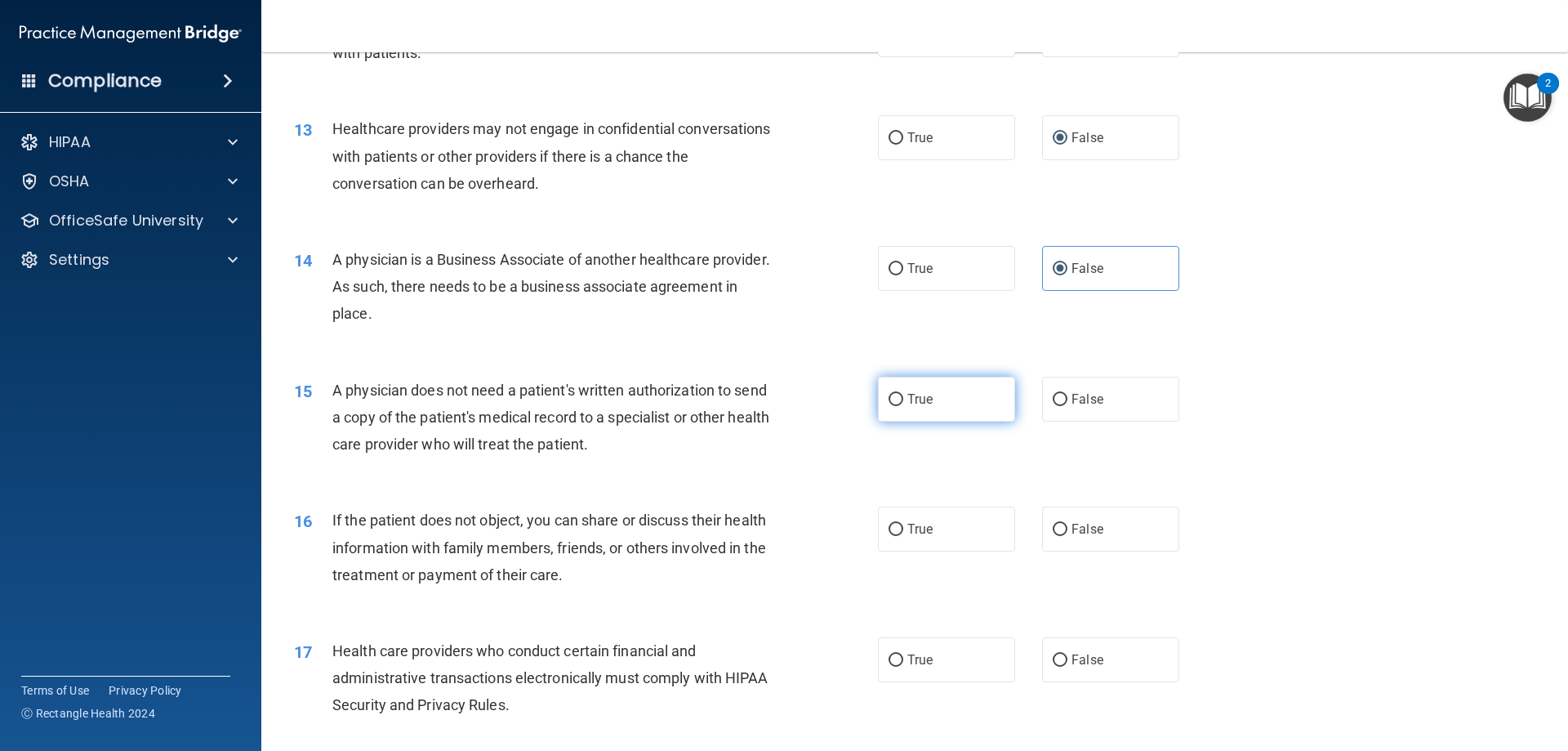
click at [903, 409] on label "True" at bounding box center [947, 399] width 137 height 45
click at [903, 406] on input "True" at bounding box center [896, 399] width 15 height 12
radio input "true"
click at [878, 535] on label "True" at bounding box center [947, 529] width 137 height 45
click at [889, 535] on input "True" at bounding box center [896, 530] width 15 height 12
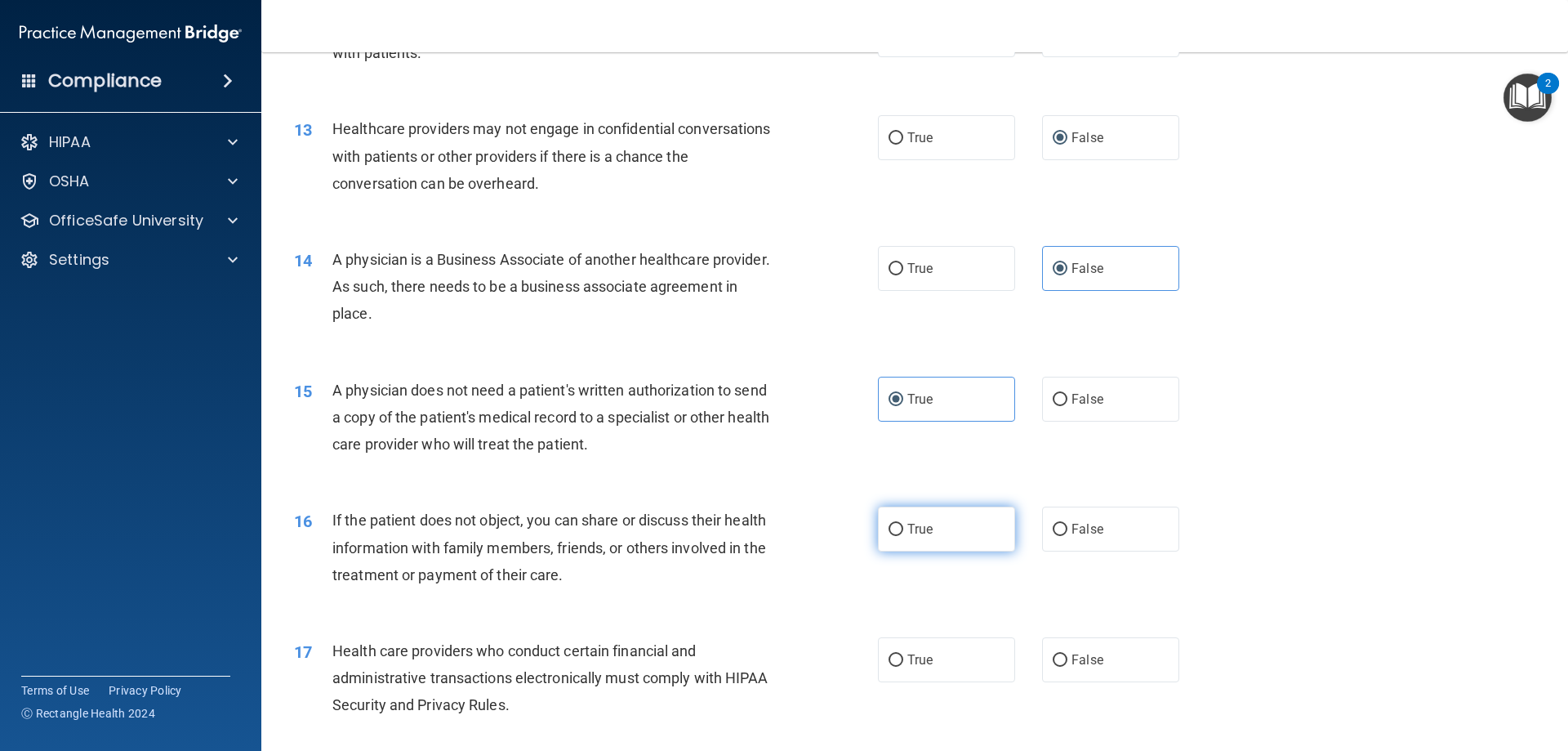
radio input "true"
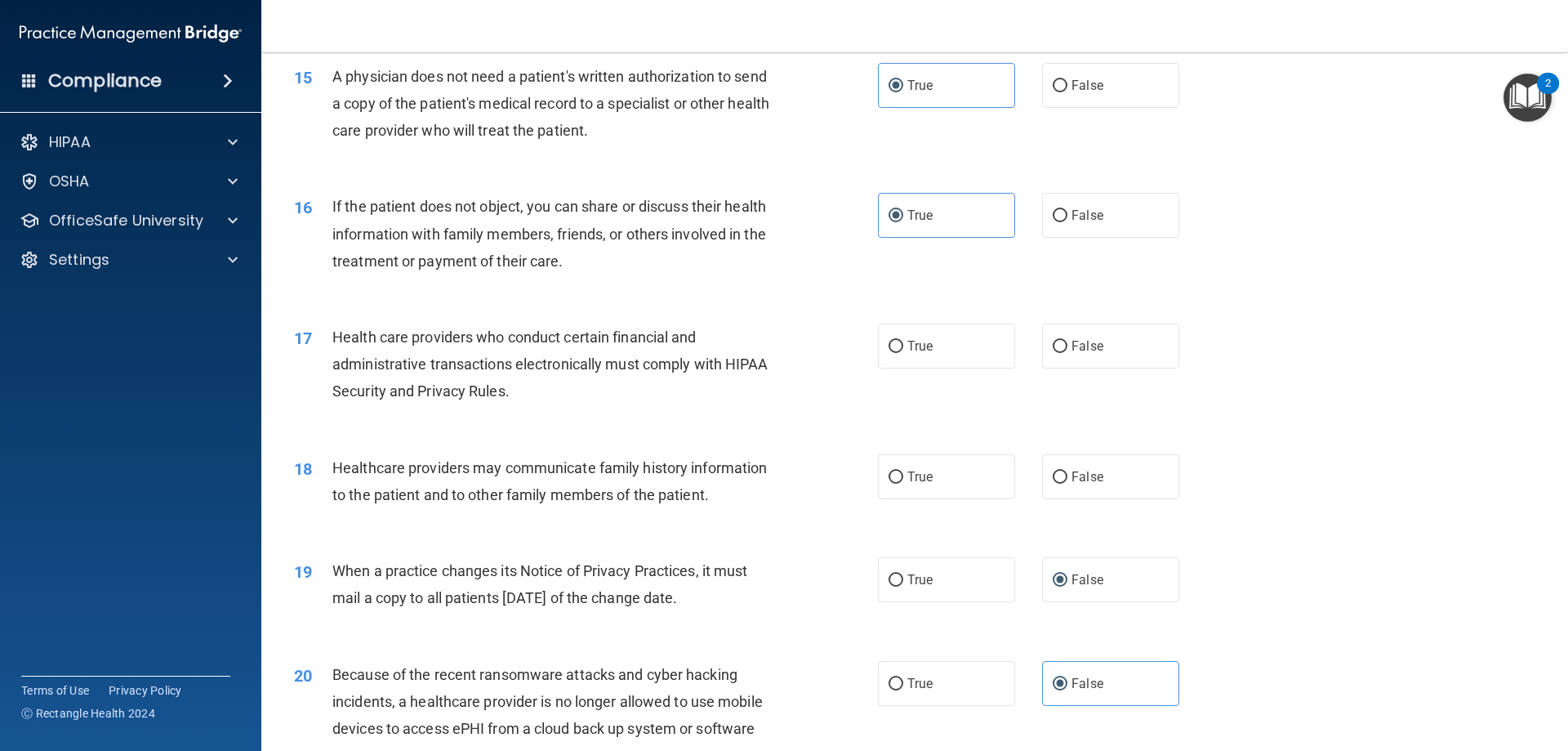
scroll to position [1797, 0]
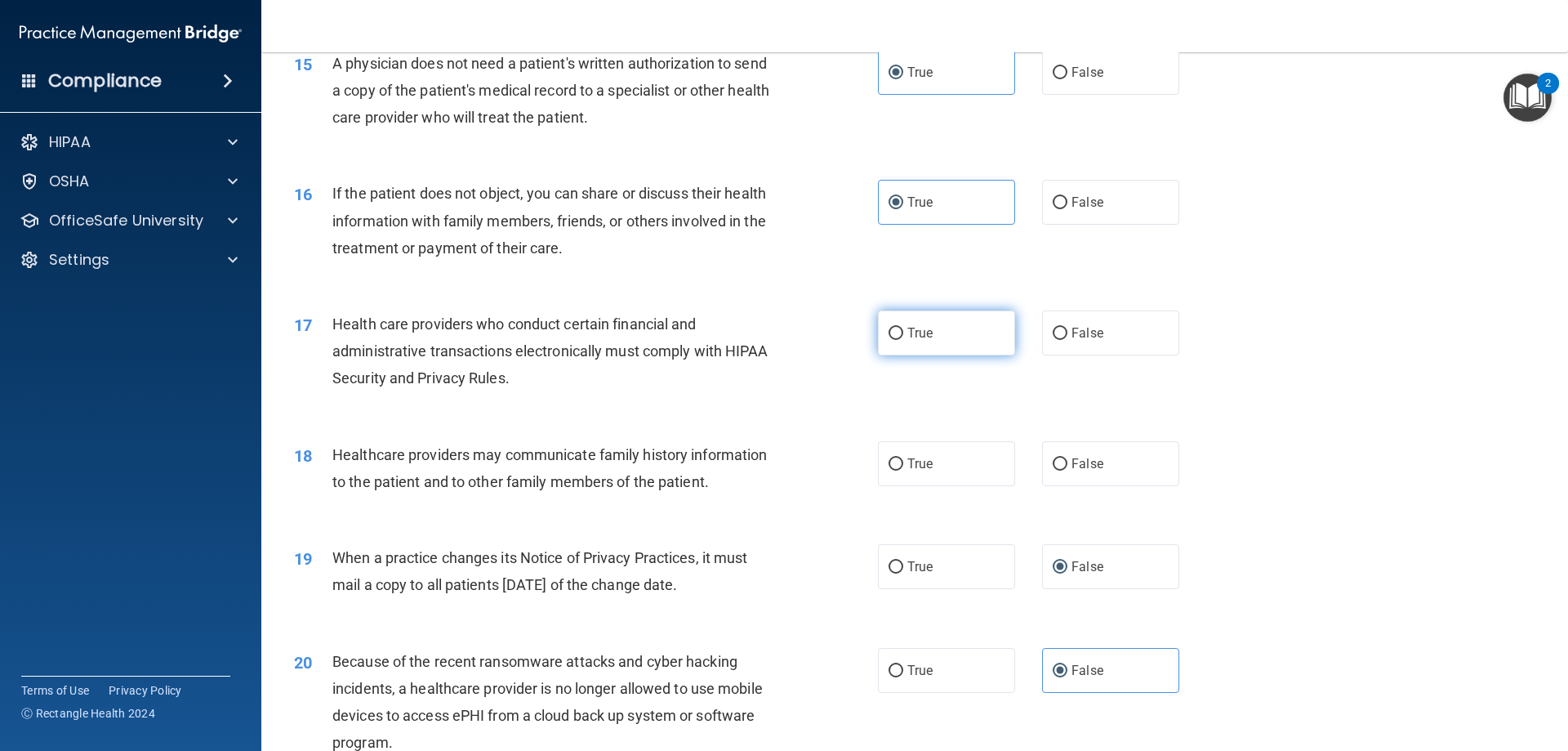
click at [897, 333] on input "True" at bounding box center [896, 333] width 15 height 12
radio input "true"
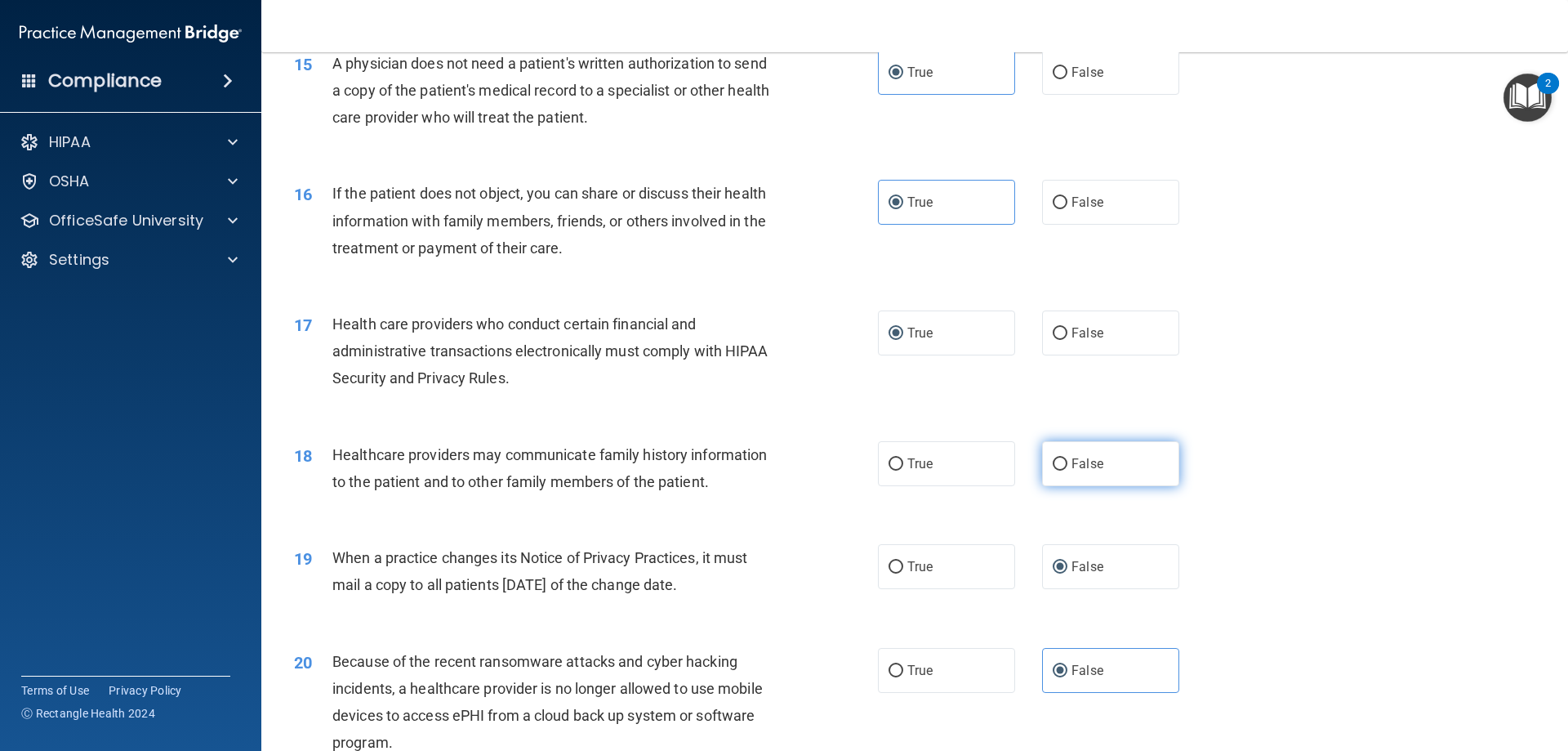
click at [1055, 462] on input "False" at bounding box center [1060, 464] width 15 height 12
radio input "true"
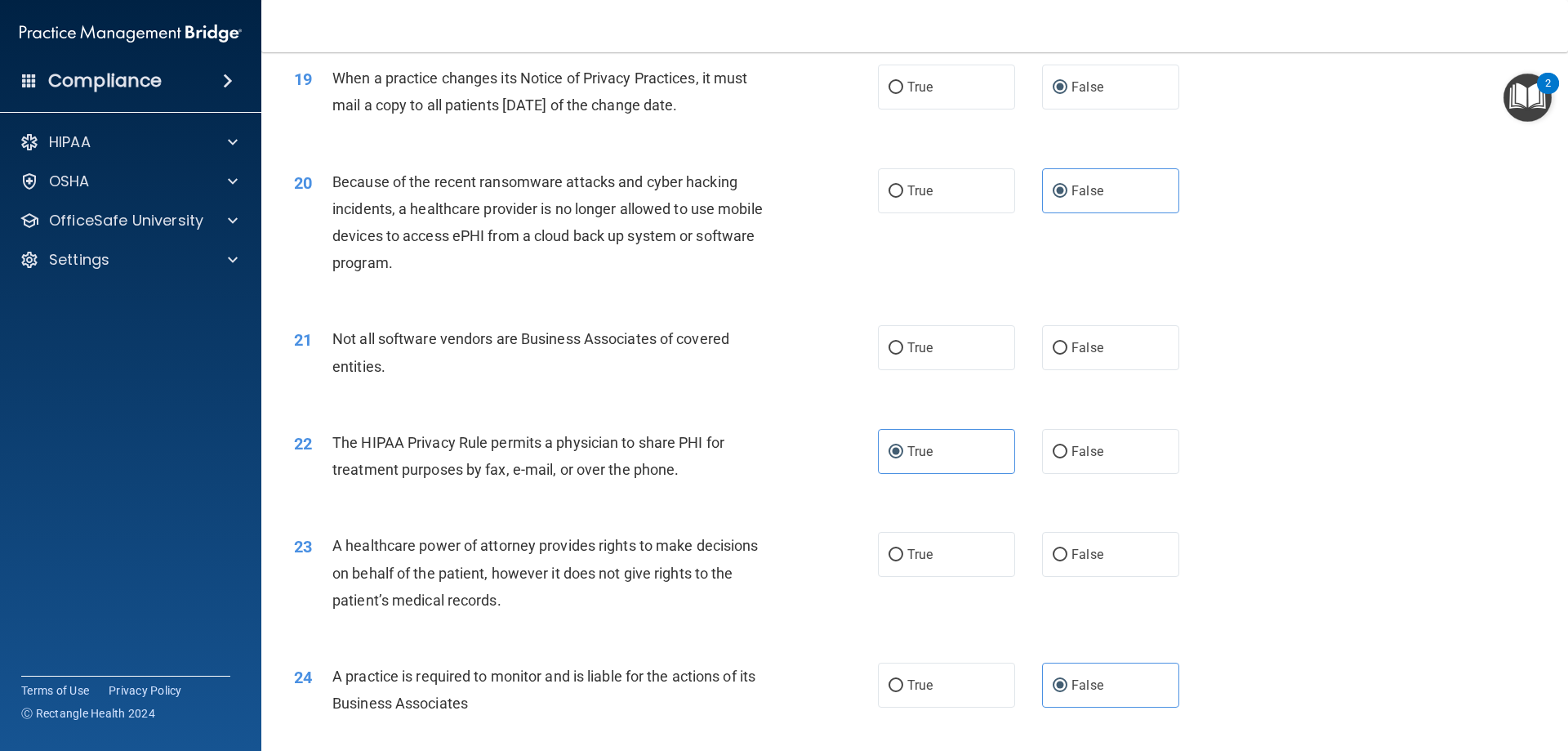
scroll to position [2288, 0]
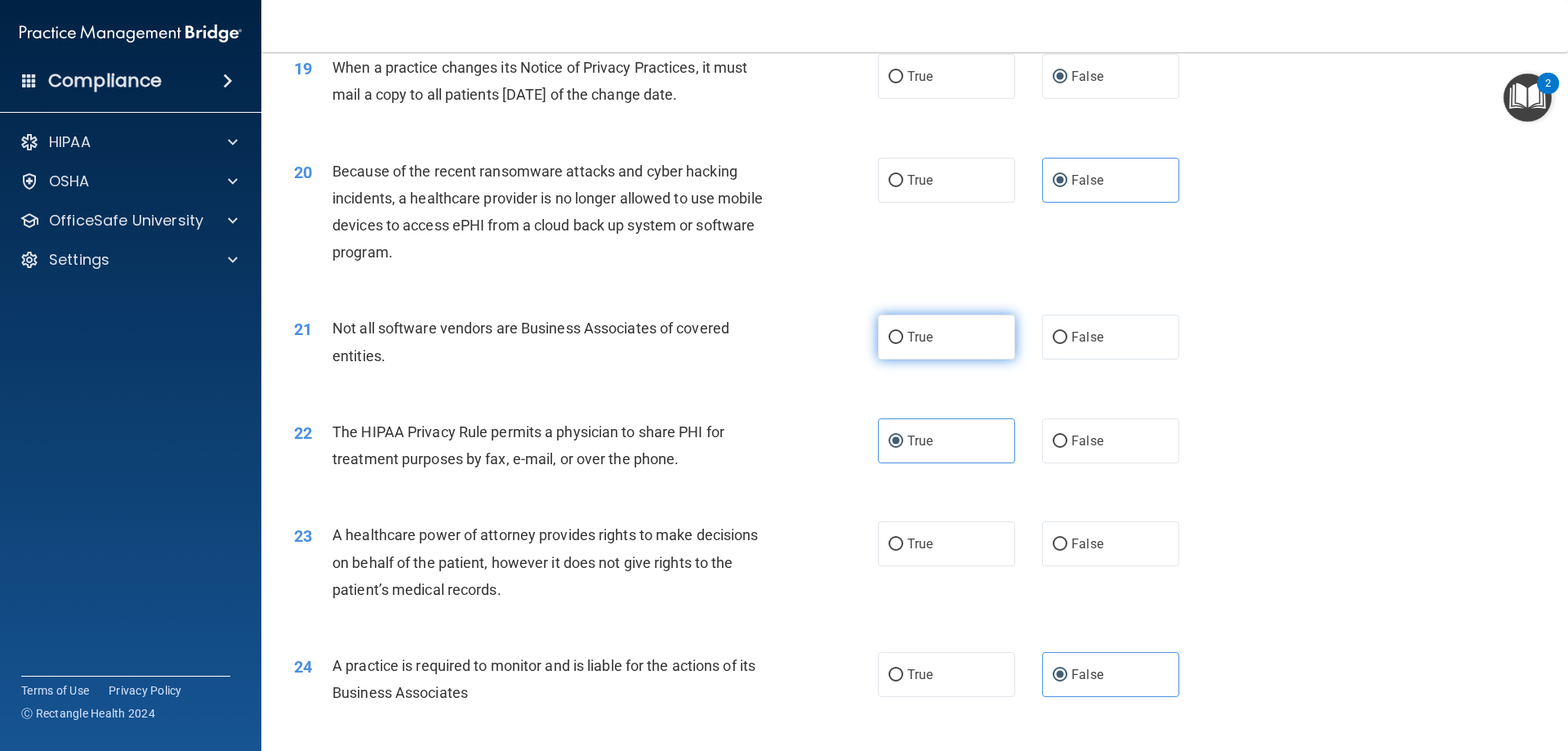
click at [984, 349] on label "True" at bounding box center [947, 338] width 137 height 45
click at [903, 344] on input "True" at bounding box center [896, 338] width 15 height 12
radio input "true"
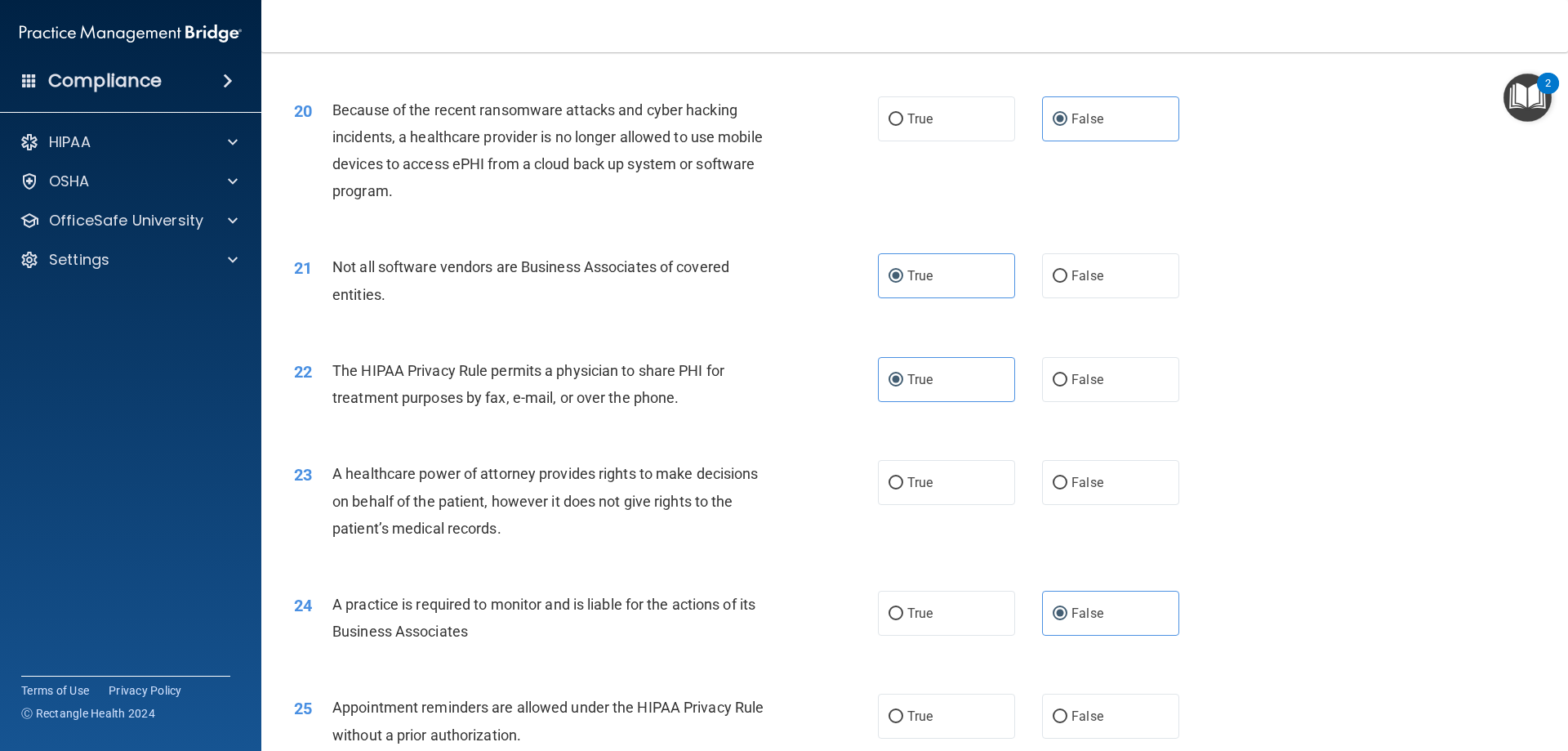
scroll to position [2451, 0]
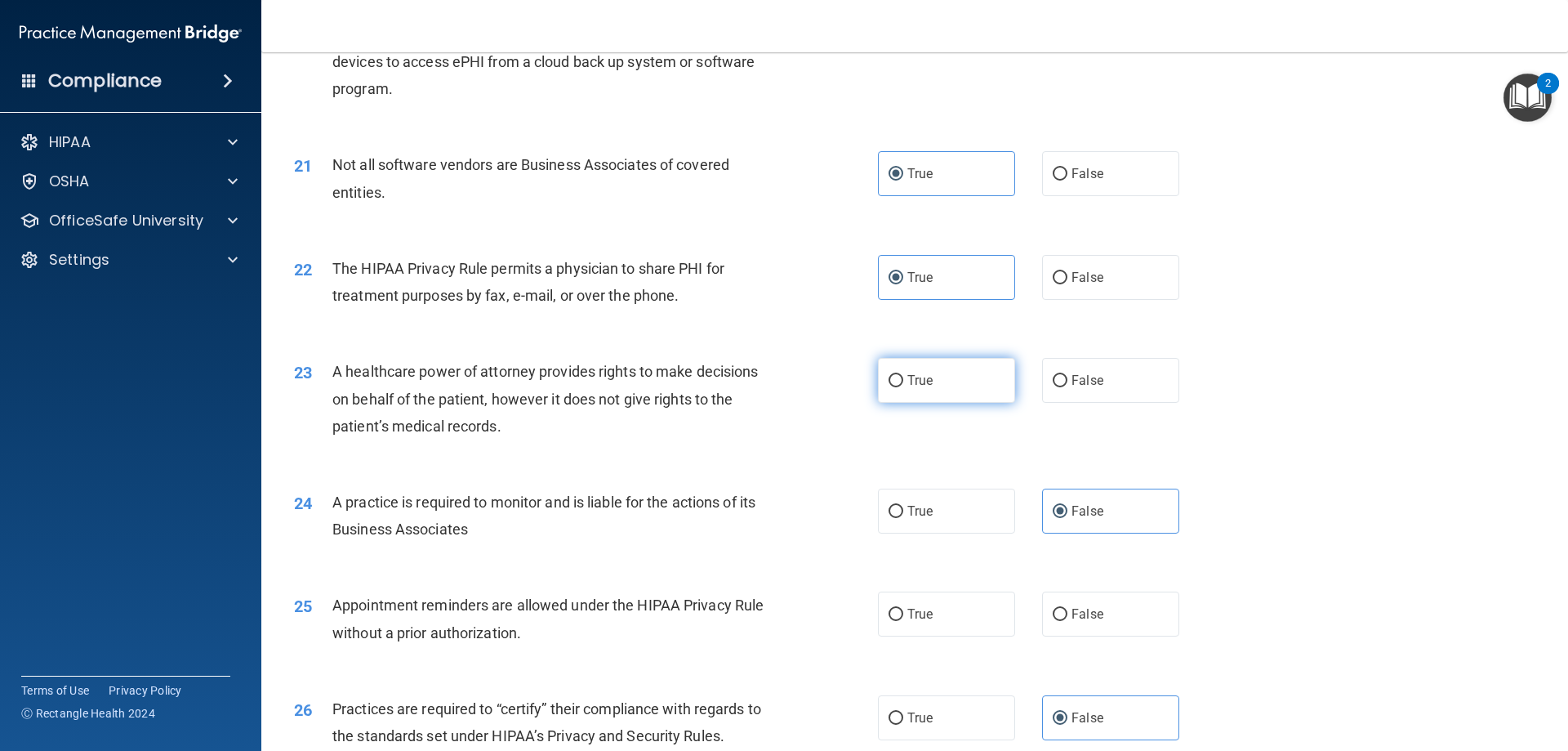
click at [928, 386] on label "True" at bounding box center [947, 381] width 137 height 45
click at [903, 386] on input "True" at bounding box center [896, 381] width 15 height 12
radio input "true"
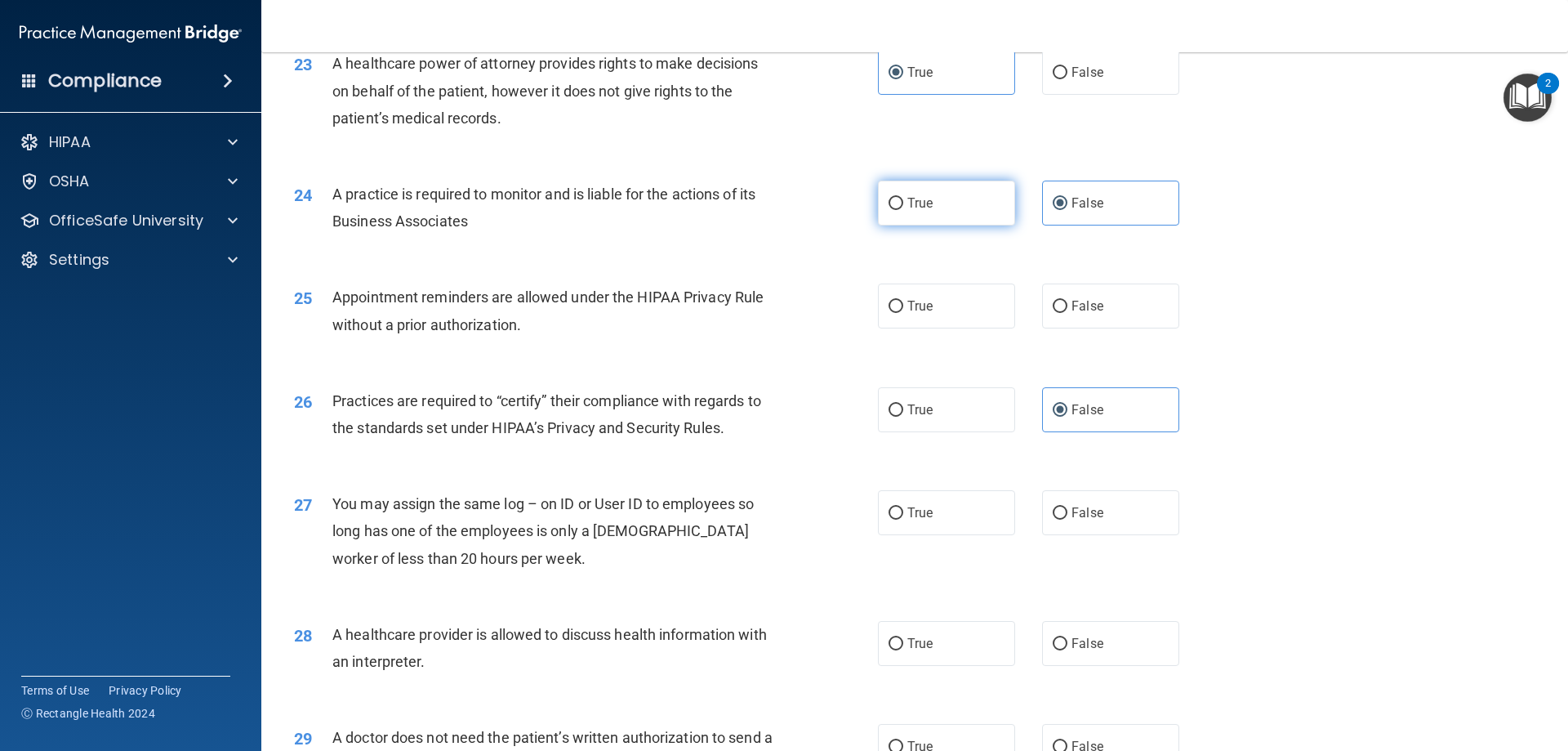
scroll to position [2778, 0]
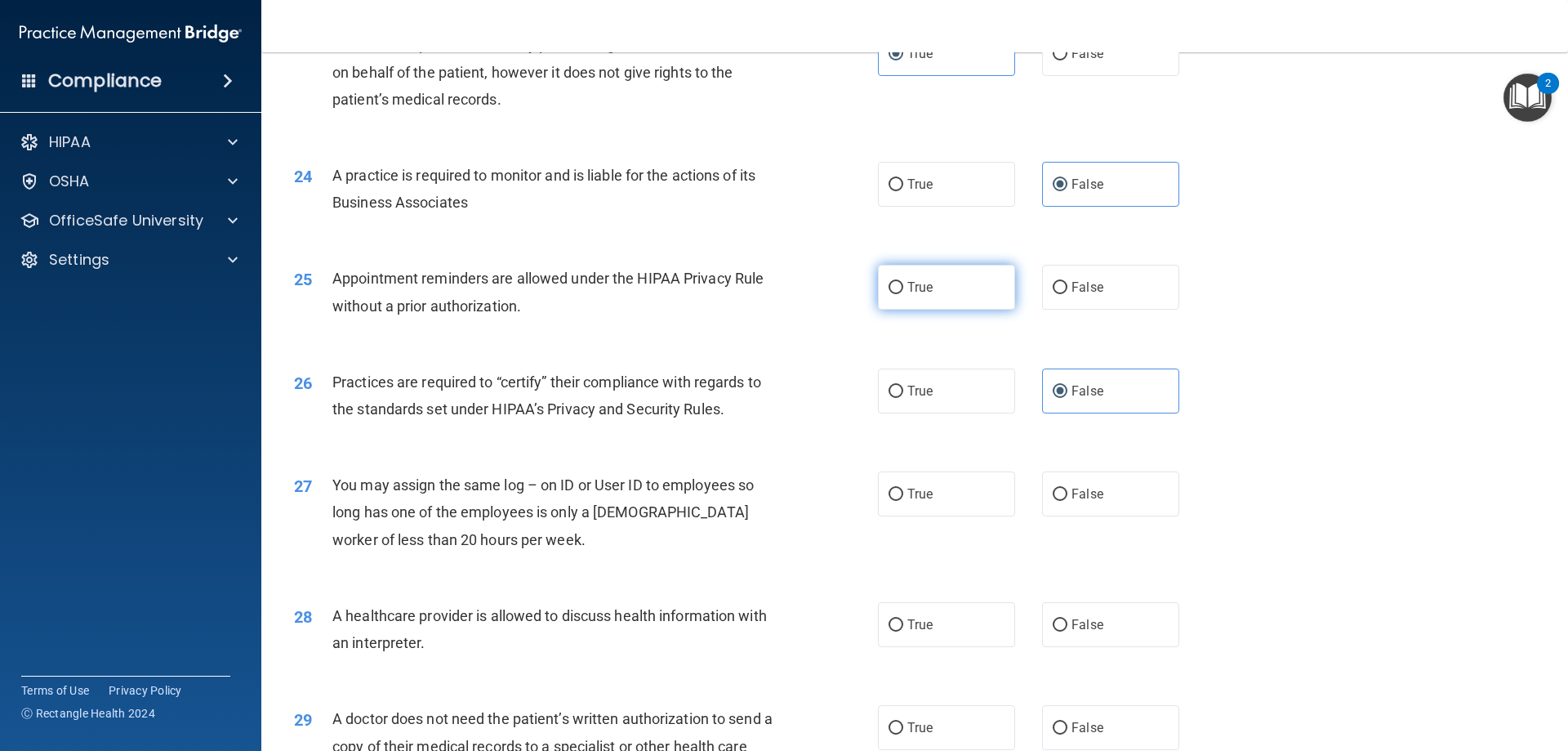
click at [933, 286] on label "True" at bounding box center [947, 287] width 137 height 45
click at [903, 286] on input "True" at bounding box center [896, 288] width 15 height 12
radio input "true"
click at [1085, 493] on span "False" at bounding box center [1087, 494] width 32 height 16
click at [1068, 493] on input "False" at bounding box center [1060, 494] width 15 height 12
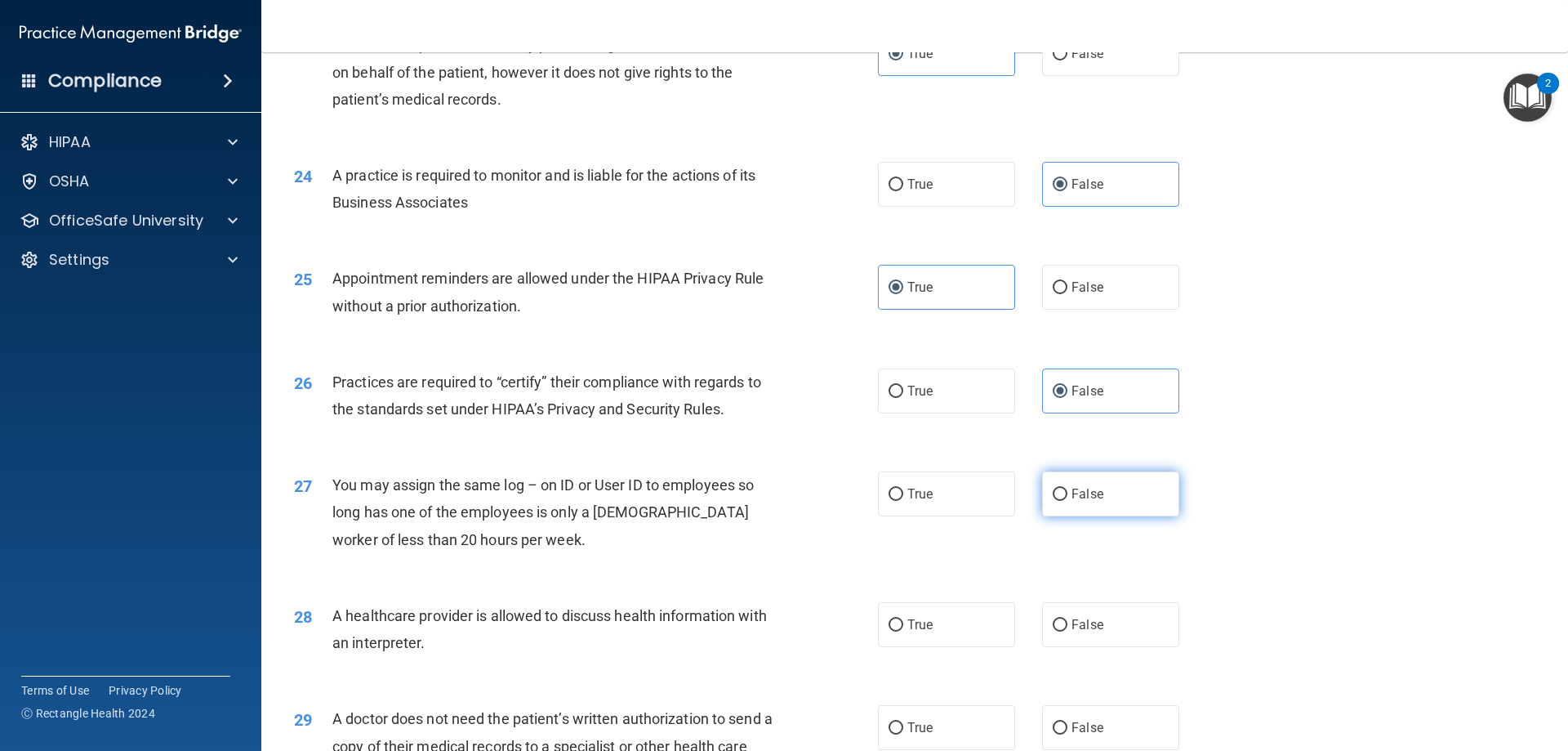
radio input "true"
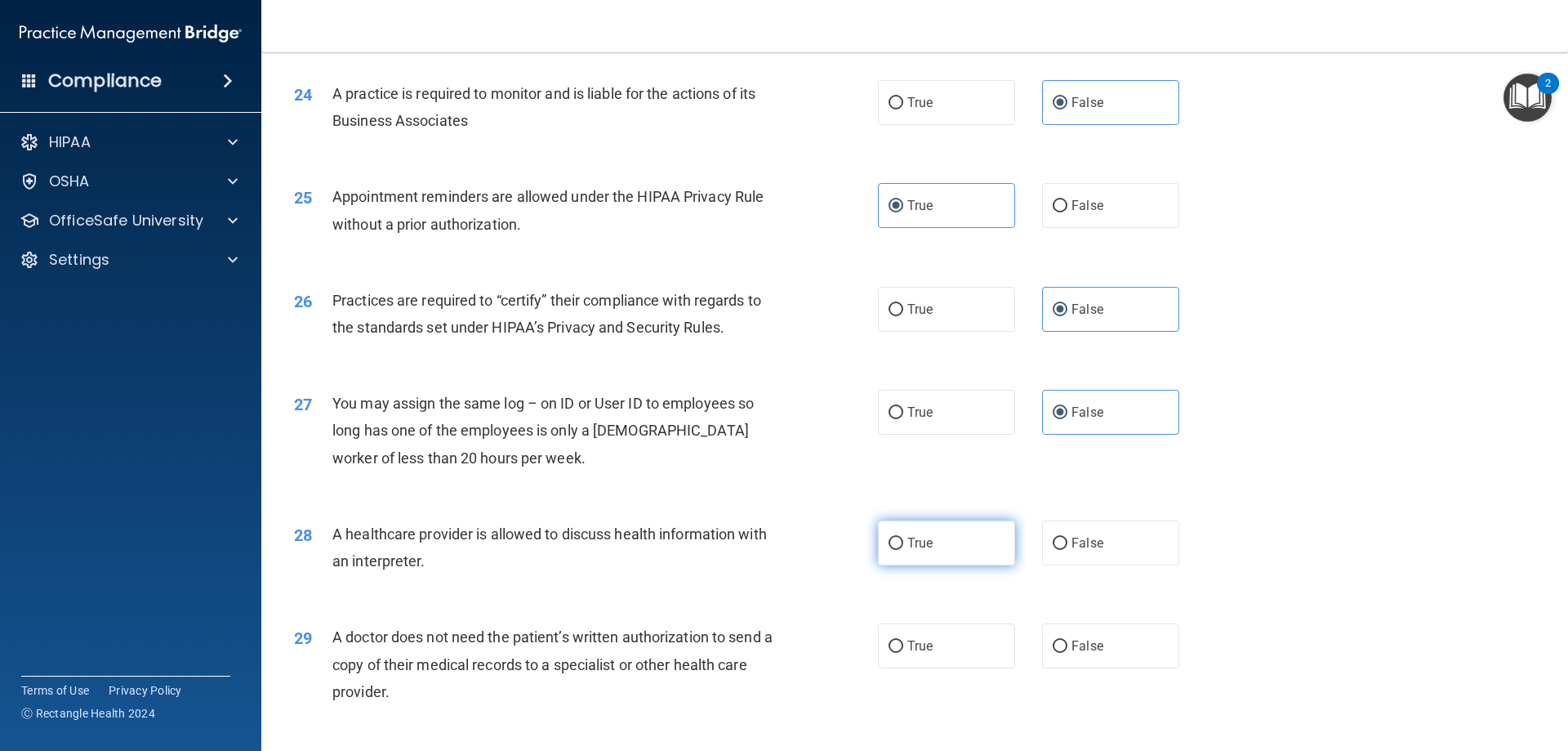
click at [900, 546] on label "True" at bounding box center [947, 543] width 137 height 45
click at [900, 546] on input "True" at bounding box center [896, 543] width 15 height 12
radio input "true"
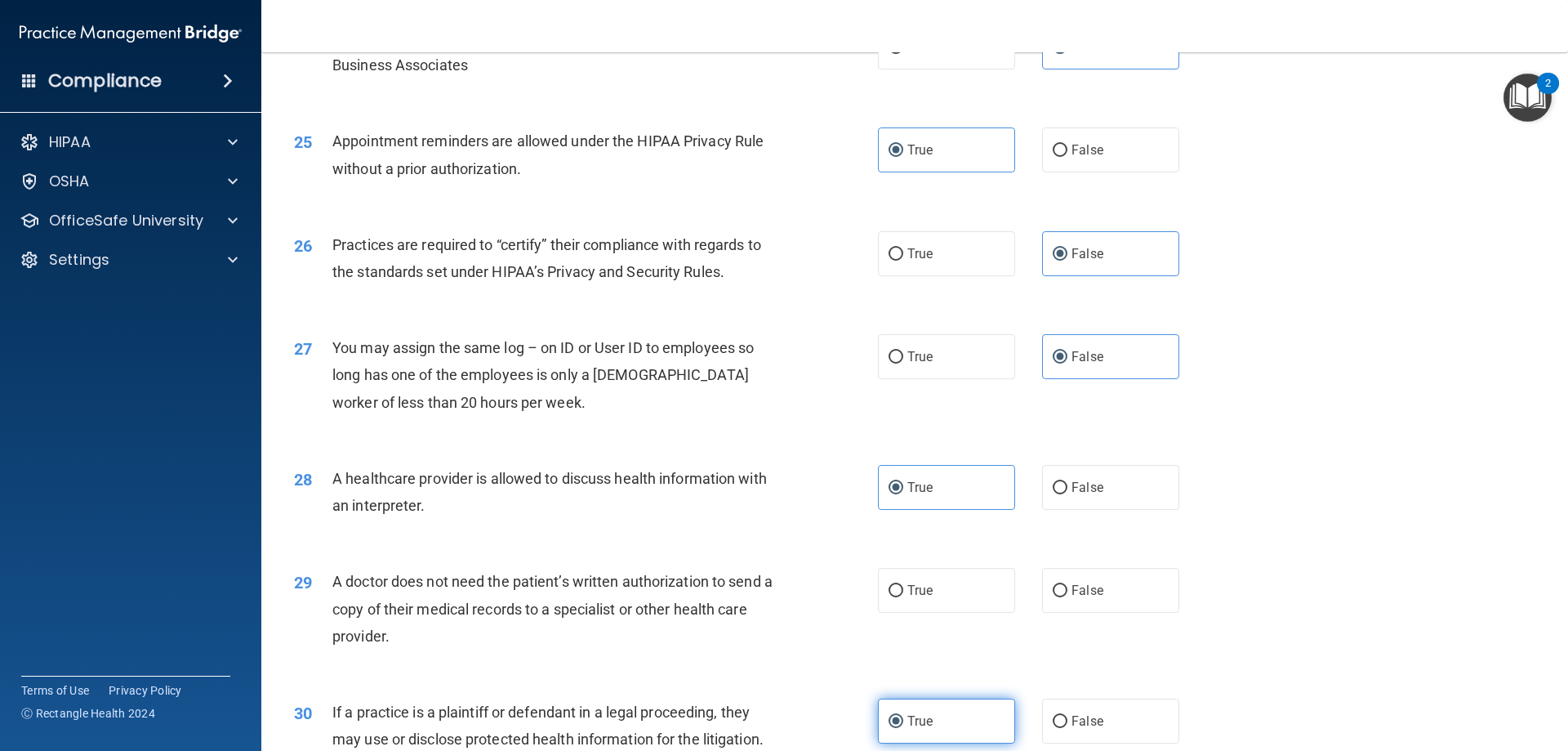
scroll to position [3023, 0]
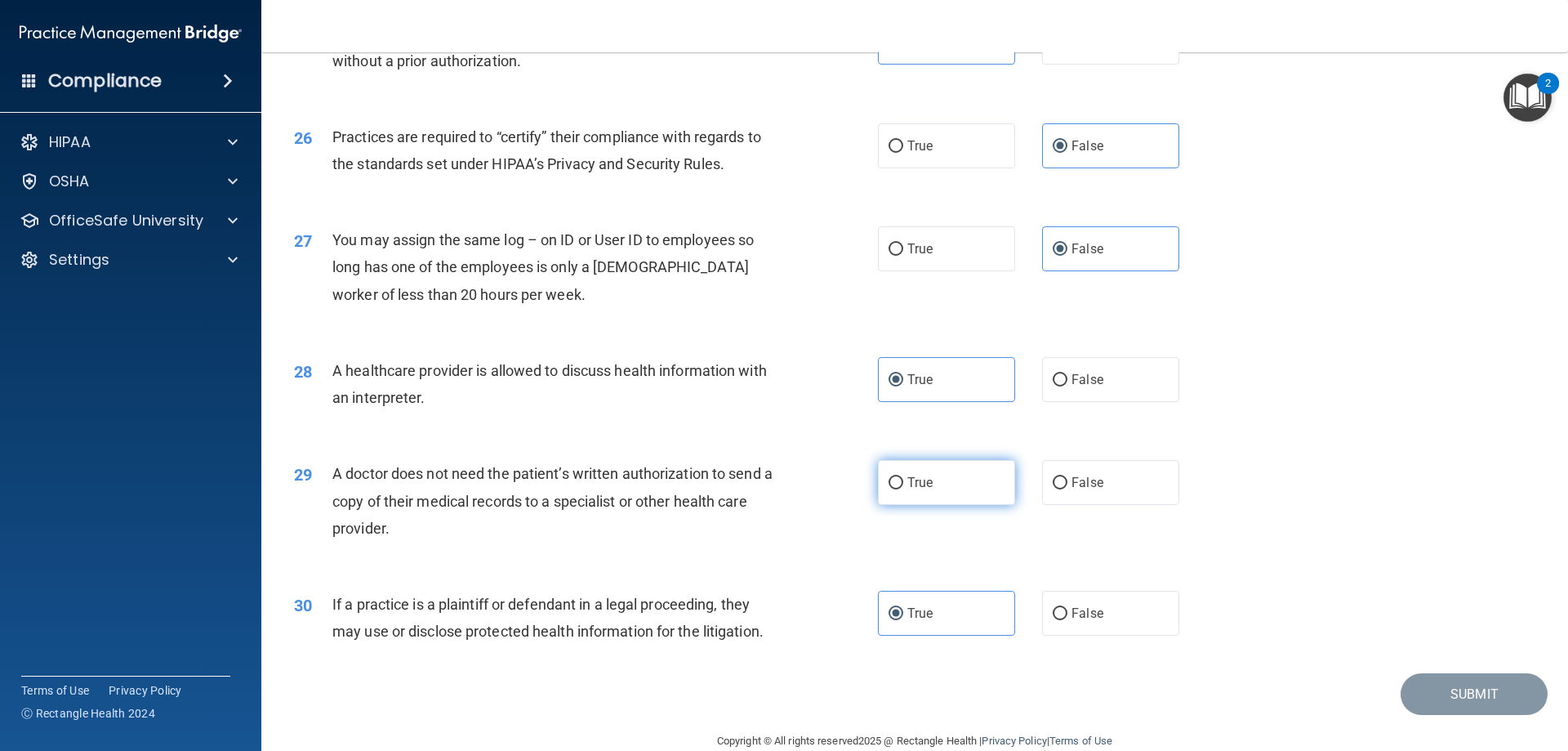
click at [937, 489] on label "True" at bounding box center [947, 483] width 137 height 45
click at [903, 489] on input "True" at bounding box center [896, 483] width 15 height 12
radio input "true"
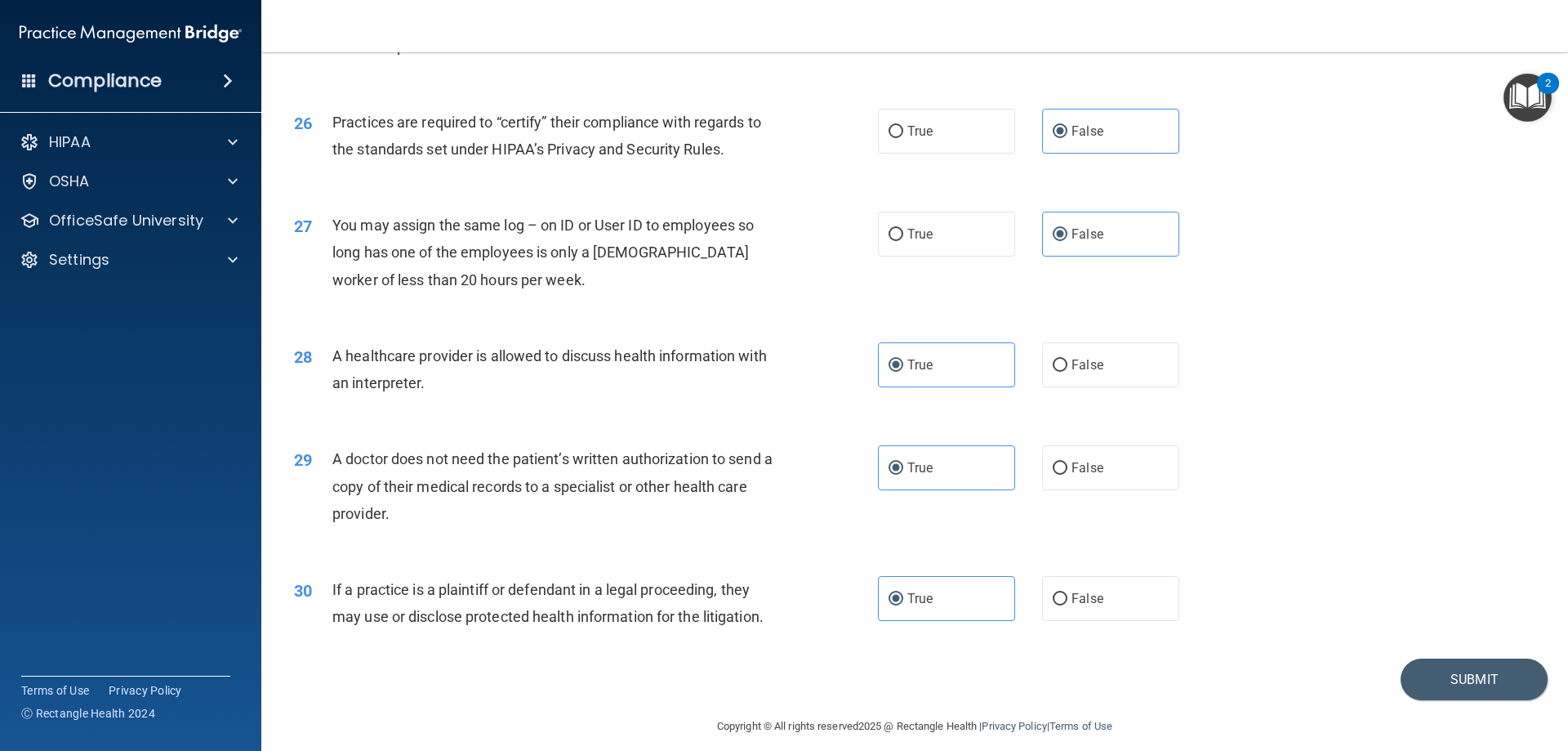
scroll to position [3053, 0]
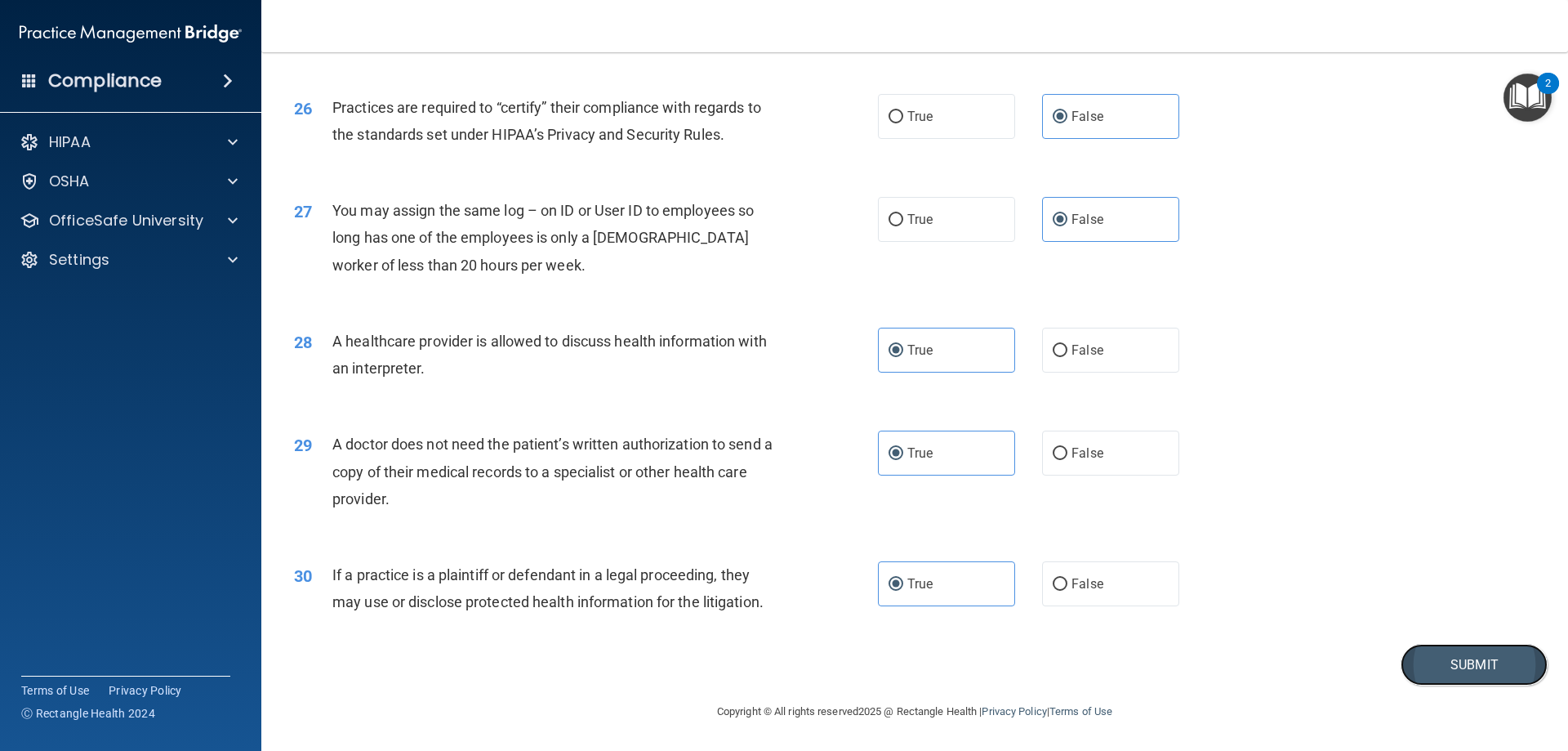
drag, startPoint x: 1464, startPoint y: 660, endPoint x: 1456, endPoint y: 658, distance: 8.2
click at [1464, 659] on button "Submit" at bounding box center [1474, 665] width 147 height 41
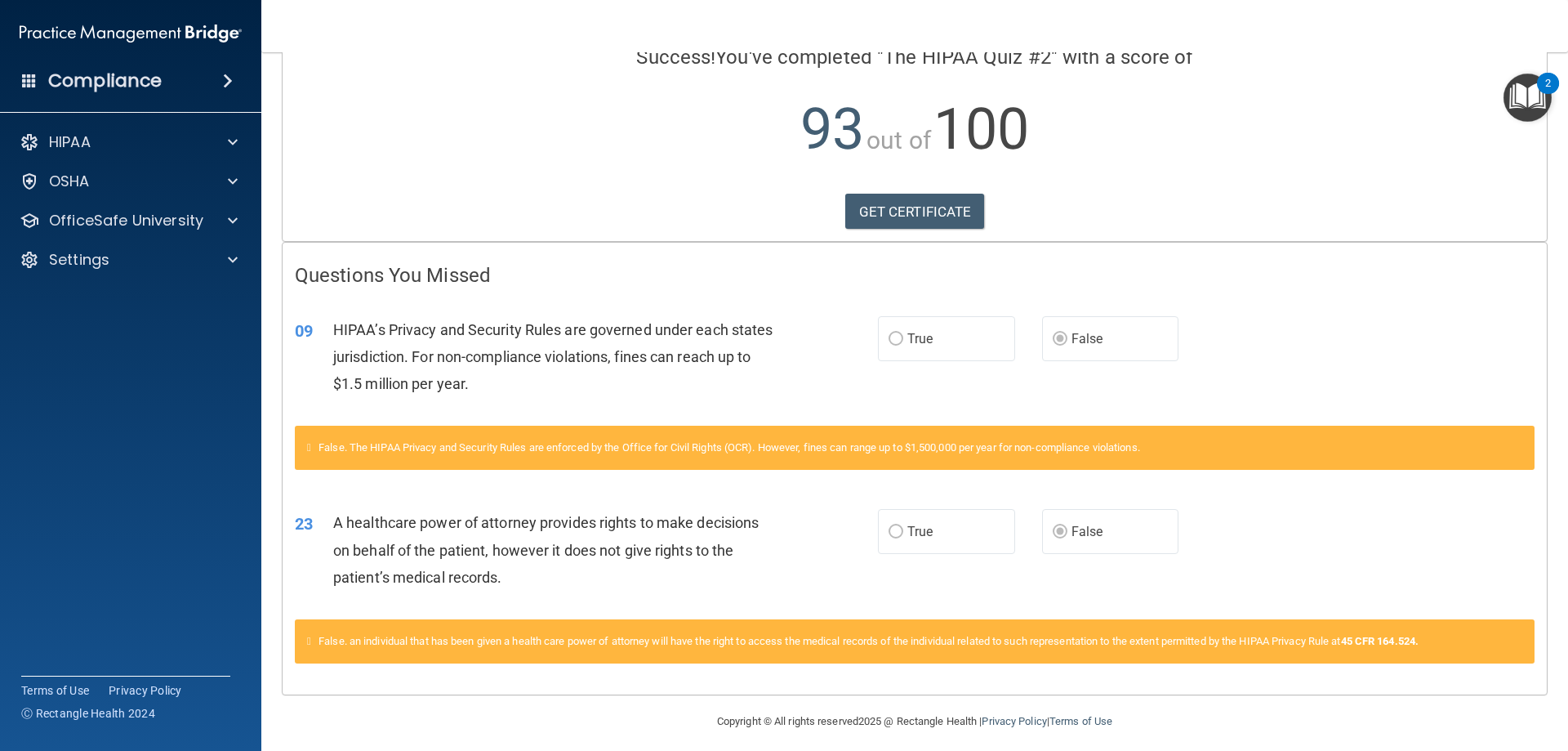
scroll to position [153, 0]
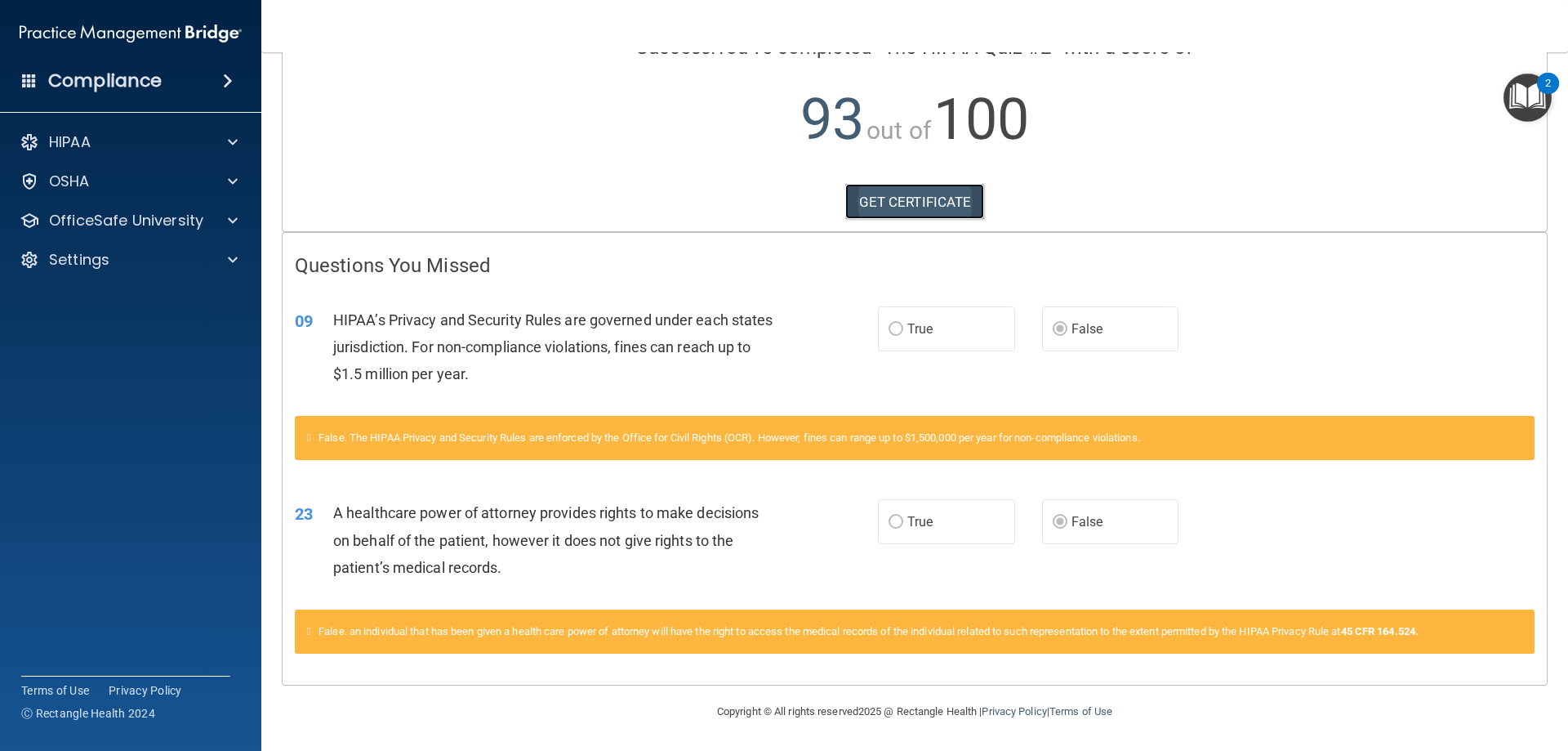
click at [933, 206] on link "GET CERTIFICATE" at bounding box center [915, 202] width 140 height 36
click at [213, 213] on div at bounding box center [231, 220] width 41 height 20
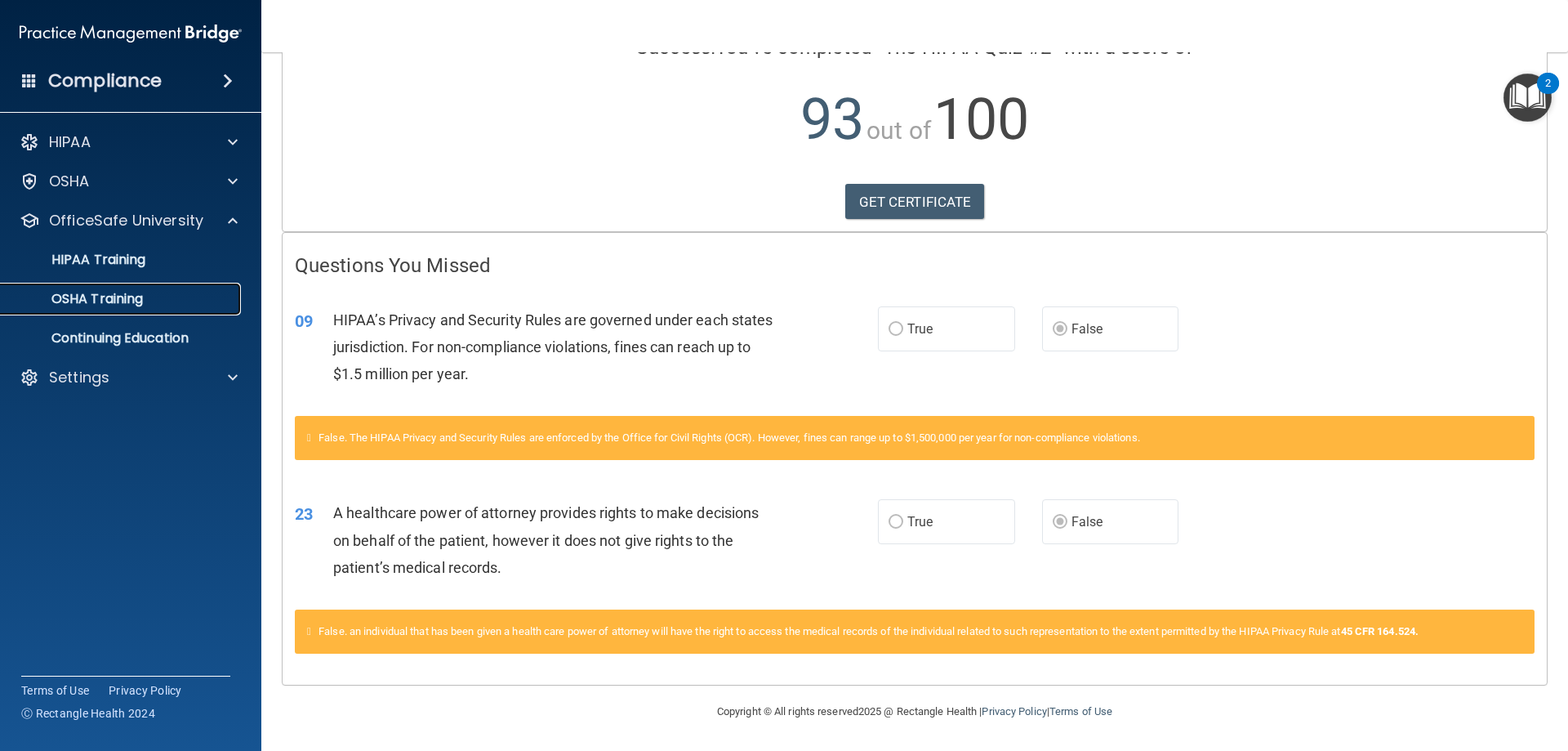
click at [122, 292] on p "OSHA Training" at bounding box center [76, 298] width 132 height 16
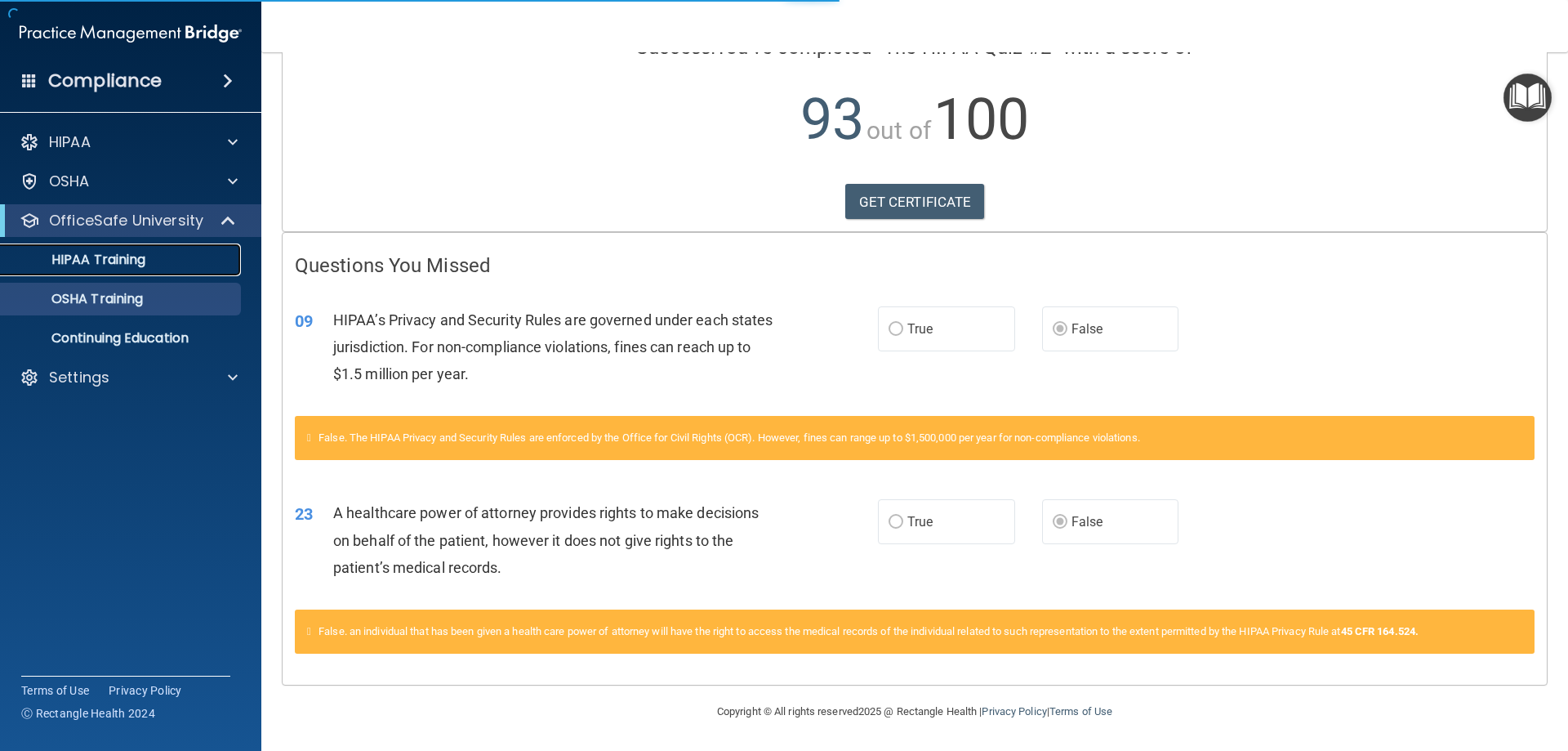
click at [132, 257] on p "HIPAA Training" at bounding box center [78, 259] width 135 height 16
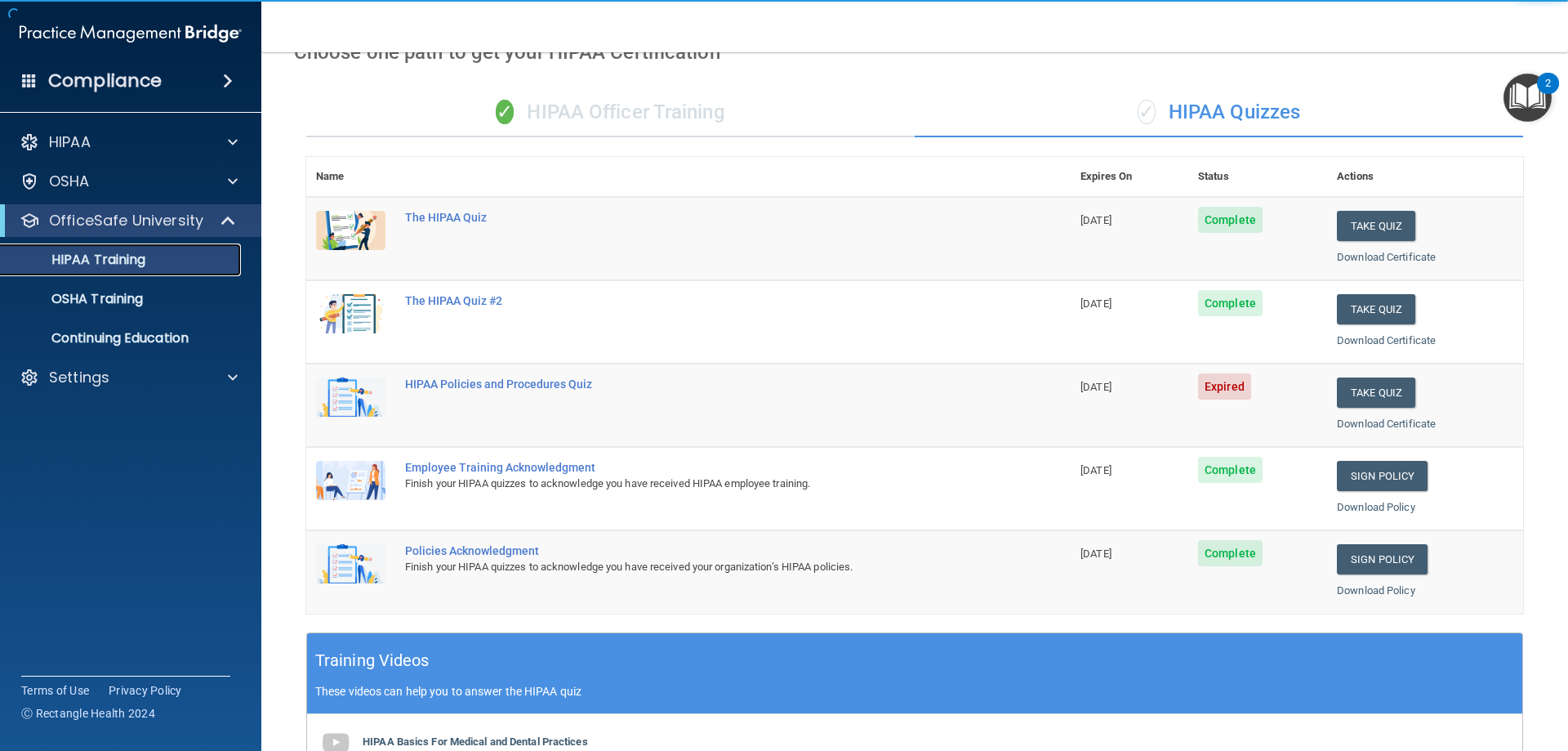
scroll to position [71, 0]
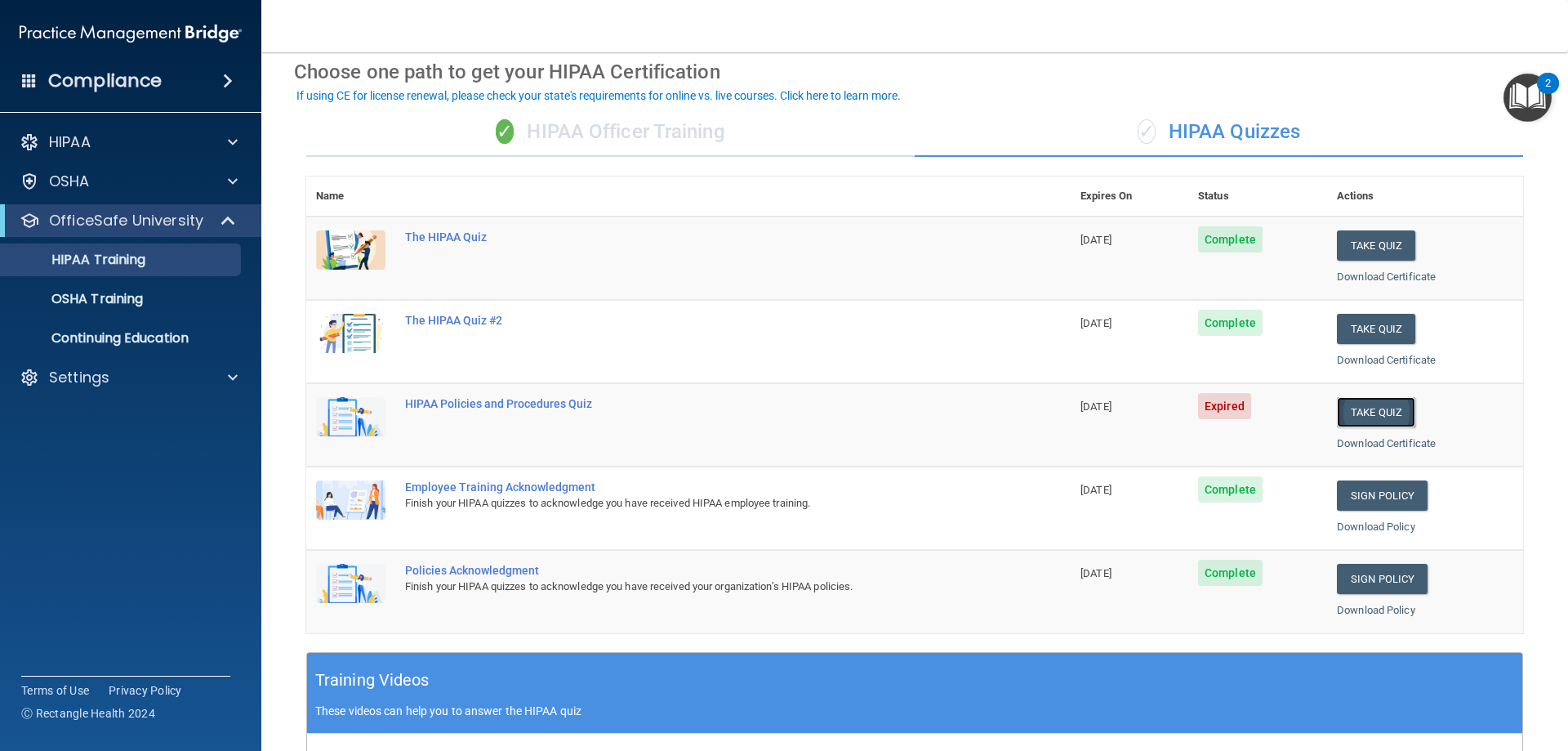
click at [1367, 407] on button "Take Quiz" at bounding box center [1377, 413] width 79 height 30
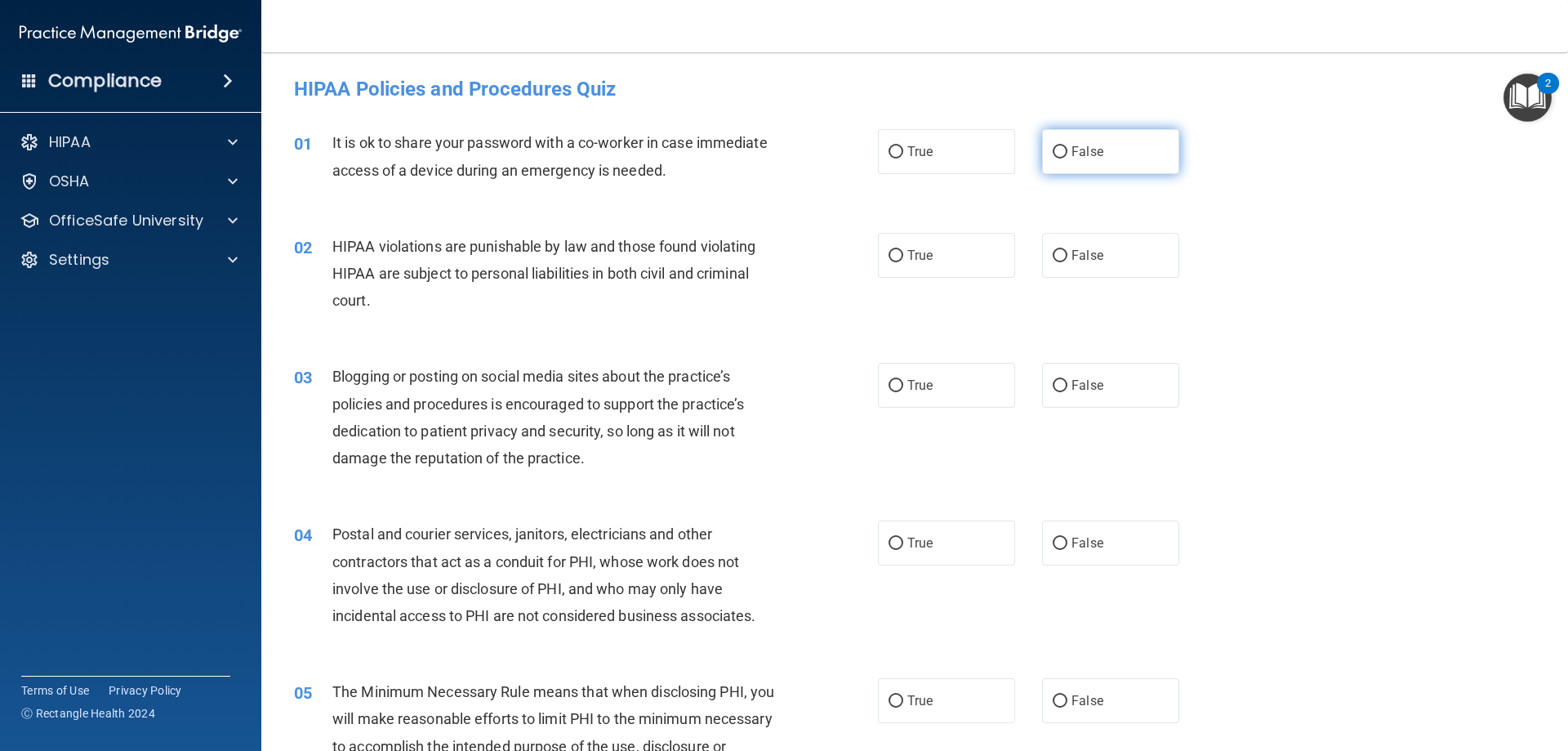
click at [1090, 146] on span "False" at bounding box center [1087, 151] width 32 height 16
click at [1068, 146] on input "False" at bounding box center [1060, 152] width 15 height 12
radio input "true"
click at [895, 258] on input "True" at bounding box center [896, 256] width 15 height 12
radio input "true"
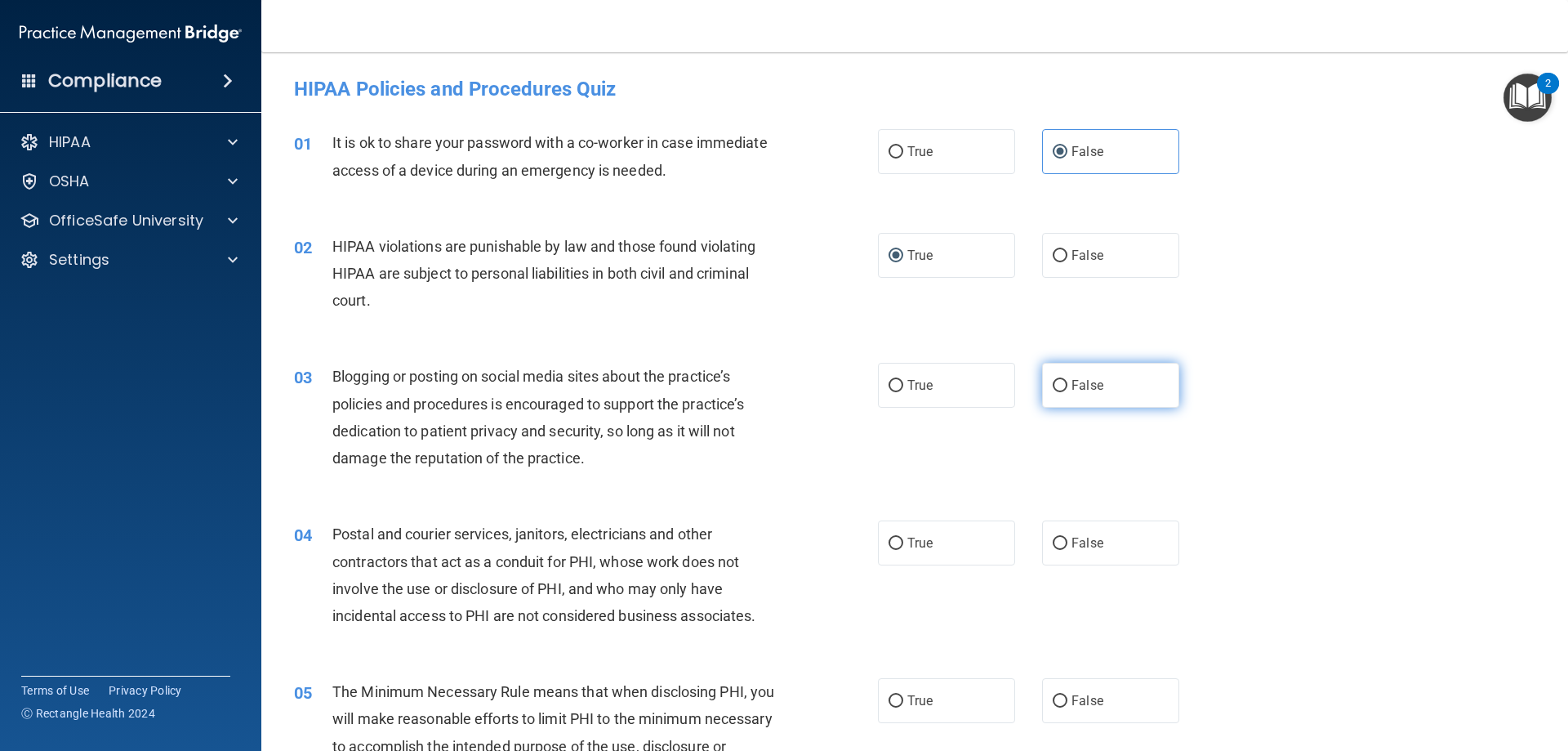
click at [1077, 382] on span "False" at bounding box center [1087, 385] width 32 height 16
click at [1068, 382] on input "False" at bounding box center [1060, 385] width 15 height 12
radio input "true"
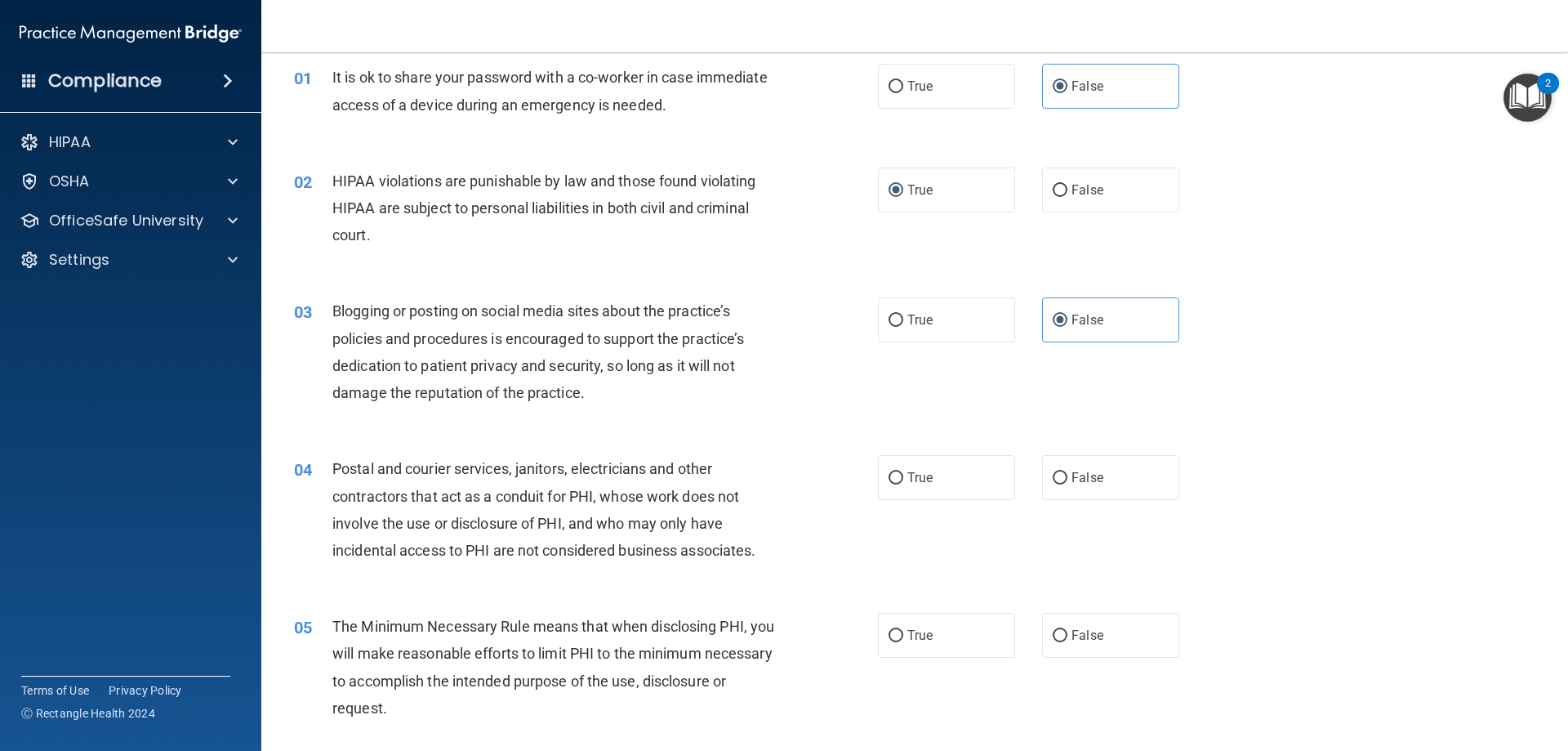
scroll to position [245, 0]
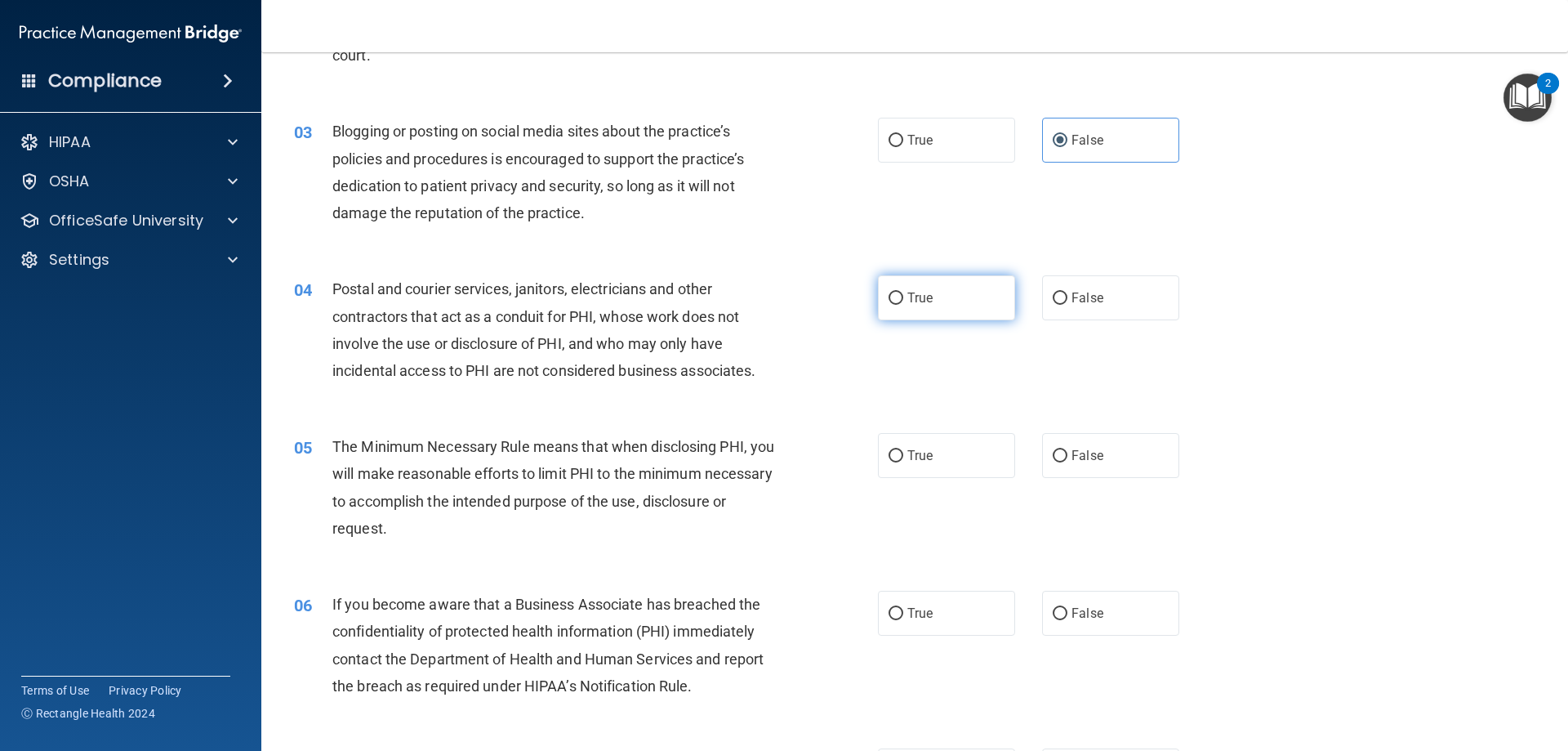
click at [943, 289] on label "True" at bounding box center [947, 298] width 137 height 45
click at [903, 293] on input "True" at bounding box center [896, 298] width 15 height 12
radio input "true"
click at [924, 443] on label "True" at bounding box center [947, 456] width 137 height 45
click at [903, 450] on input "True" at bounding box center [896, 456] width 15 height 12
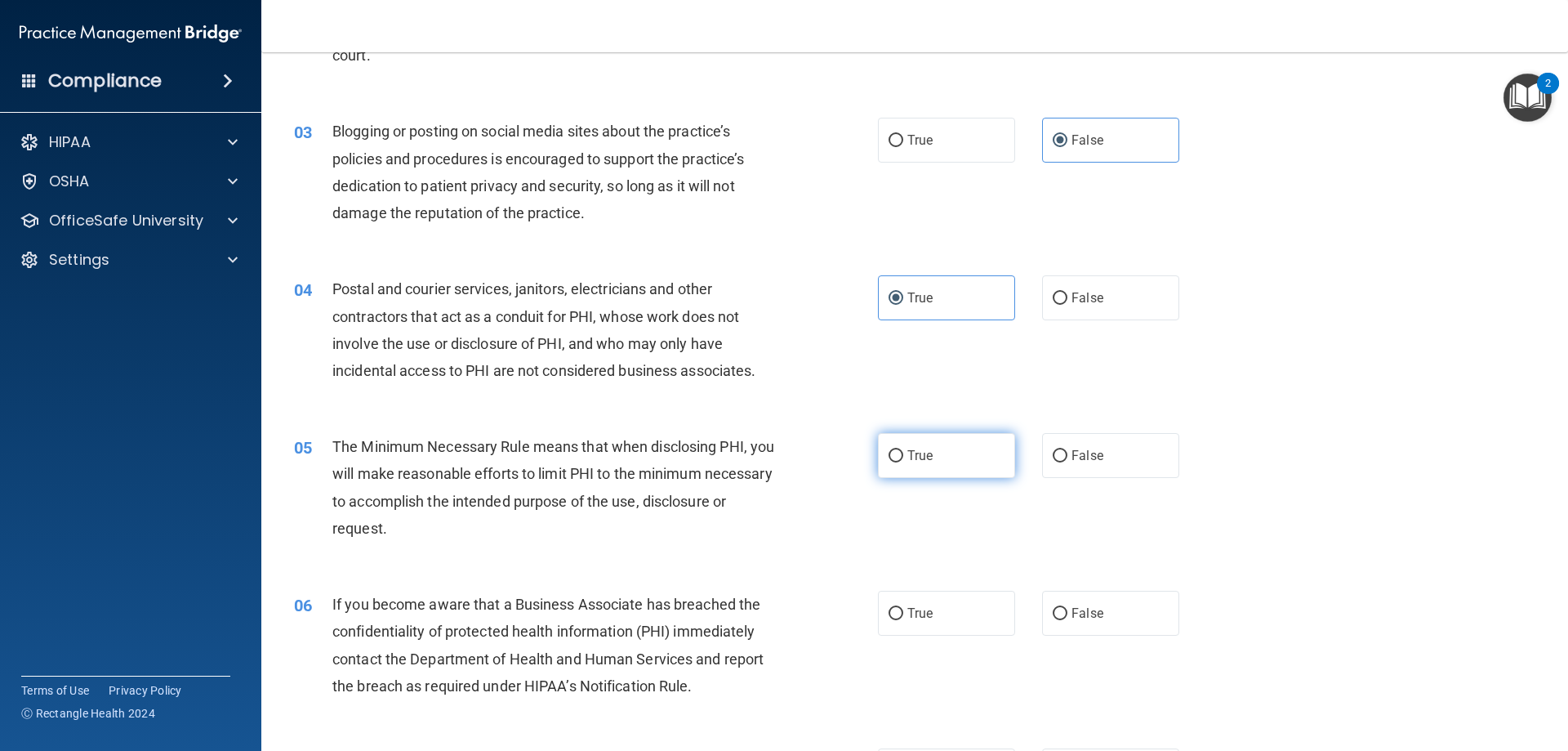
radio input "true"
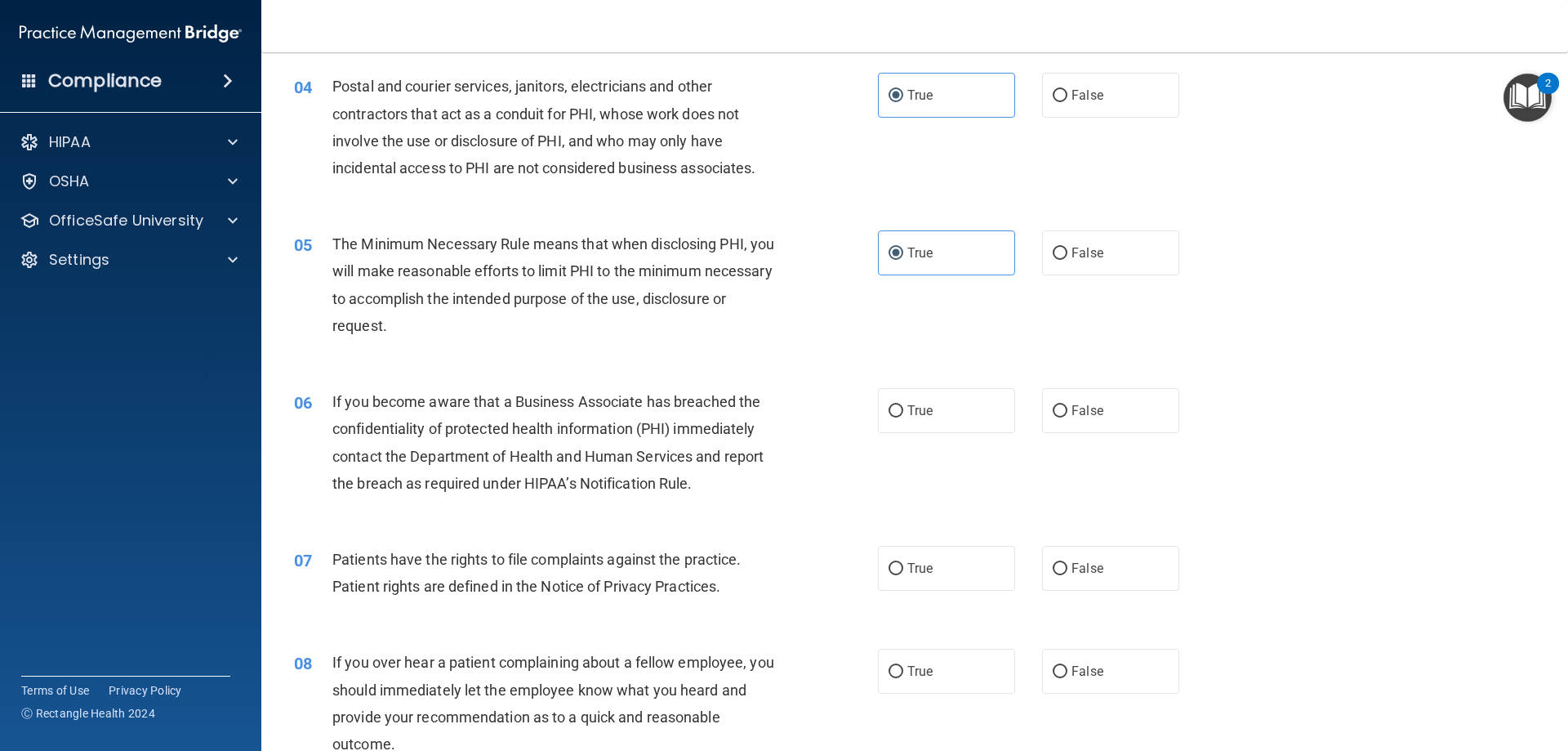
scroll to position [490, 0]
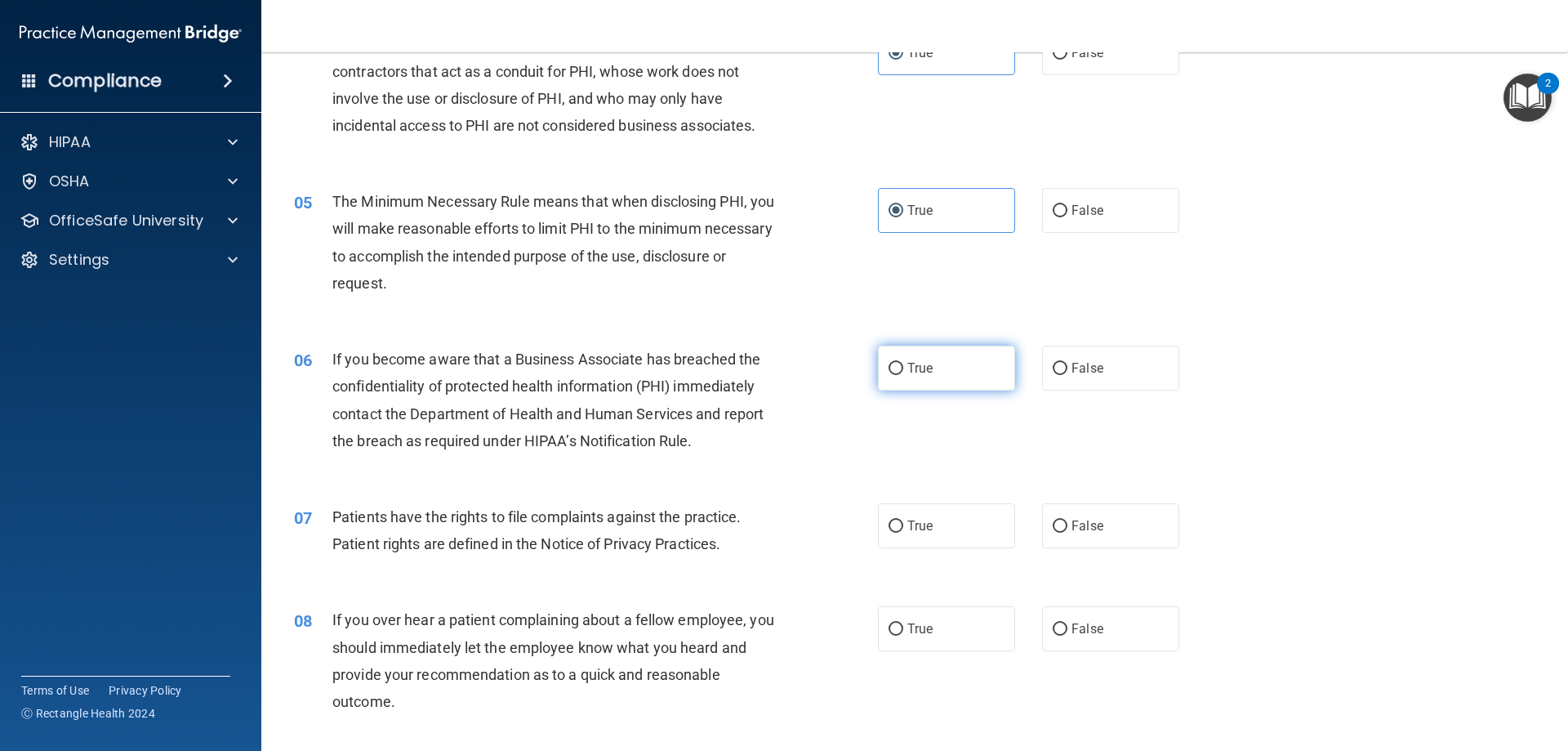
click at [912, 362] on span "True" at bounding box center [919, 368] width 25 height 16
click at [903, 363] on input "True" at bounding box center [896, 368] width 15 height 12
radio input "true"
click at [898, 533] on label "True" at bounding box center [947, 526] width 137 height 45
click at [898, 533] on input "True" at bounding box center [896, 526] width 15 height 12
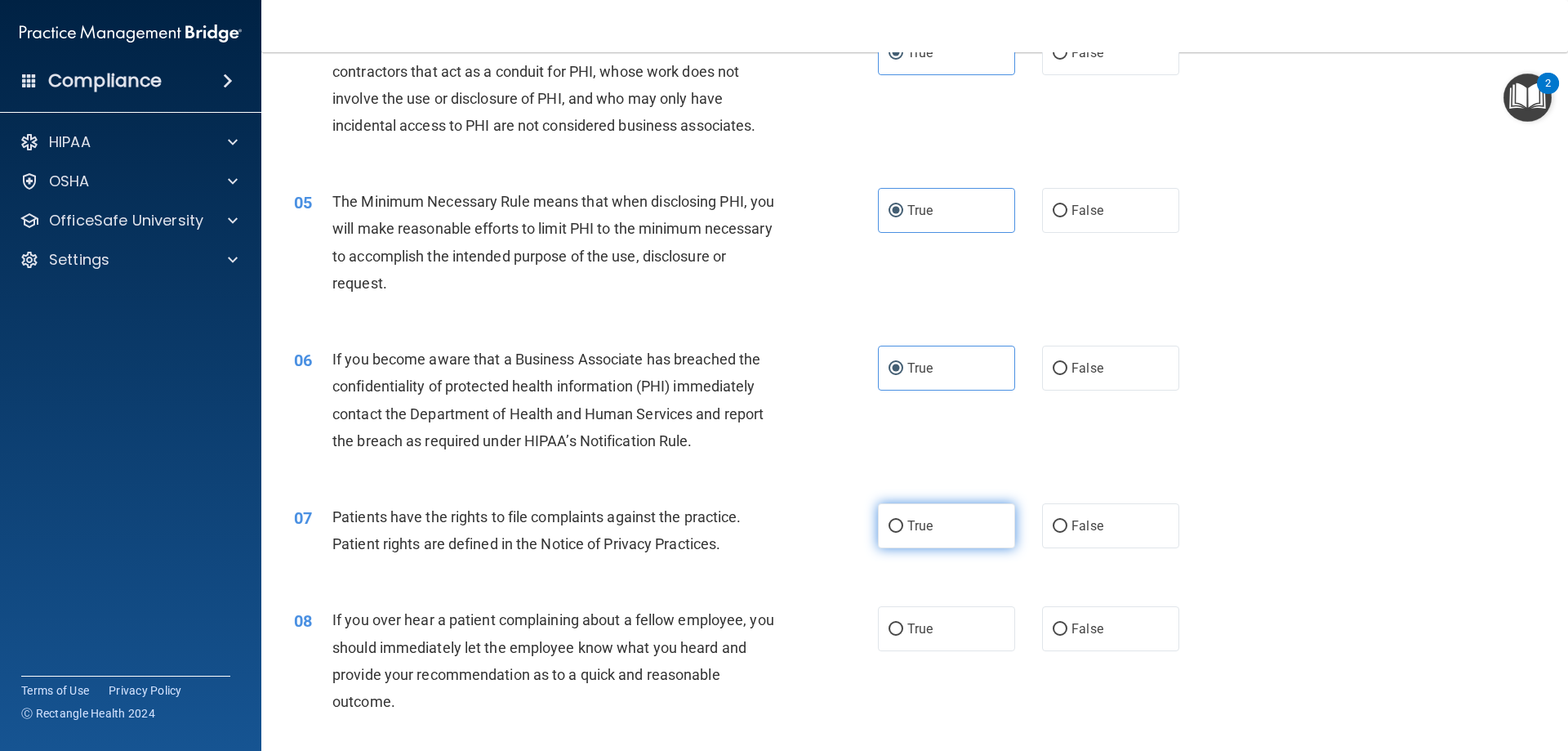
radio input "true"
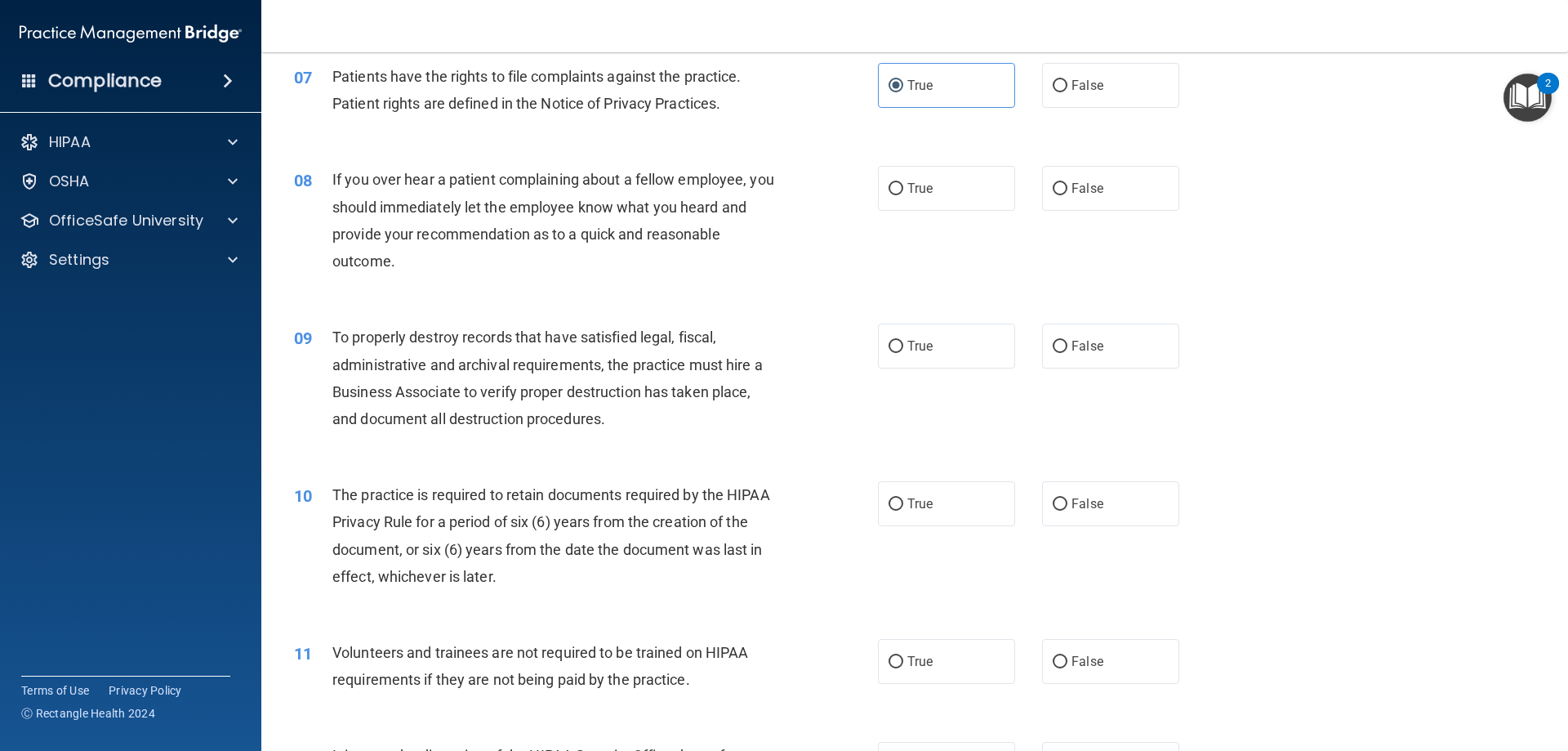
scroll to position [981, 0]
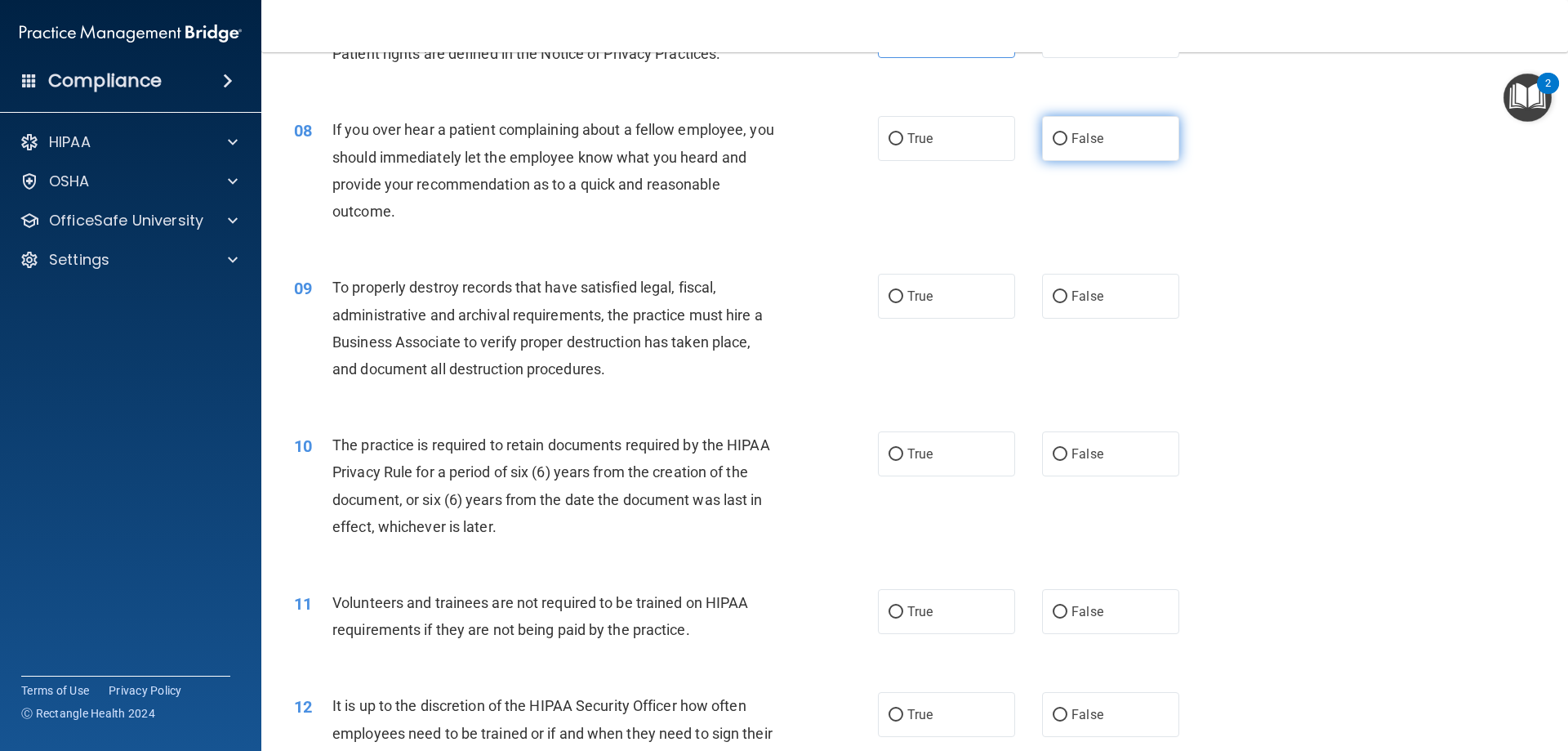
click at [1121, 143] on label "False" at bounding box center [1111, 139] width 137 height 45
click at [1068, 143] on input "False" at bounding box center [1060, 139] width 15 height 12
radio input "true"
click at [1076, 302] on span "False" at bounding box center [1087, 296] width 32 height 16
click at [1068, 302] on input "False" at bounding box center [1060, 296] width 15 height 12
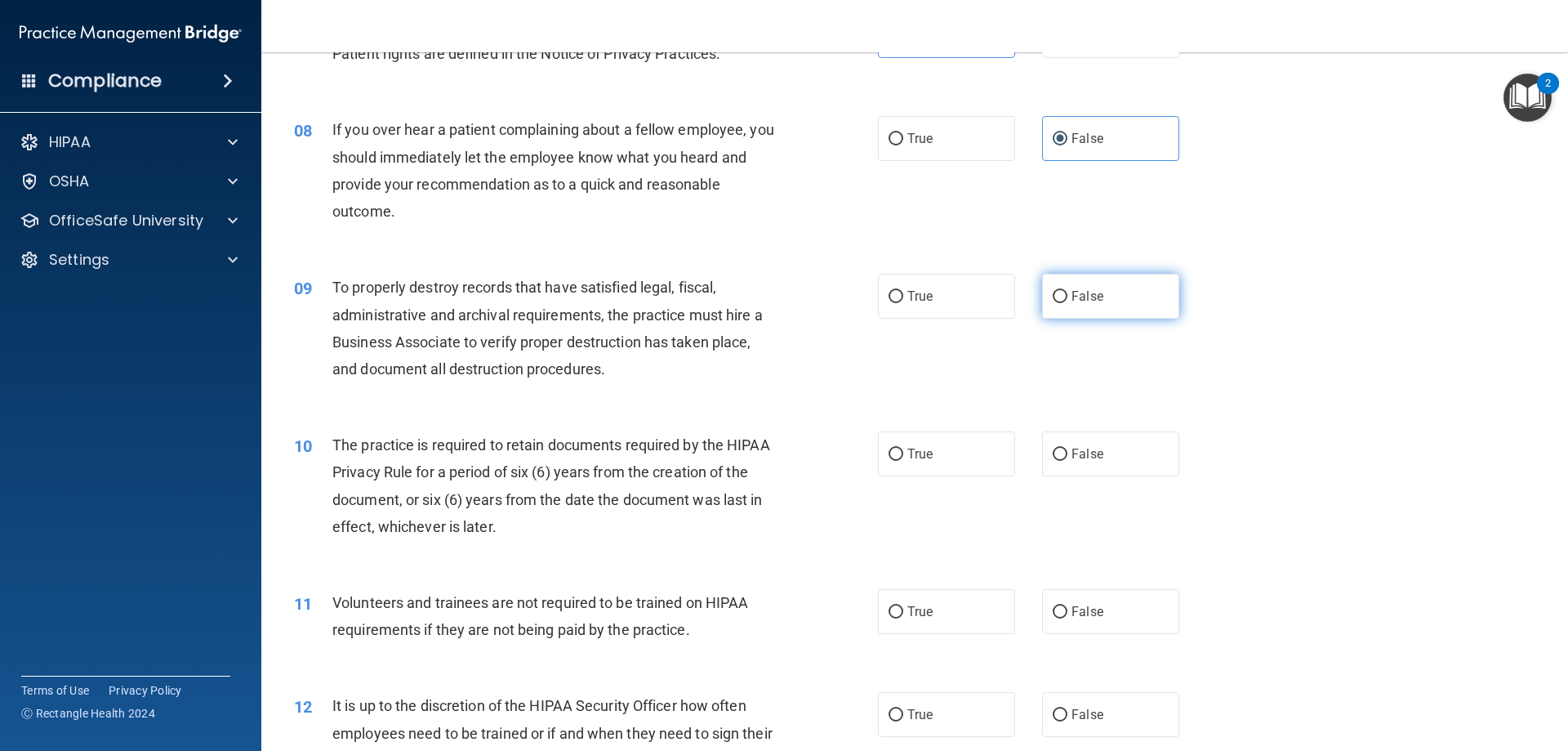
radio input "true"
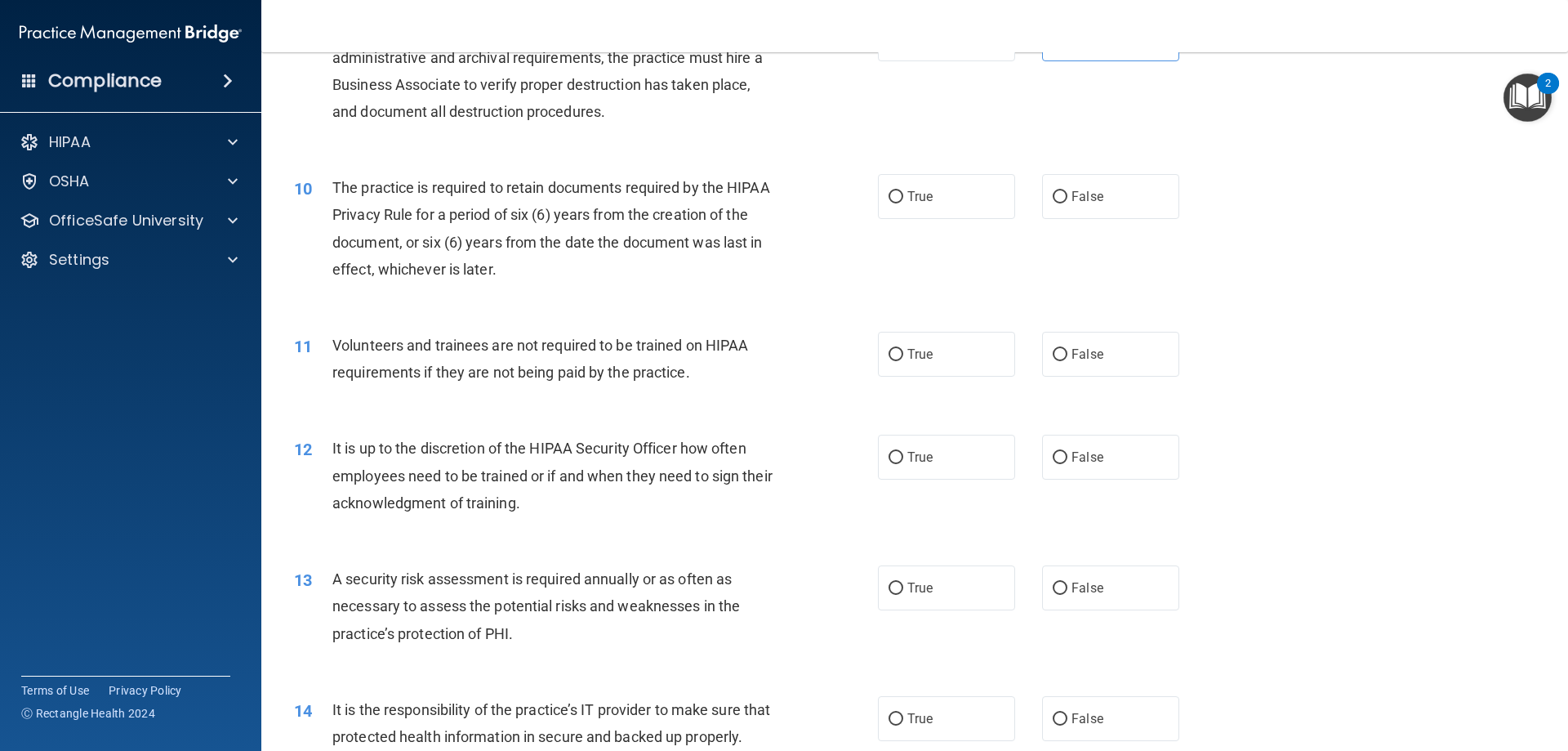
scroll to position [1307, 0]
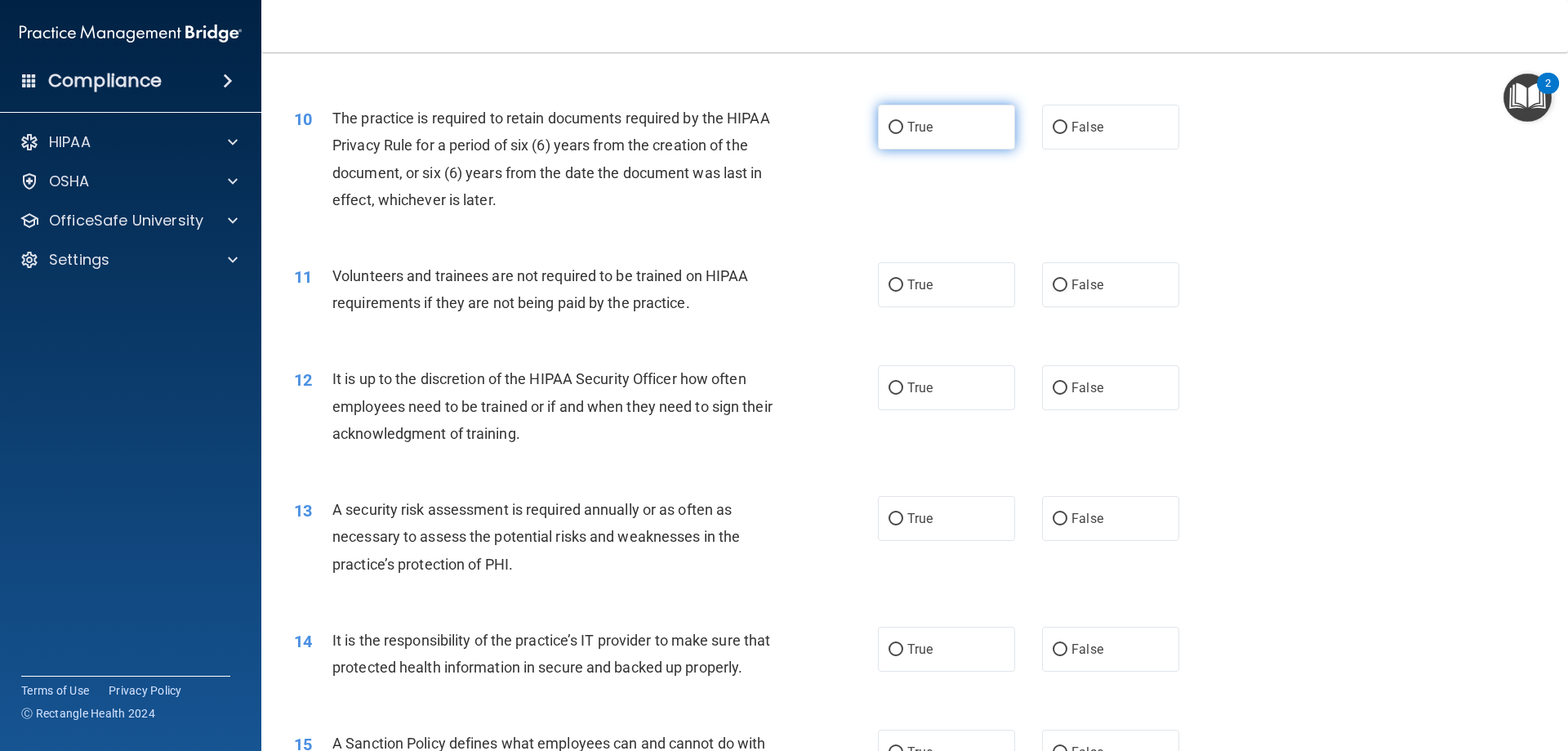
click at [969, 131] on label "True" at bounding box center [947, 128] width 137 height 45
click at [903, 131] on input "True" at bounding box center [896, 128] width 15 height 12
radio input "true"
click at [1051, 295] on label "False" at bounding box center [1111, 285] width 137 height 45
click at [1053, 292] on input "False" at bounding box center [1060, 285] width 15 height 12
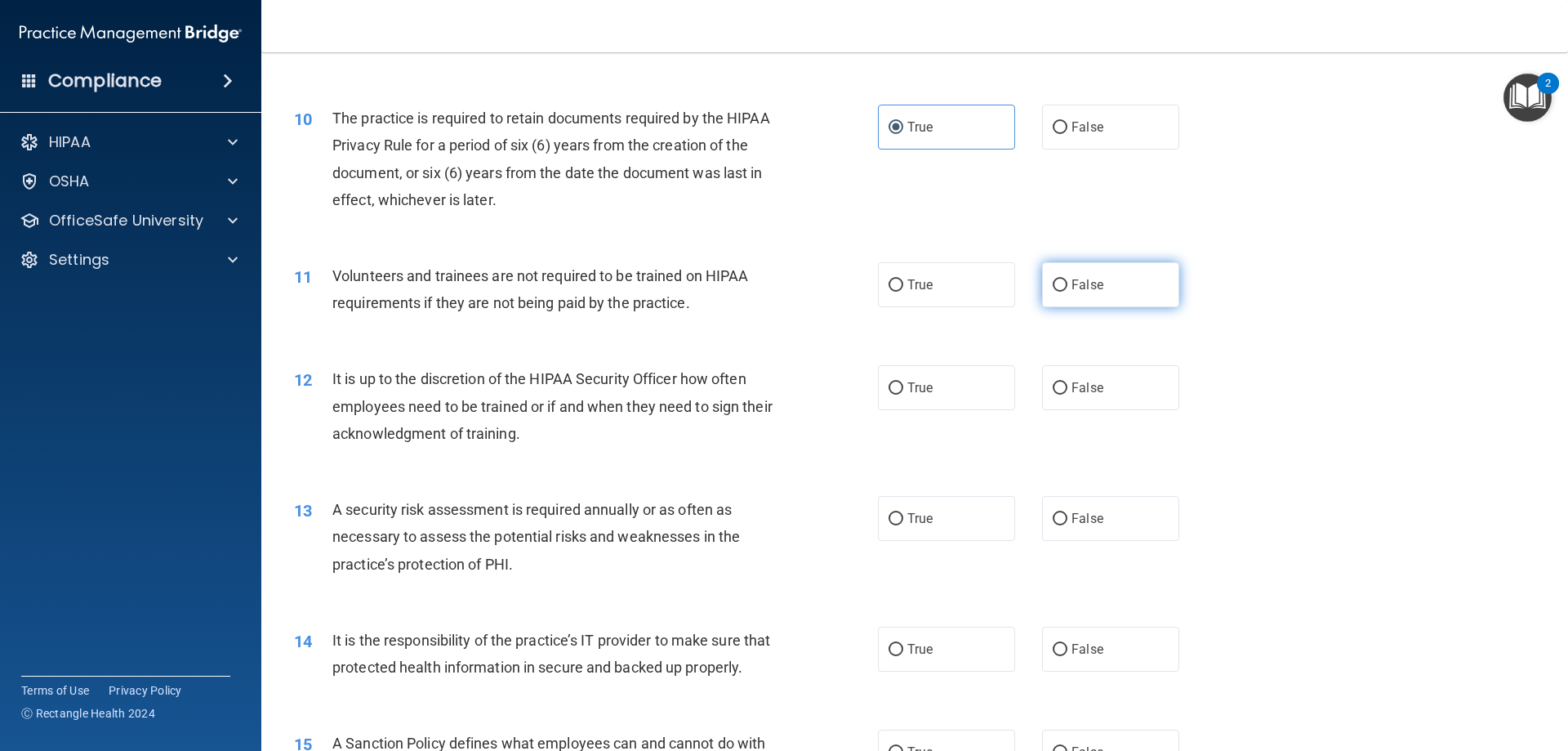
radio input "true"
click at [1079, 384] on span "False" at bounding box center [1087, 387] width 32 height 16
click at [1068, 384] on input "False" at bounding box center [1060, 388] width 15 height 12
radio input "true"
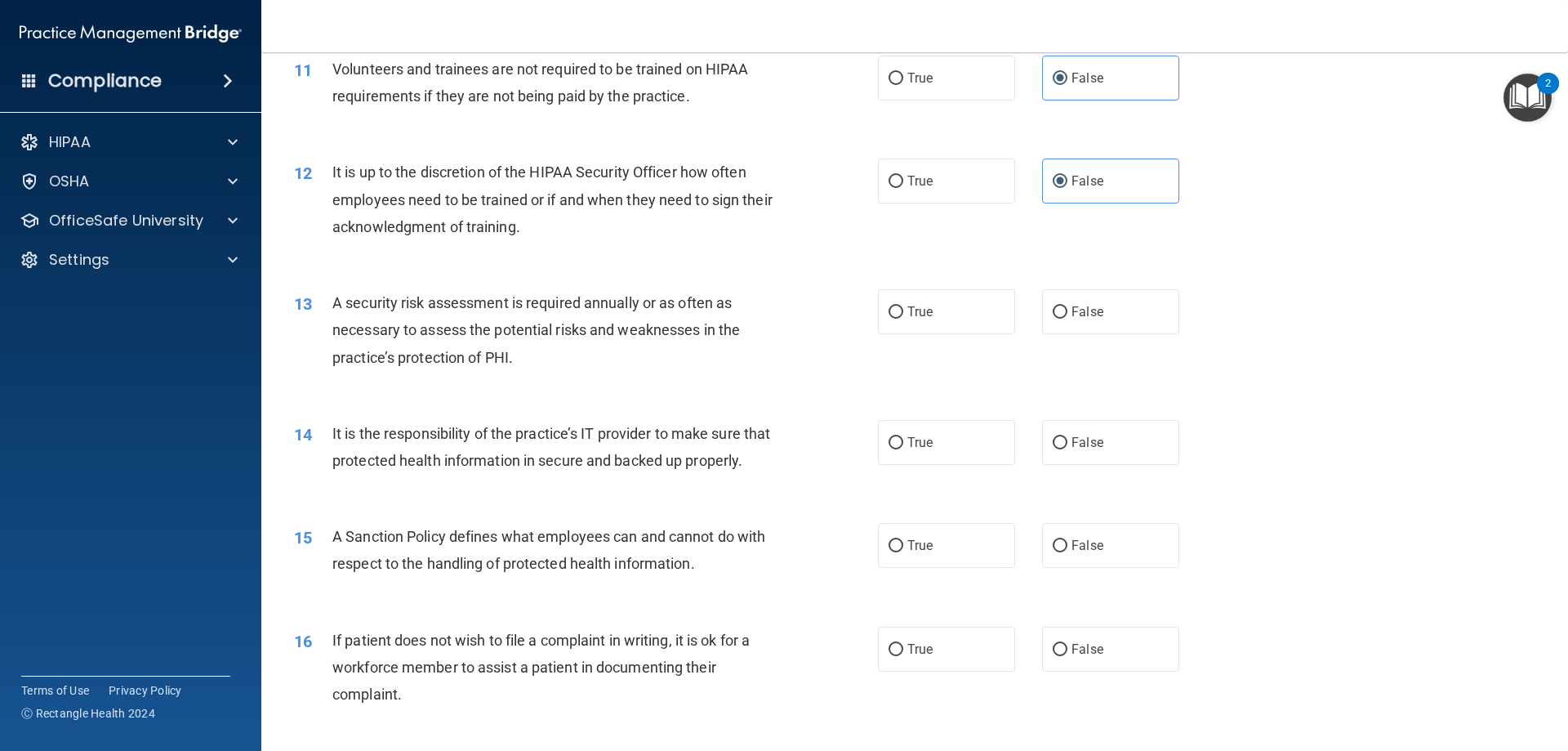
scroll to position [1553, 0]
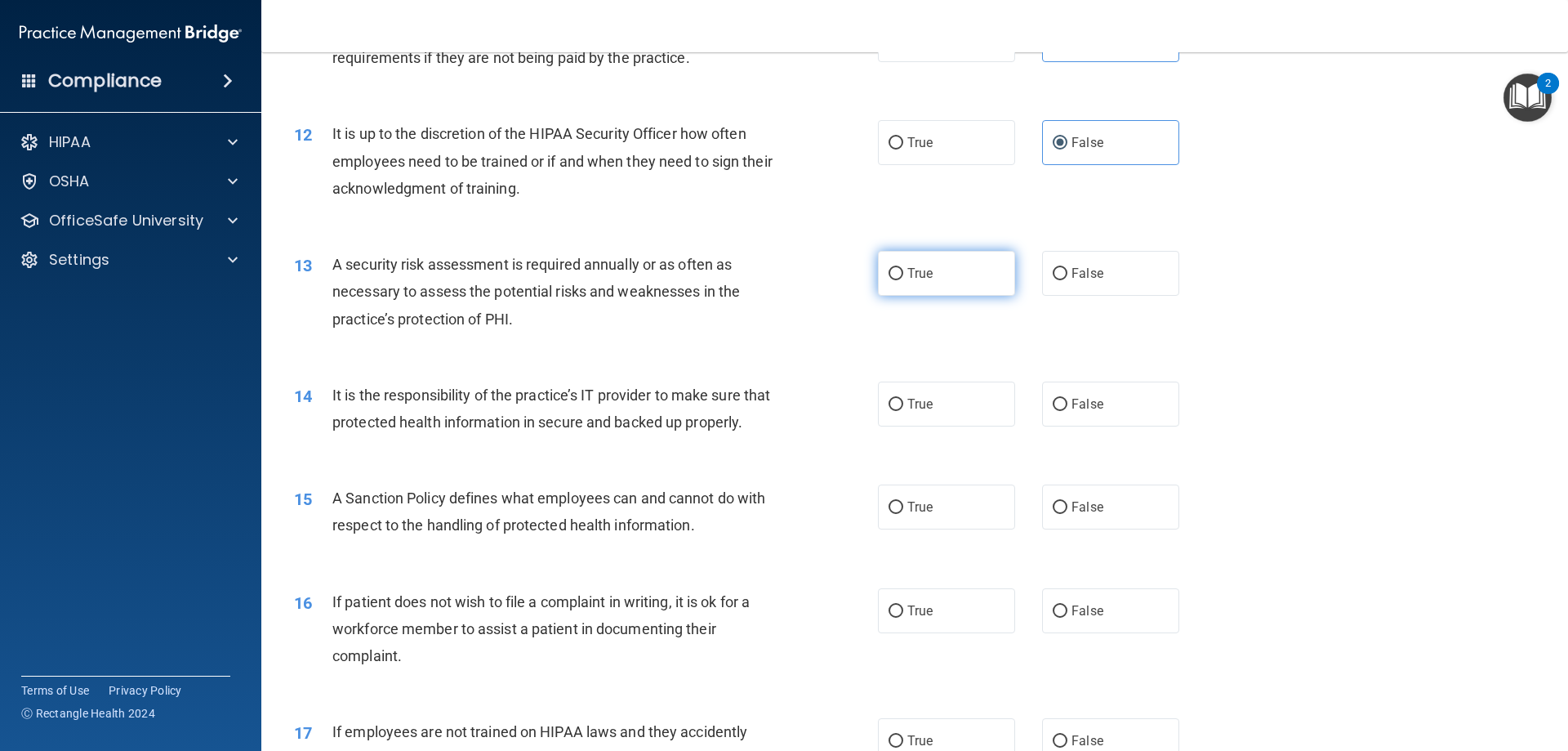
click at [921, 278] on span "True" at bounding box center [919, 273] width 25 height 16
click at [903, 278] on input "True" at bounding box center [896, 274] width 15 height 12
radio input "true"
click at [1060, 395] on label "False" at bounding box center [1111, 404] width 137 height 45
click at [1060, 398] on input "False" at bounding box center [1060, 404] width 15 height 12
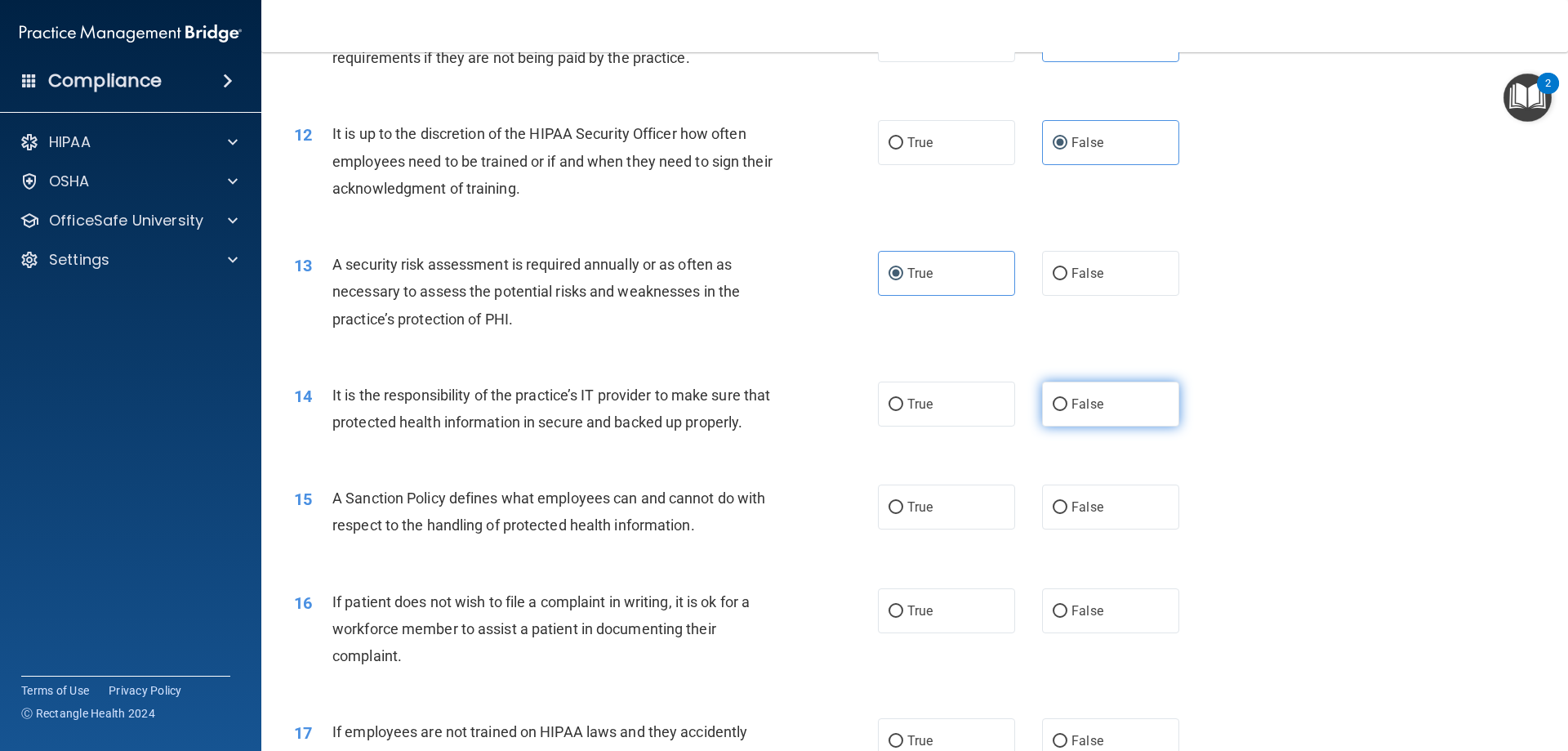
radio input "true"
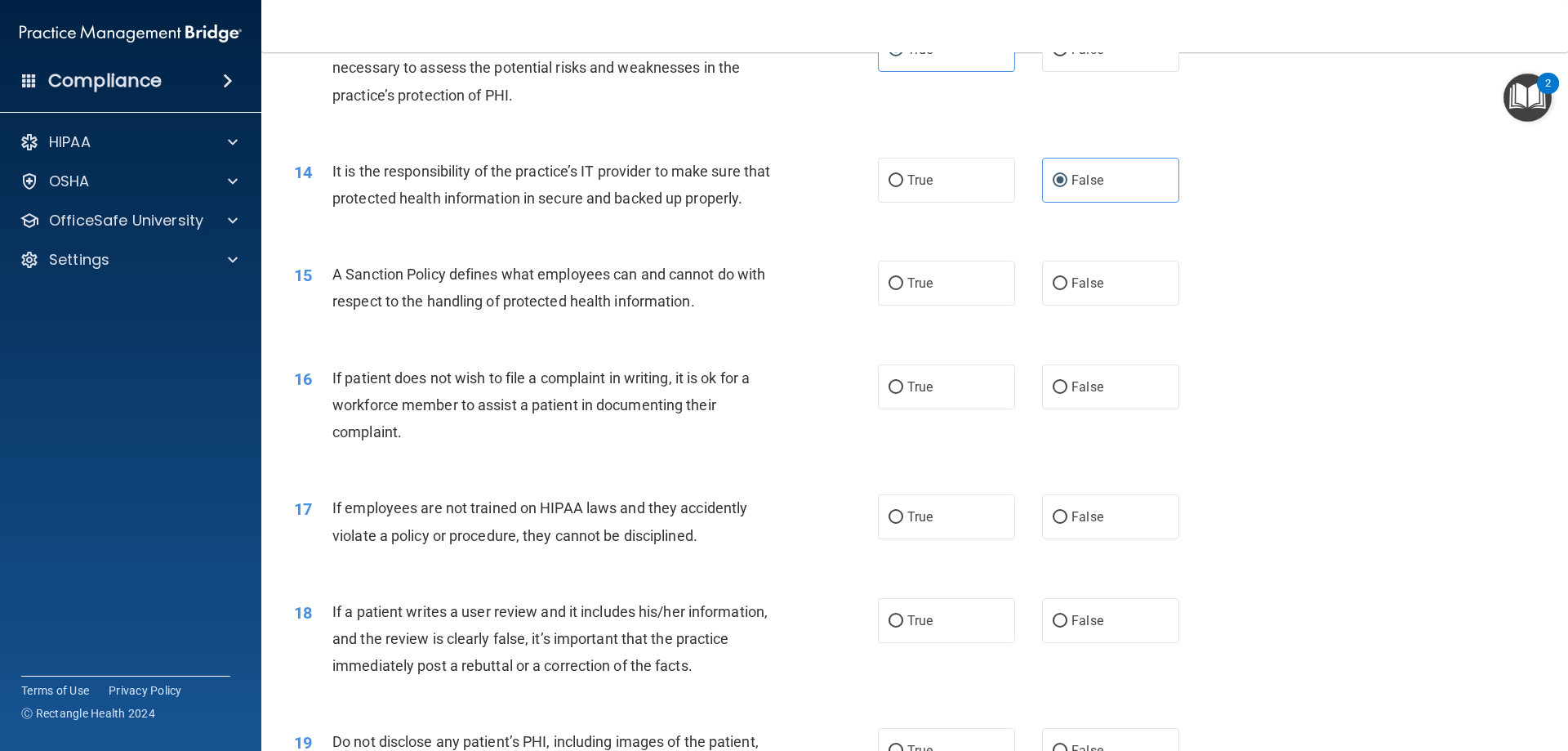
scroll to position [1797, 0]
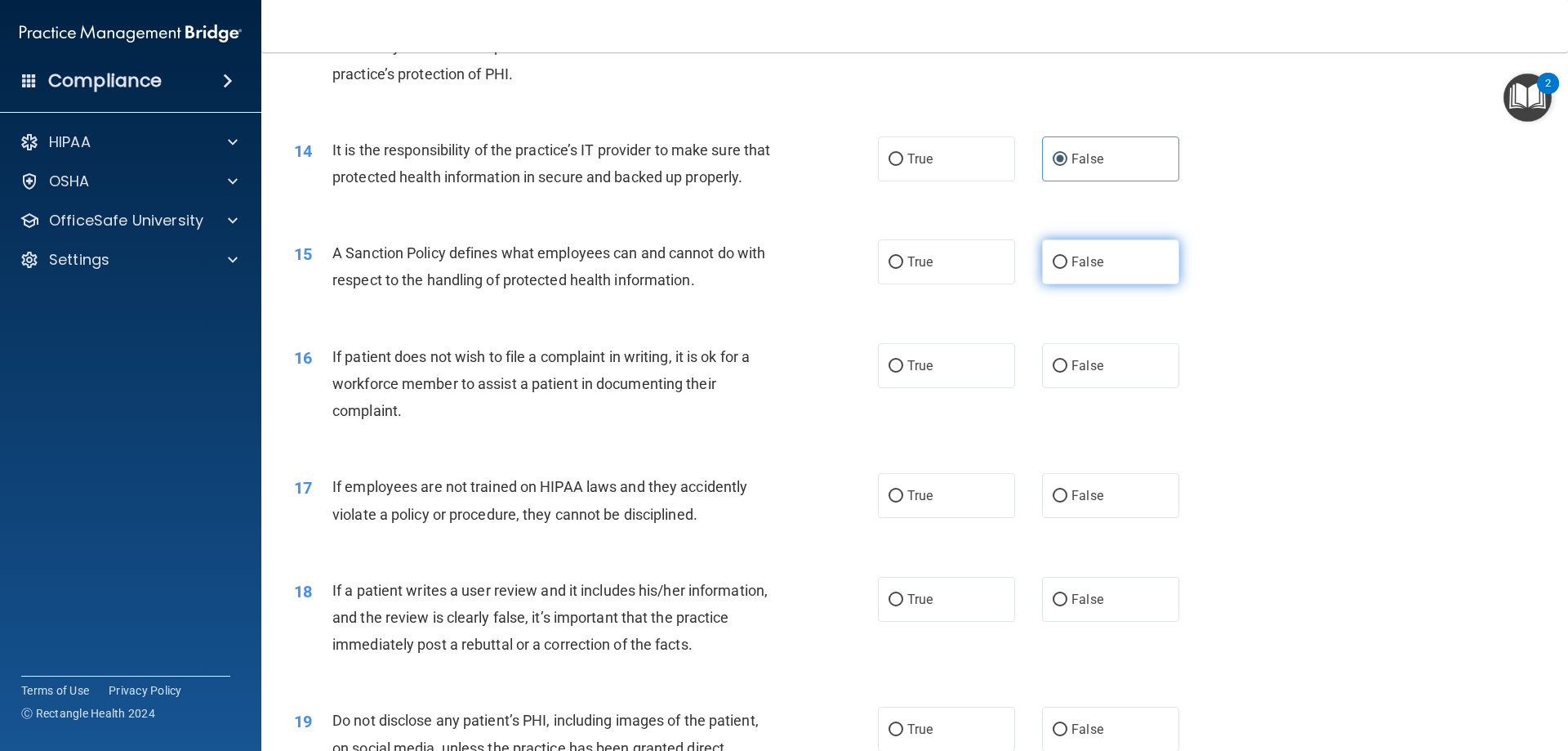
click at [1057, 269] on input "False" at bounding box center [1060, 263] width 15 height 12
radio input "true"
click at [1075, 373] on span "False" at bounding box center [1087, 366] width 32 height 16
click at [1068, 372] on input "False" at bounding box center [1060, 366] width 15 height 12
radio input "true"
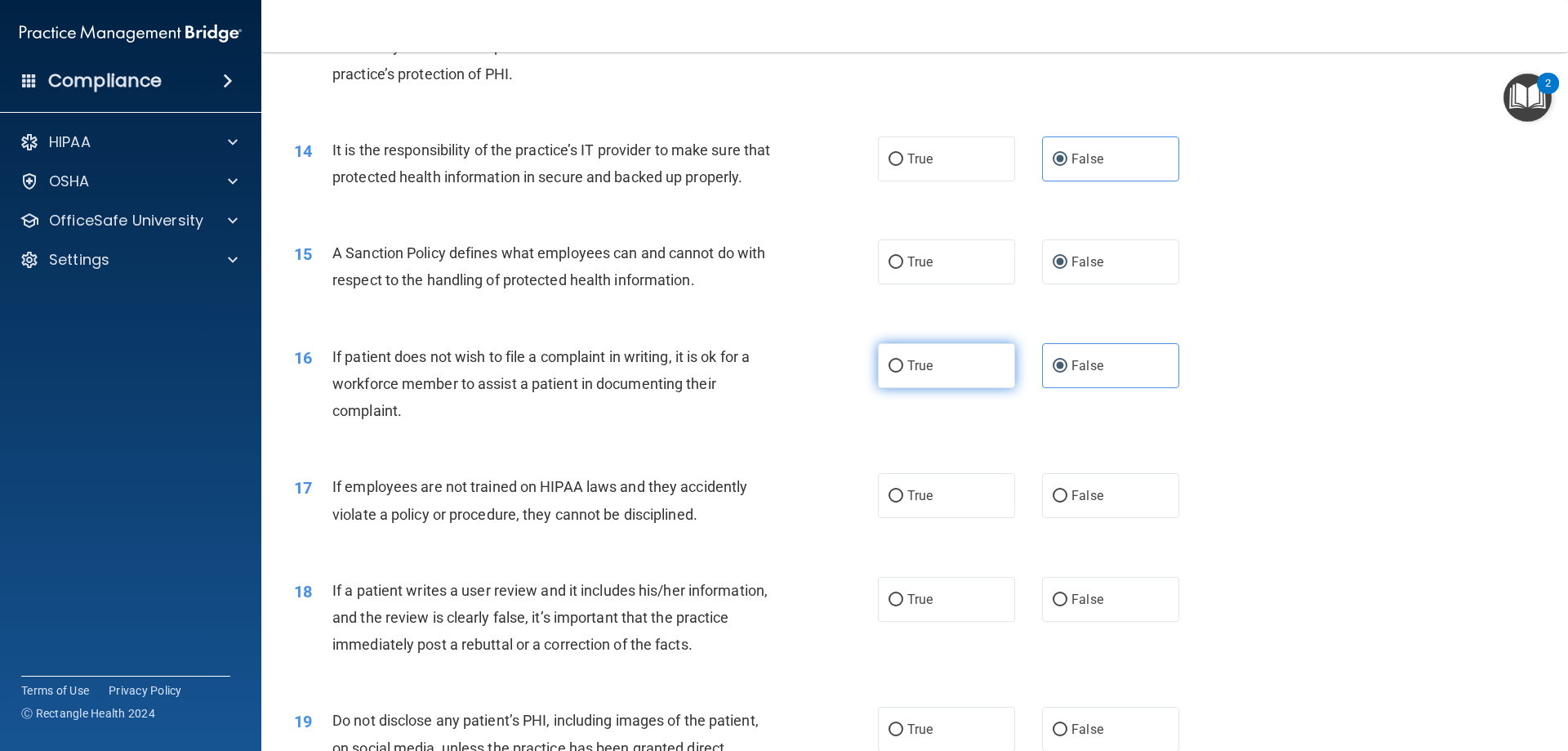
click at [963, 388] on label "True" at bounding box center [947, 366] width 137 height 45
click at [903, 372] on input "True" at bounding box center [896, 366] width 15 height 12
radio input "true"
radio input "false"
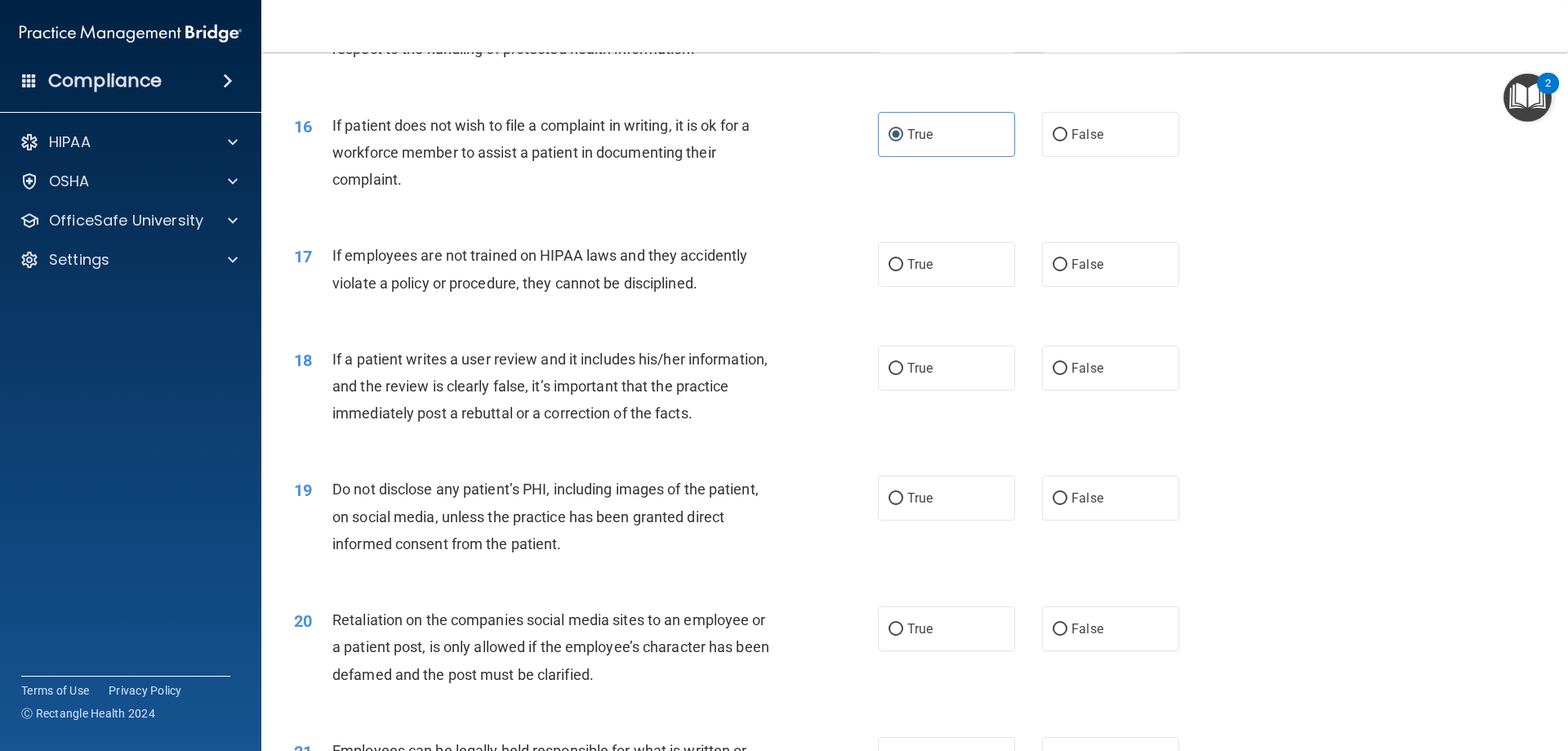
scroll to position [2043, 0]
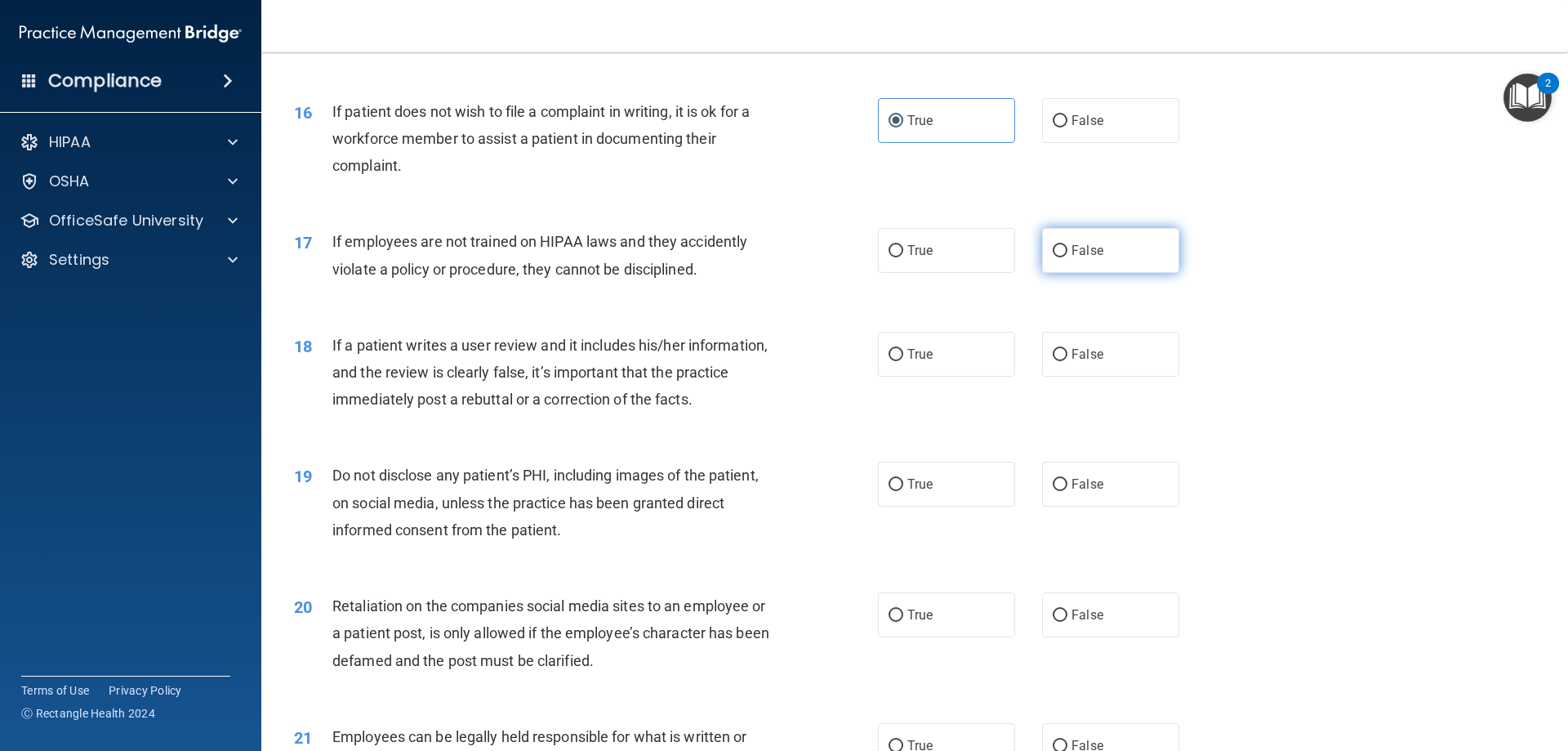
click at [1061, 273] on label "False" at bounding box center [1111, 250] width 137 height 45
click at [1061, 258] on input "False" at bounding box center [1060, 250] width 15 height 12
radio input "true"
click at [1055, 361] on input "False" at bounding box center [1060, 354] width 15 height 12
radio input "true"
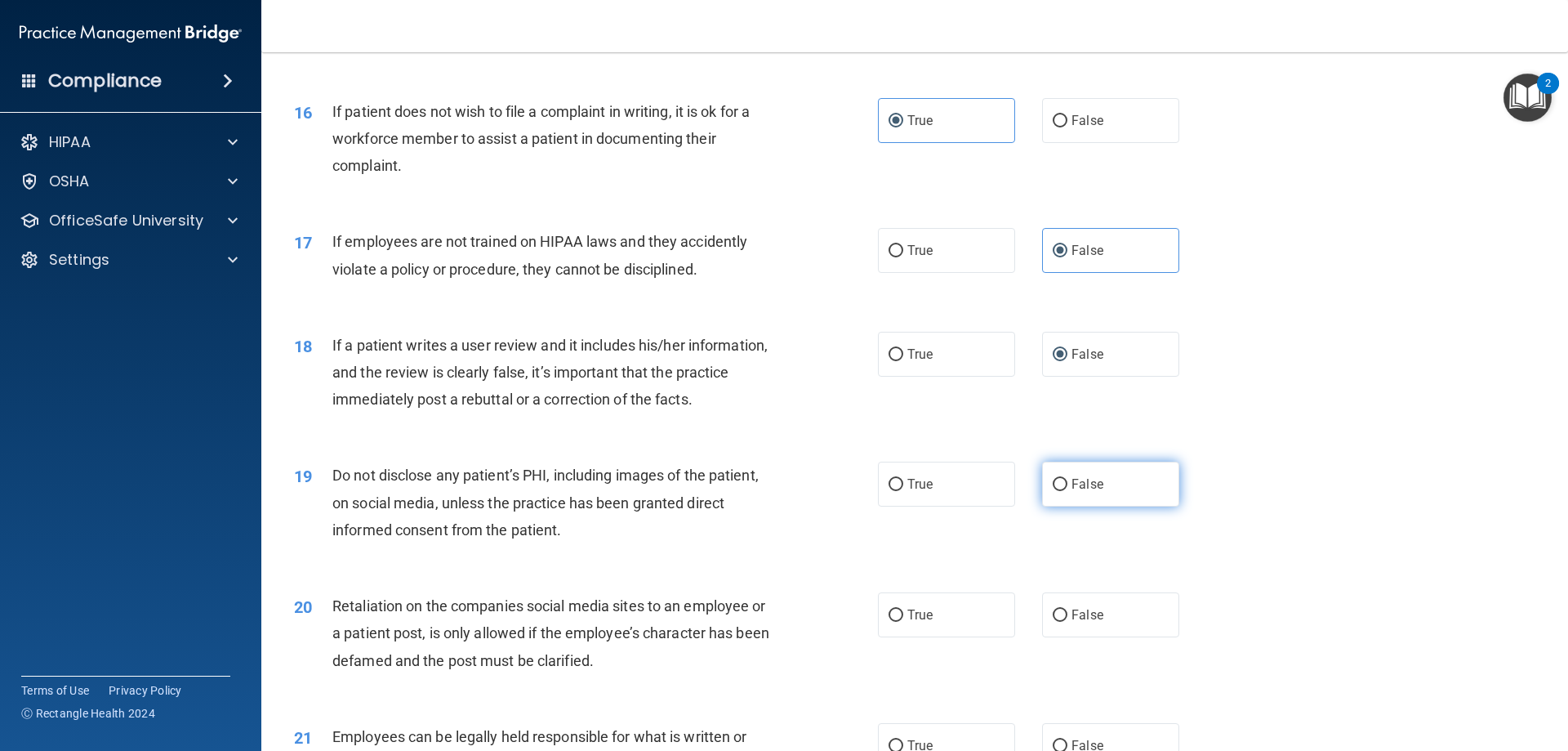
click at [1077, 492] on span "False" at bounding box center [1087, 484] width 32 height 16
click at [1068, 491] on input "False" at bounding box center [1060, 485] width 15 height 12
radio input "true"
click at [907, 492] on span "True" at bounding box center [919, 484] width 25 height 16
click at [903, 491] on input "True" at bounding box center [896, 485] width 15 height 12
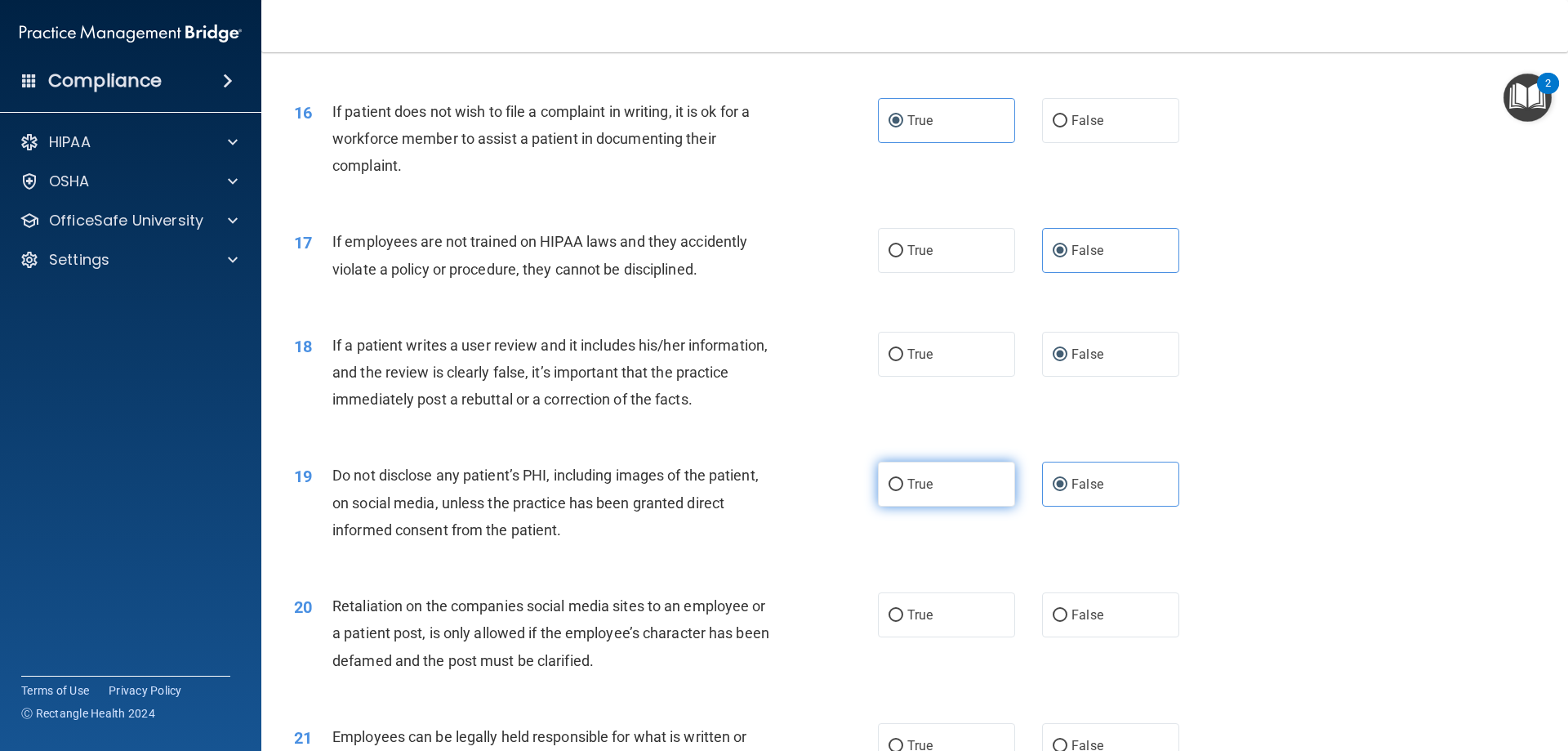
radio input "true"
radio input "false"
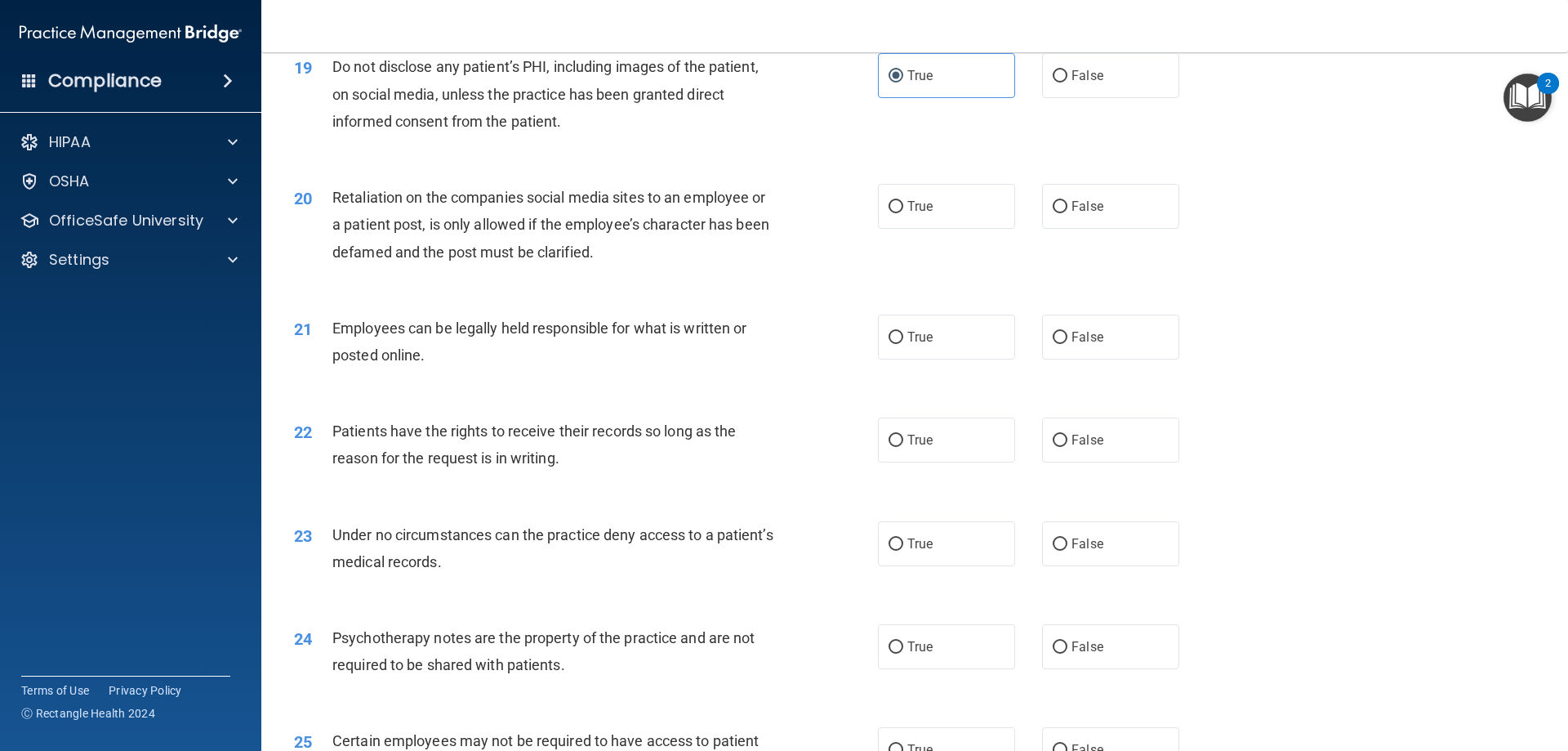
scroll to position [2532, 0]
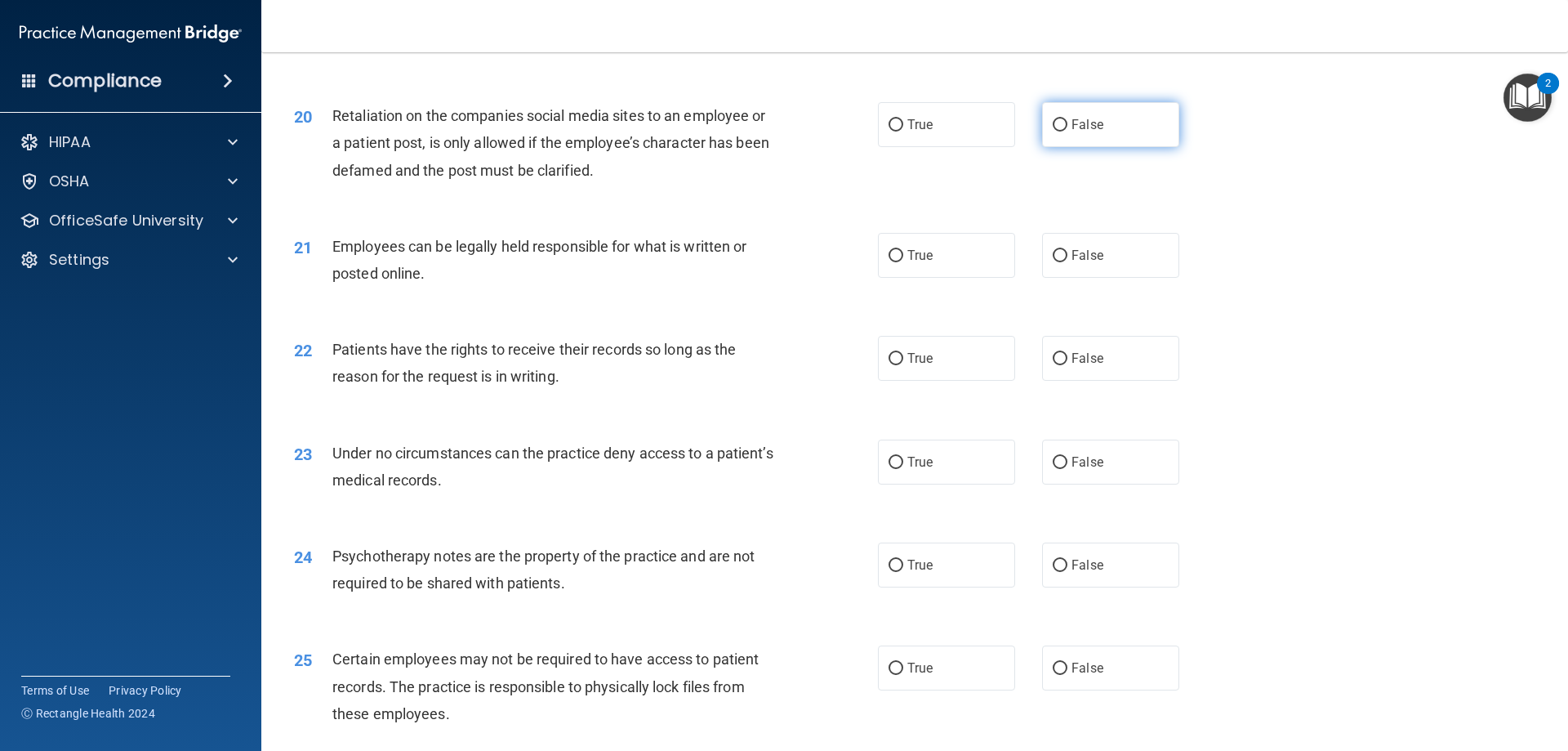
click at [1046, 142] on label "False" at bounding box center [1111, 125] width 137 height 45
click at [1053, 131] on input "False" at bounding box center [1060, 125] width 15 height 12
radio input "true"
click at [917, 263] on span "True" at bounding box center [919, 255] width 25 height 16
click at [903, 263] on input "True" at bounding box center [896, 256] width 15 height 12
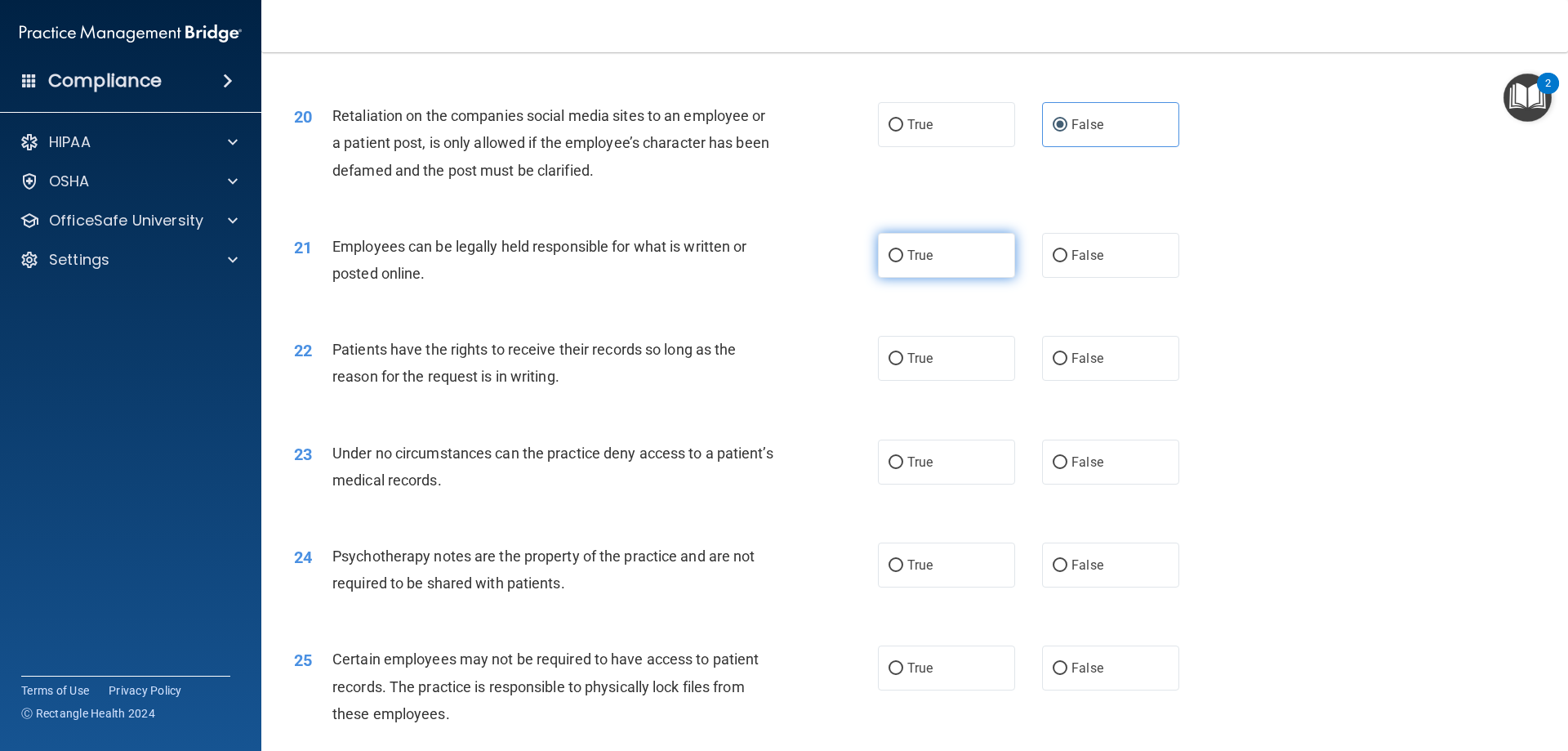
radio input "true"
click at [974, 381] on label "True" at bounding box center [947, 358] width 137 height 45
click at [903, 366] on input "True" at bounding box center [896, 358] width 15 height 12
radio input "true"
click at [950, 485] on label "True" at bounding box center [947, 462] width 137 height 45
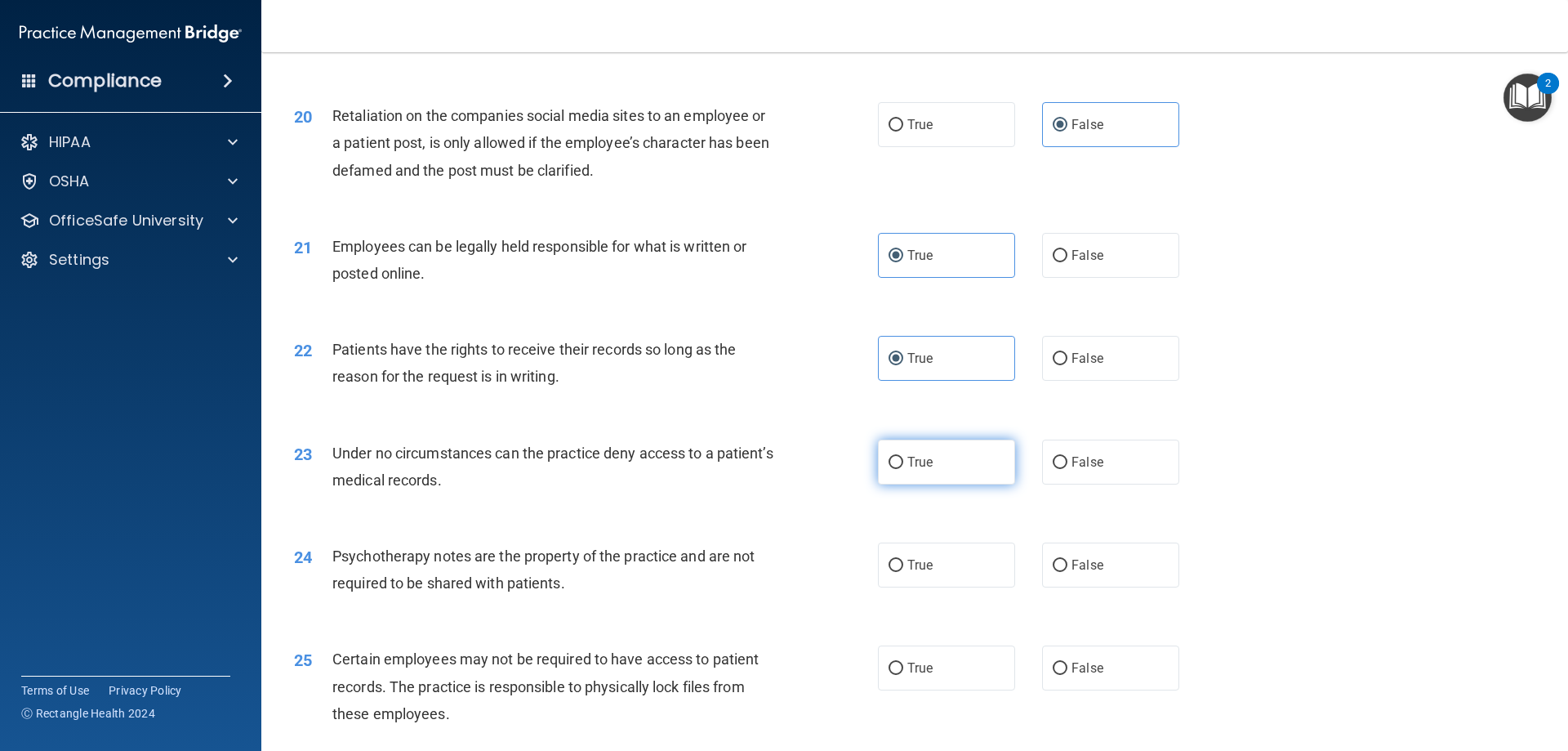
click at [903, 469] on input "True" at bounding box center [896, 462] width 15 height 12
radio input "true"
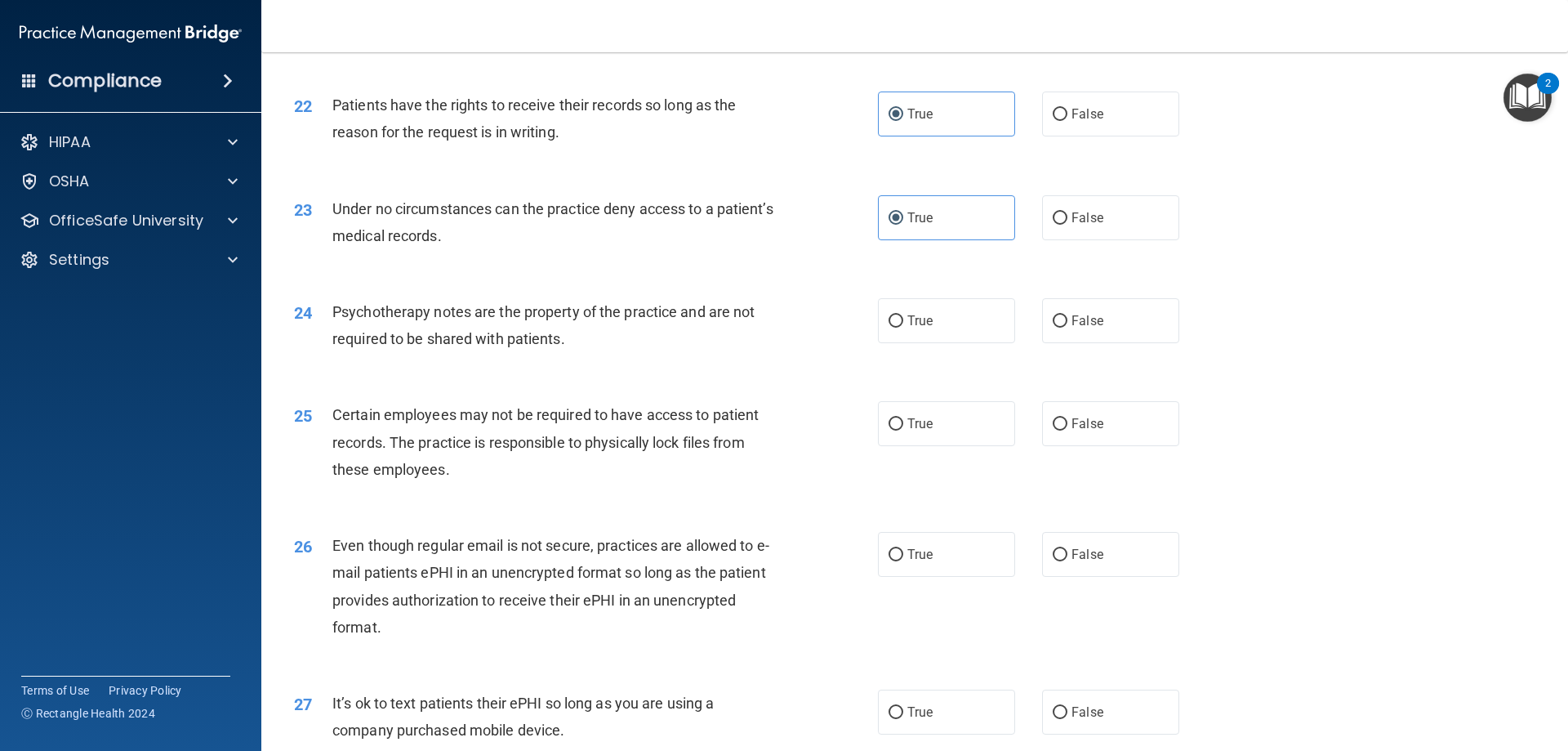
scroll to position [2778, 0]
click at [1092, 327] on span "False" at bounding box center [1087, 320] width 32 height 16
click at [1068, 327] on input "False" at bounding box center [1060, 321] width 15 height 12
radio input "true"
click at [960, 445] on label "True" at bounding box center [947, 423] width 137 height 45
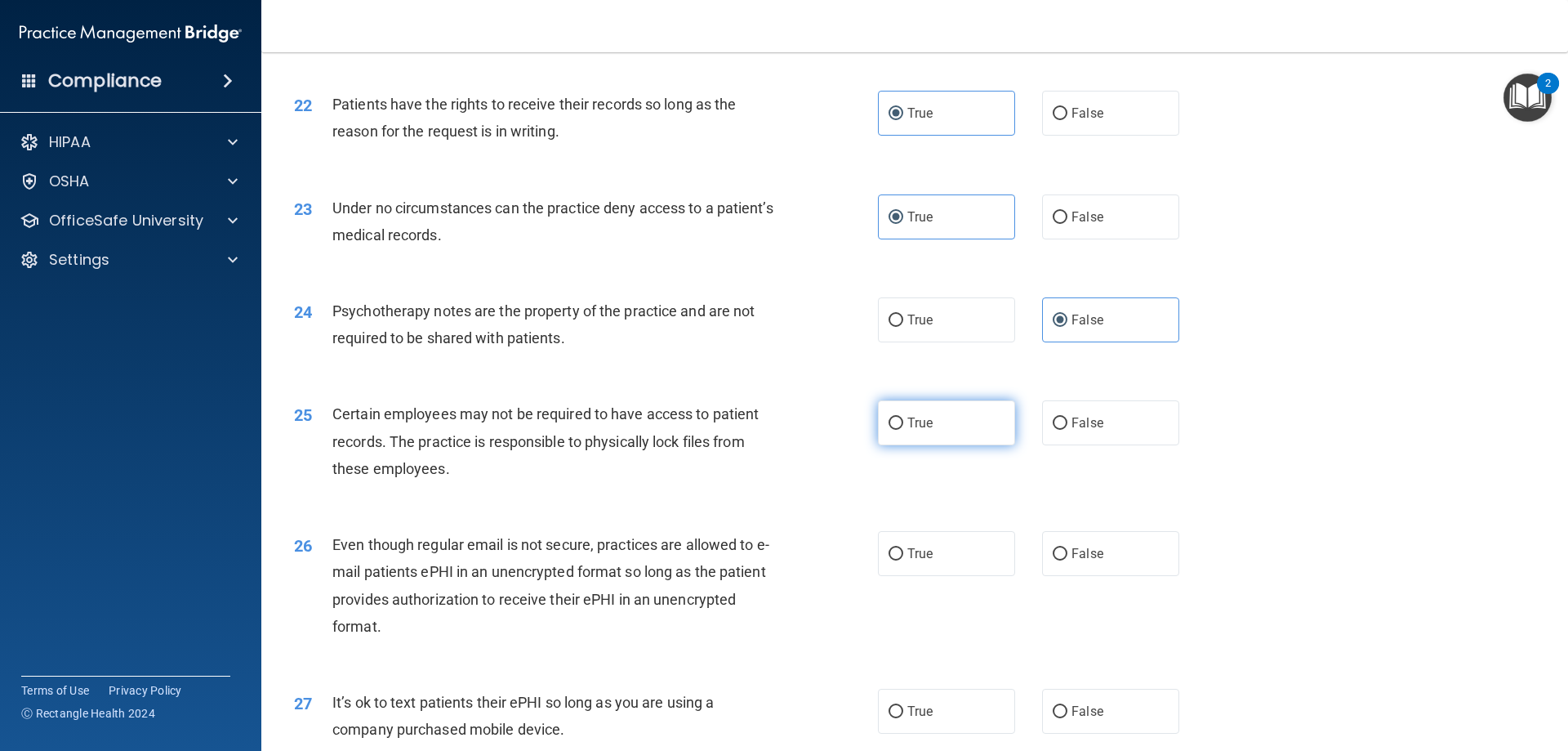
click at [903, 429] on input "True" at bounding box center [896, 423] width 15 height 12
radio input "true"
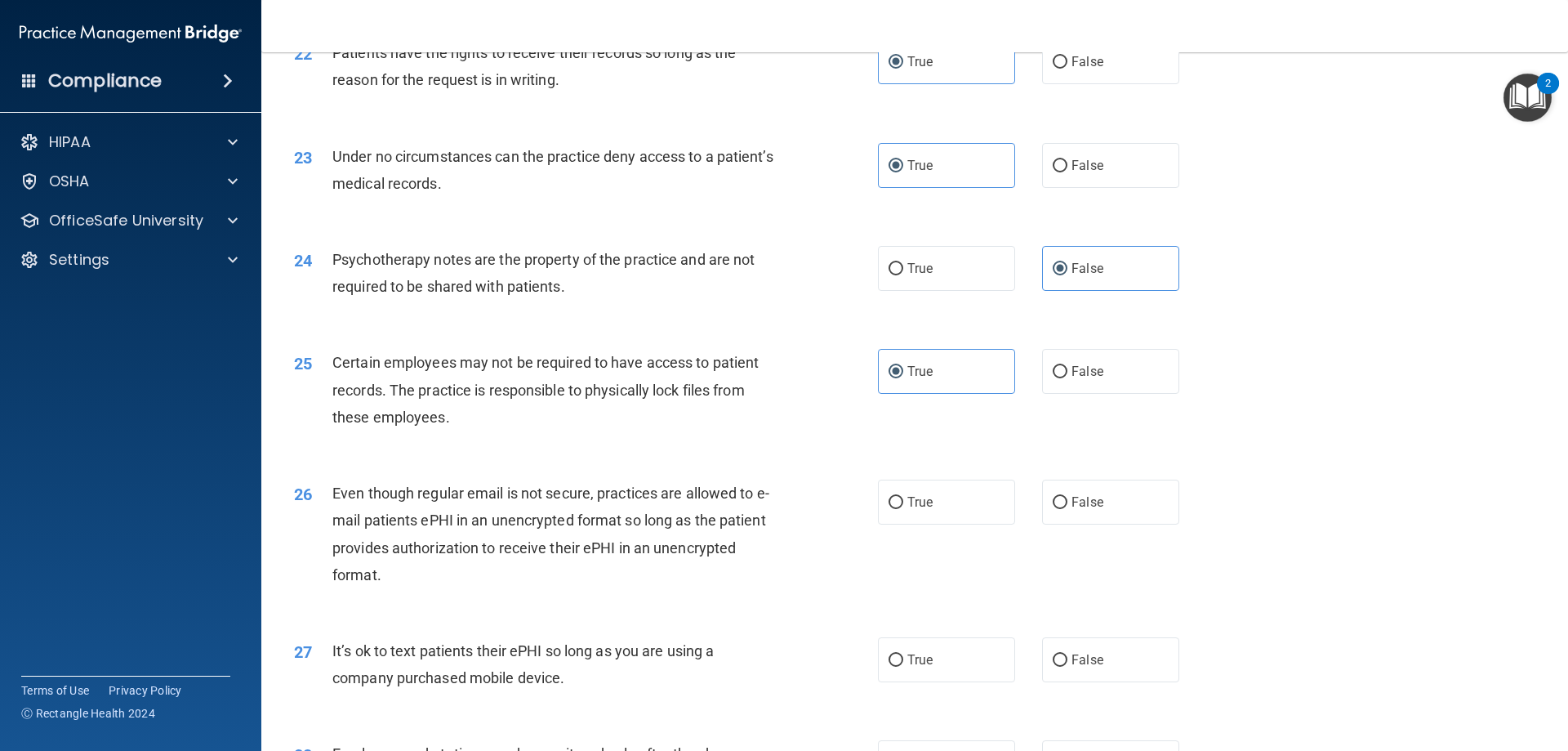
scroll to position [3023, 0]
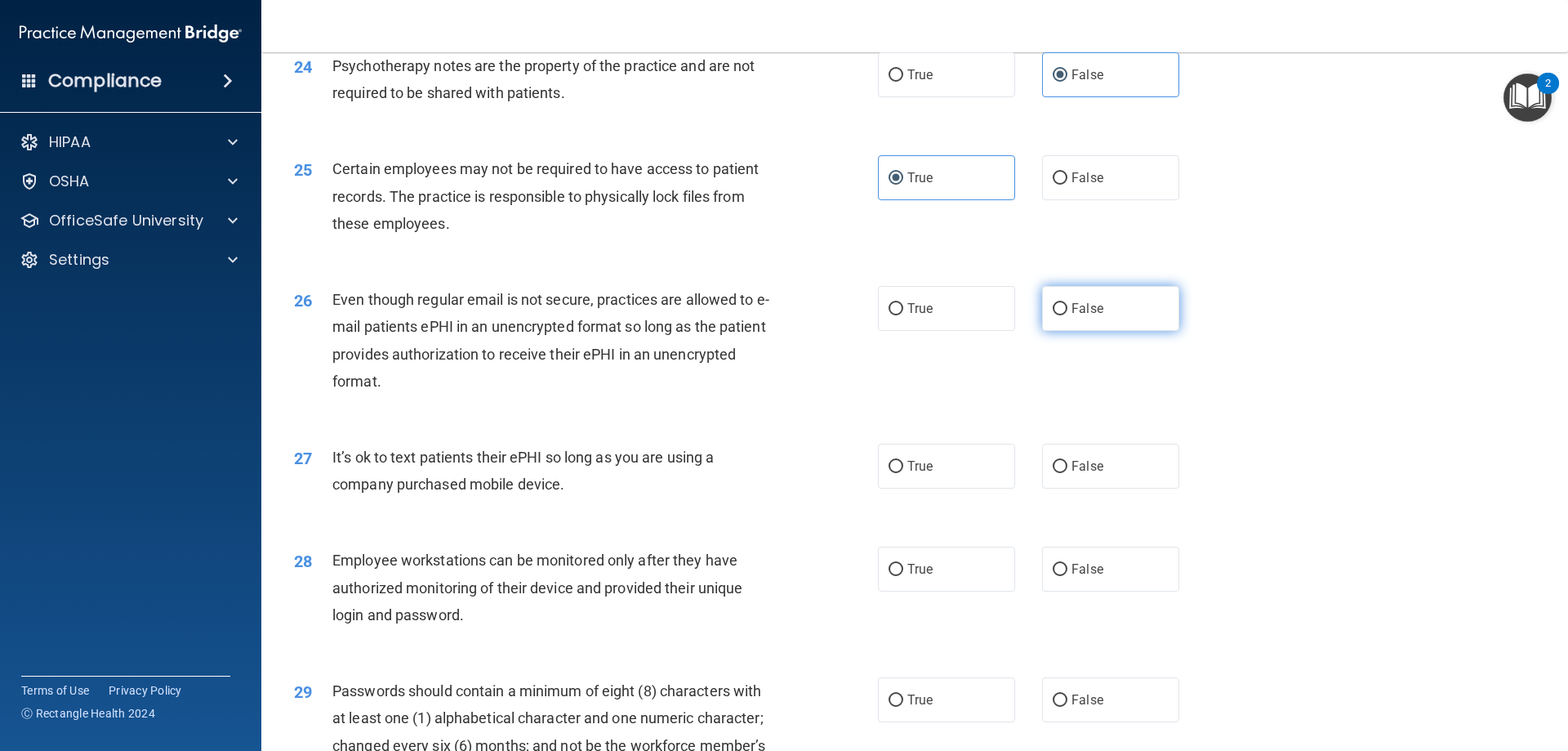
click at [1096, 331] on label "False" at bounding box center [1111, 308] width 137 height 45
click at [1068, 315] on input "False" at bounding box center [1060, 308] width 15 height 12
radio input "true"
click at [1100, 486] on label "False" at bounding box center [1111, 466] width 137 height 45
click at [1068, 473] on input "False" at bounding box center [1060, 466] width 15 height 12
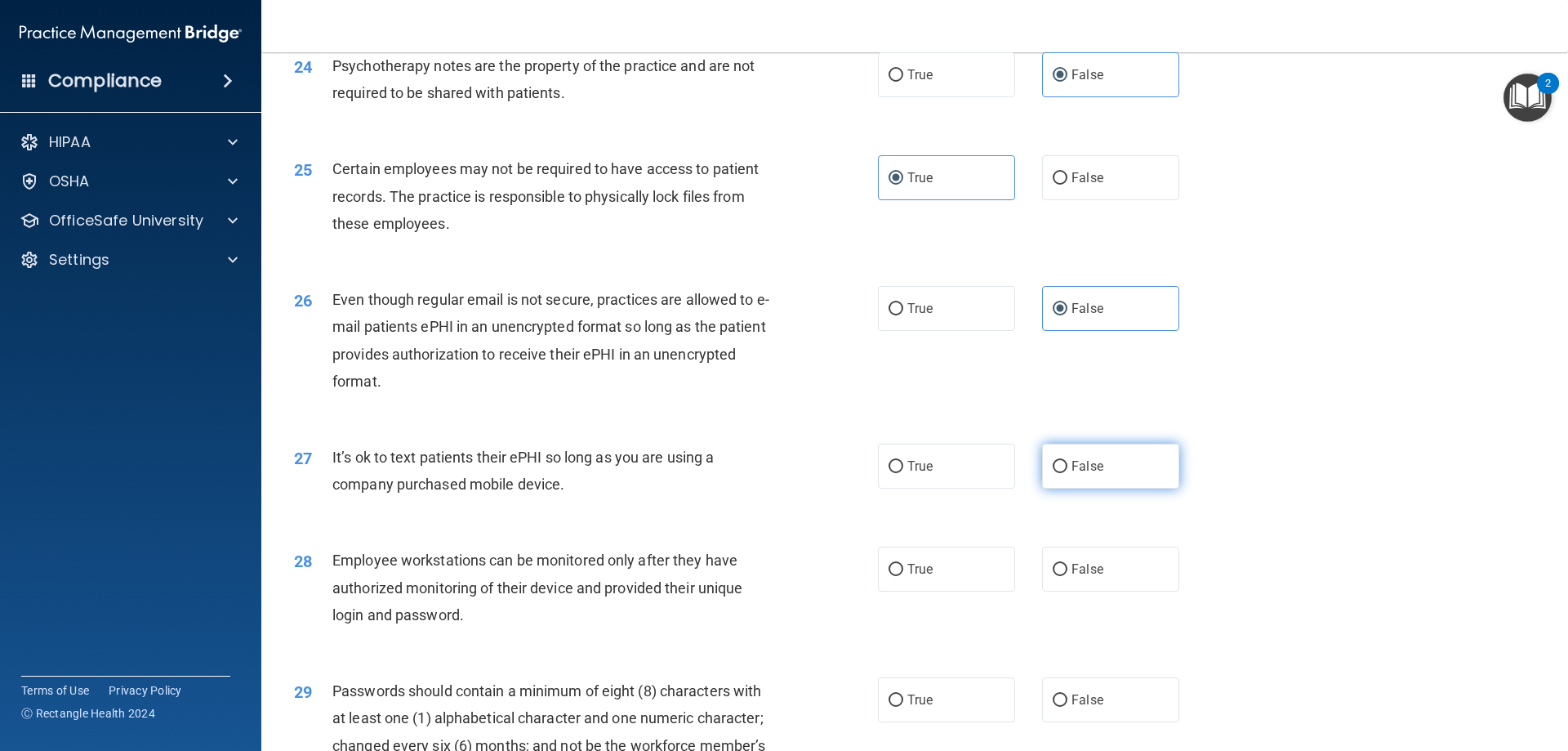
radio input "true"
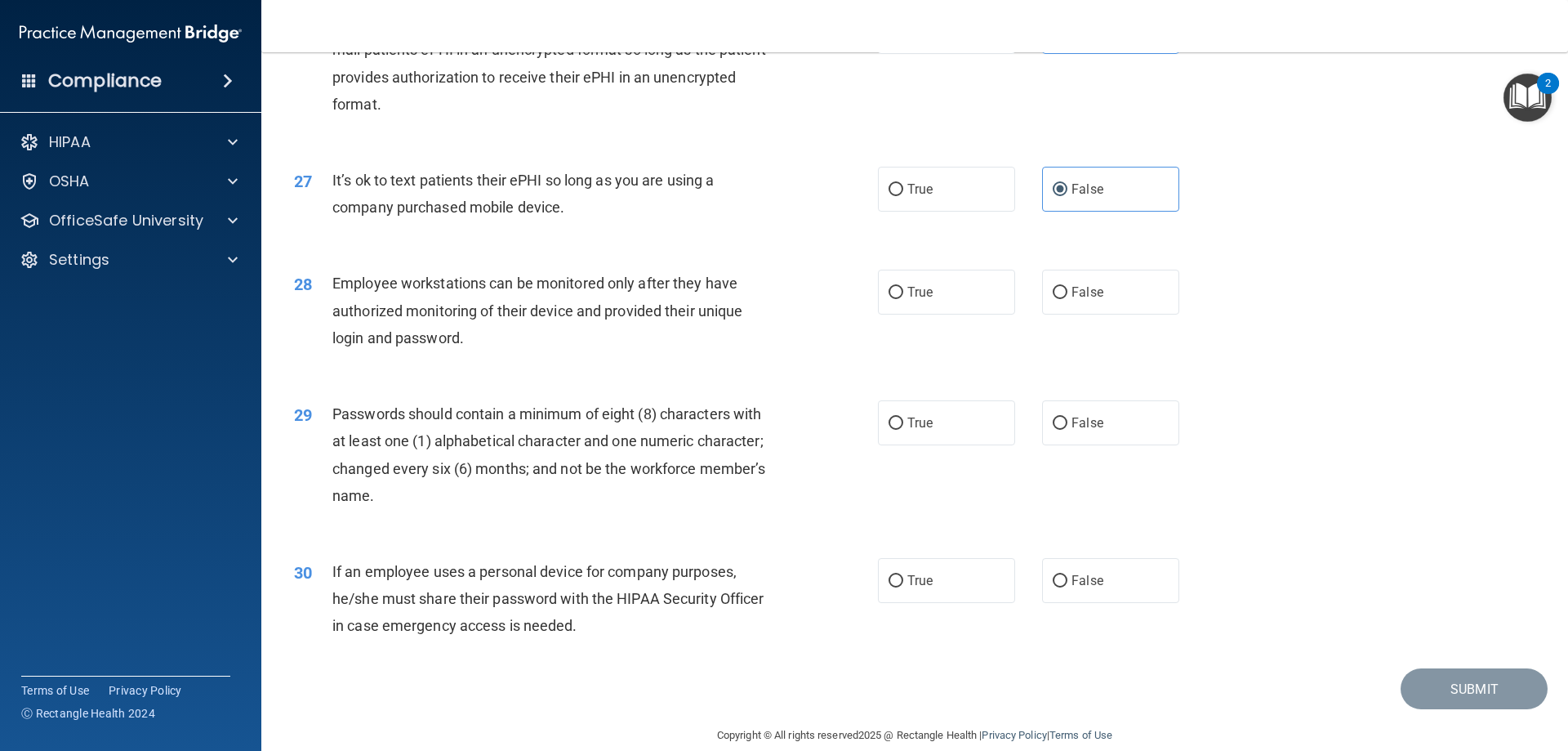
scroll to position [3350, 0]
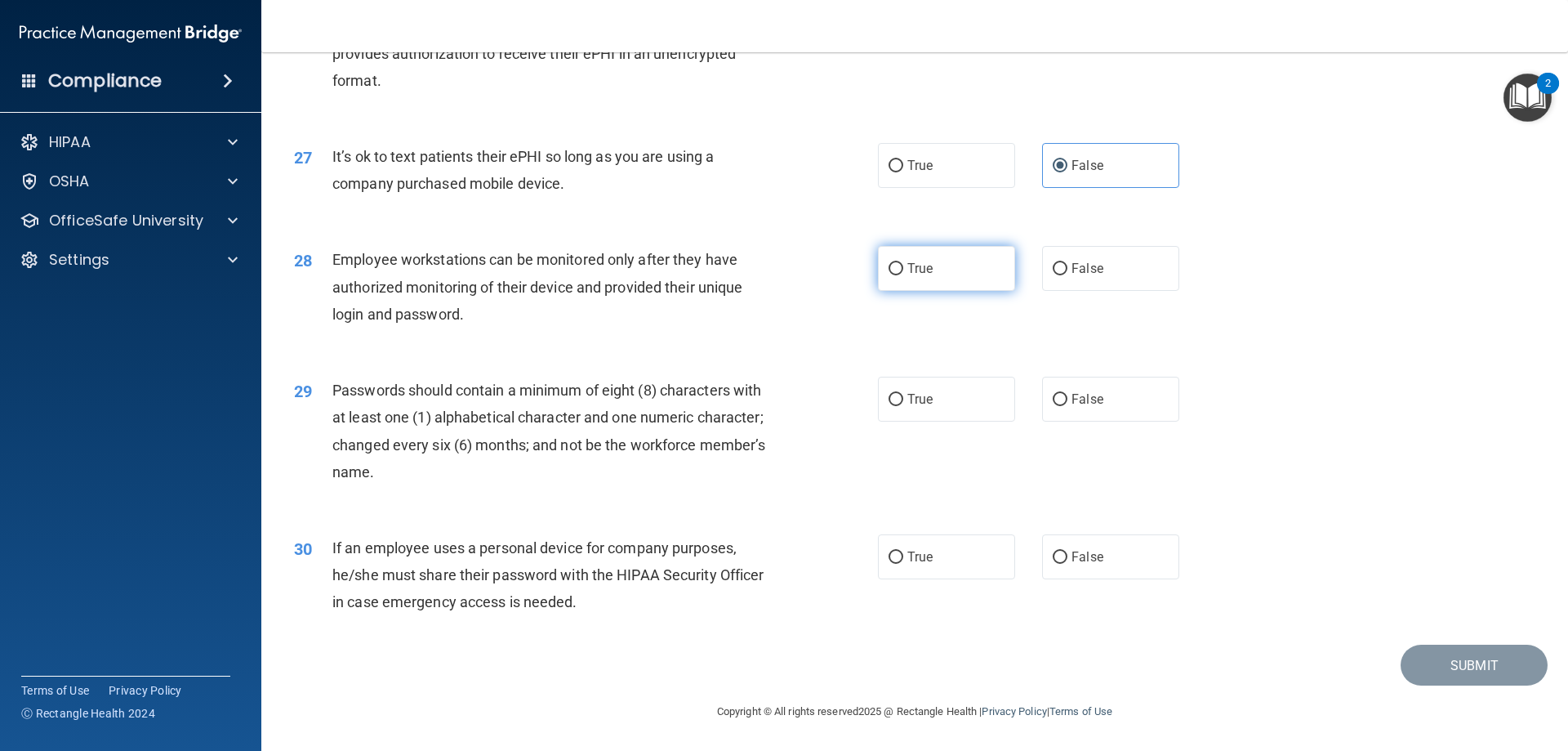
click at [907, 276] on span "True" at bounding box center [919, 268] width 25 height 16
click at [903, 276] on input "True" at bounding box center [896, 269] width 15 height 12
radio input "true"
click at [946, 406] on label "True" at bounding box center [947, 399] width 137 height 45
click at [903, 406] on input "True" at bounding box center [896, 399] width 15 height 12
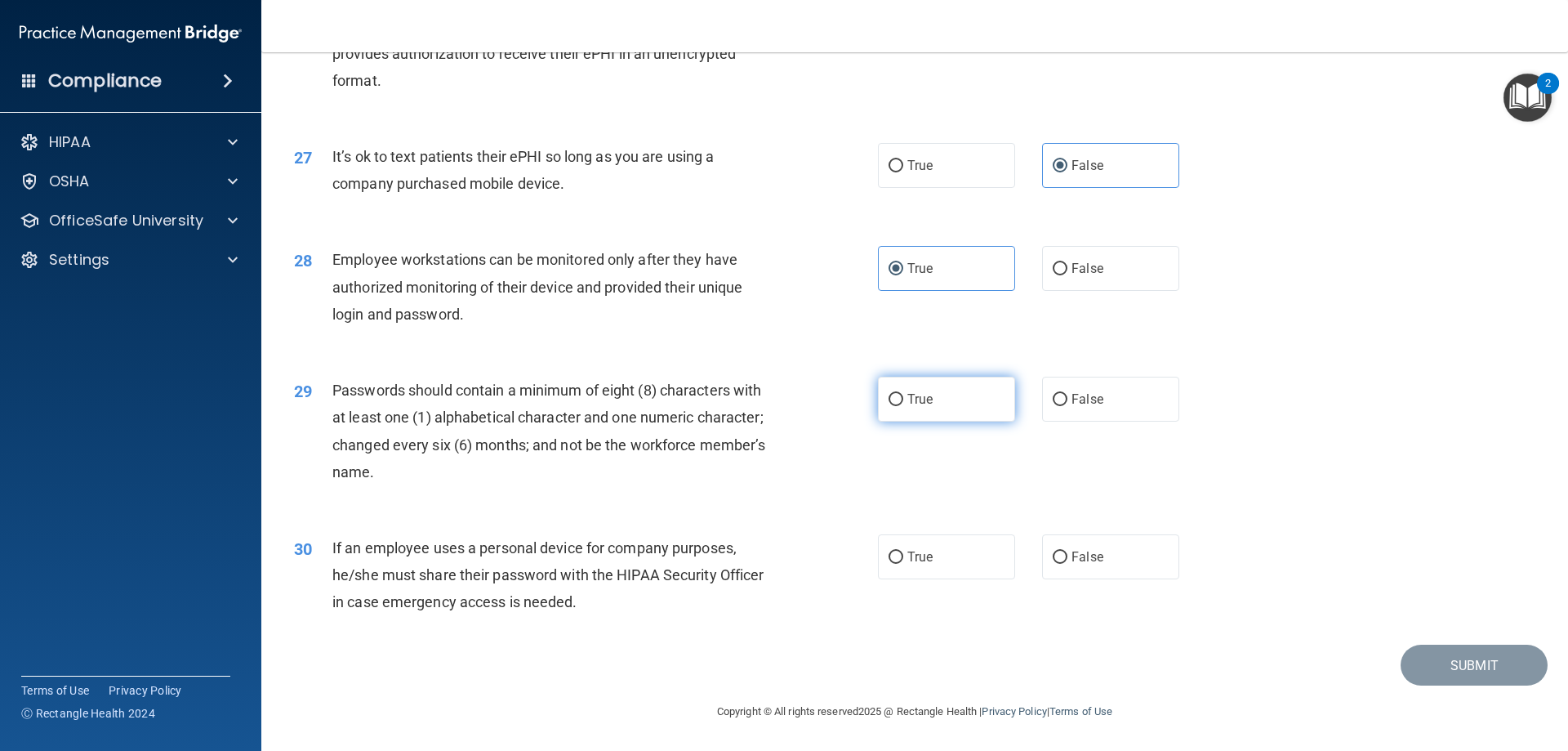
radio input "true"
click at [1055, 551] on input "False" at bounding box center [1060, 557] width 15 height 12
radio input "true"
click at [1441, 658] on button "Submit" at bounding box center [1474, 666] width 147 height 41
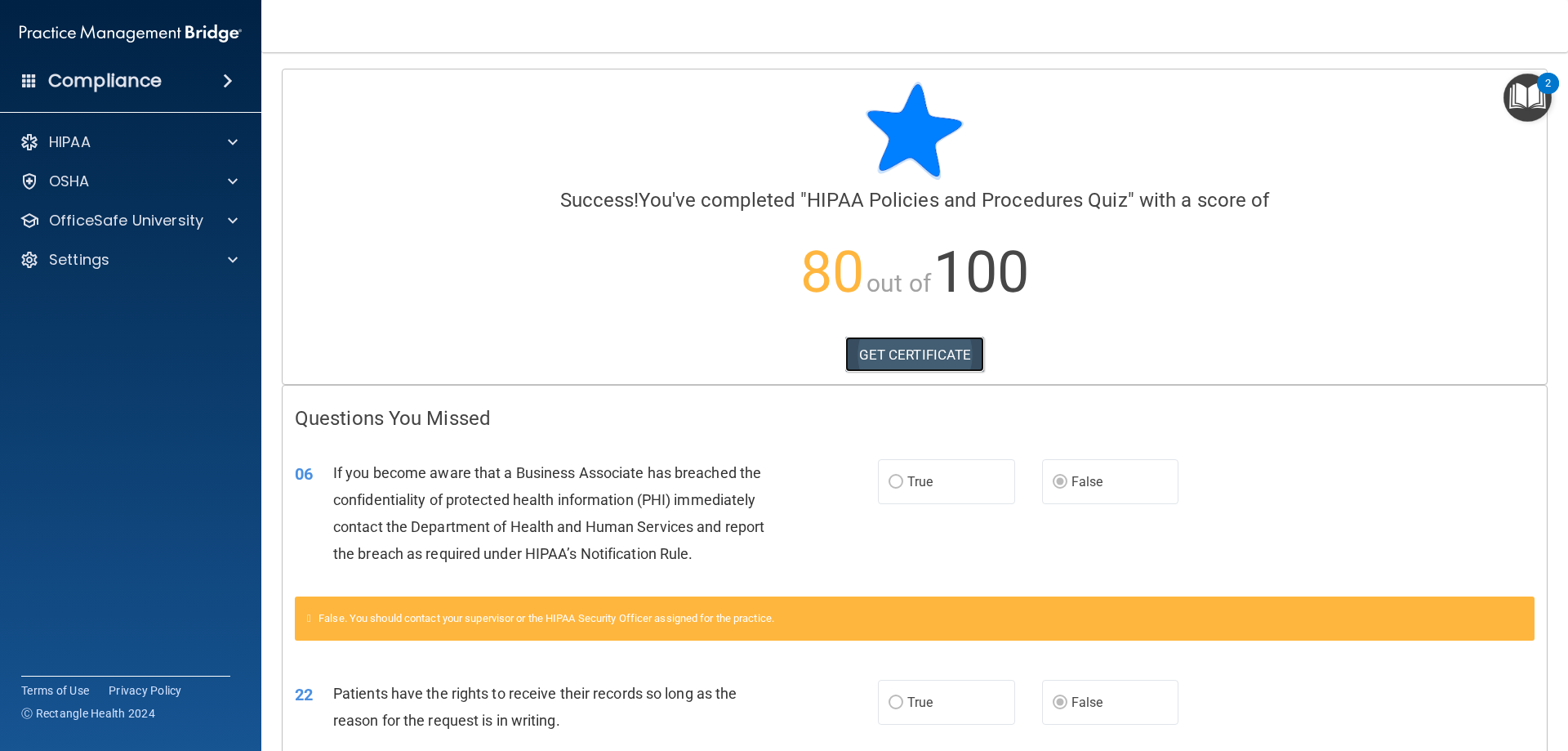
click at [924, 350] on link "GET CERTIFICATE" at bounding box center [915, 354] width 140 height 36
click at [233, 214] on span at bounding box center [232, 220] width 9 height 20
click at [113, 263] on p "HIPAA Training" at bounding box center [78, 259] width 135 height 16
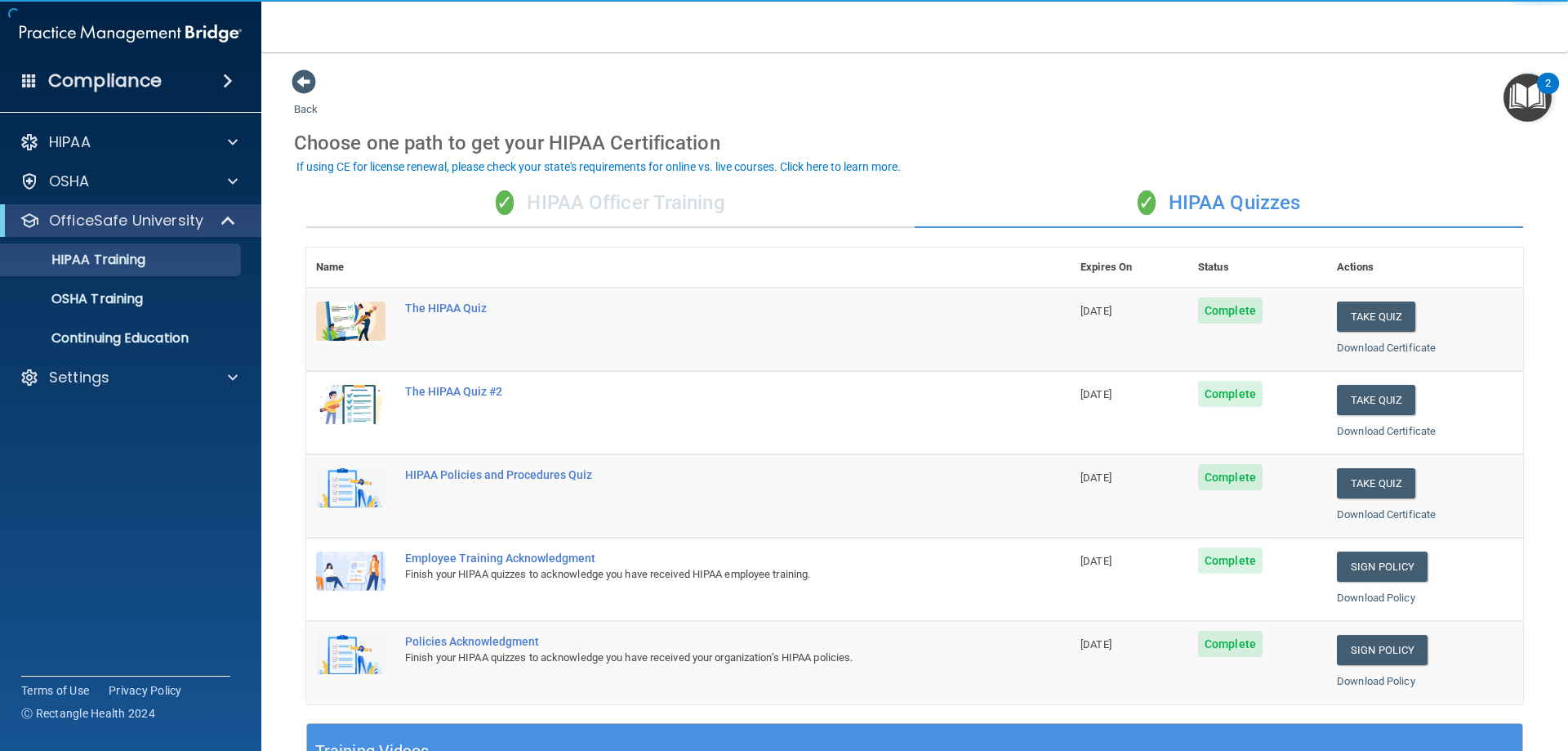
click at [723, 185] on div "✓ HIPAA Officer Training" at bounding box center [610, 203] width 608 height 49
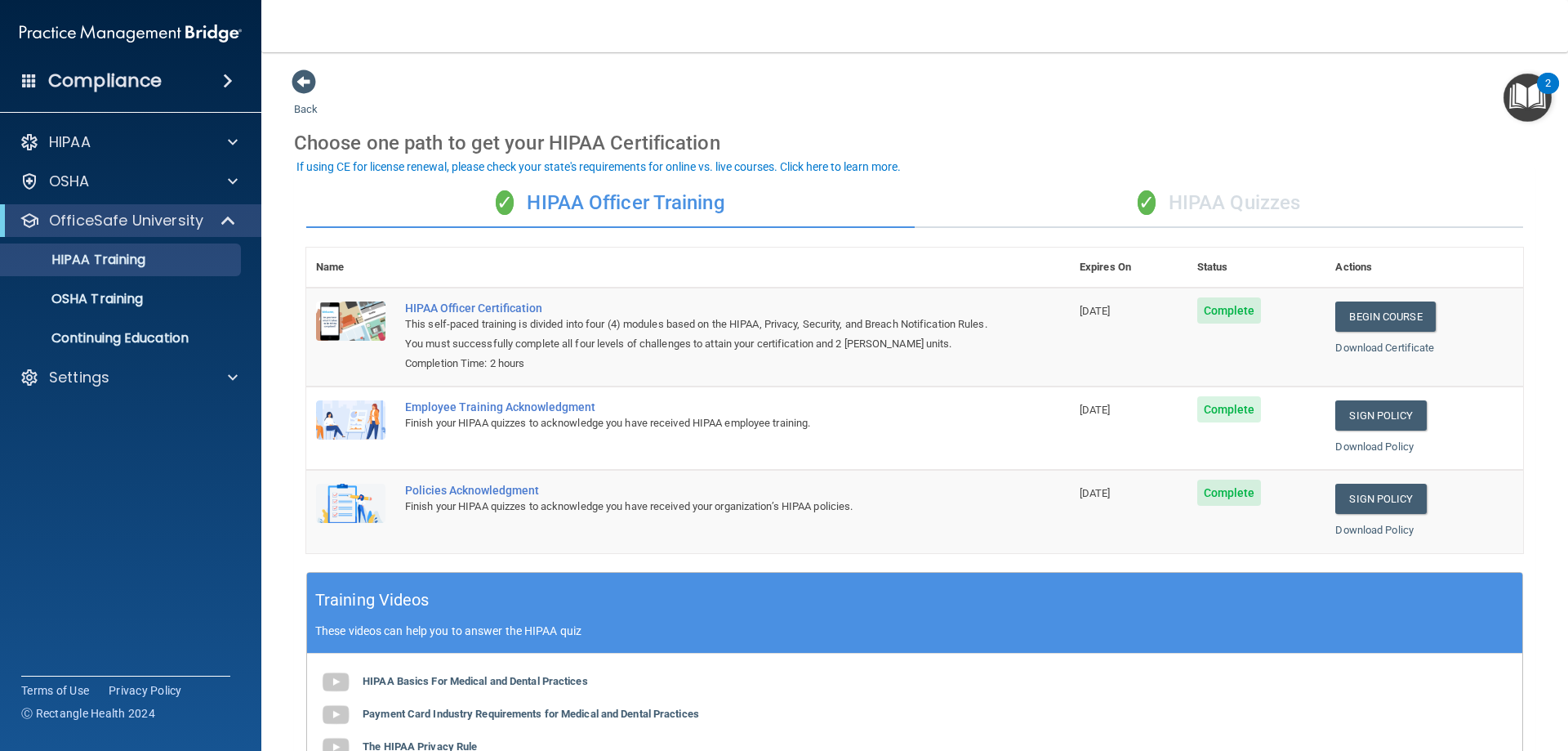
drag, startPoint x: 1255, startPoint y: 206, endPoint x: 1237, endPoint y: 204, distance: 18.1
click at [1255, 205] on div "✓ HIPAA Quizzes" at bounding box center [1218, 203] width 608 height 49
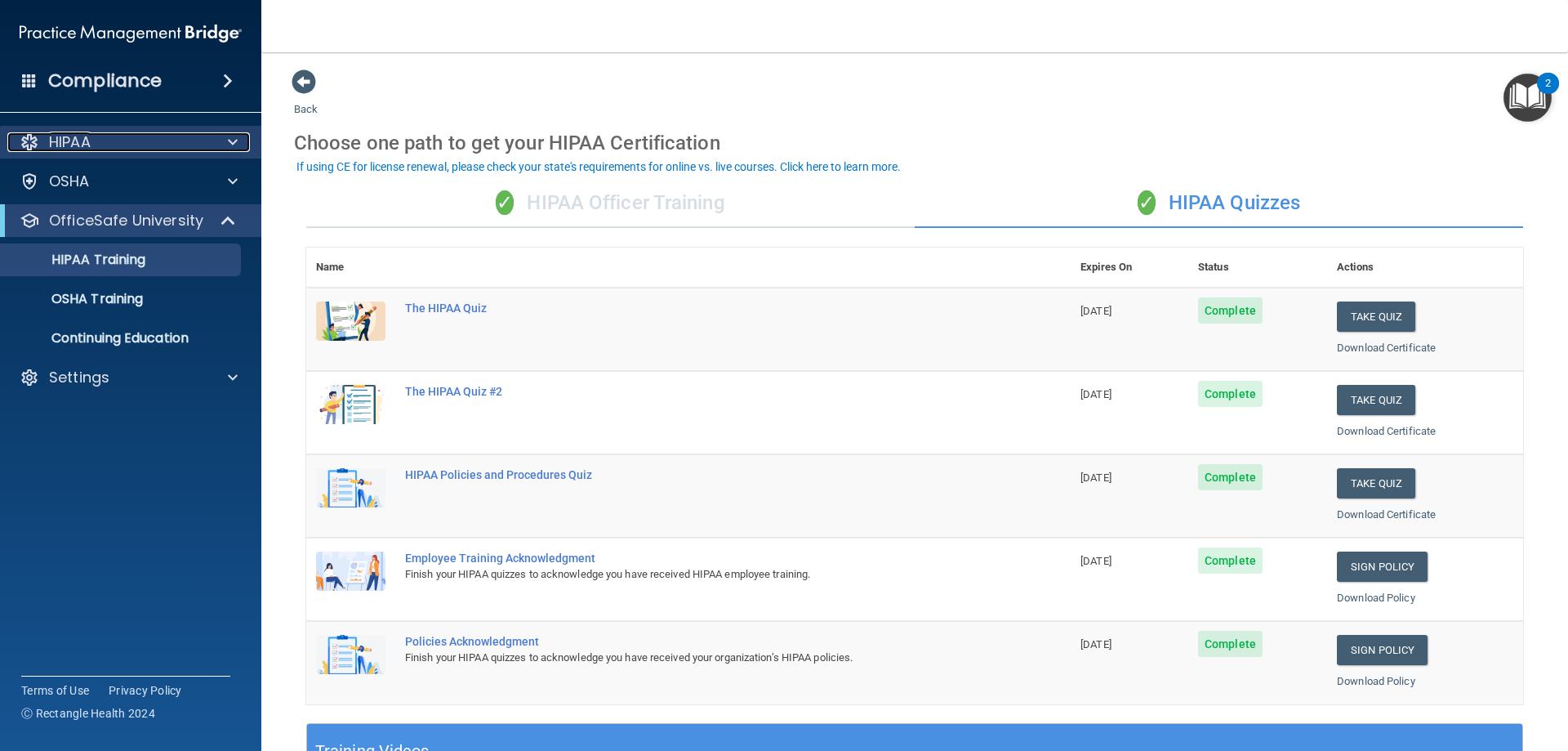
click at [106, 144] on div "HIPAA" at bounding box center [109, 142] width 202 height 20
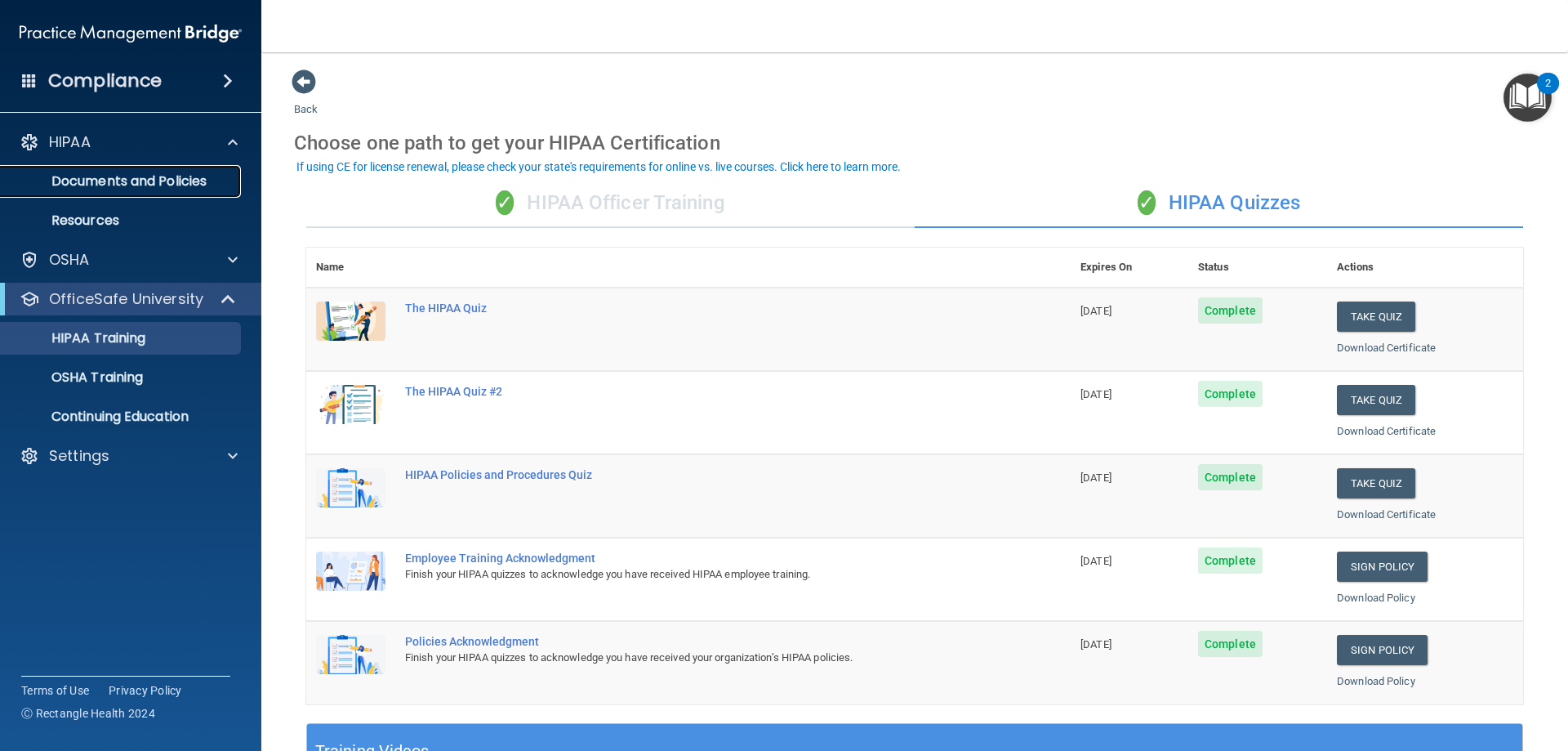
click at [109, 179] on p "Documents and Policies" at bounding box center [122, 181] width 223 height 16
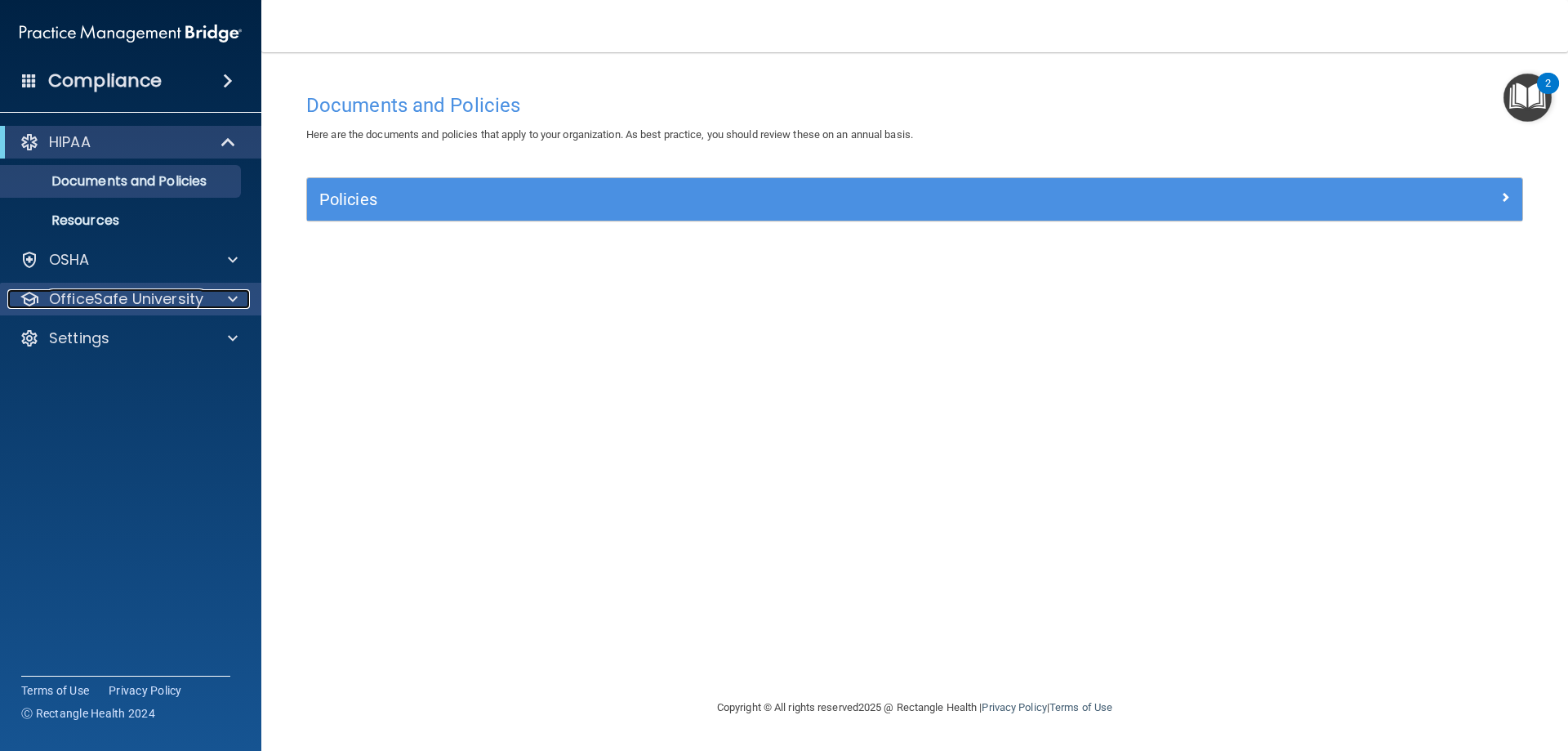
click at [234, 299] on span at bounding box center [232, 298] width 9 height 20
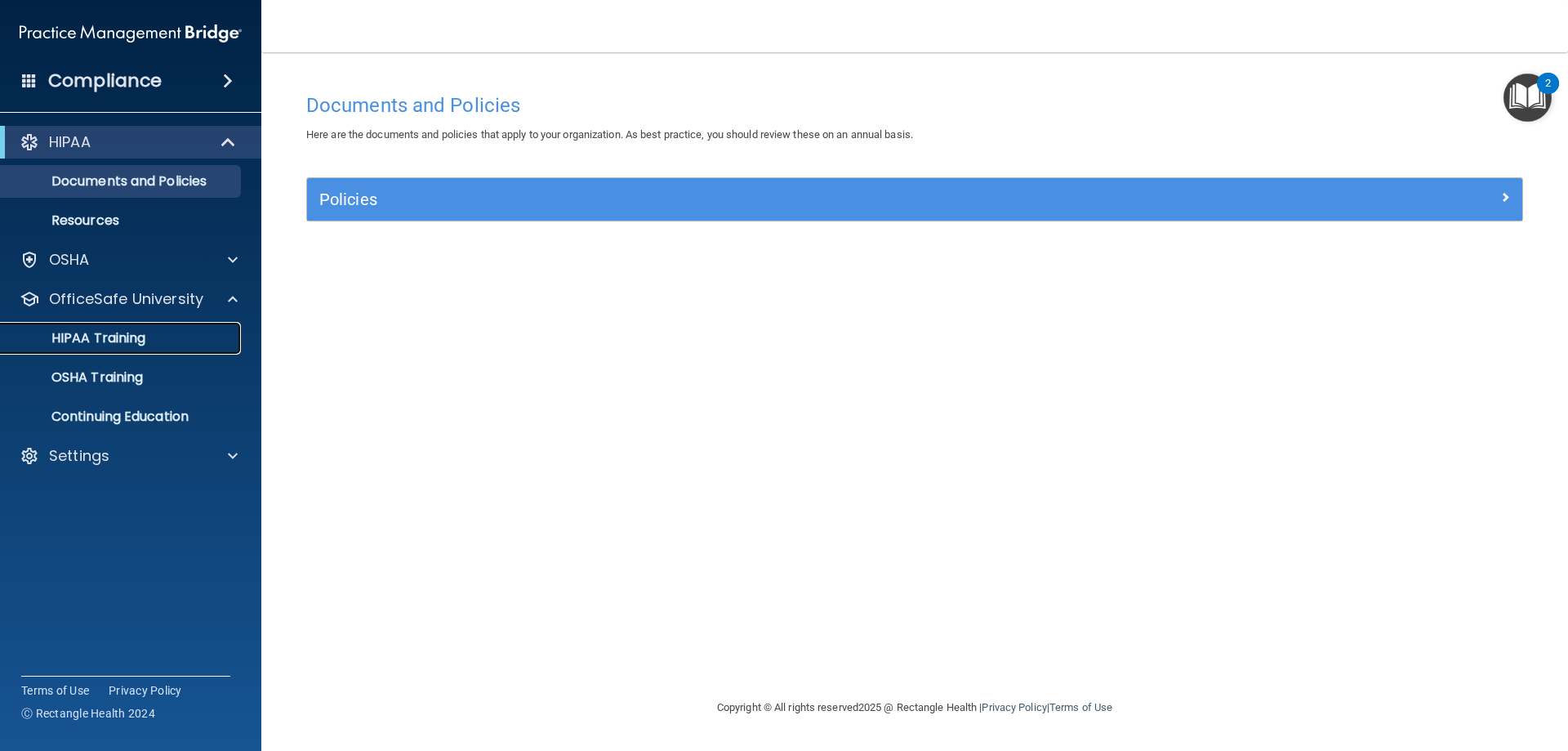
click at [111, 351] on link "HIPAA Training" at bounding box center [112, 338] width 258 height 33
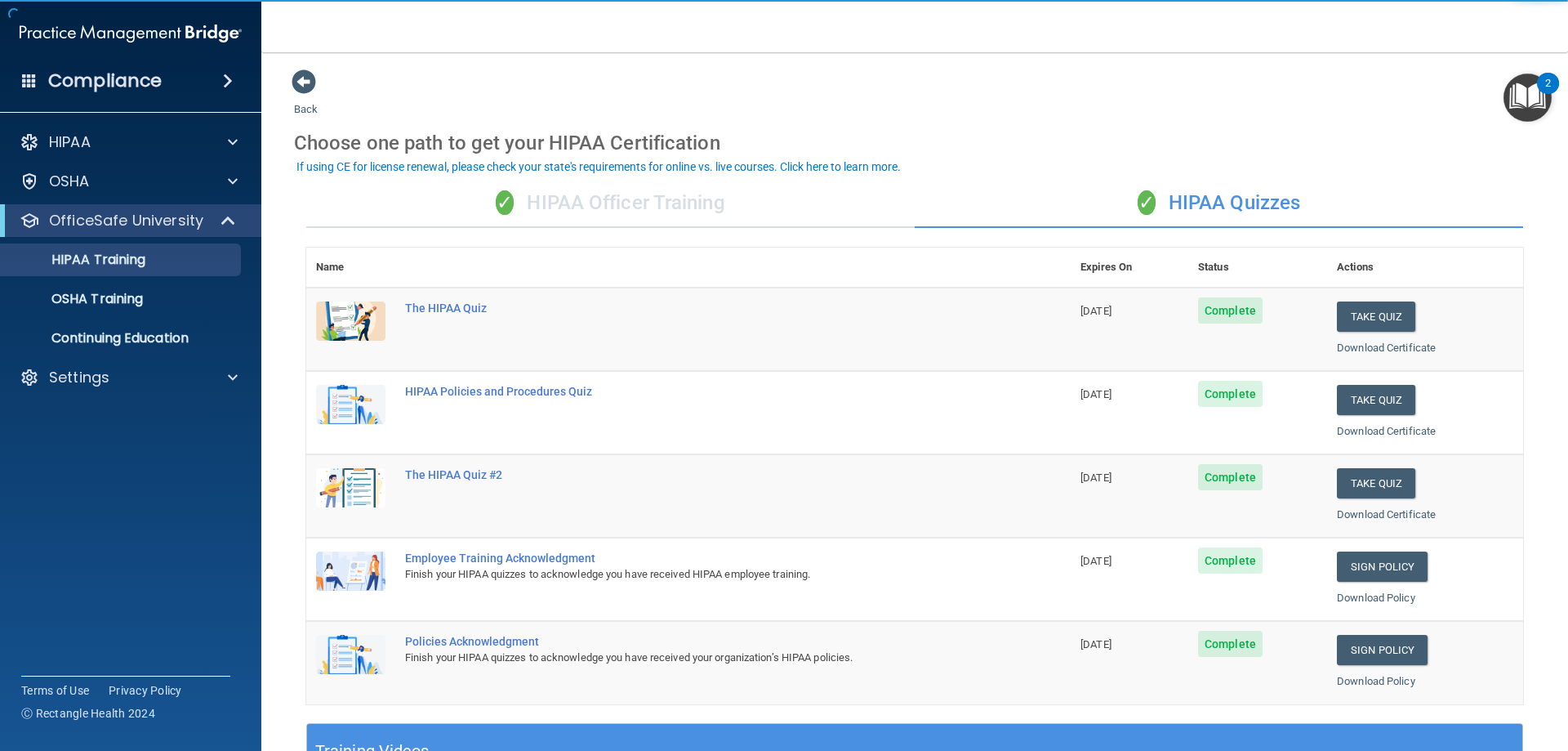
click at [225, 78] on span at bounding box center [228, 81] width 9 height 20
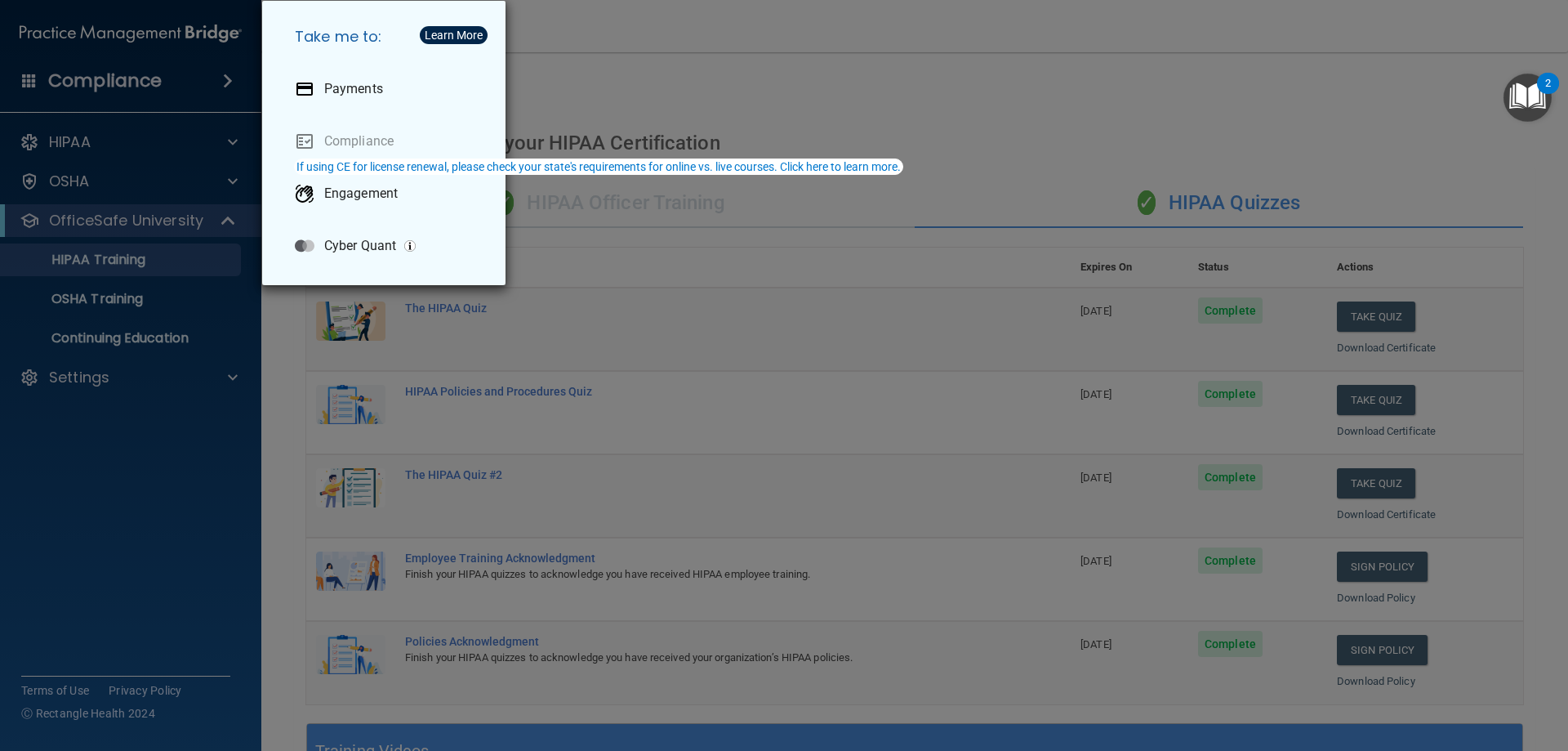
click at [101, 134] on div "Take me to: Payments Compliance Engagement Cyber Quant" at bounding box center [784, 375] width 1568 height 751
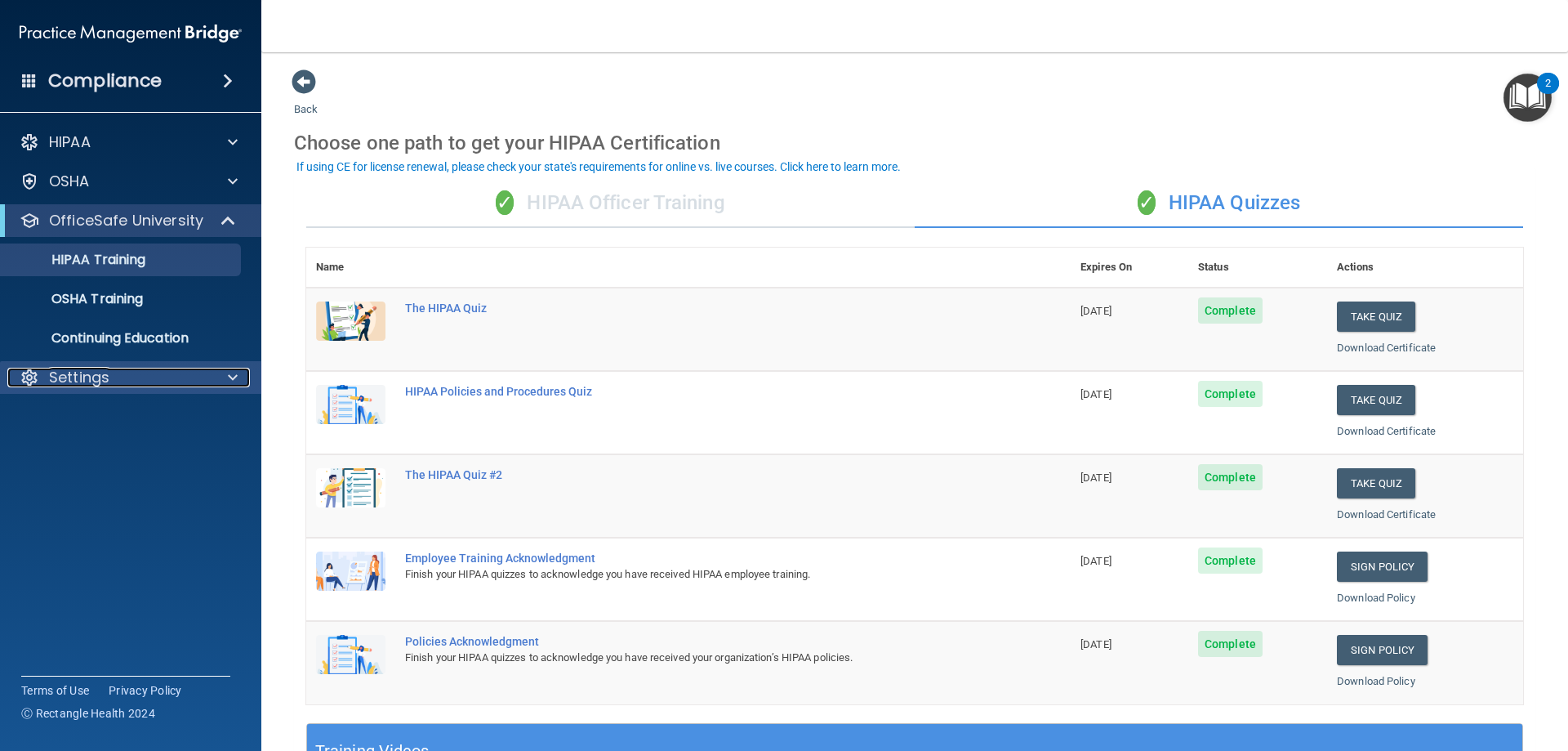
click at [204, 384] on div "Settings" at bounding box center [109, 377] width 202 height 20
click at [117, 425] on p "My Account" at bounding box center [122, 416] width 223 height 16
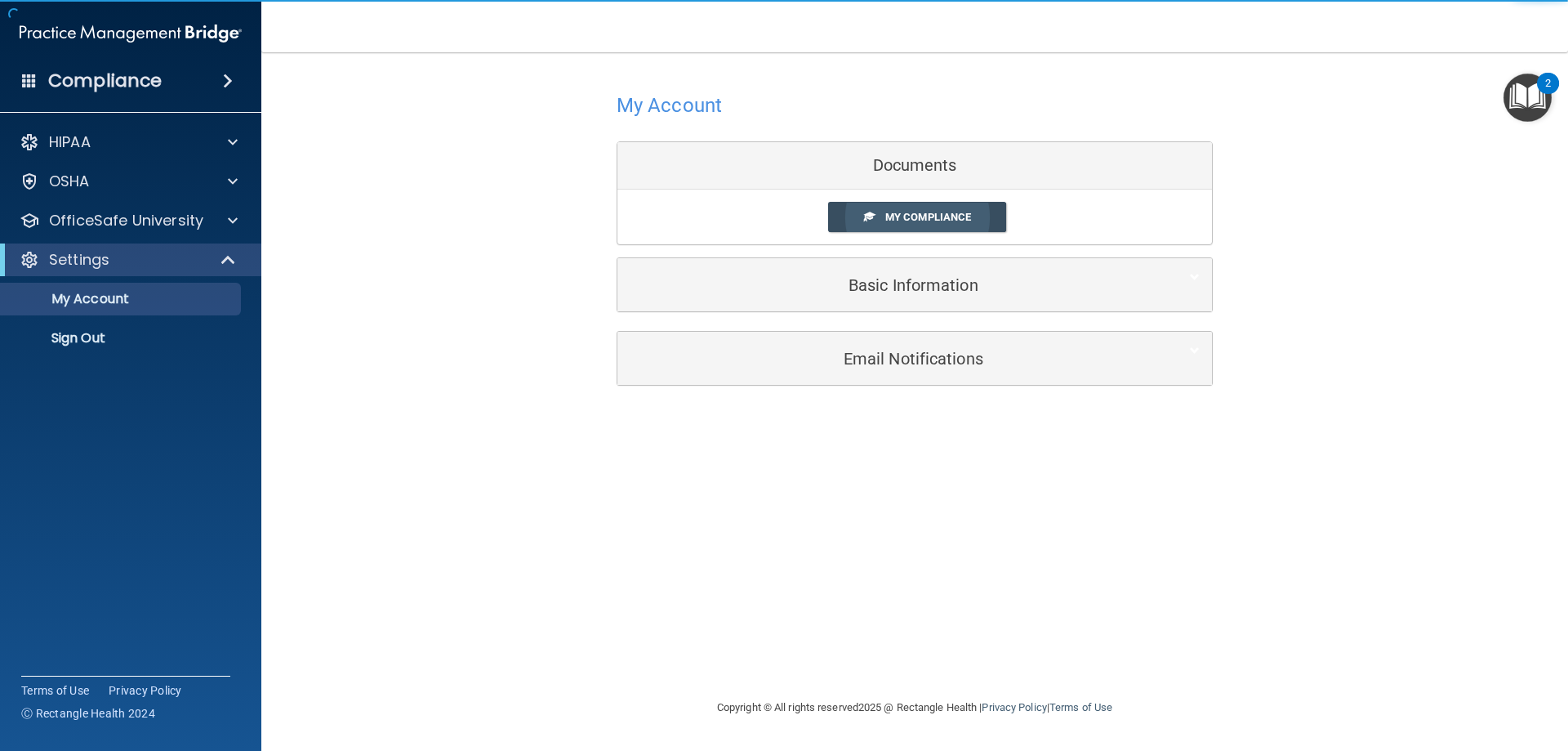
click at [900, 215] on span "My Compliance" at bounding box center [929, 217] width 86 height 12
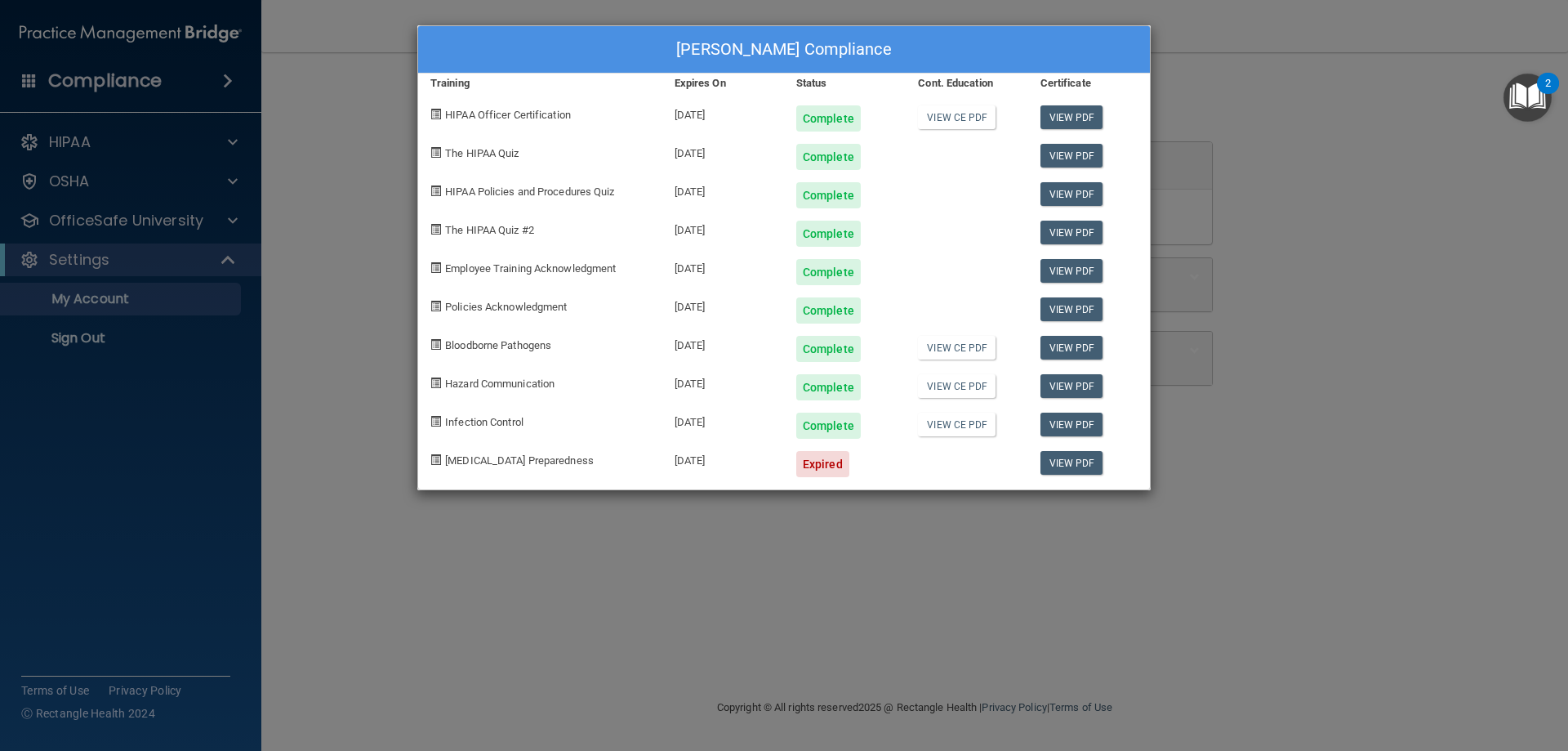
click at [702, 465] on div "[DATE]" at bounding box center [724, 458] width 122 height 38
click at [1094, 67] on div "[PERSON_NAME] Compliance" at bounding box center [784, 50] width 732 height 48
click at [1305, 60] on div "[PERSON_NAME] Compliance Training Expires On Status Cont. Education Certificate…" at bounding box center [784, 375] width 1568 height 751
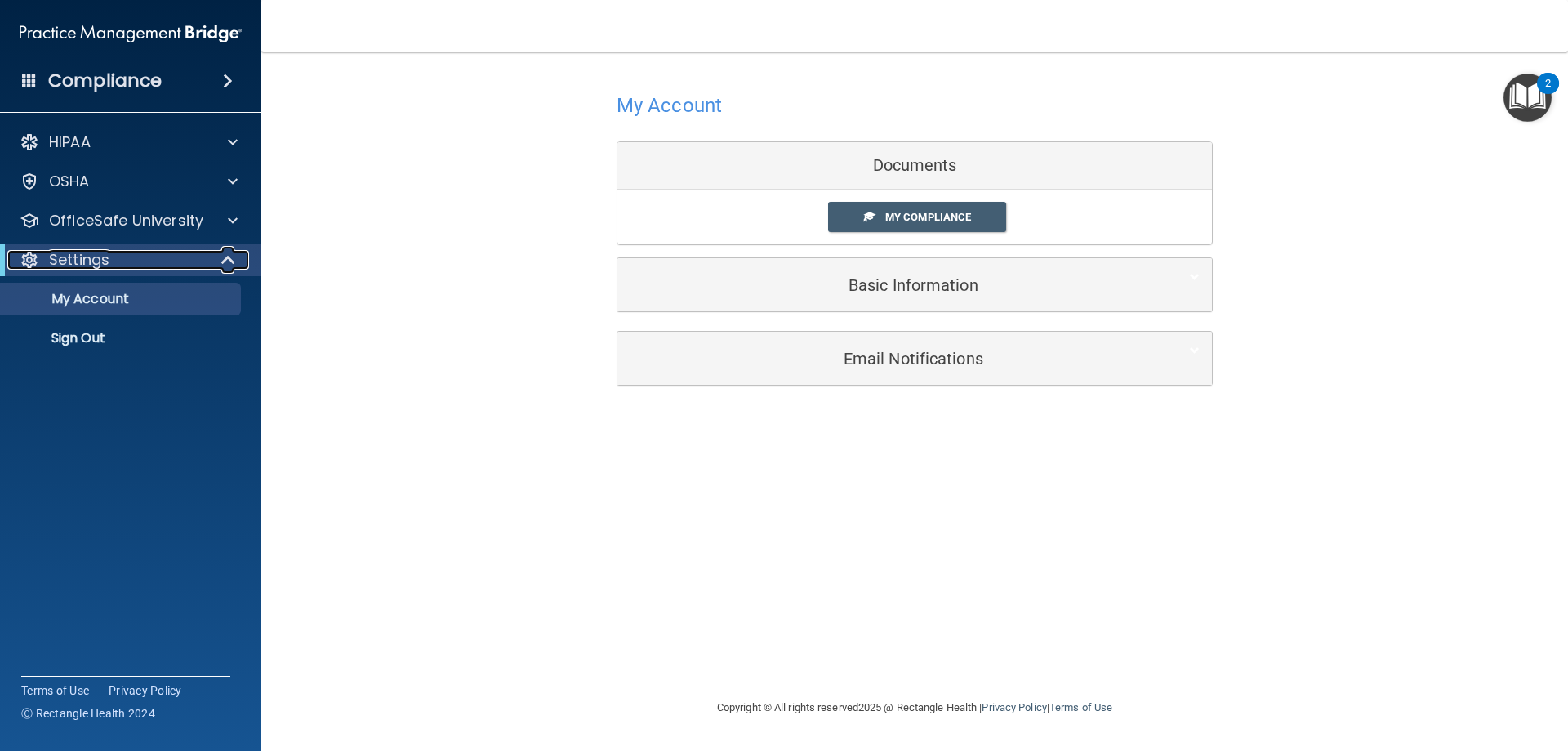
click at [229, 251] on span at bounding box center [230, 260] width 14 height 20
click at [227, 251] on span at bounding box center [231, 260] width 9 height 20
click at [228, 222] on span at bounding box center [232, 220] width 9 height 20
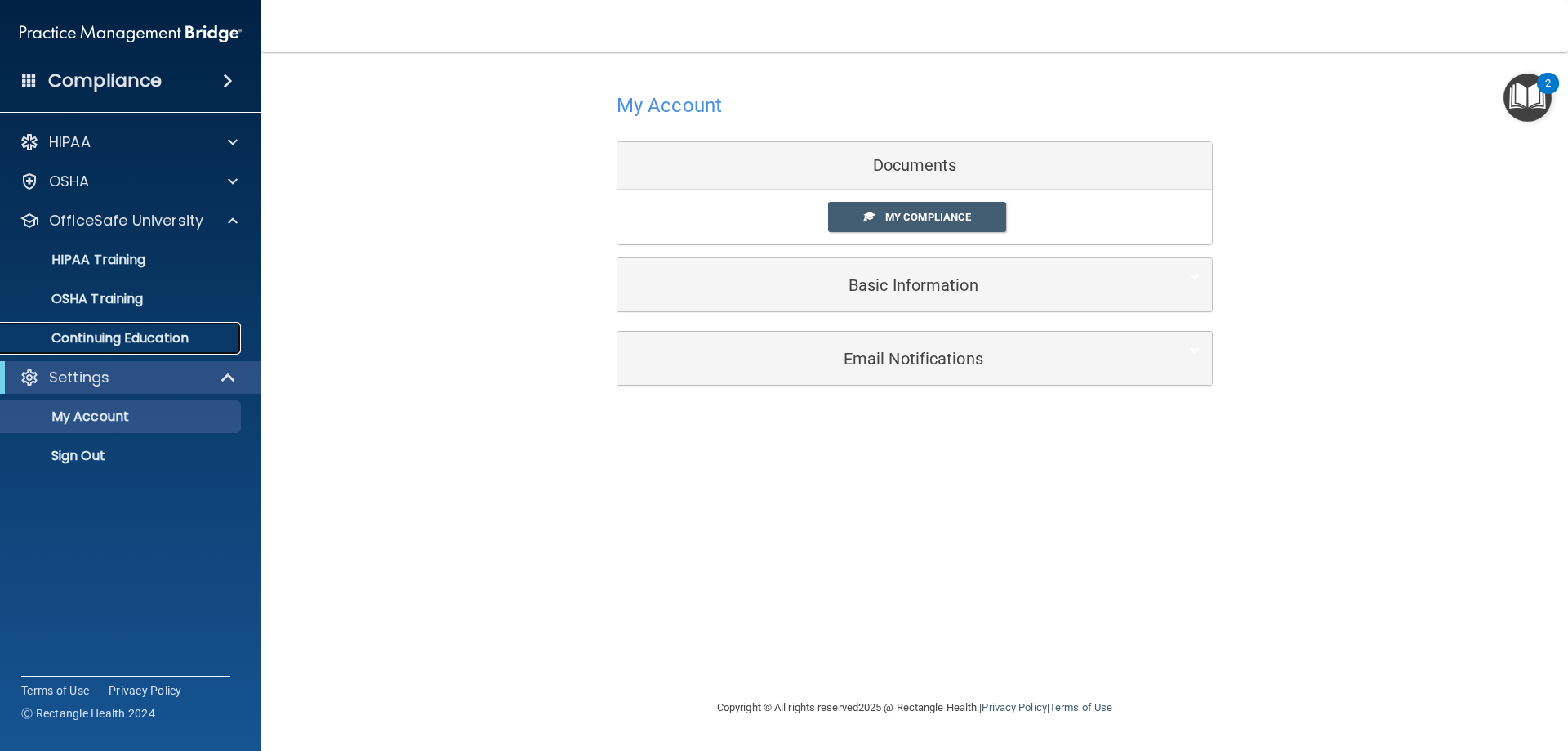
click at [92, 346] on p "Continuing Education" at bounding box center [122, 338] width 223 height 16
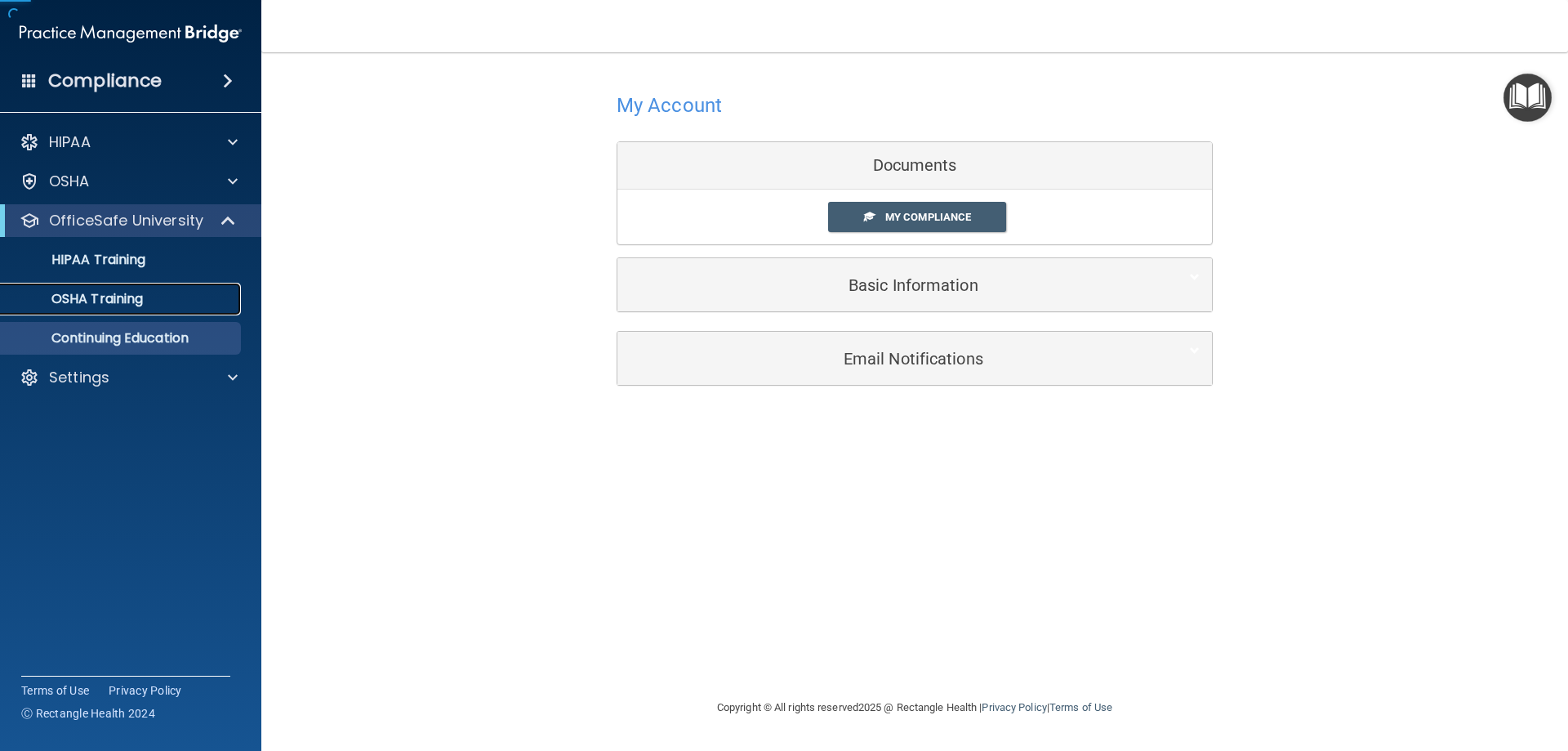
click at [99, 294] on p "OSHA Training" at bounding box center [76, 298] width 132 height 16
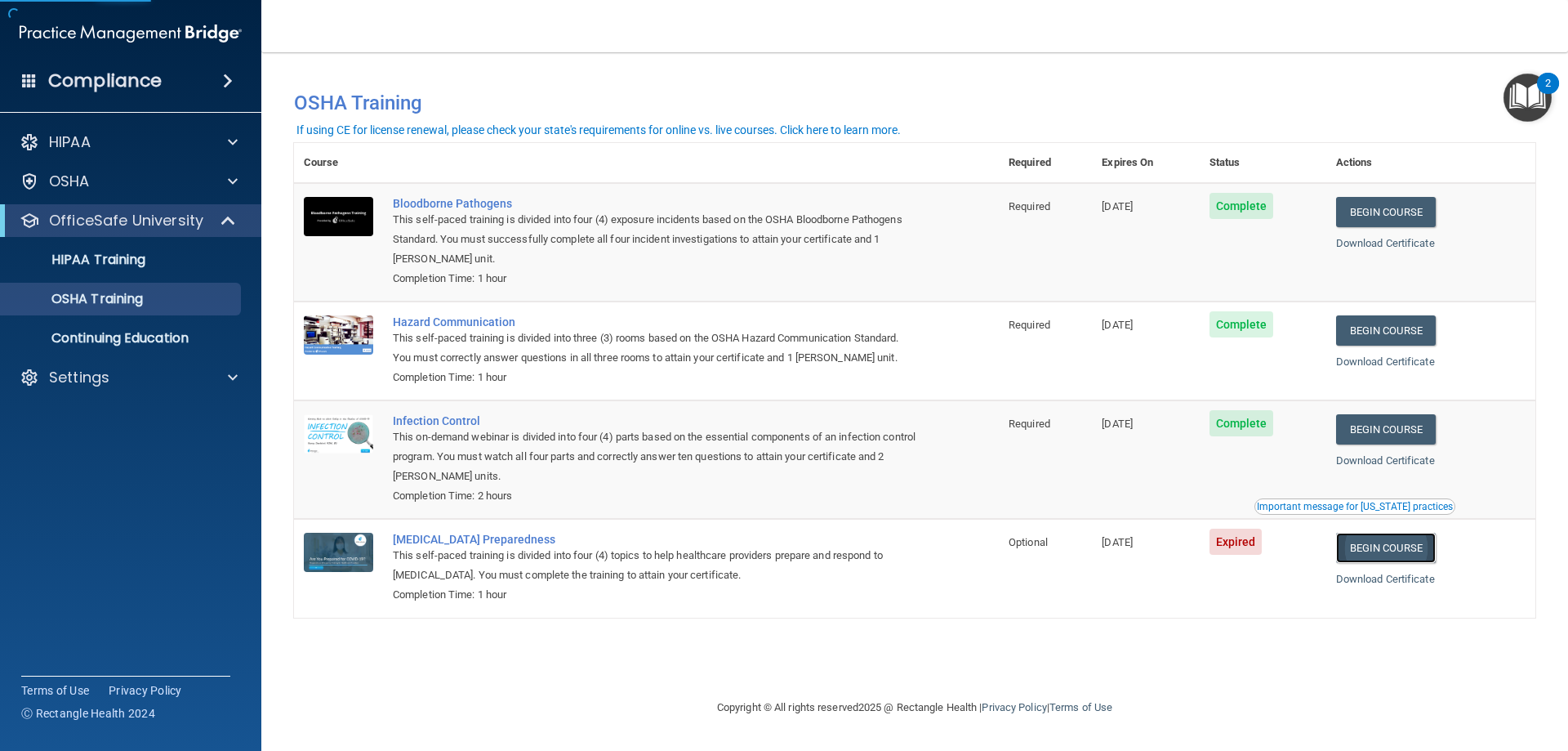
click at [1381, 548] on link "Begin Course" at bounding box center [1386, 548] width 99 height 30
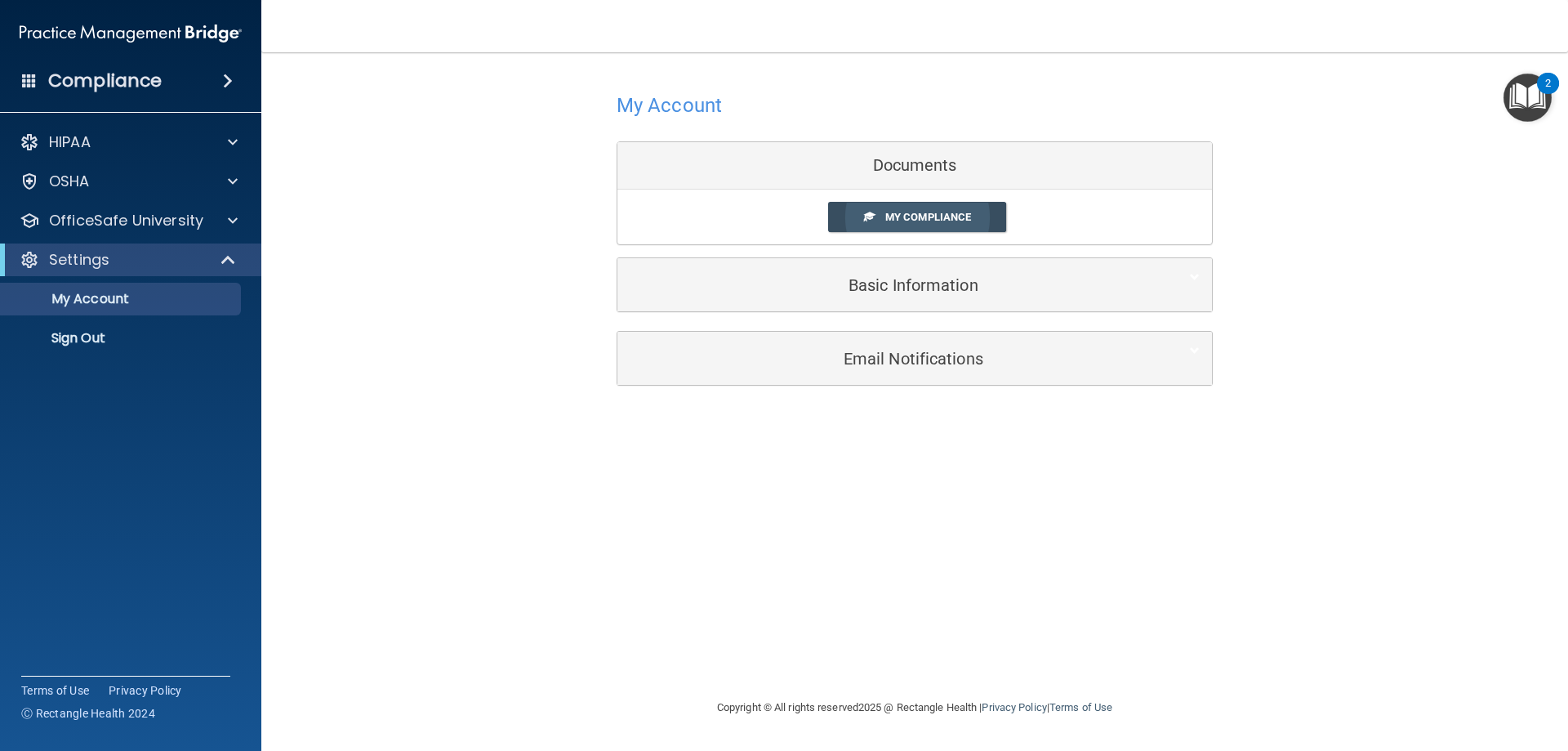
click at [854, 223] on link "My Compliance" at bounding box center [918, 217] width 179 height 30
